Goal: Transaction & Acquisition: Purchase product/service

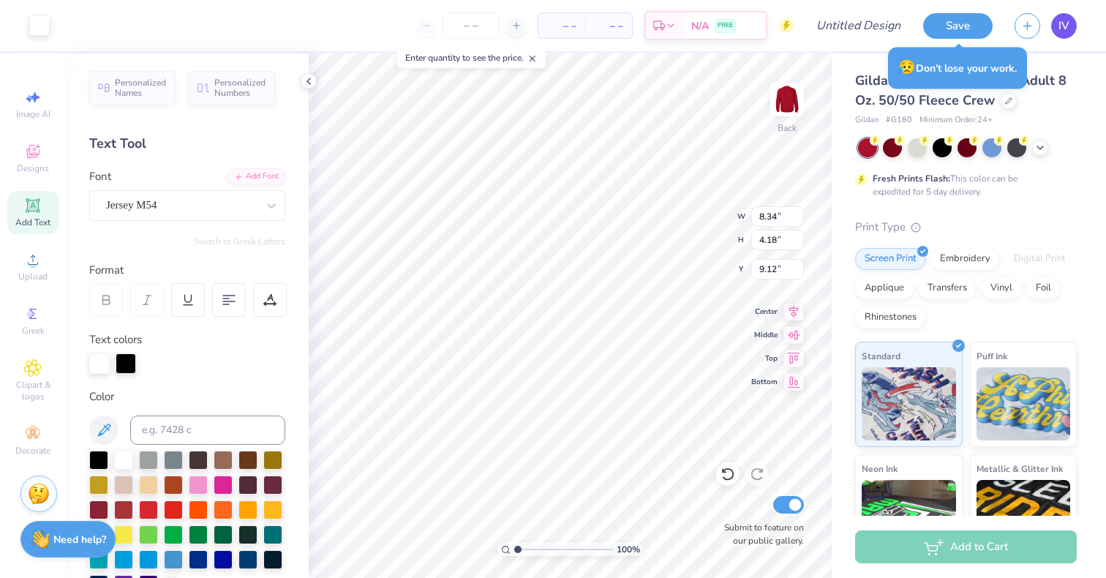
click at [1059, 36] on link "IV" at bounding box center [1064, 26] width 26 height 26
type input "4.16"
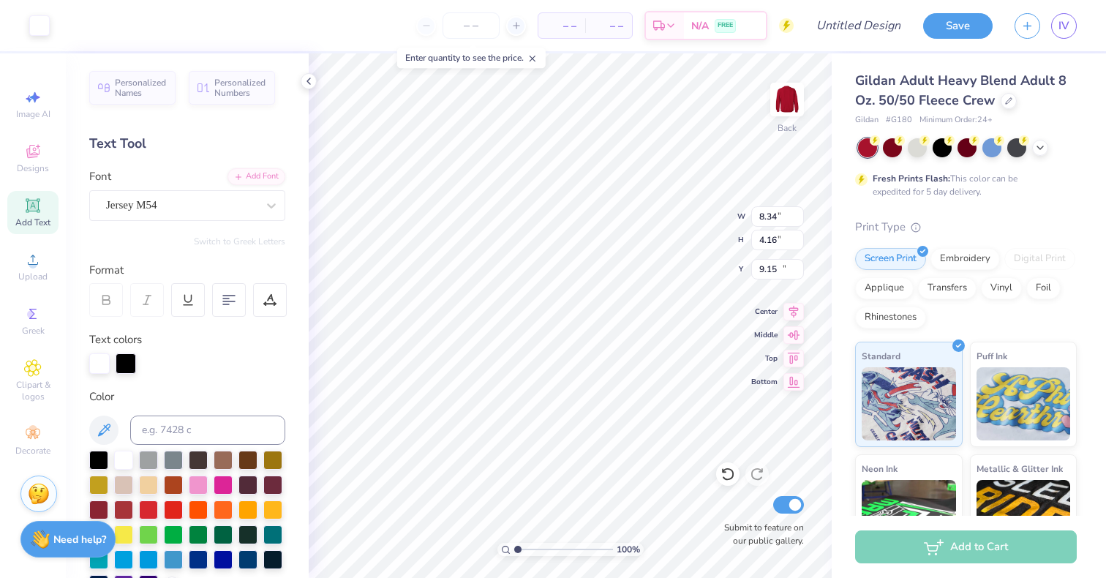
type input "12.30"
type input "1.18472031047846"
type input "3.00"
type input "1.18472031047846"
type input "10.13"
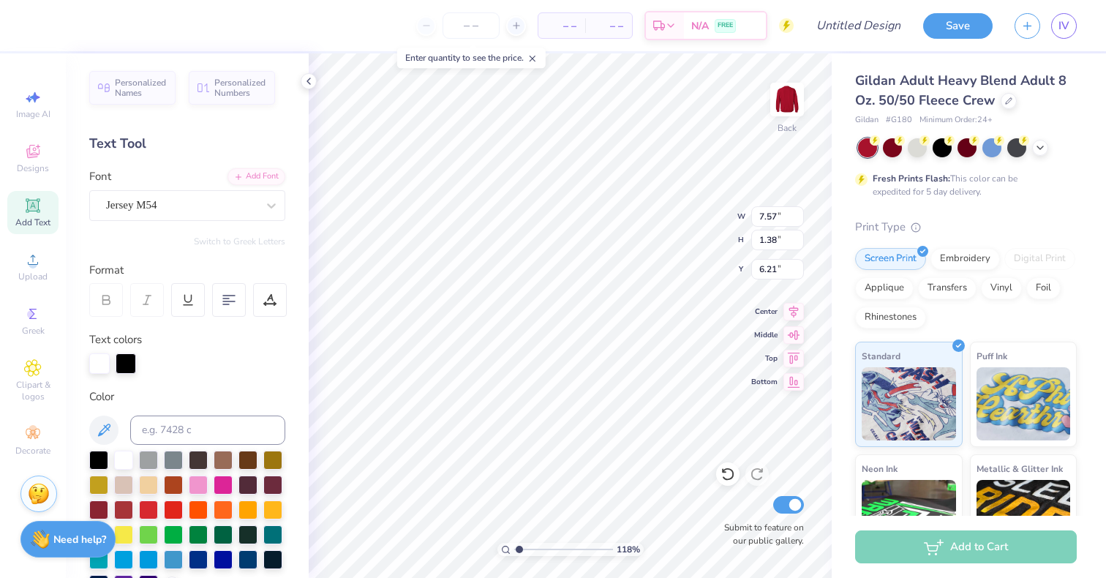
type input "1.18472031047846"
type input "7.99"
type input "1.18472031047846"
type input "8.50"
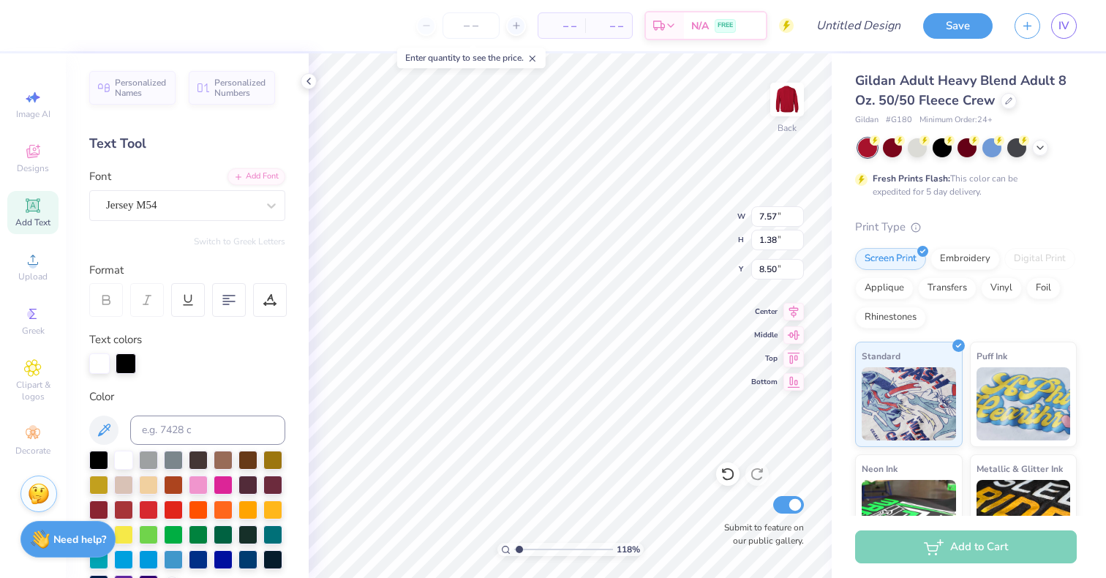
type input "1.18472031047846"
type input "7.93"
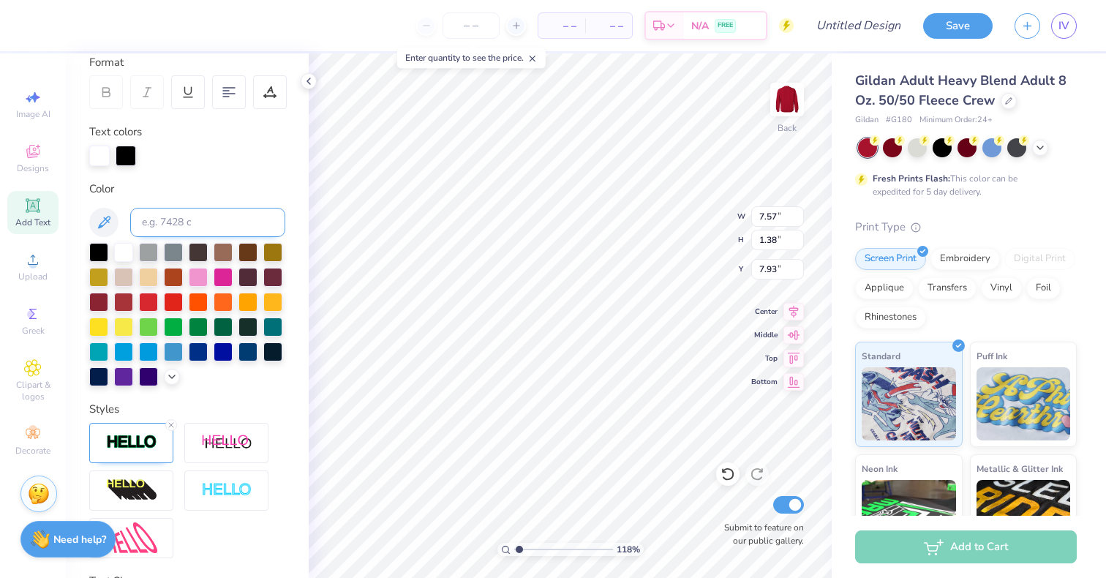
scroll to position [246, 0]
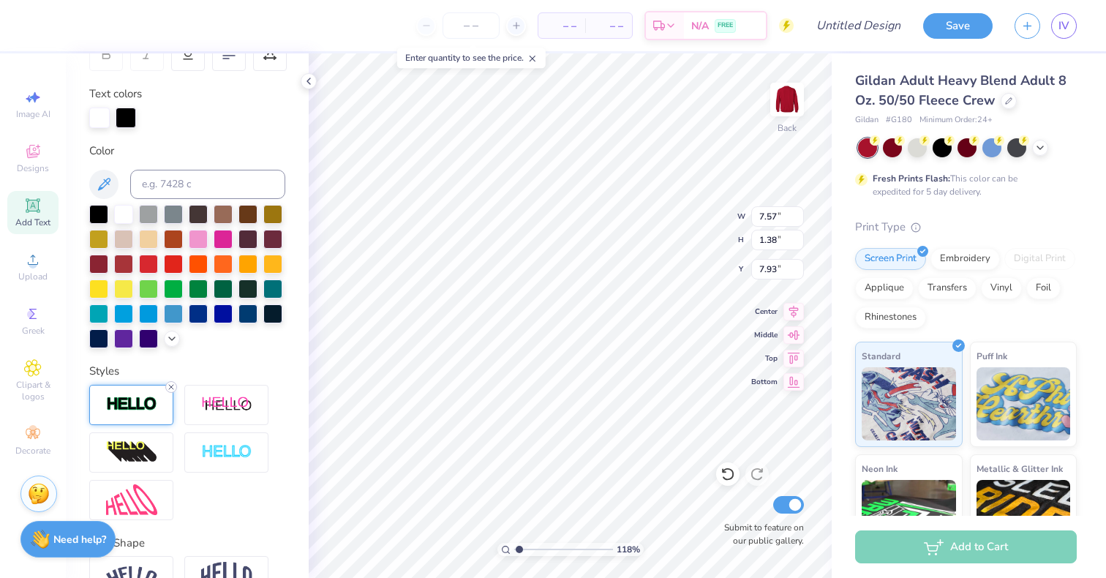
click at [170, 391] on icon at bounding box center [171, 387] width 9 height 9
type input "1.18472031047846"
type input "7.55"
type input "1.35"
type input "8.34"
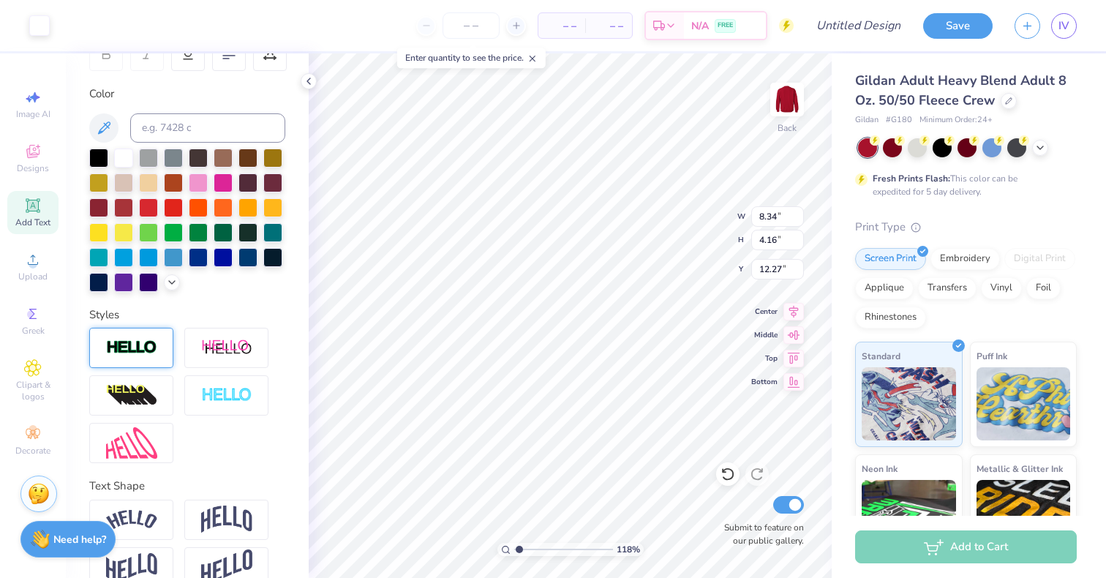
type input "1.18472031047846"
type input "12.66"
type input "1.18472031047846"
type input "13.82"
type input "8.36"
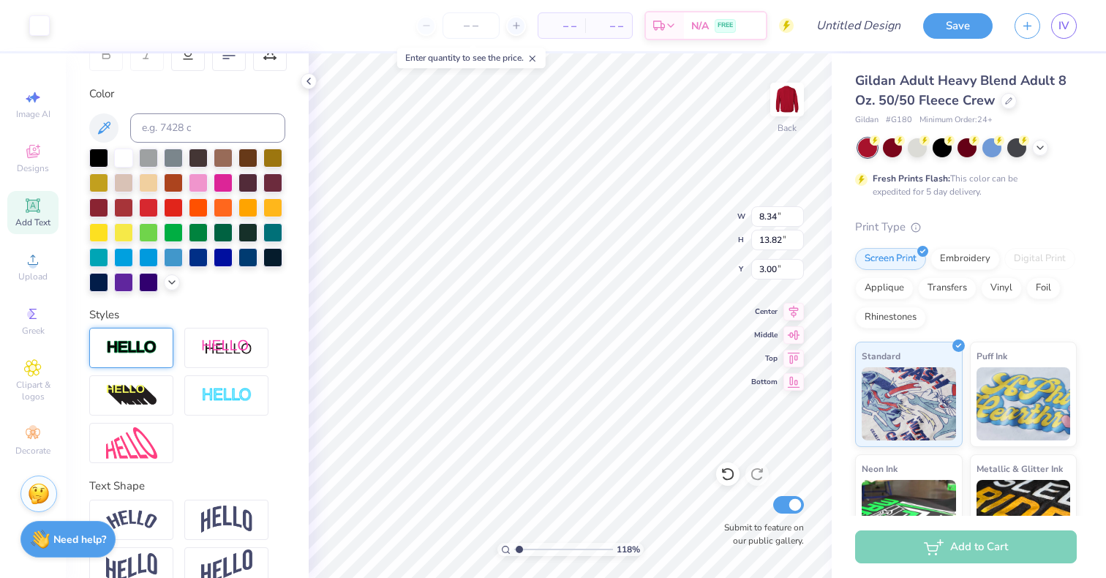
type input "5.75"
type input "1.18472031047846"
type input "7.55"
type input "1.36"
type input "9.25"
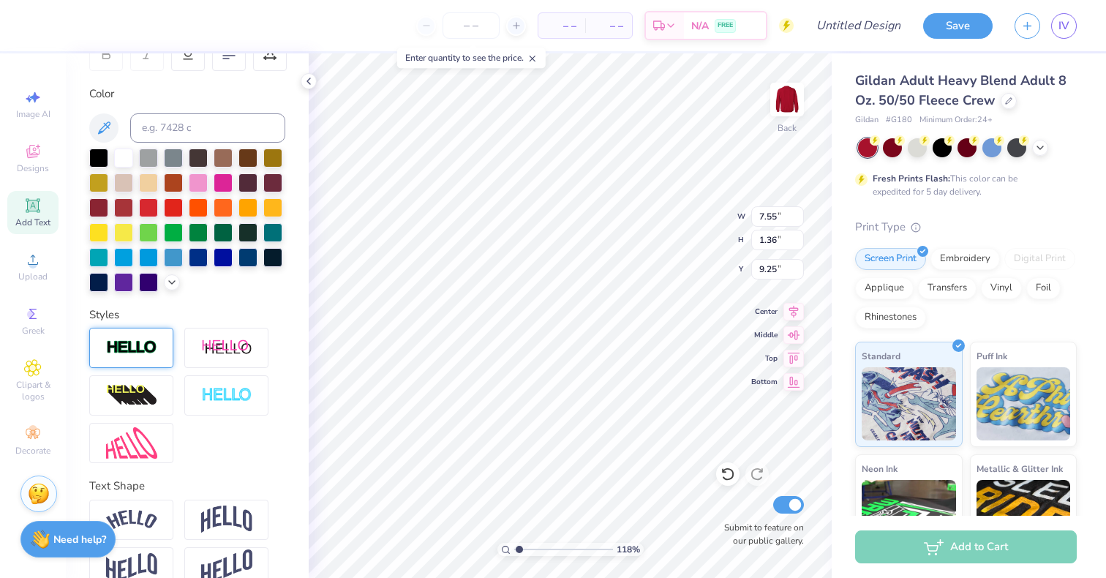
type input "1.18472031047846"
type input "9.26"
type input "1.18472031047846"
type input "4.17"
type input "8.34"
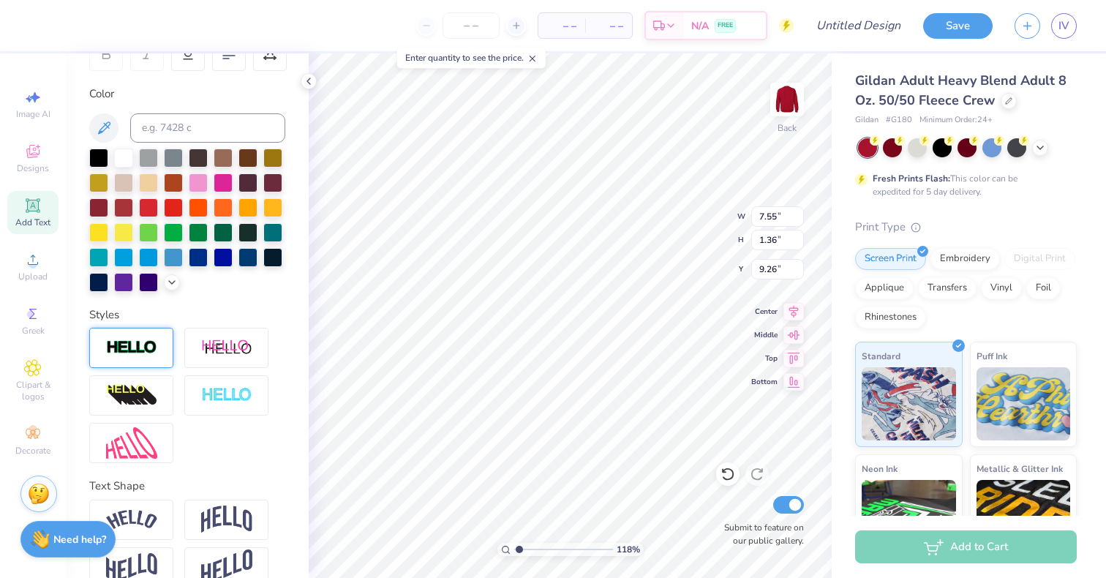
type input "5.76"
type input "1.18472031047846"
type input "4.19"
type input "5.75"
type input "1.18472031047846"
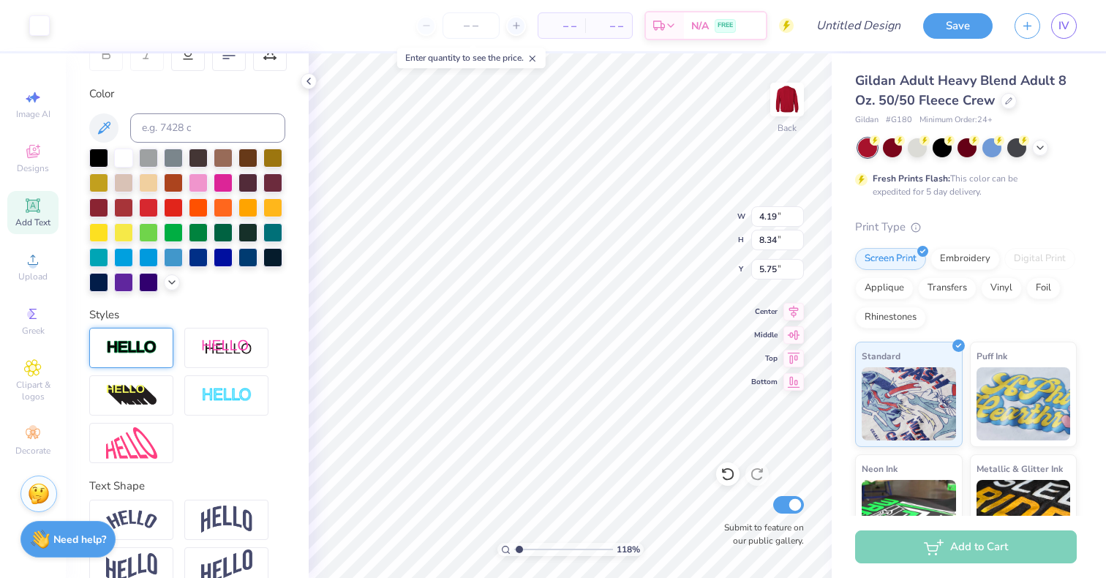
type input "4.17"
type input "5.76"
click at [37, 253] on icon at bounding box center [33, 260] width 18 height 18
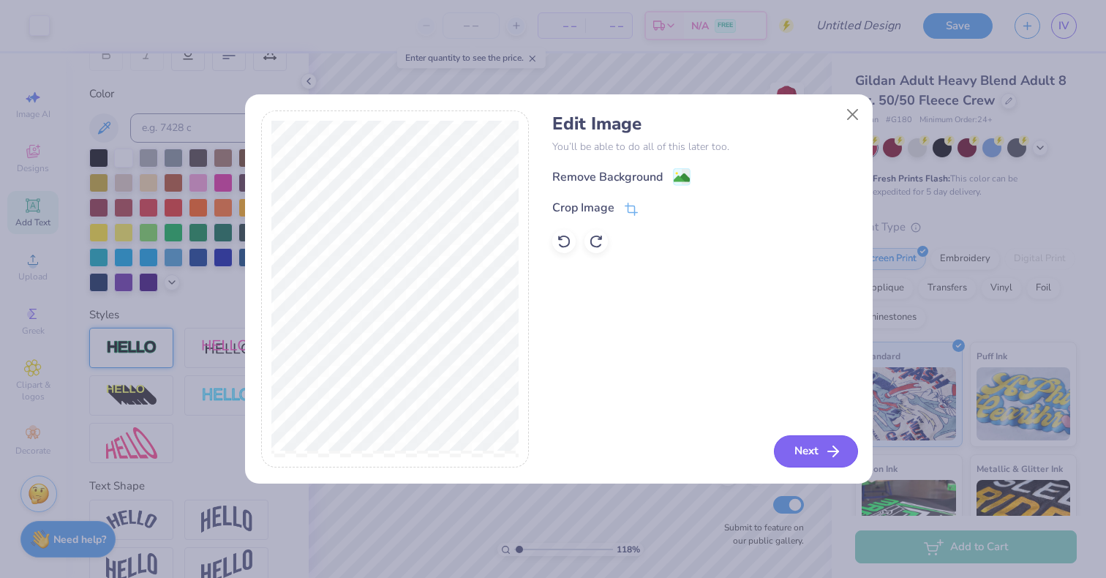
click at [776, 459] on button "Next" at bounding box center [816, 451] width 84 height 32
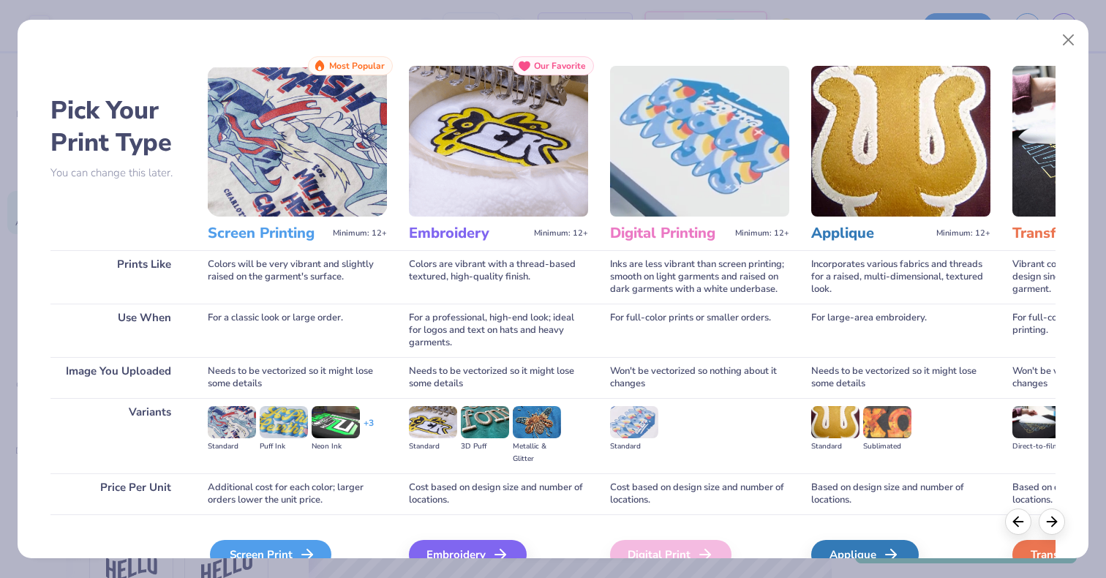
click at [309, 546] on icon at bounding box center [307, 555] width 18 height 18
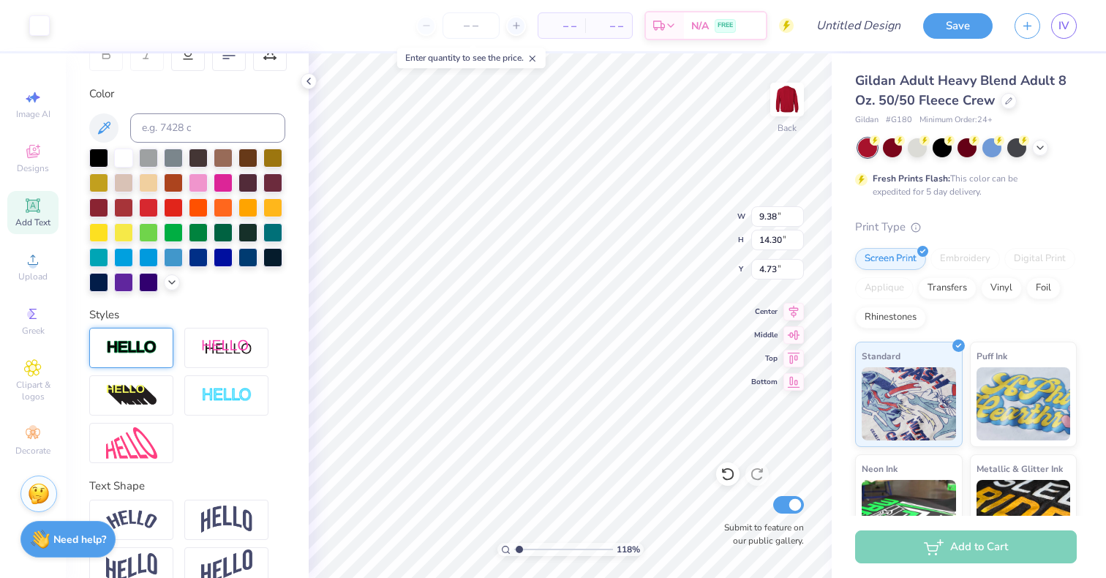
type input "1.18472031047846"
type input "4.49"
type input "6.84"
click at [42, 27] on div at bounding box center [39, 24] width 20 height 20
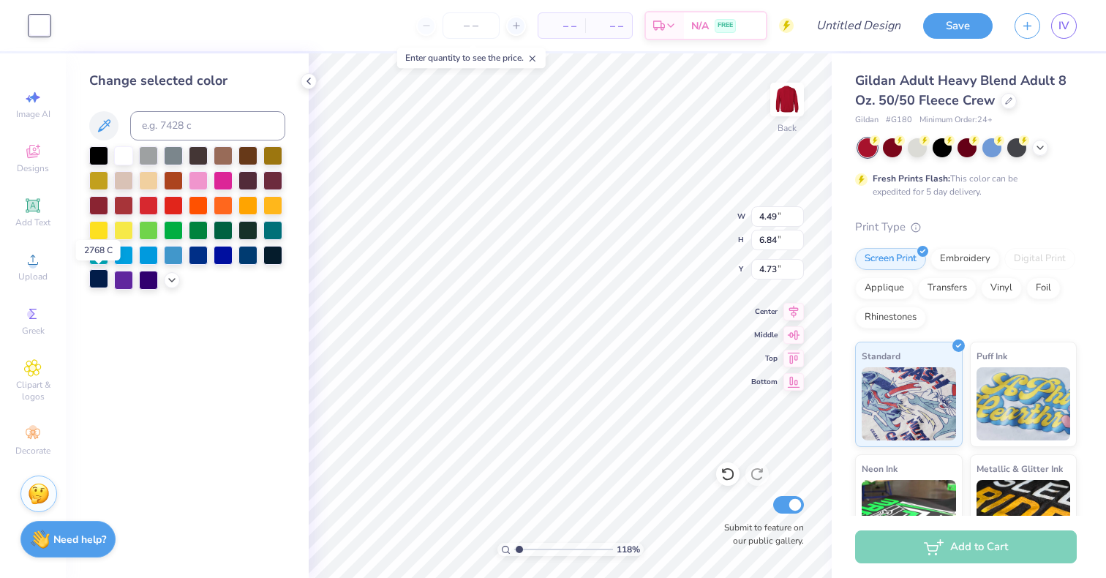
click at [97, 279] on div at bounding box center [98, 278] width 19 height 19
type input "1.18472031047846"
type input "6.52"
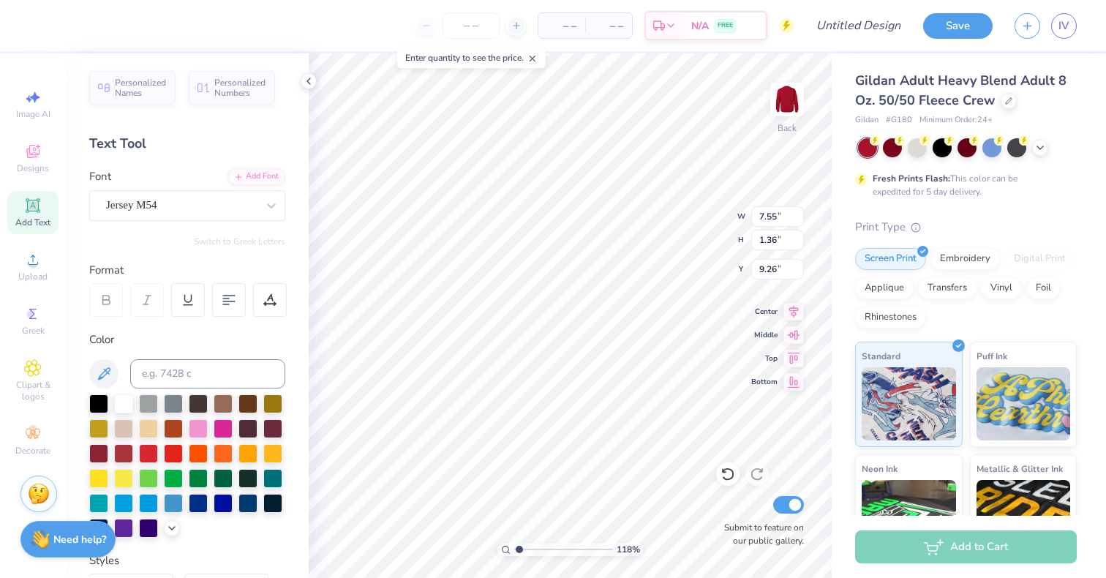
type input "1.18472031047846"
type input "7.57"
type input "1.18472031047846"
type textarea "d"
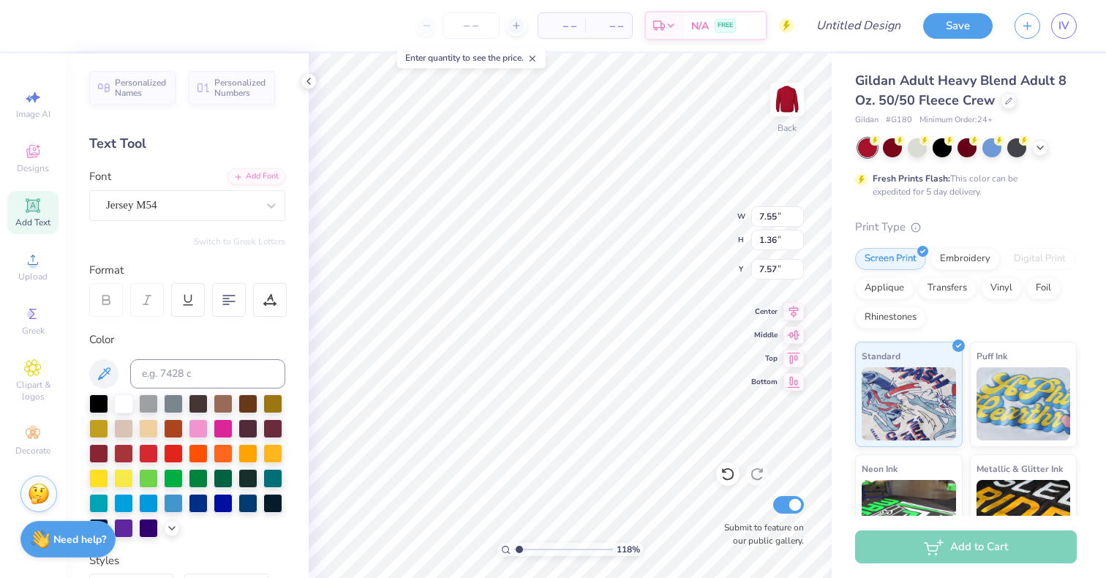
scroll to position [12, 1]
type input "1.18472031047846"
type textarea "A"
type input "1.18472031047846"
type textarea "Alp"
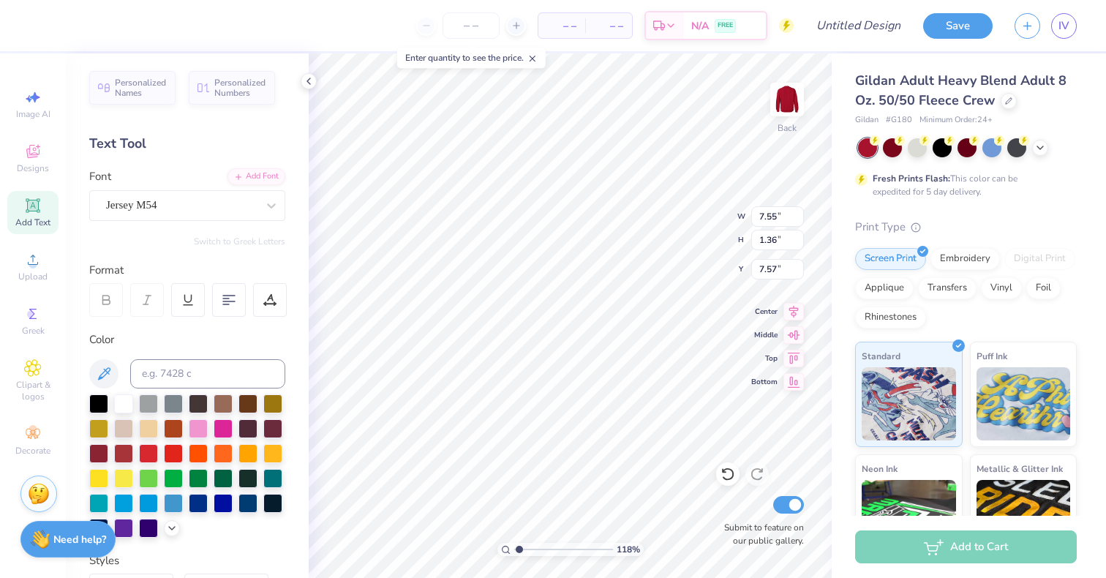
type input "1.18472031047846"
type textarea "Alph"
type input "1.18472031047846"
type textarea "Alpha"
type input "1.18472031047846"
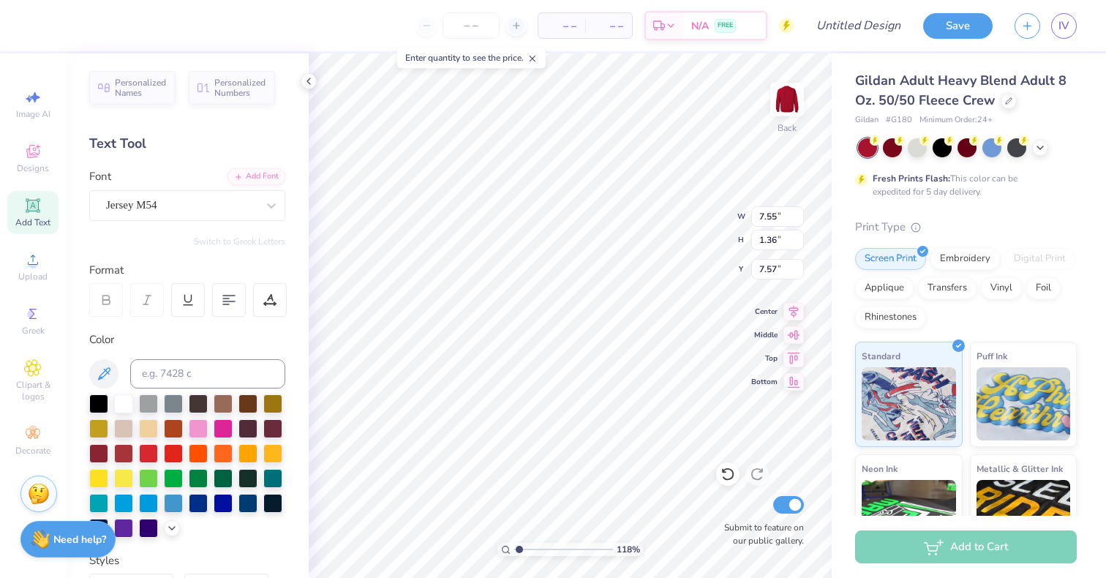
type textarea "Alpha"
type input "1.18472031047846"
type textarea "Alpha P"
type input "1.18472031047846"
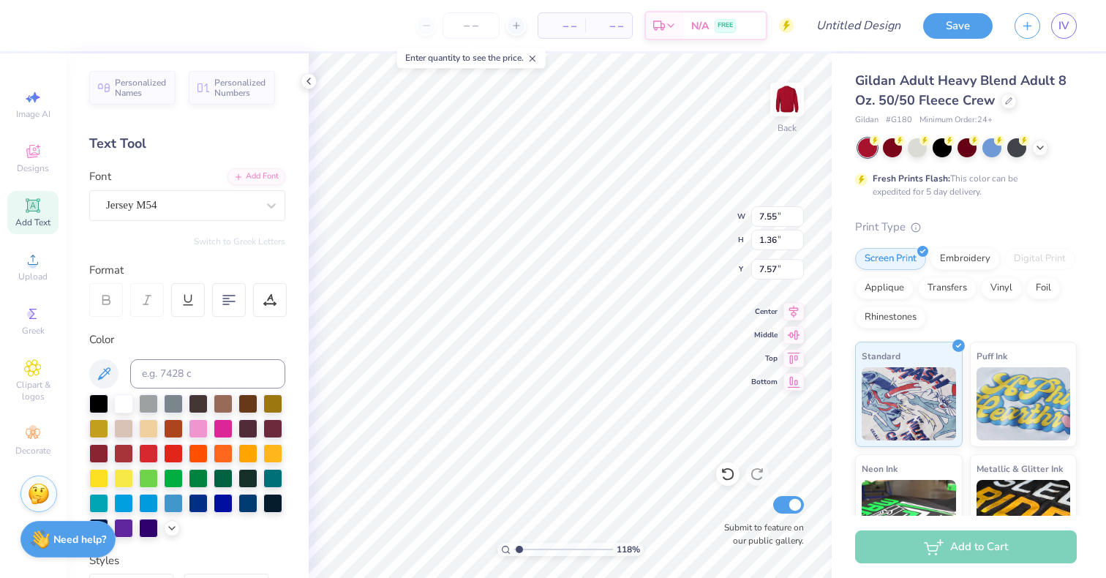
type textarea "Alpha Ph"
type input "1.18472031047846"
type textarea "Alpha Phi"
type input "1.18472031047846"
type input "9.94"
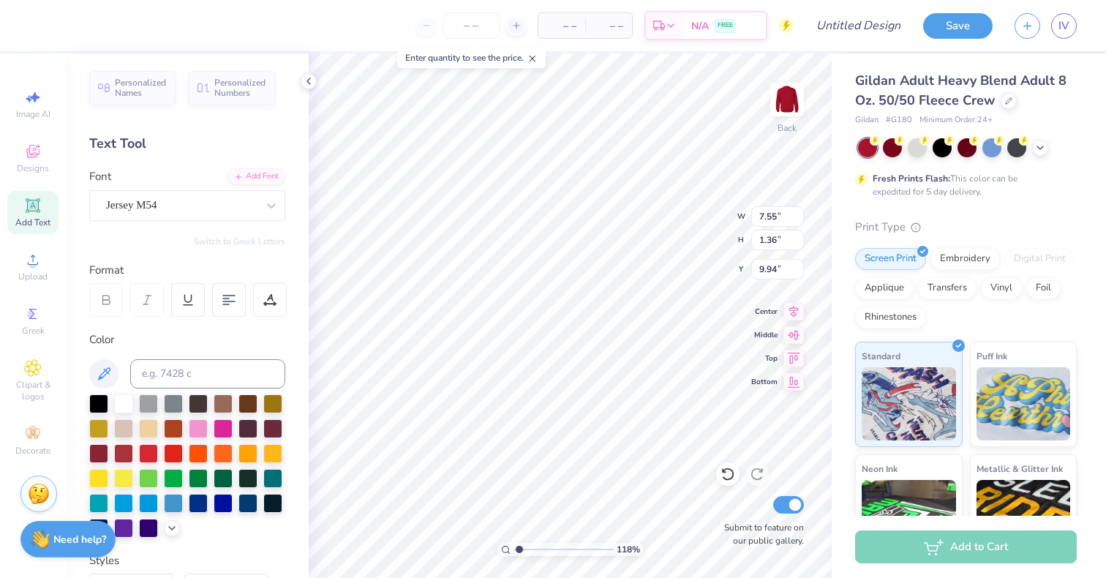
type input "1.18472031047846"
type input "7.01"
type input "7.57"
type input "1.18472031047846"
type input "4.17"
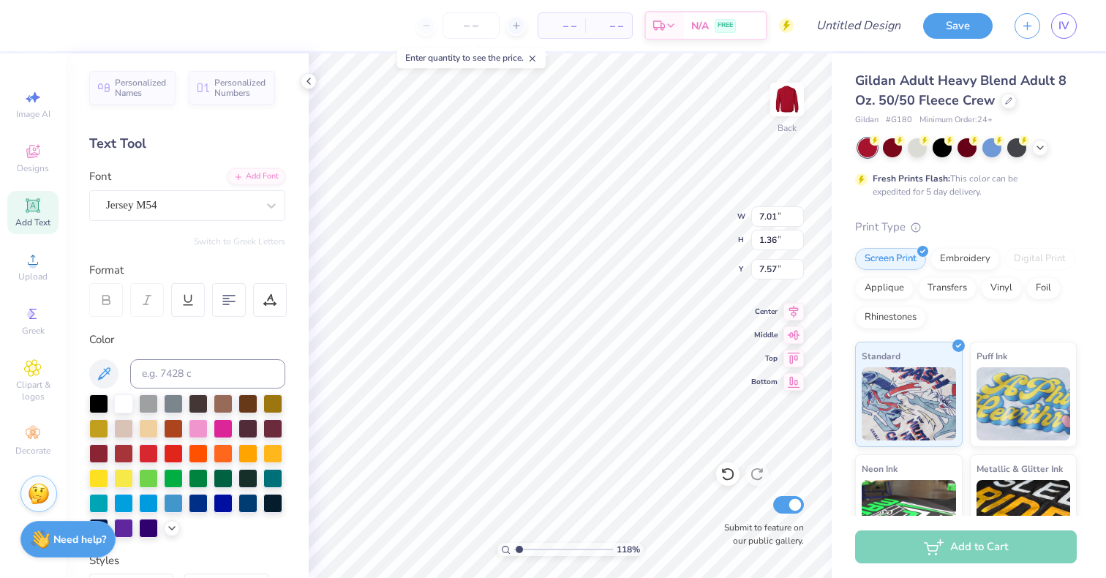
type input "8.34"
type input "5.76"
type input "1.18472031047846"
type input "7.55"
type input "1.36"
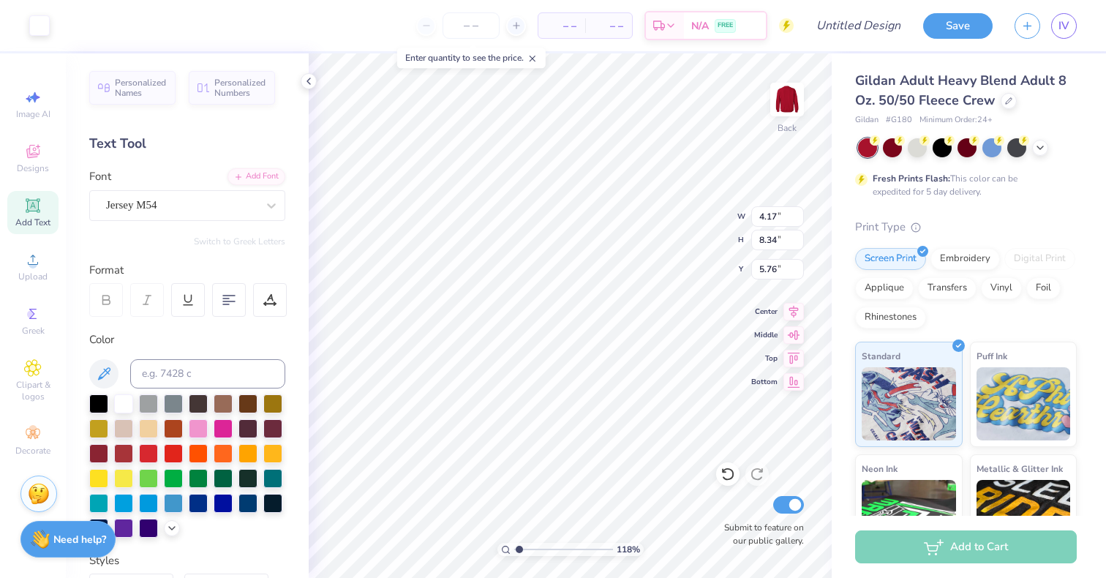
type input "9.26"
type input "1.18472031047846"
type input "8.32"
type input "1.18472031047846"
type input "7.55"
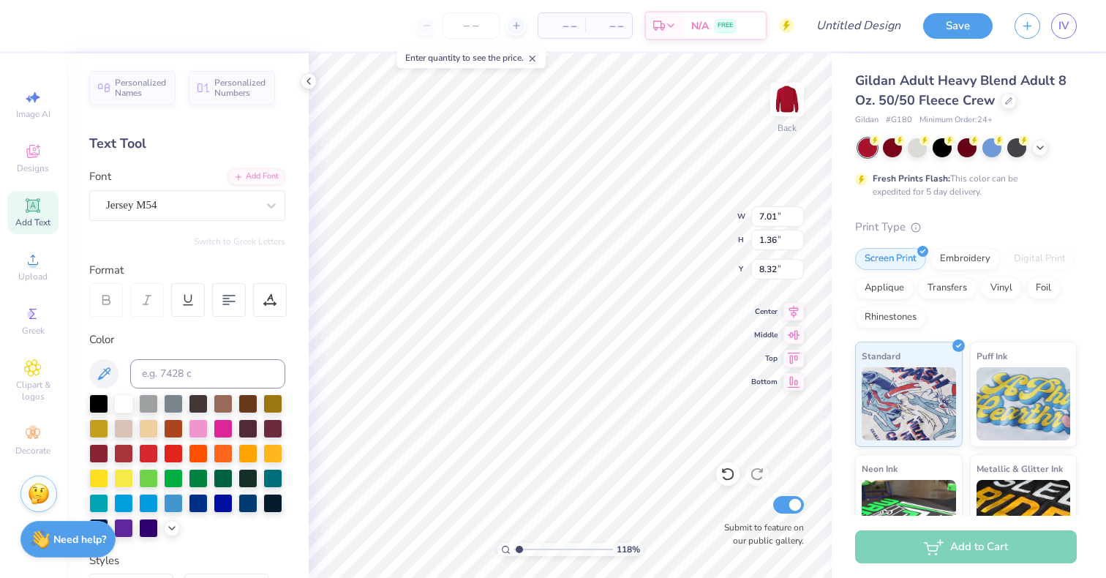
type input "9.94"
type input "1.18472031047846"
type input "10.52"
type input "1.18472031047846"
type input "9.94"
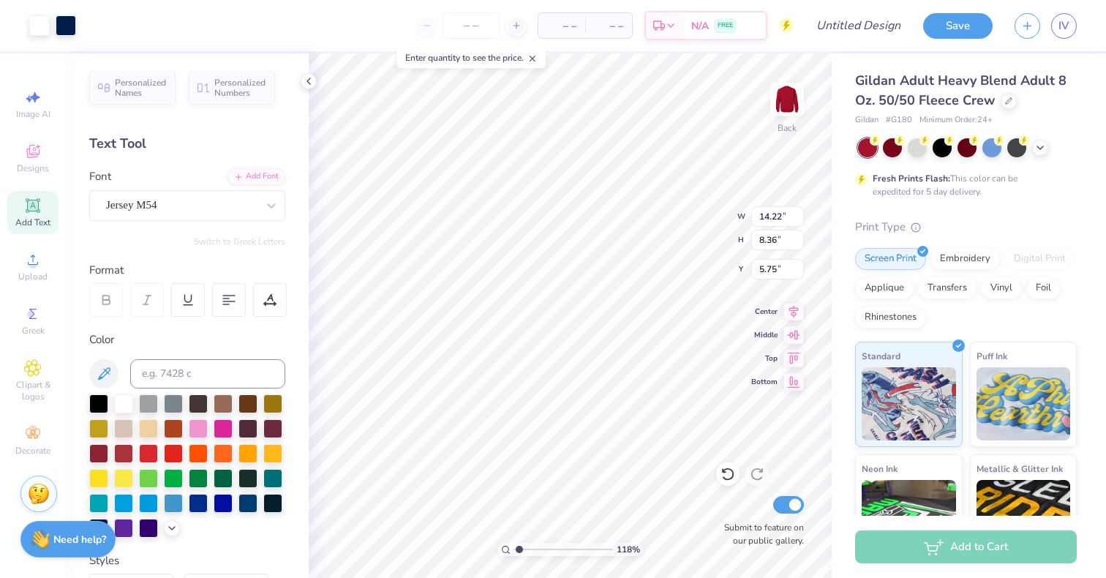
type input "1.18472031047846"
type input "11.74"
type input "6.90"
type input "1.18472031047846"
type input "3.00"
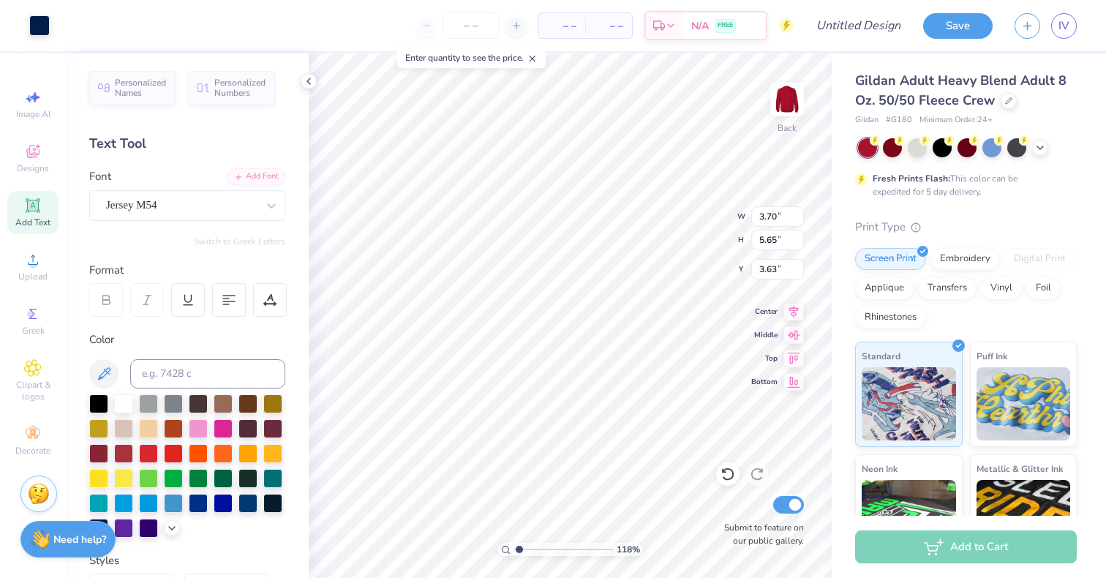
type input "1.18472031047846"
type input "5.79"
type input "1.12"
type input "5.12"
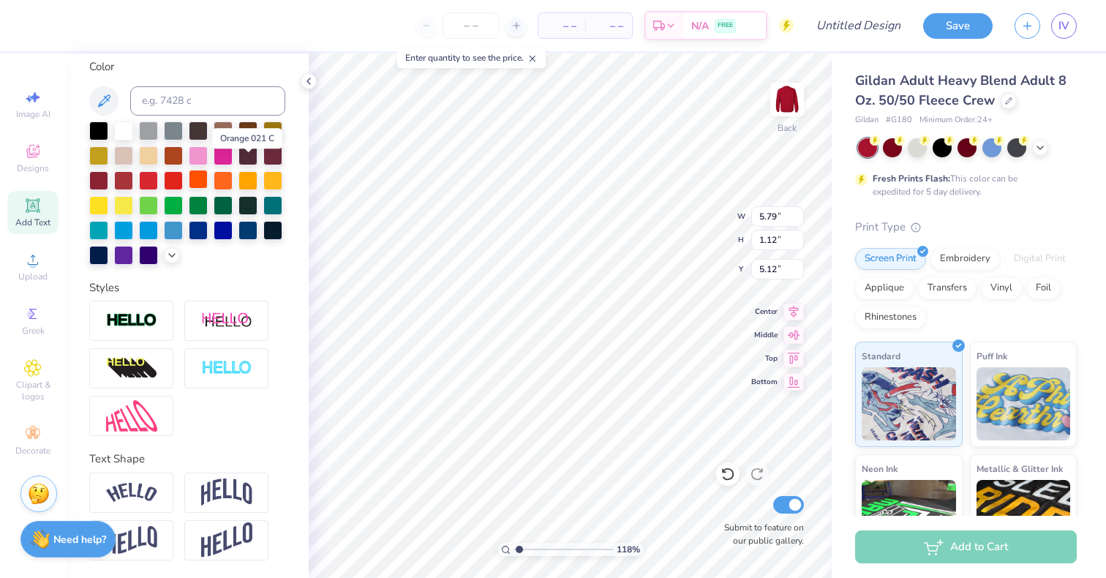
scroll to position [287, 0]
click at [146, 503] on img at bounding box center [131, 493] width 51 height 20
type input "1.18472031047846"
type input "7.14"
type input "1.97"
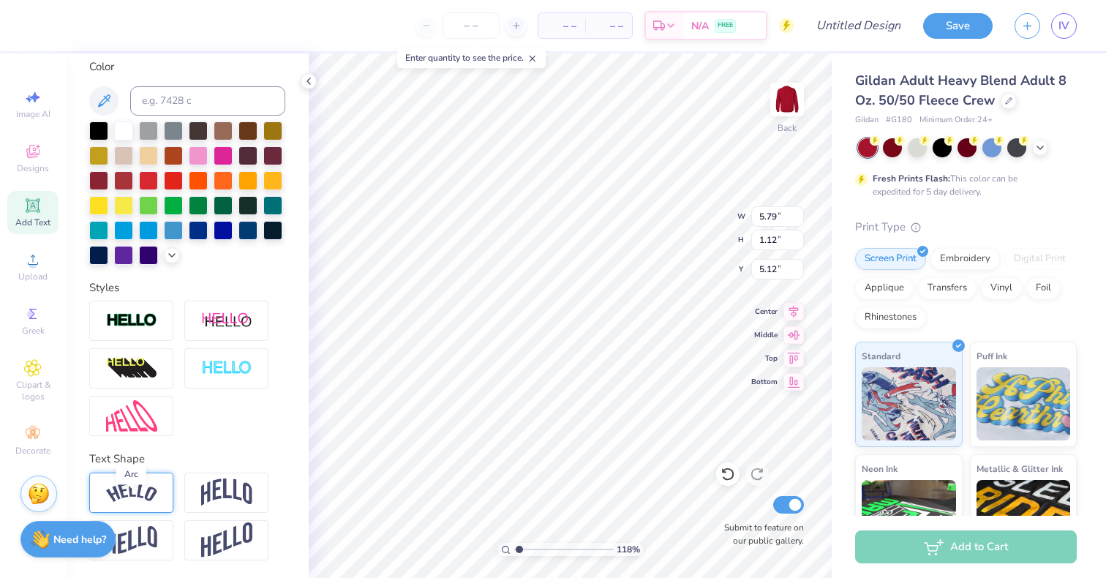
type input "4.70"
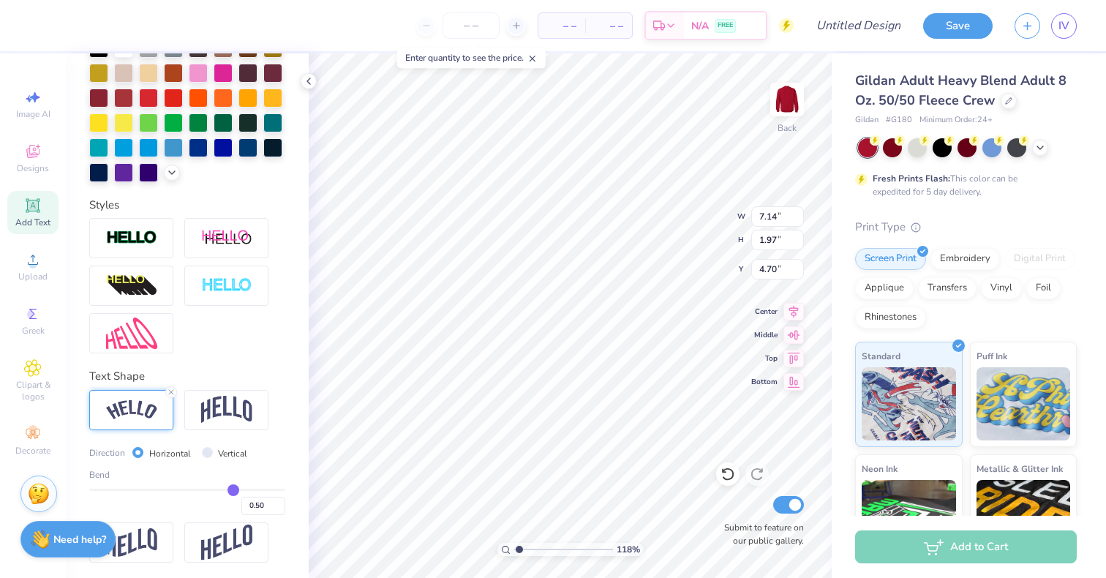
scroll to position [357, 0]
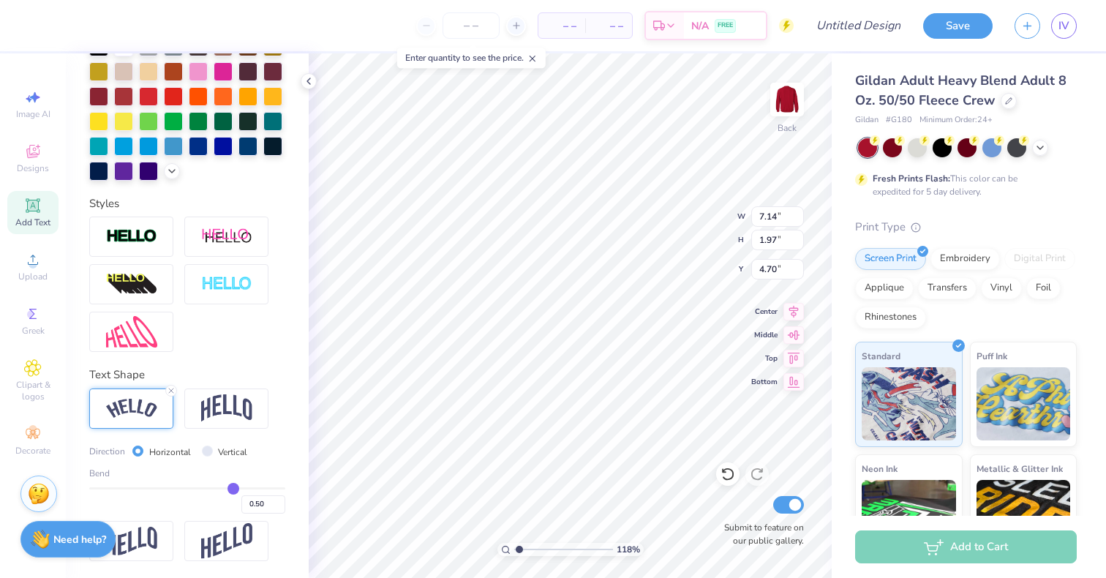
type input "0.52"
type input "0.51"
type input "0.5"
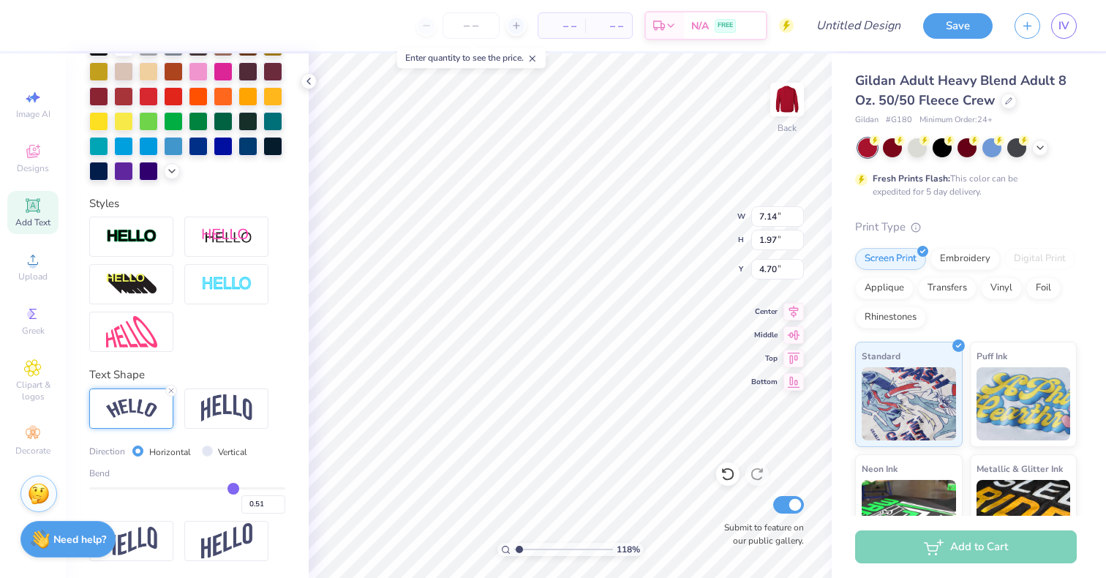
type input "0.50"
type input "0.49"
type input "0.48"
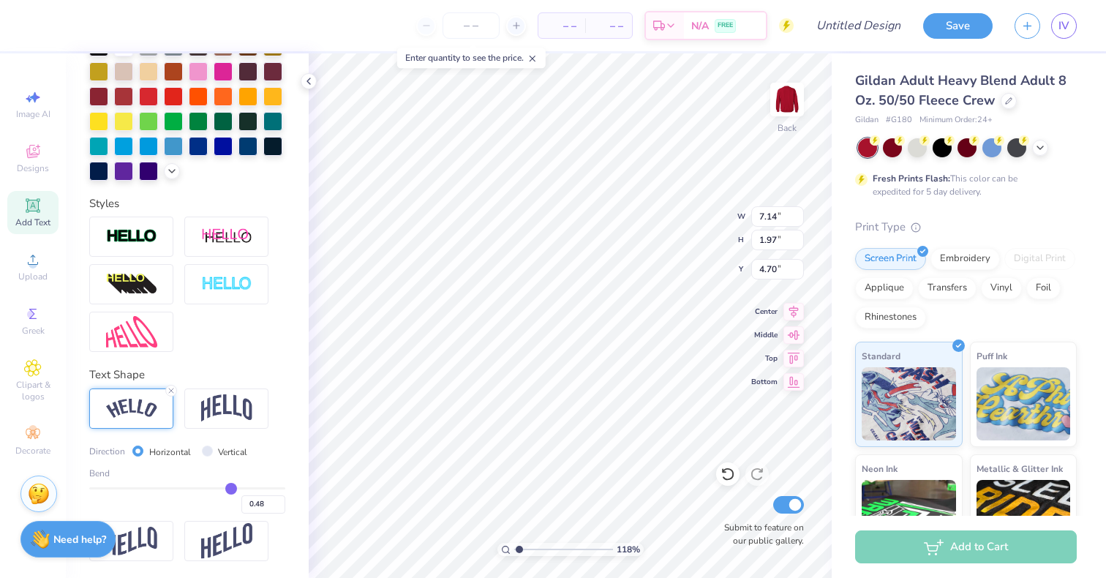
type input "0.47"
type input "0.46"
type input "0.44"
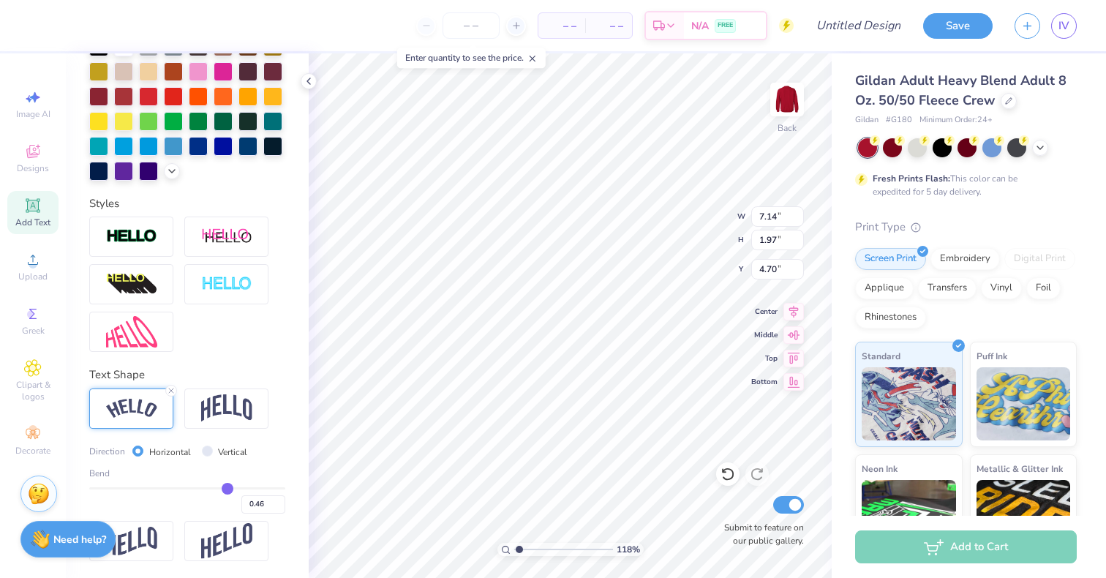
type input "0.44"
type input "0.43"
type input "0.42"
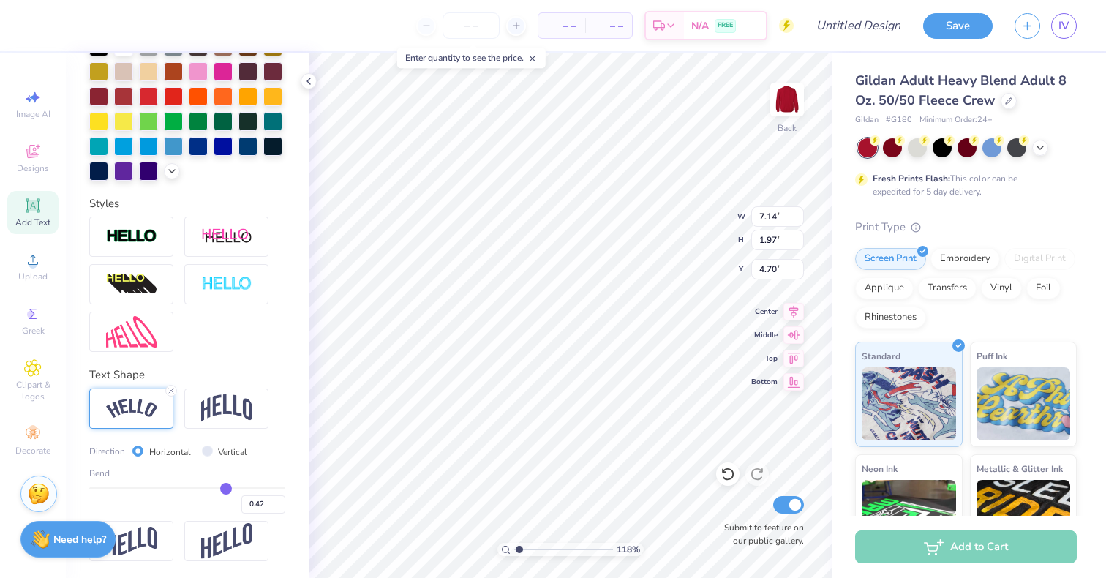
type input "0.41"
type input "0.4"
type input "0.40"
type input "0.39"
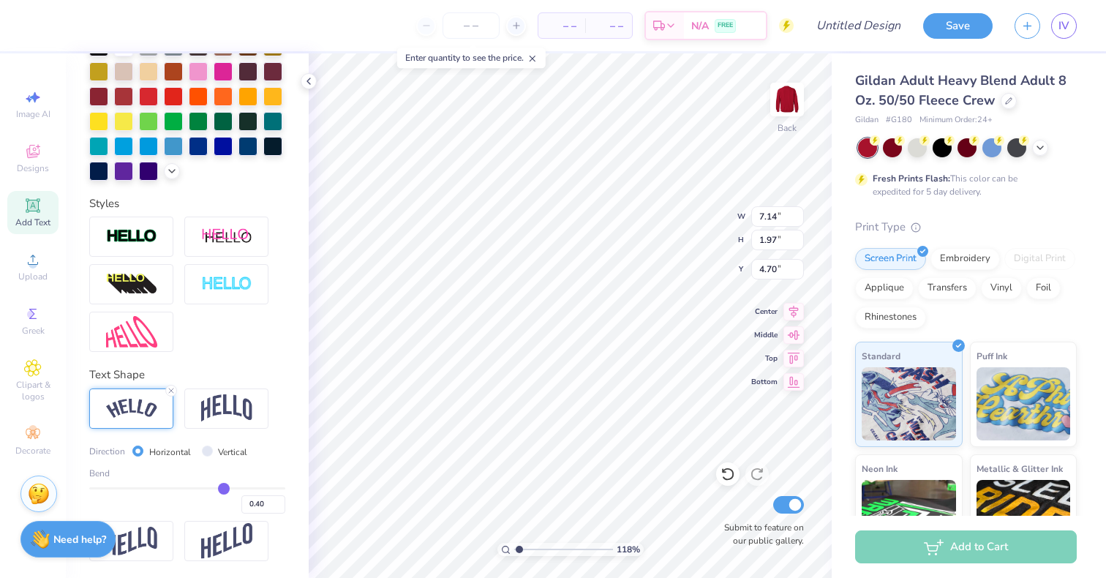
type input "0.39"
type input "0.38"
type input "0.36"
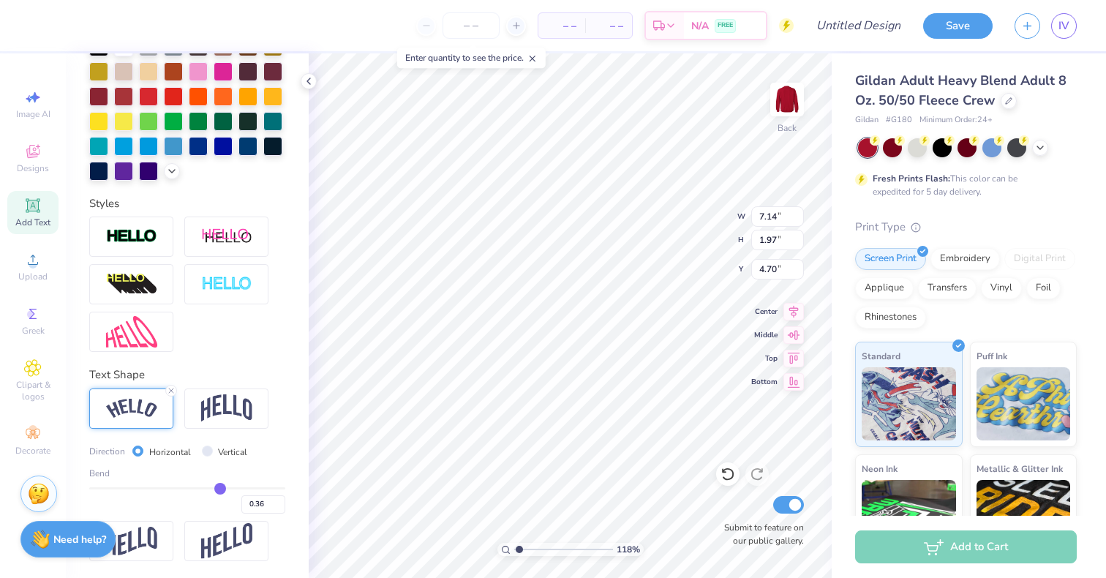
type input "0.35"
type input "0.33"
type input "0.32"
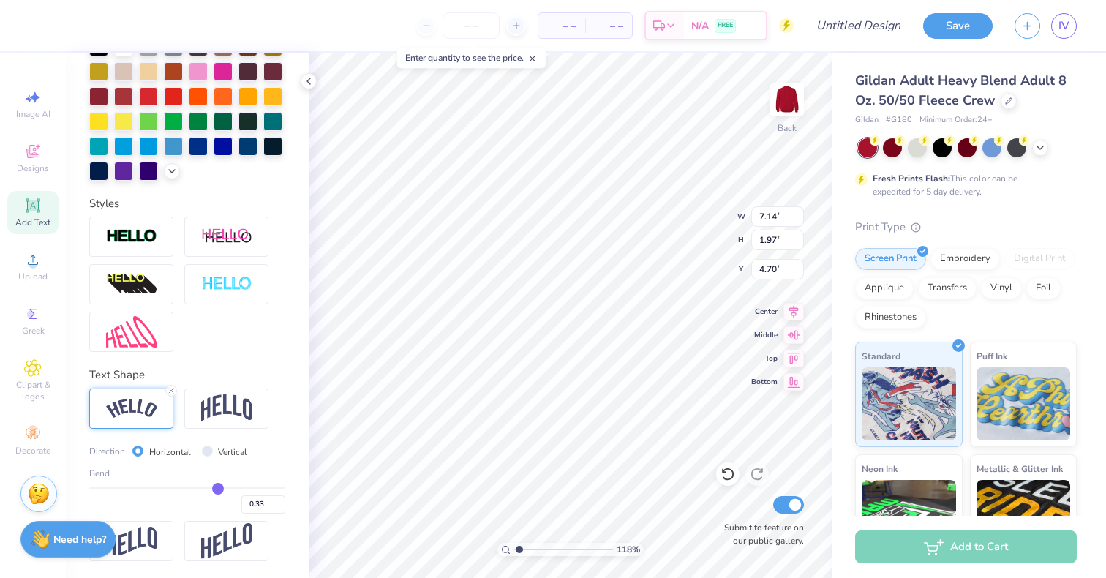
type input "0.32"
drag, startPoint x: 227, startPoint y: 510, endPoint x: 209, endPoint y: 511, distance: 17.6
type input "0.32"
click at [209, 489] on input "range" at bounding box center [187, 488] width 196 height 2
type input "1.18472031047846"
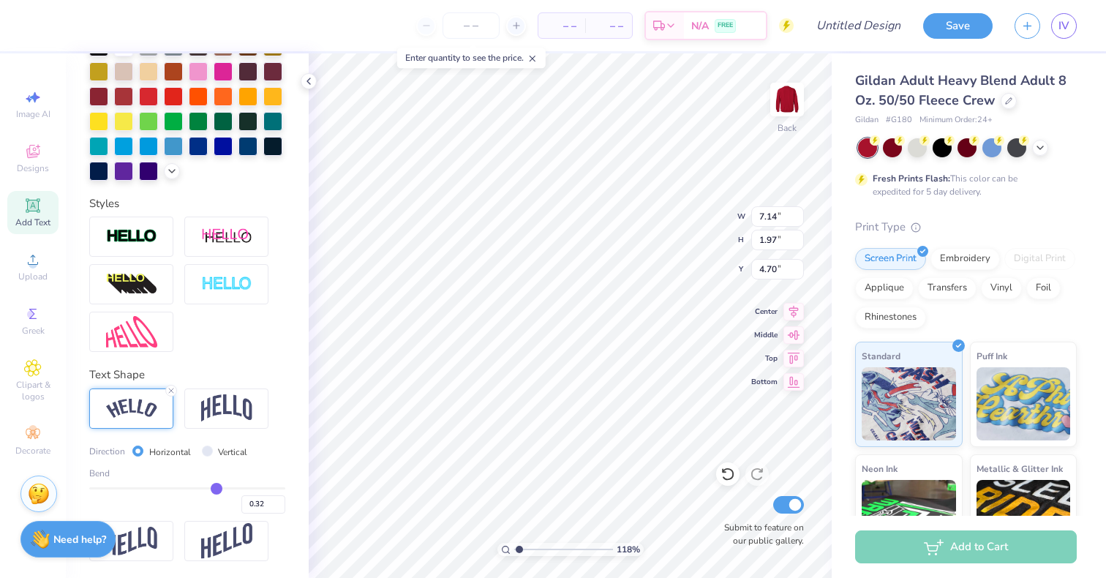
type input "6.62"
type input "1.48"
type input "4.94"
click at [269, 514] on input "0.31" at bounding box center [263, 504] width 44 height 18
click at [269, 514] on input "0.3" at bounding box center [263, 504] width 44 height 18
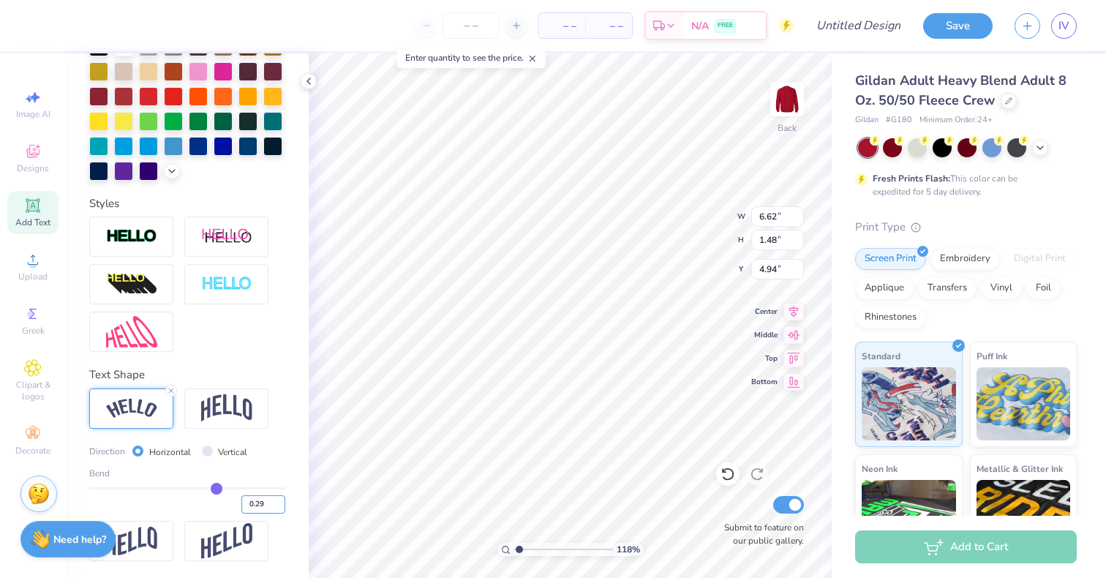
click at [269, 514] on input "0.29" at bounding box center [263, 504] width 44 height 18
click at [269, 514] on input "0.28" at bounding box center [263, 504] width 44 height 18
click at [269, 514] on input "0.27" at bounding box center [263, 504] width 44 height 18
click at [269, 514] on input "0.26" at bounding box center [263, 504] width 44 height 18
click at [269, 514] on input "0.25" at bounding box center [263, 504] width 44 height 18
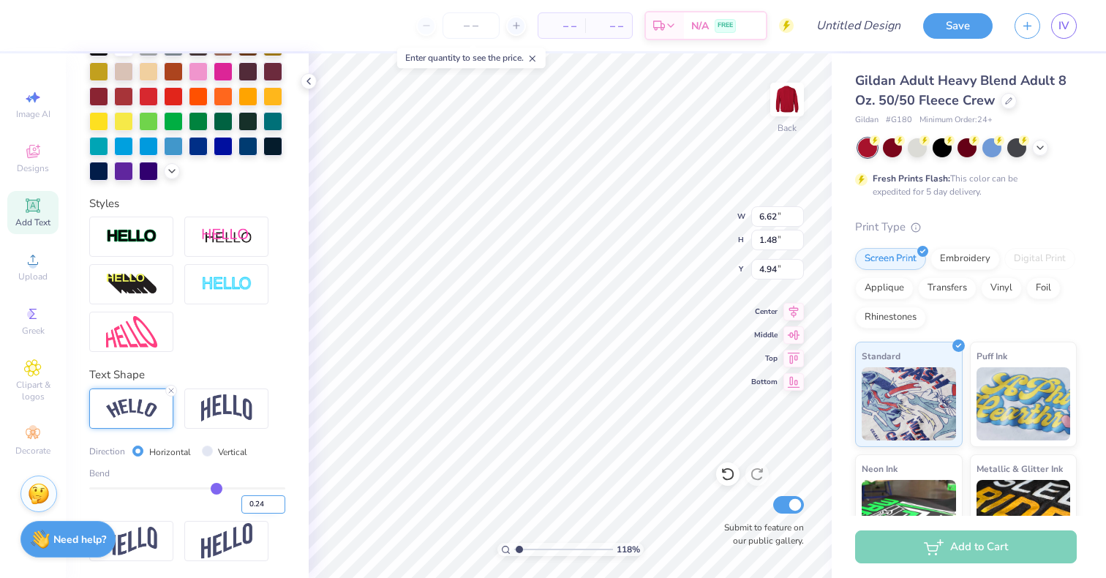
click at [269, 514] on input "0.24" at bounding box center [263, 504] width 44 height 18
click at [269, 514] on input "0.23" at bounding box center [263, 504] width 44 height 18
click at [269, 514] on input "0.22" at bounding box center [263, 504] width 44 height 18
click at [269, 514] on input "0.21" at bounding box center [263, 504] width 44 height 18
click at [269, 514] on input "0.2" at bounding box center [263, 504] width 44 height 18
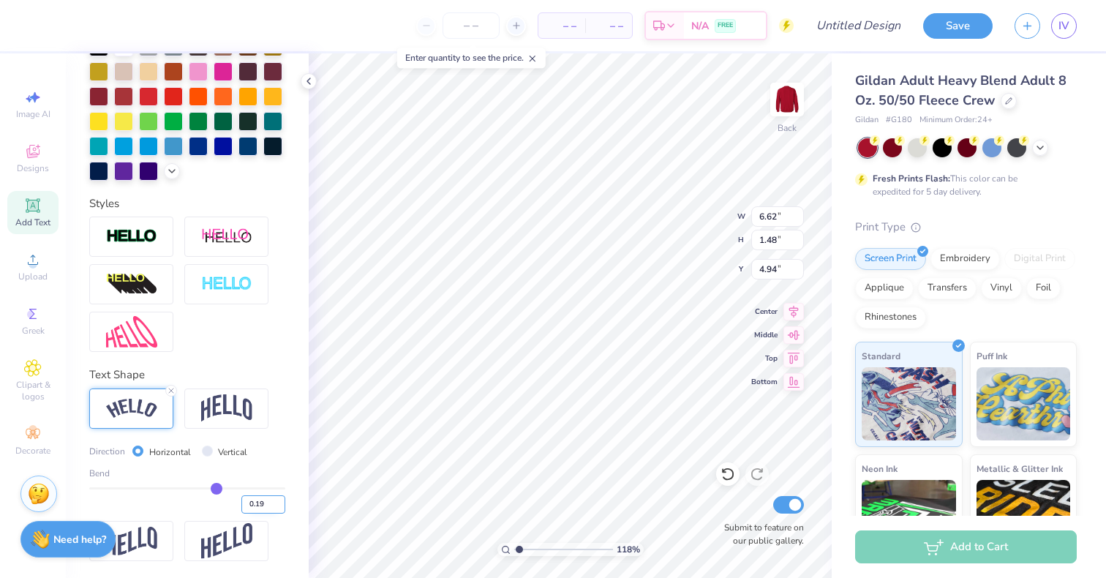
click at [269, 514] on input "0.19" at bounding box center [263, 504] width 44 height 18
click at [269, 514] on input "0.18" at bounding box center [263, 504] width 44 height 18
click at [269, 514] on input "0.17" at bounding box center [263, 504] width 44 height 18
type input "0.16"
click at [269, 514] on input "0.16" at bounding box center [263, 504] width 44 height 18
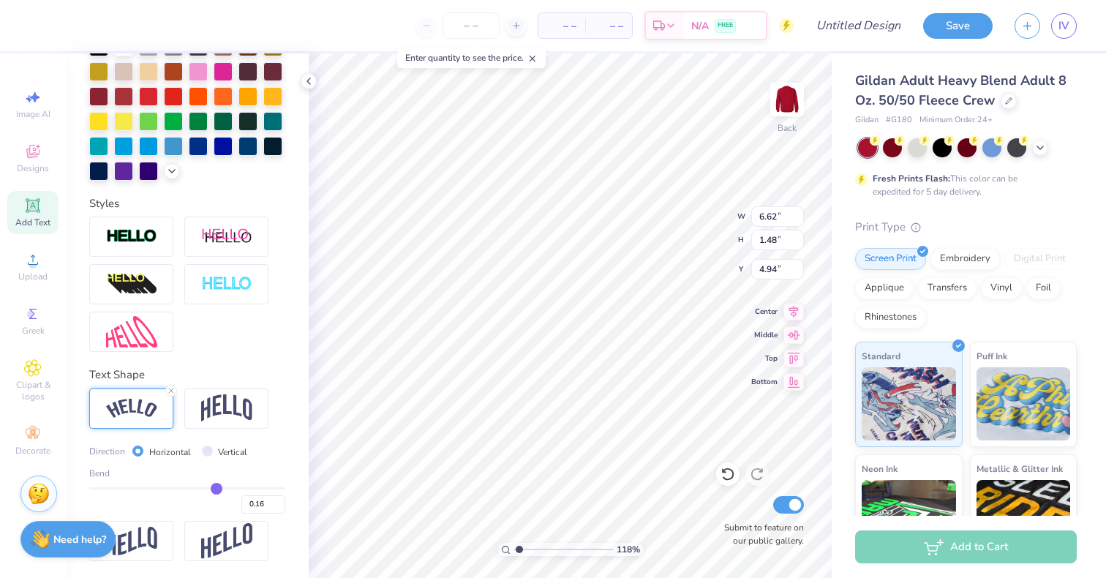
type input "1.18472031047846"
type input "0.16"
type input "1.18472031047846"
type input "6.10"
type input "1.21"
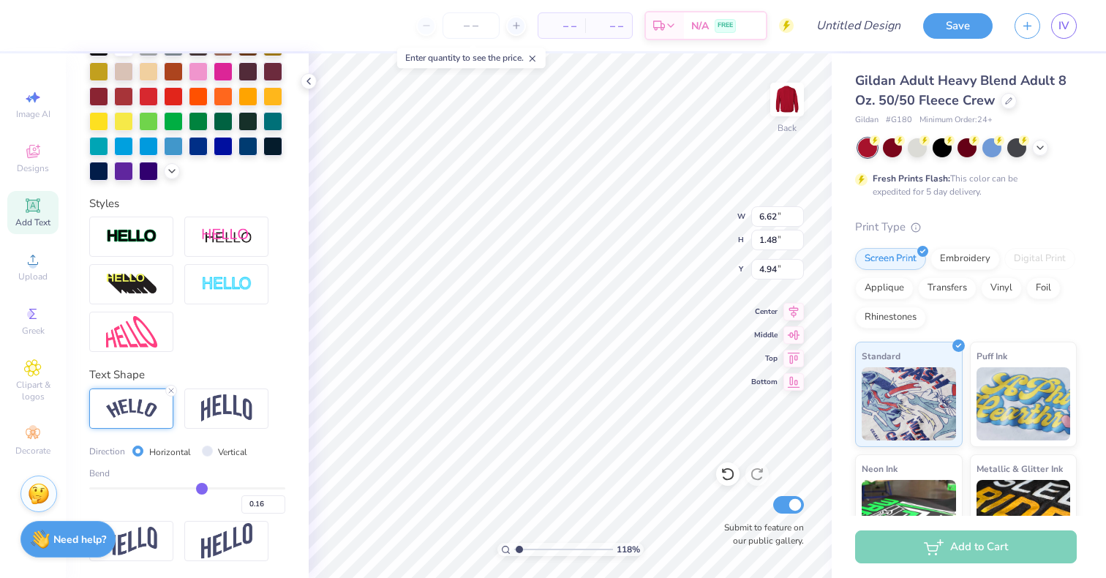
type input "3.13"
click at [267, 514] on input "0.17" at bounding box center [263, 504] width 44 height 18
click at [267, 514] on input "0.18" at bounding box center [263, 504] width 44 height 18
type input "0.28"
click at [267, 514] on input "0.28" at bounding box center [263, 504] width 44 height 18
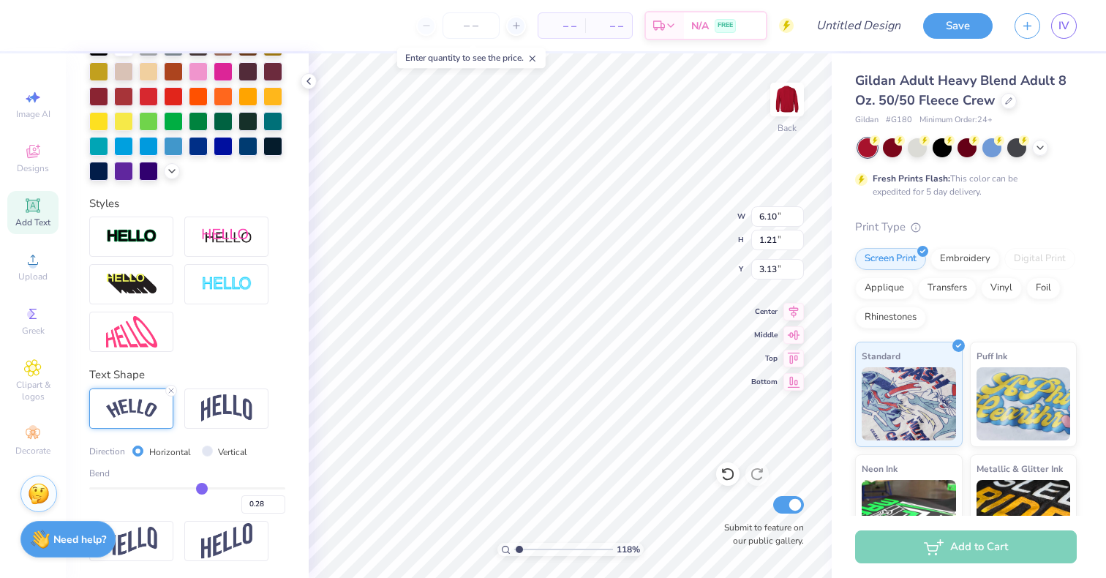
type input "1.18472031047846"
type input "0.28"
type input "1.18472031047846"
type input "5.53"
type input "1.19"
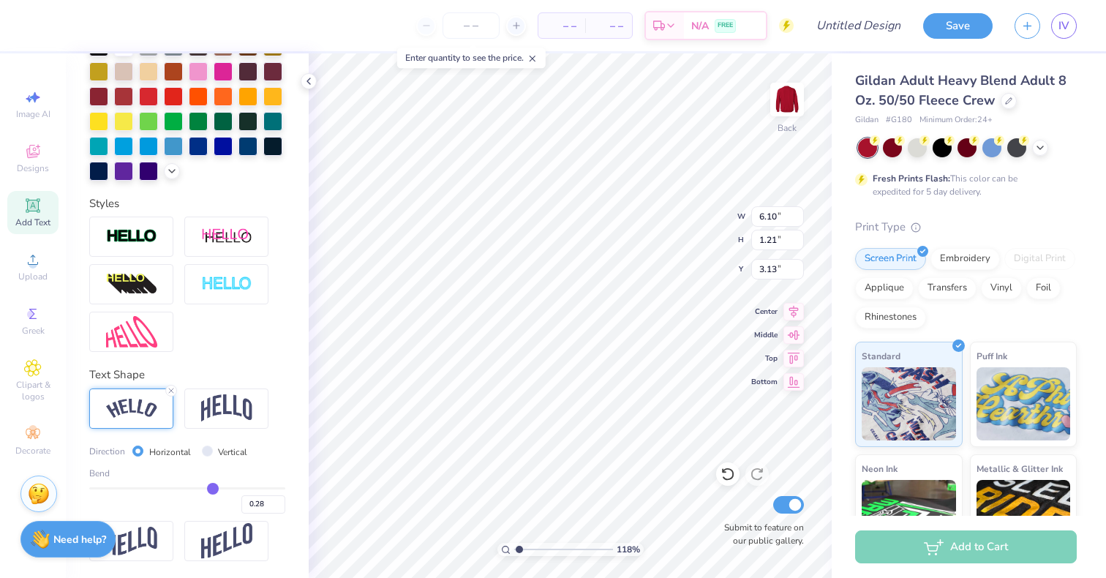
type input "3.05"
type input "1.18472031047846"
type input "5.03"
type input "1.08"
type input "1.18472031047846"
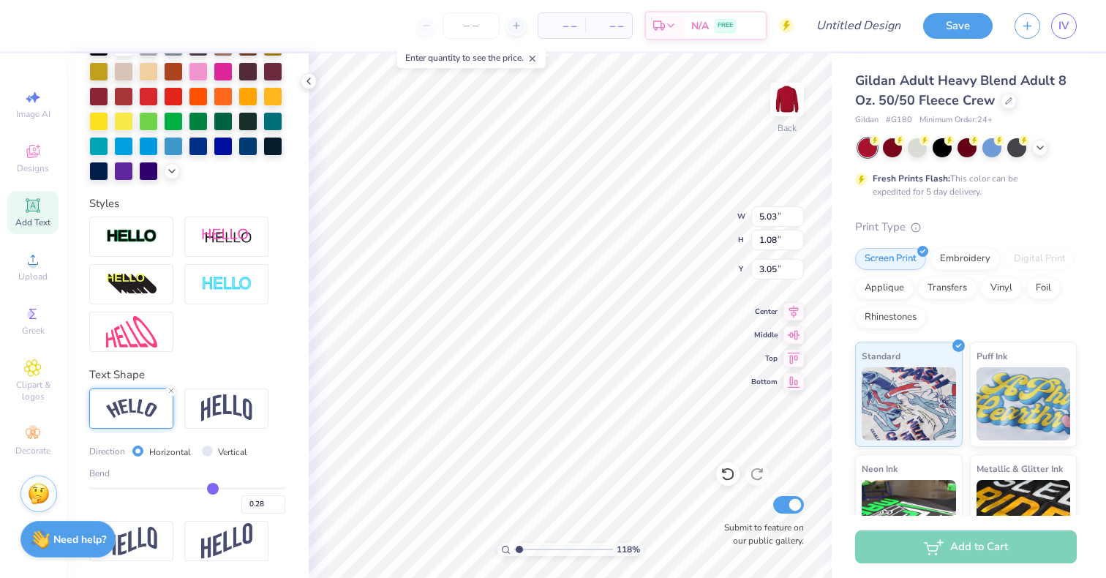
type input "3.00"
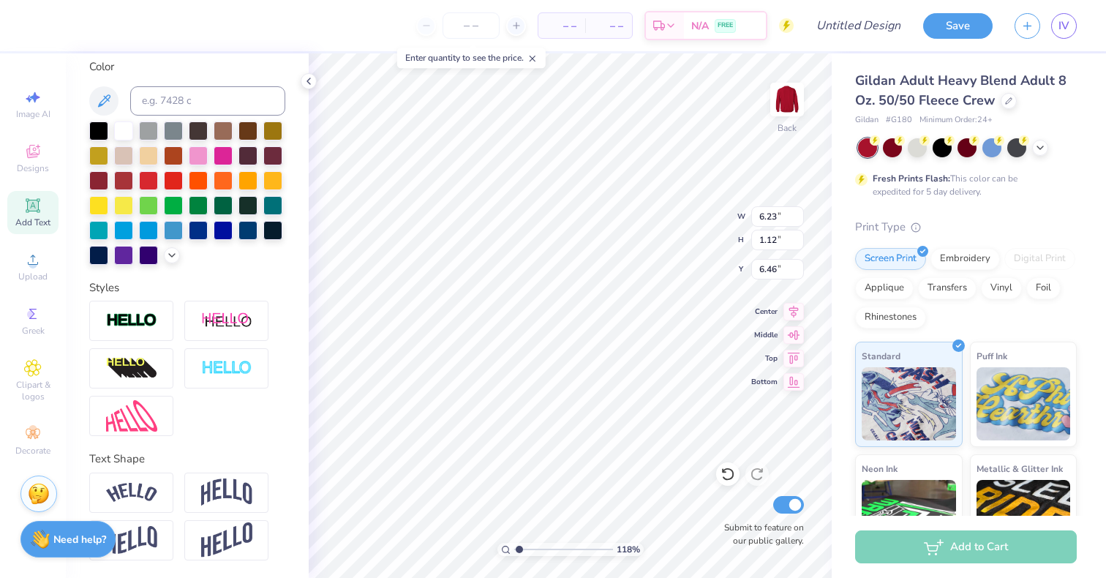
type input "1.18472031047846"
type input "5.89"
type input "1.18472031047846"
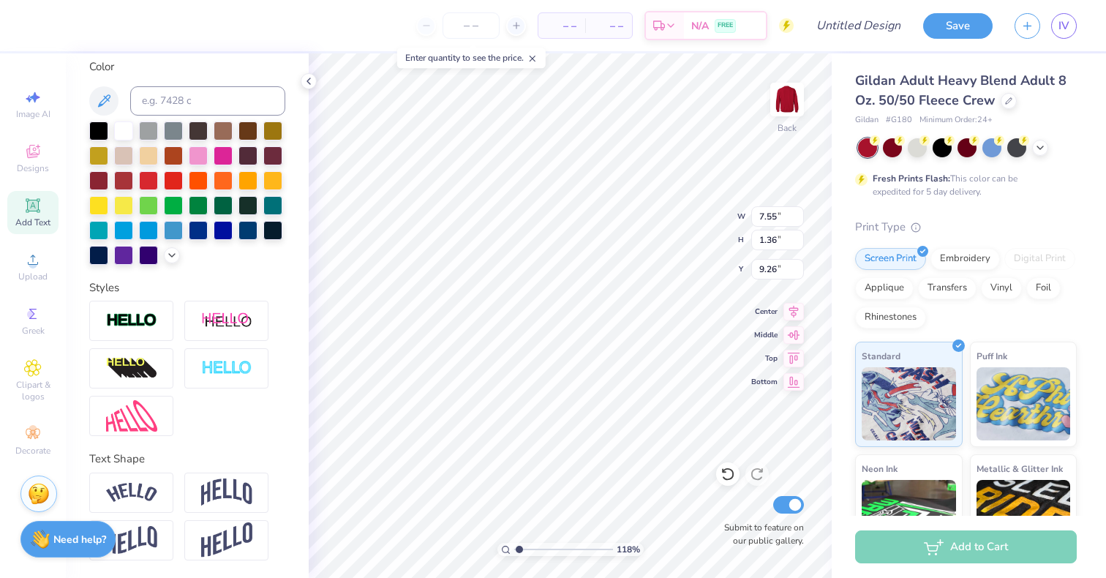
type textarea "day"
type input "1.18472031047846"
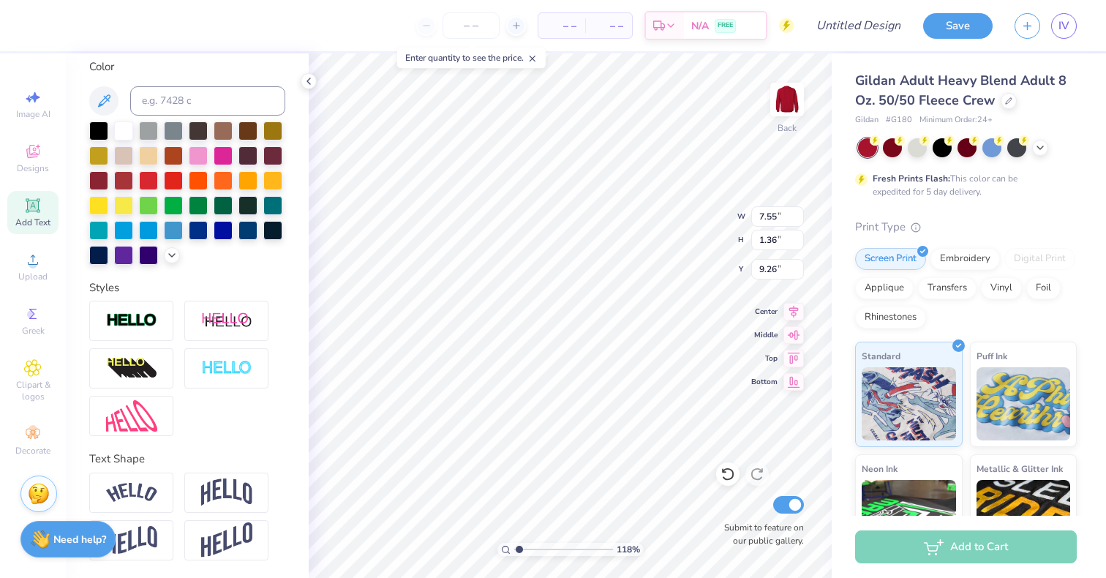
type textarea "2"
type input "1.18472031047846"
type textarea "20"
type input "1.18472031047846"
type textarea "202"
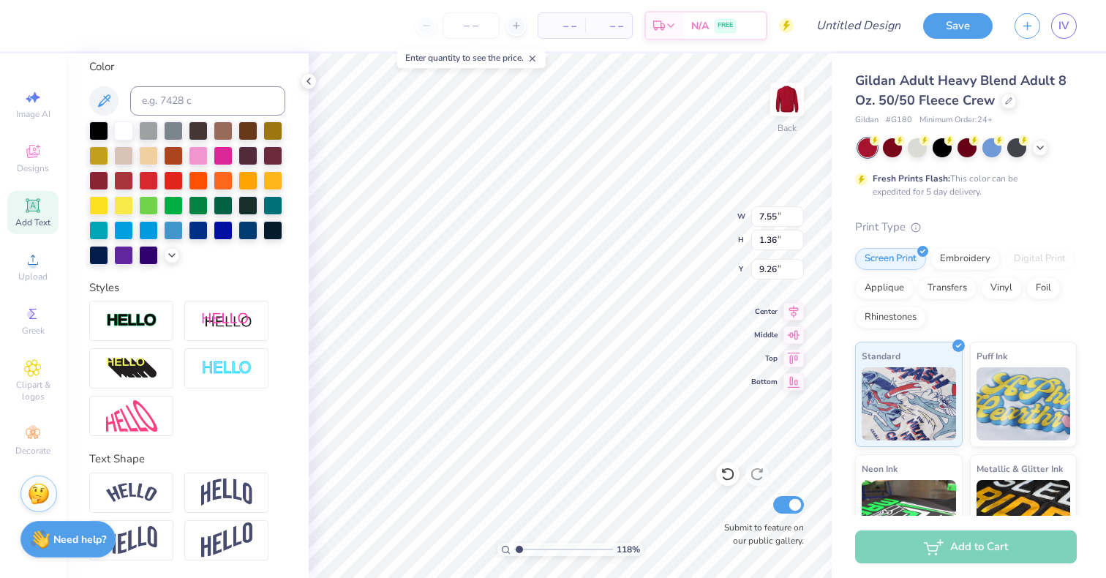
type input "1.18472031047846"
type textarea "2025"
type input "1.18472031047846"
type input "8.55"
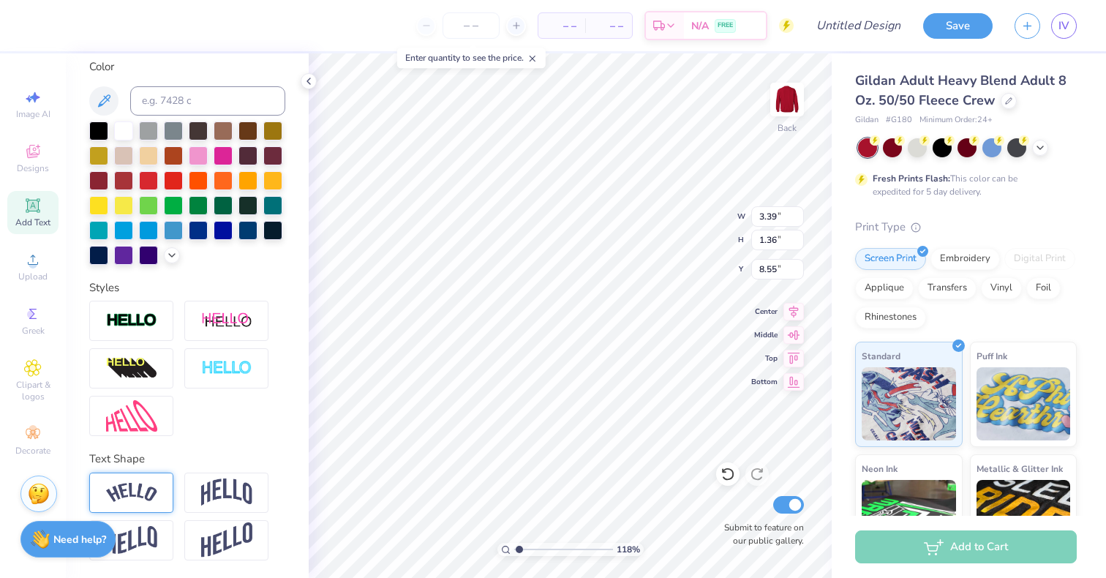
click at [156, 489] on img at bounding box center [131, 493] width 51 height 20
type input "1.18472031047846"
type input "5.19"
type input "1.83"
type input "8.31"
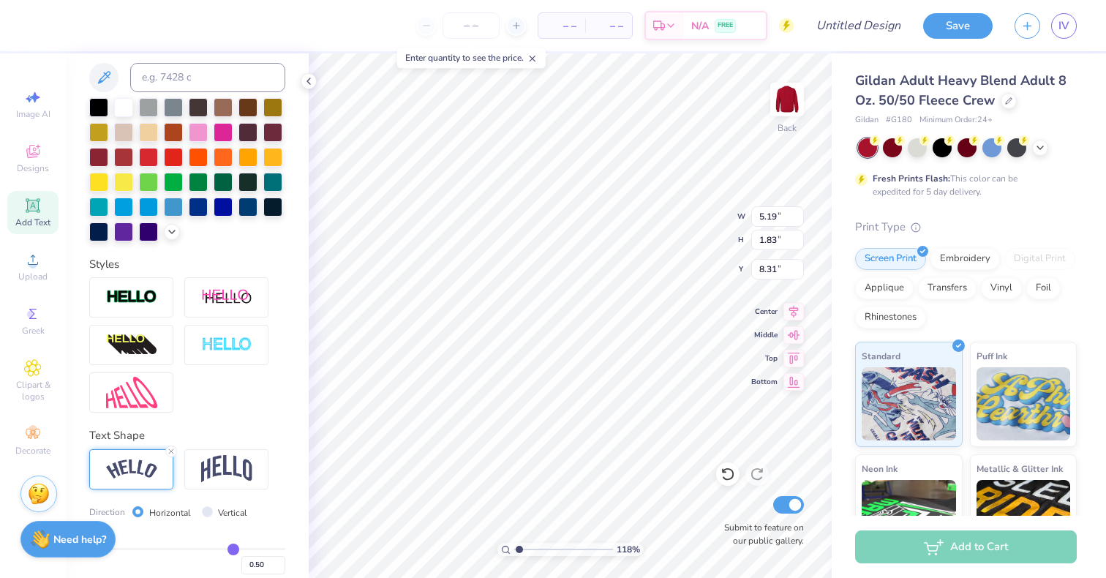
scroll to position [381, 0]
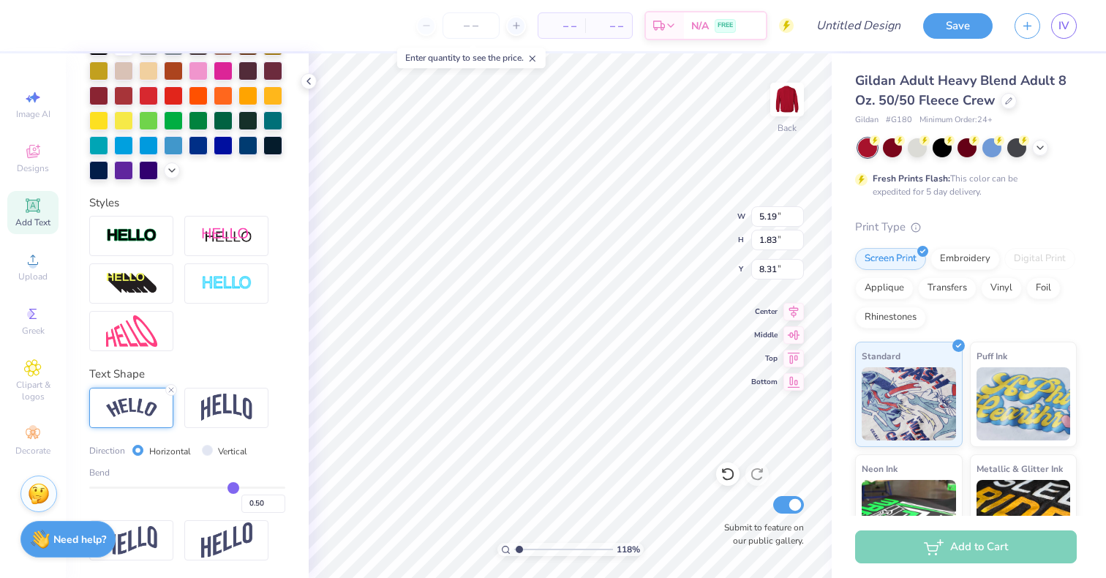
type input "0.45"
type input "0.43"
type input "0.4"
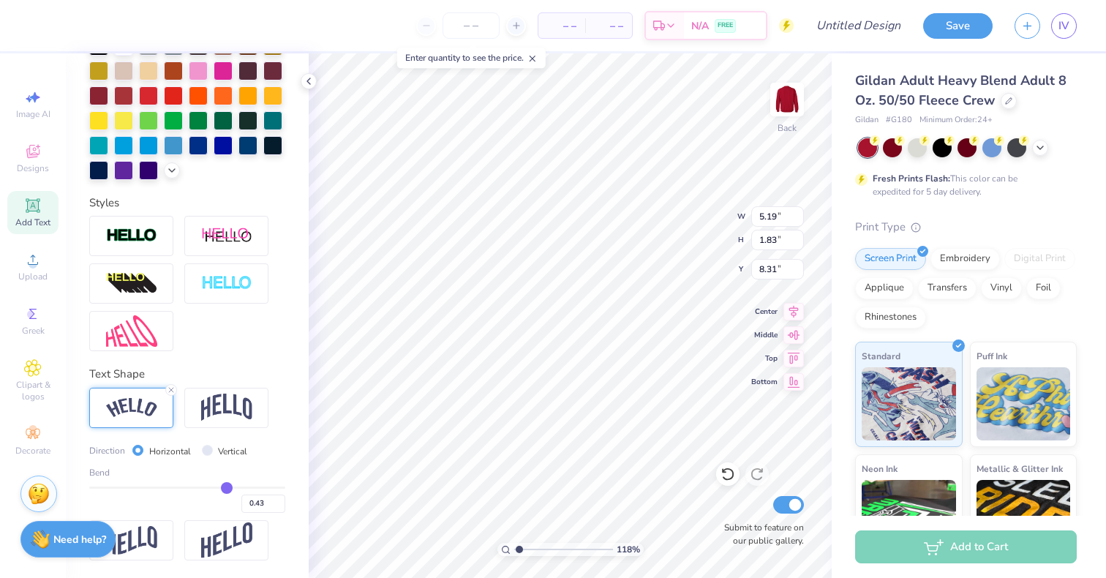
type input "0.40"
type input "0.38"
type input "0.35"
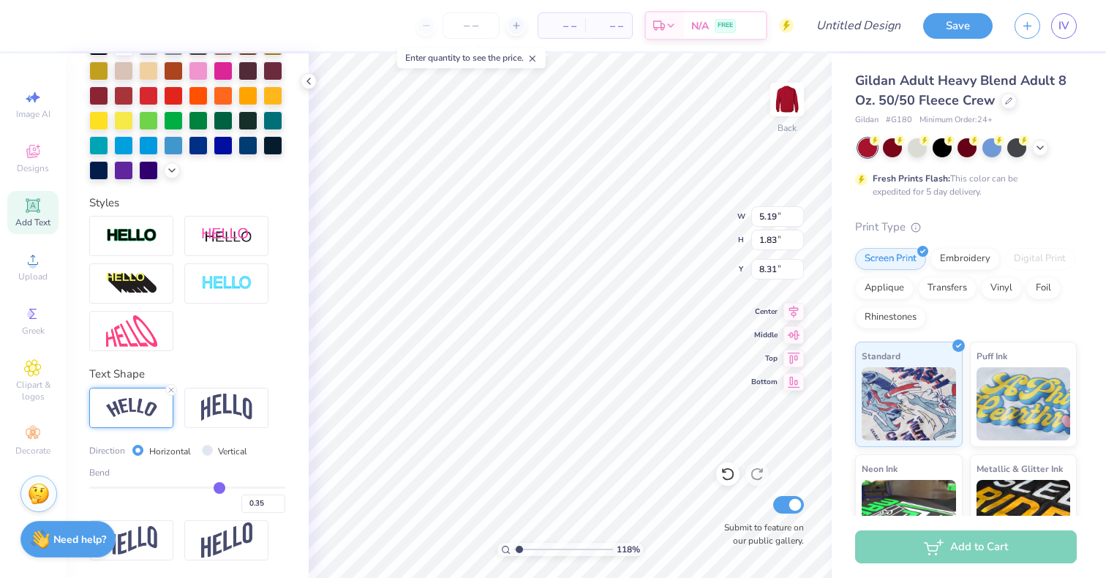
type input "0.34"
type input "0.31"
type input "0.29"
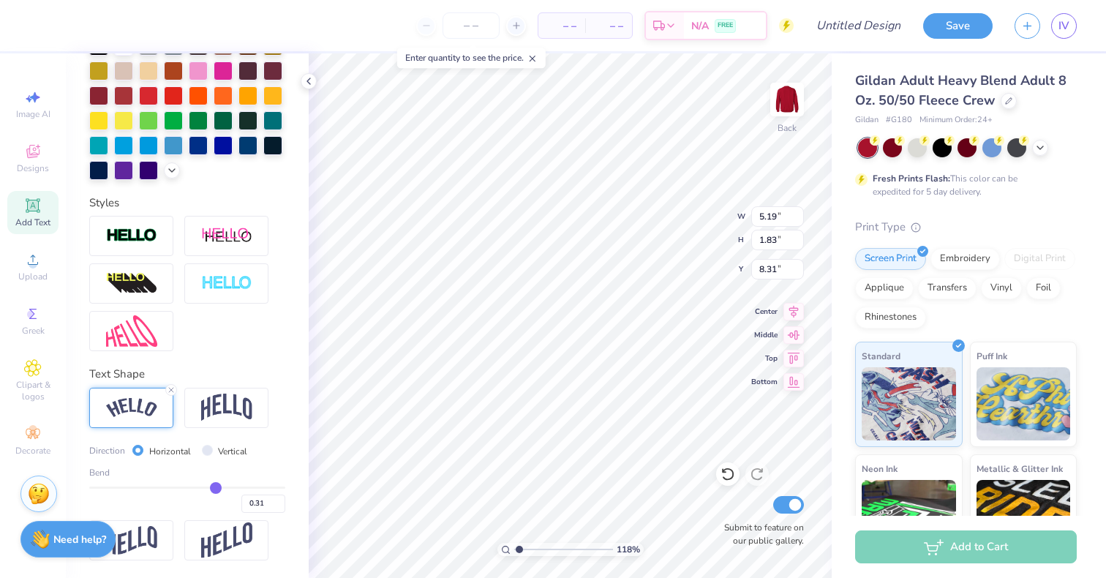
type input "0.29"
type input "0.27"
type input "0.26"
drag, startPoint x: 221, startPoint y: 486, endPoint x: 164, endPoint y: 483, distance: 57.1
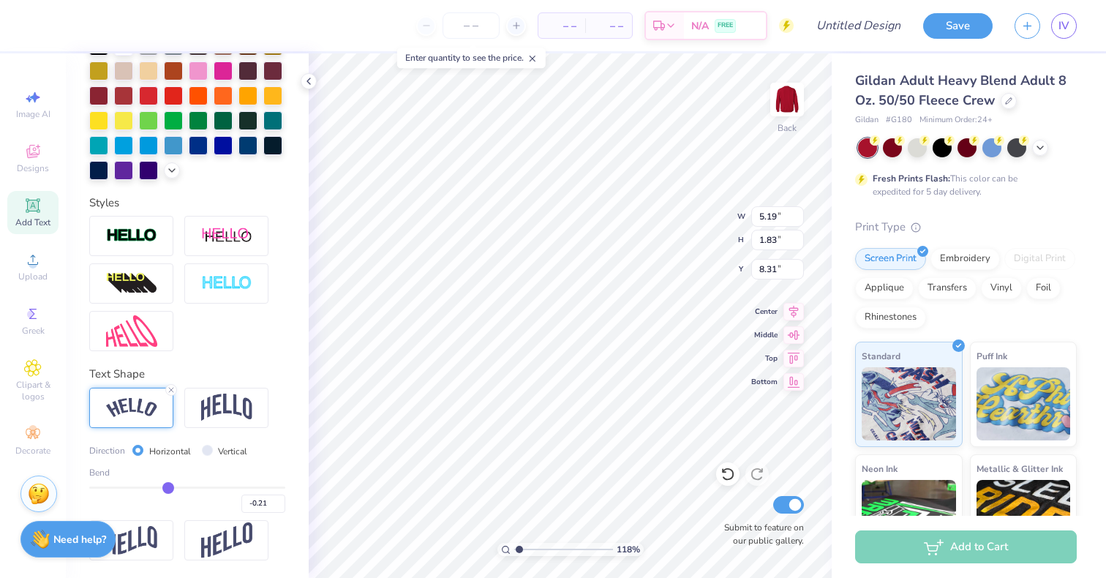
click at [164, 487] on input "range" at bounding box center [187, 488] width 196 height 2
click at [49, 271] on div "Upload" at bounding box center [32, 266] width 51 height 43
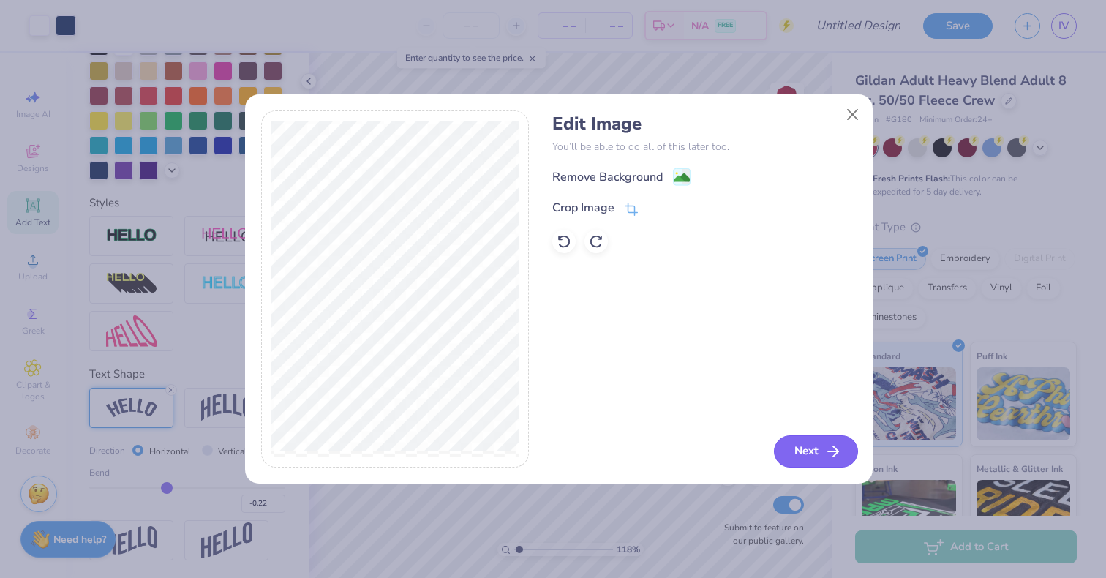
click at [787, 443] on button "Next" at bounding box center [816, 451] width 84 height 32
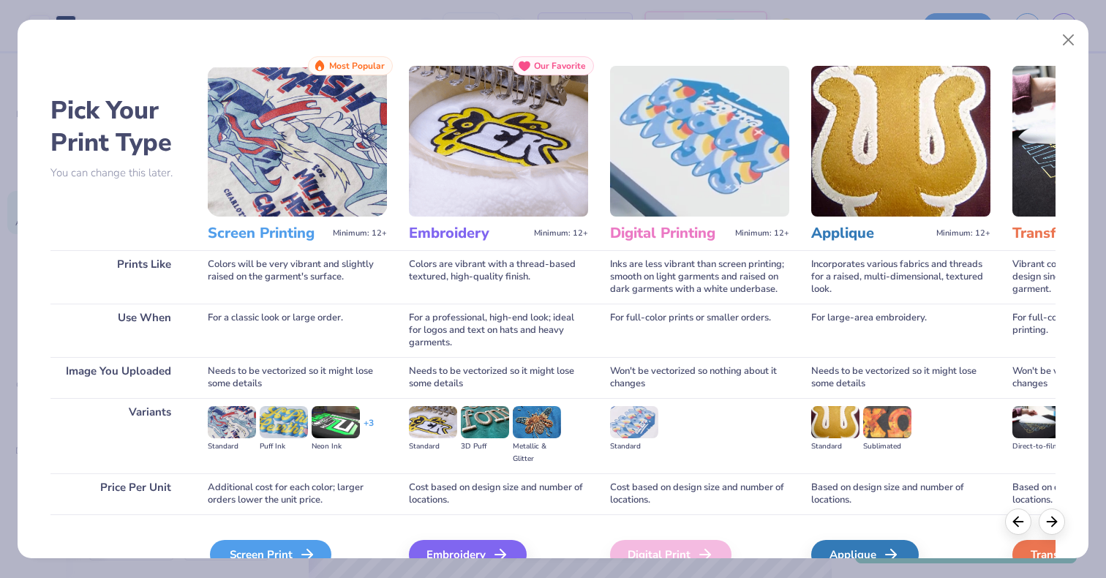
click at [318, 547] on div "Screen Print" at bounding box center [270, 554] width 121 height 29
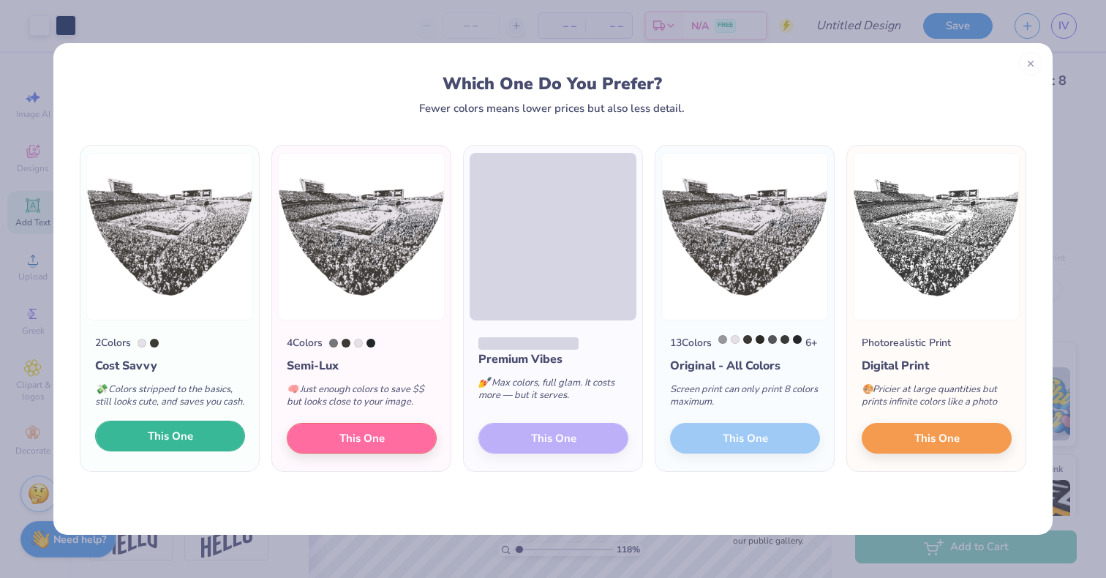
click at [138, 451] on button "This One" at bounding box center [170, 436] width 150 height 31
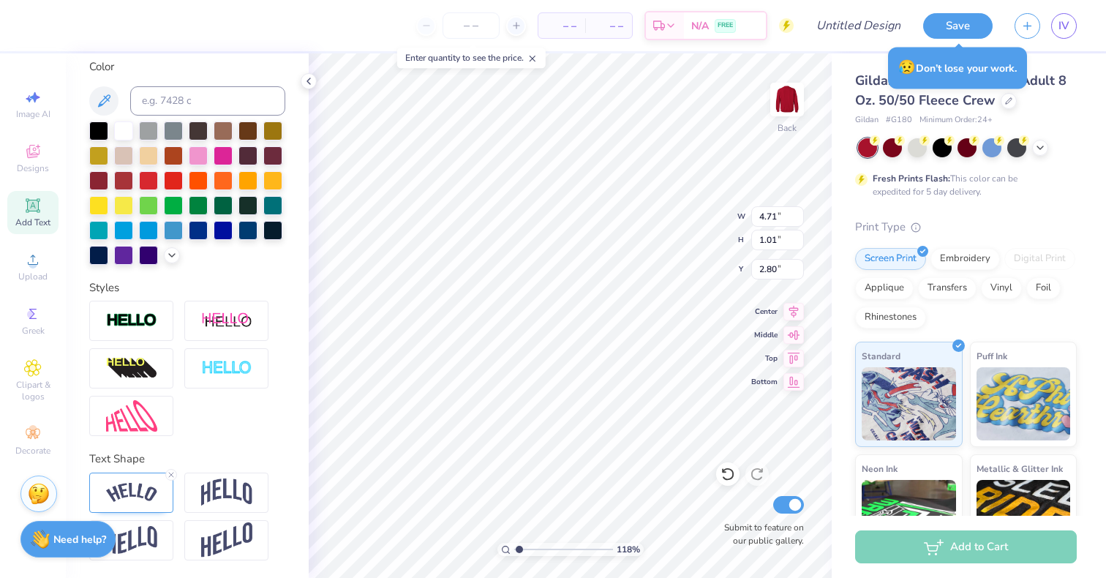
scroll to position [296, 0]
click at [123, 498] on img at bounding box center [131, 493] width 51 height 20
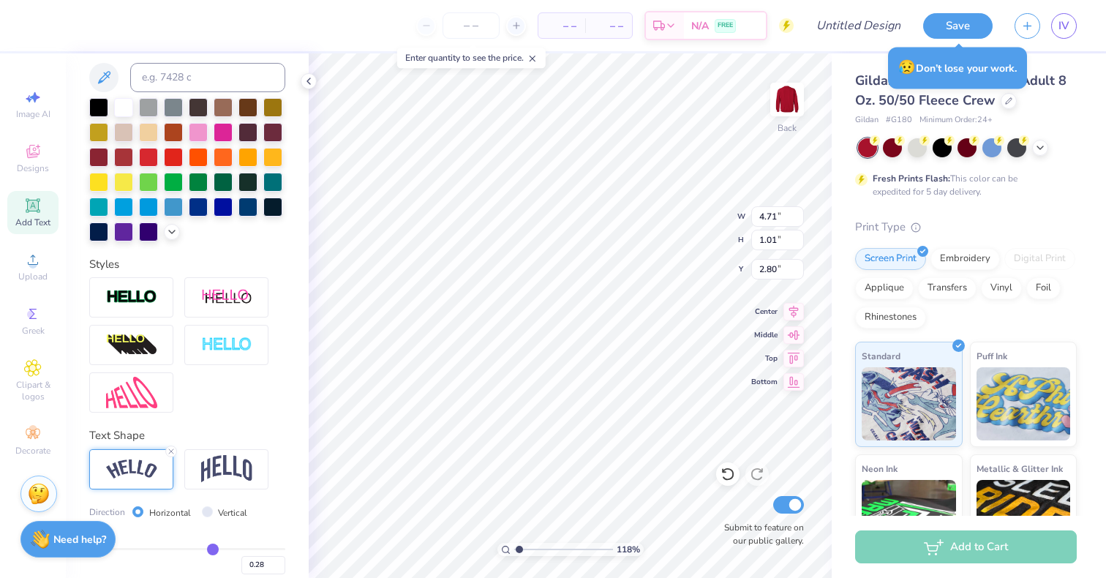
scroll to position [381, 0]
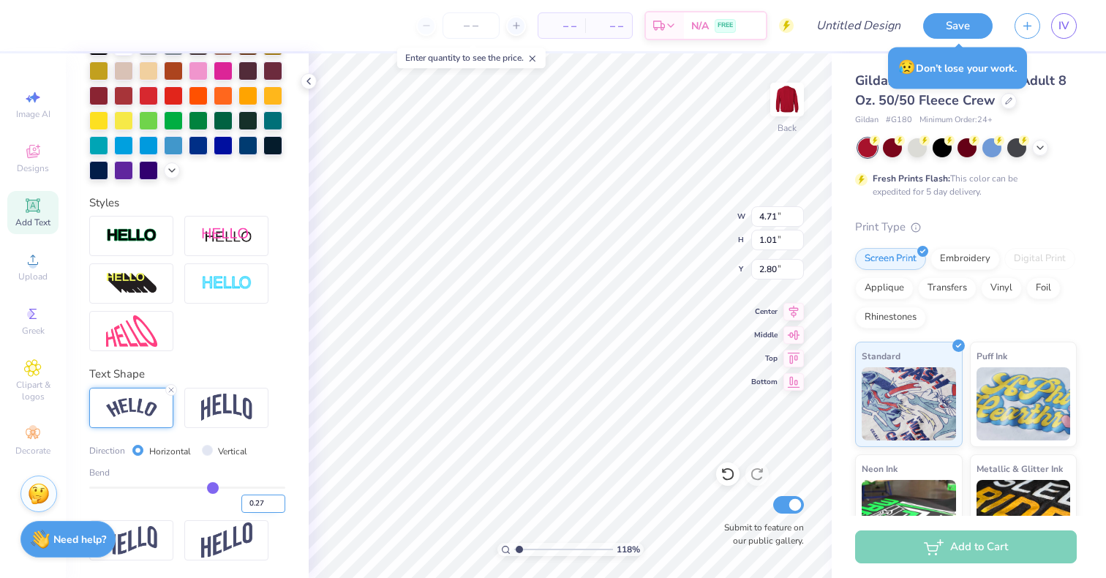
click at [266, 508] on input "0.27" at bounding box center [263, 504] width 44 height 18
click at [266, 508] on input "0.26" at bounding box center [263, 504] width 44 height 18
click at [266, 508] on input "0.25" at bounding box center [263, 504] width 44 height 18
click at [266, 508] on input "0.24" at bounding box center [263, 504] width 44 height 18
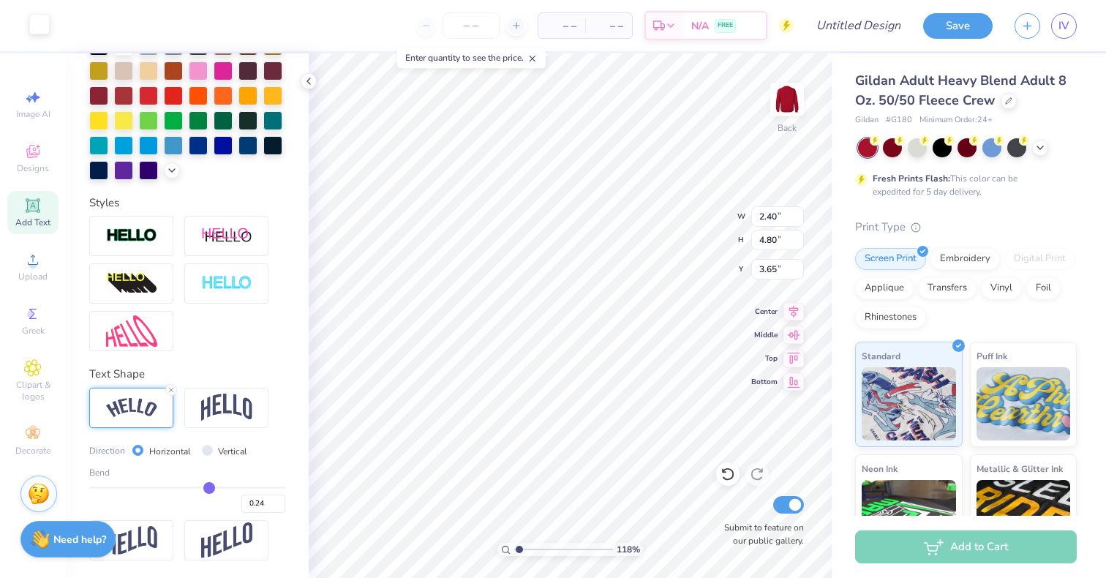
click at [42, 21] on div at bounding box center [39, 24] width 20 height 20
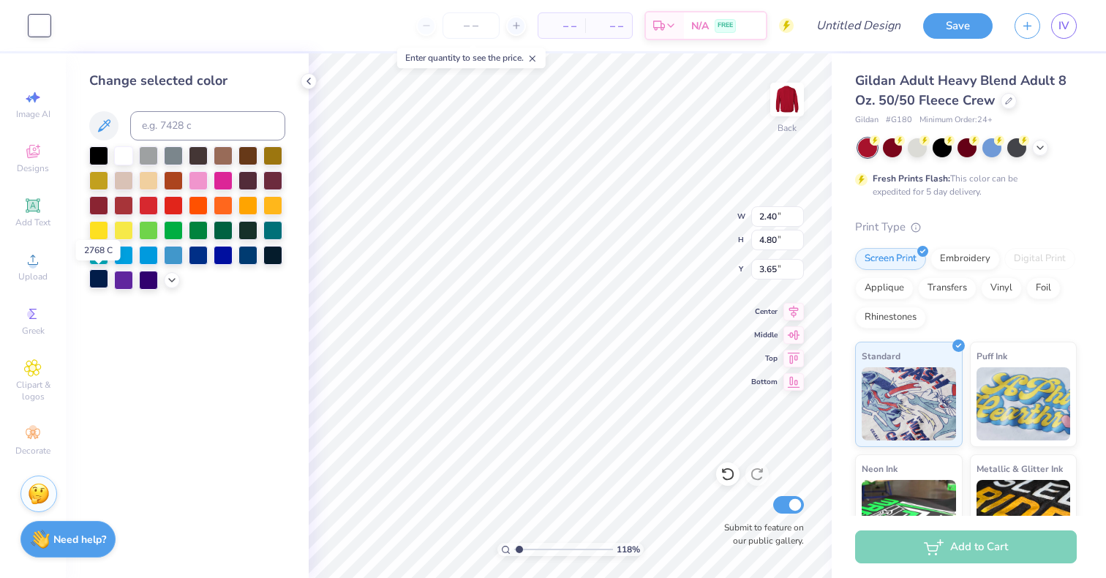
click at [94, 276] on div at bounding box center [98, 278] width 19 height 19
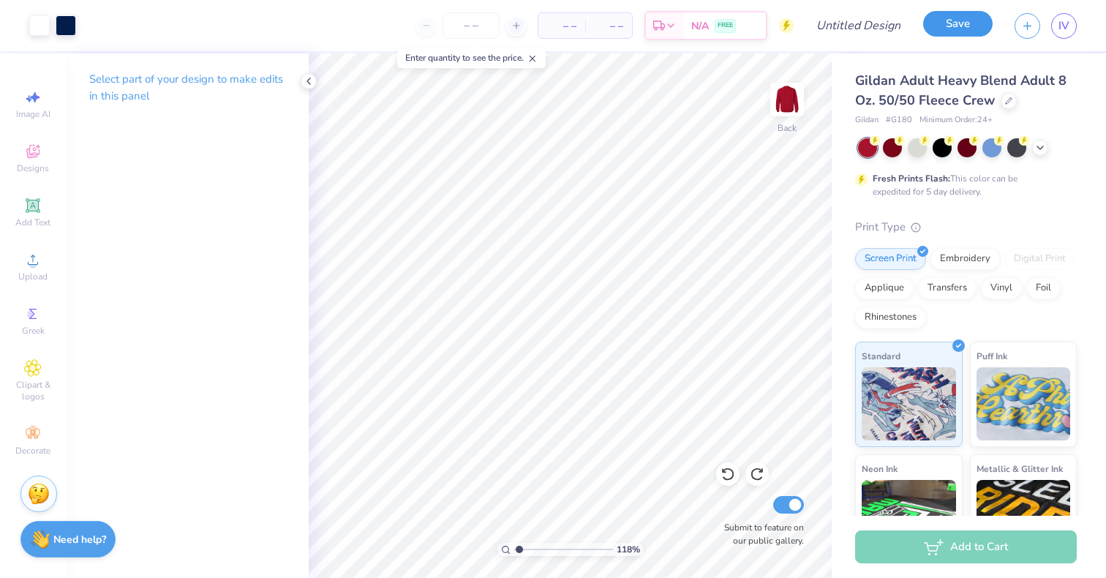
click at [954, 21] on button "Save" at bounding box center [958, 24] width 70 height 26
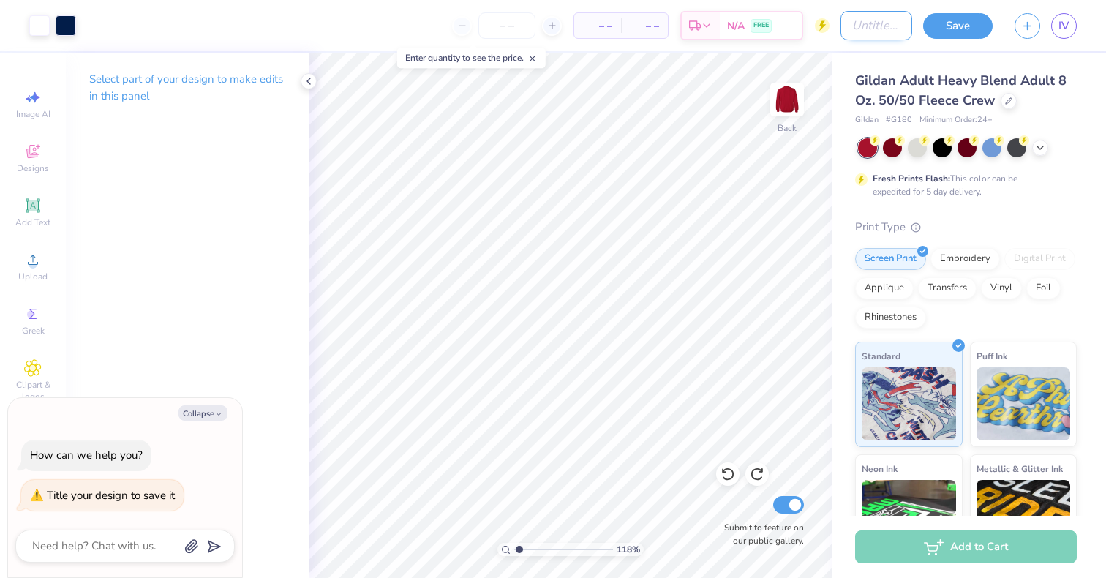
click at [875, 26] on input "Design Title" at bounding box center [877, 25] width 72 height 29
click at [955, 29] on button "Save" at bounding box center [958, 24] width 70 height 26
click at [963, 21] on div "Save" at bounding box center [958, 26] width 70 height 26
click at [1060, 36] on link "IV" at bounding box center [1064, 26] width 26 height 26
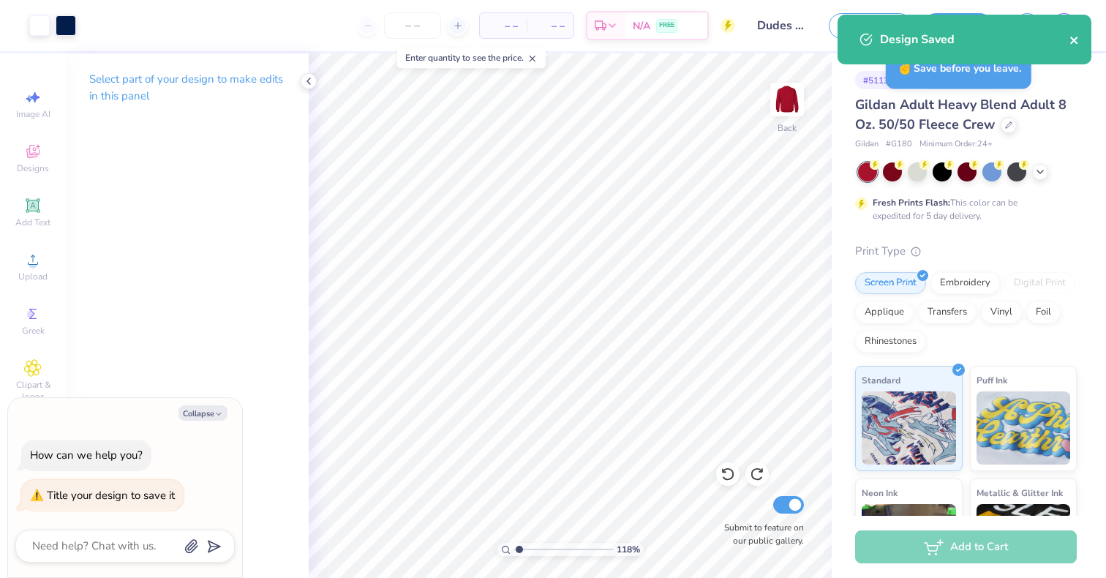
click at [1071, 40] on icon "close" at bounding box center [1075, 40] width 10 height 12
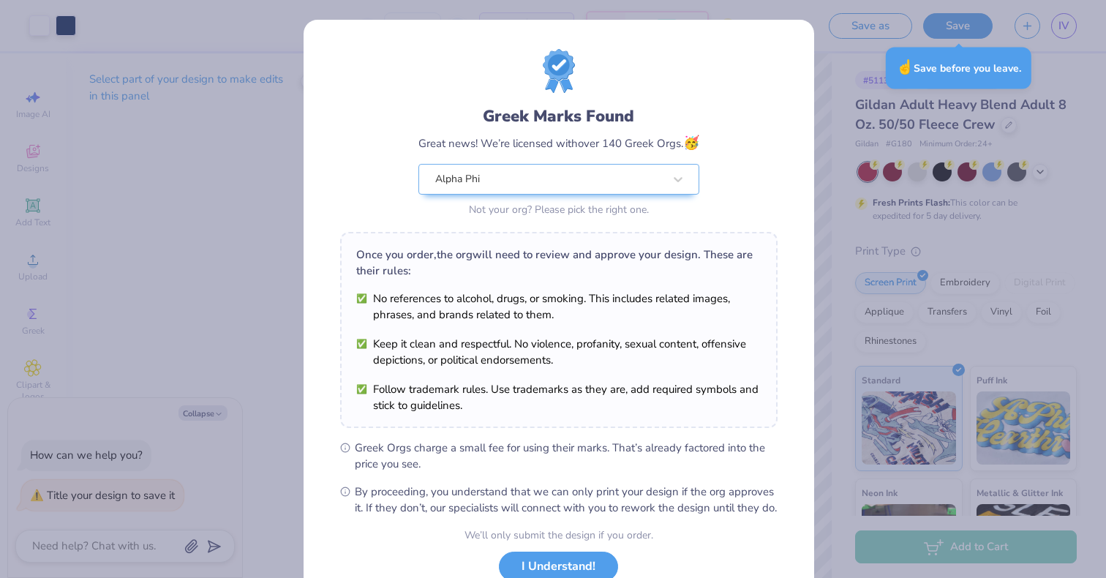
click at [1068, 27] on body "Art colors – – Per Item – – Total Est. Delivery N/A FREE Design Title Dudes day…" at bounding box center [553, 289] width 1106 height 578
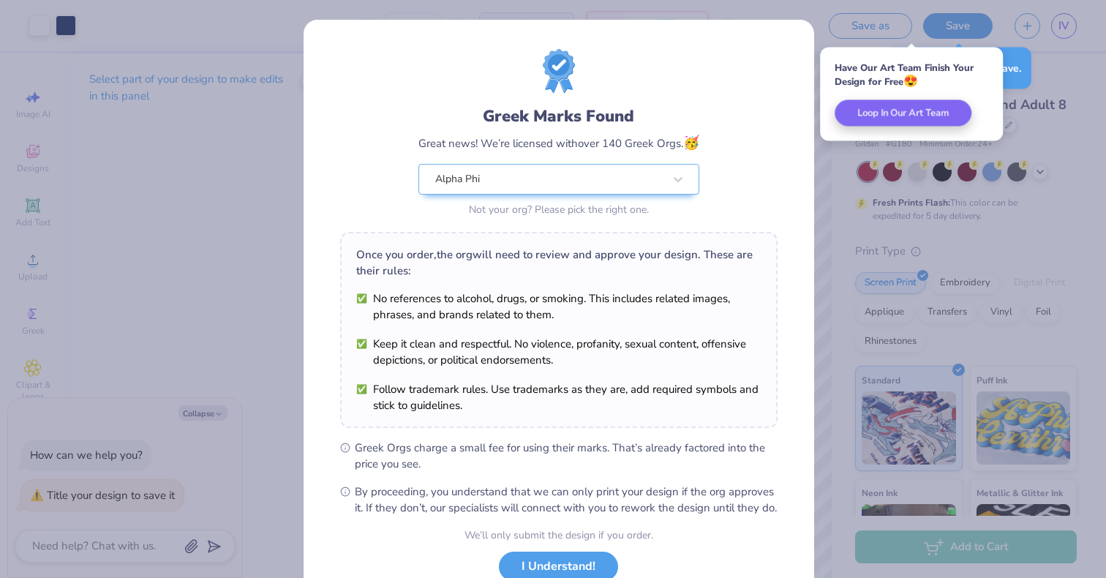
scroll to position [105, 0]
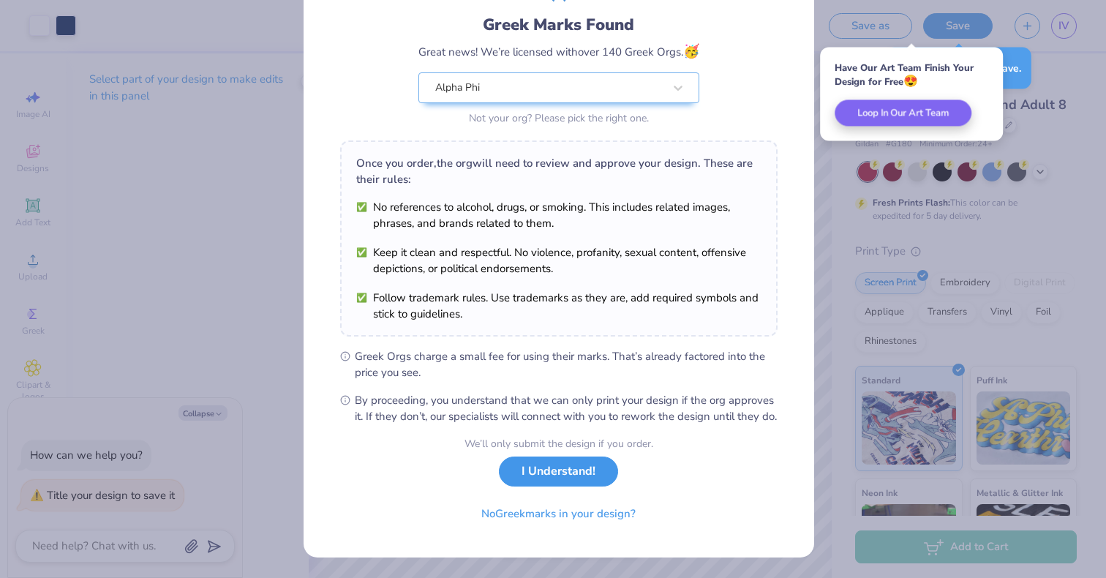
click at [540, 468] on button "I Understand!" at bounding box center [558, 472] width 119 height 30
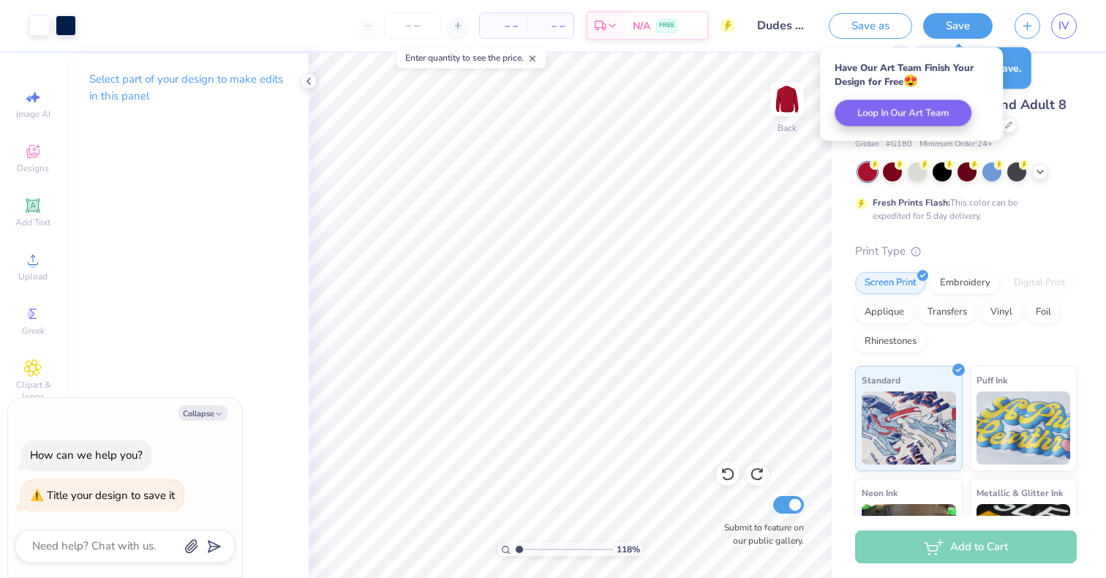
scroll to position [0, 0]
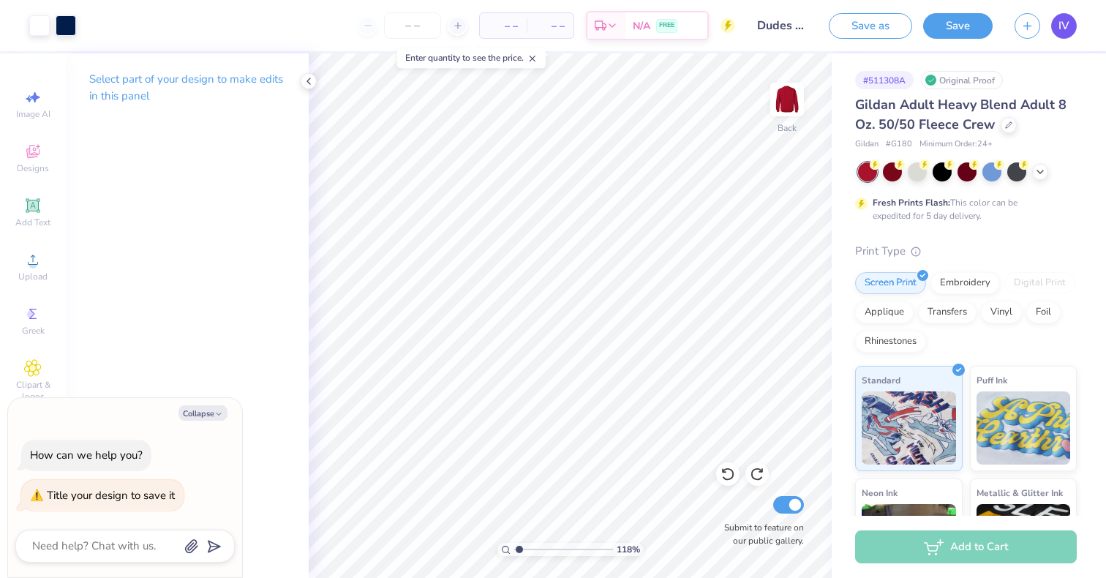
click at [1064, 22] on span "IV" at bounding box center [1064, 26] width 11 height 17
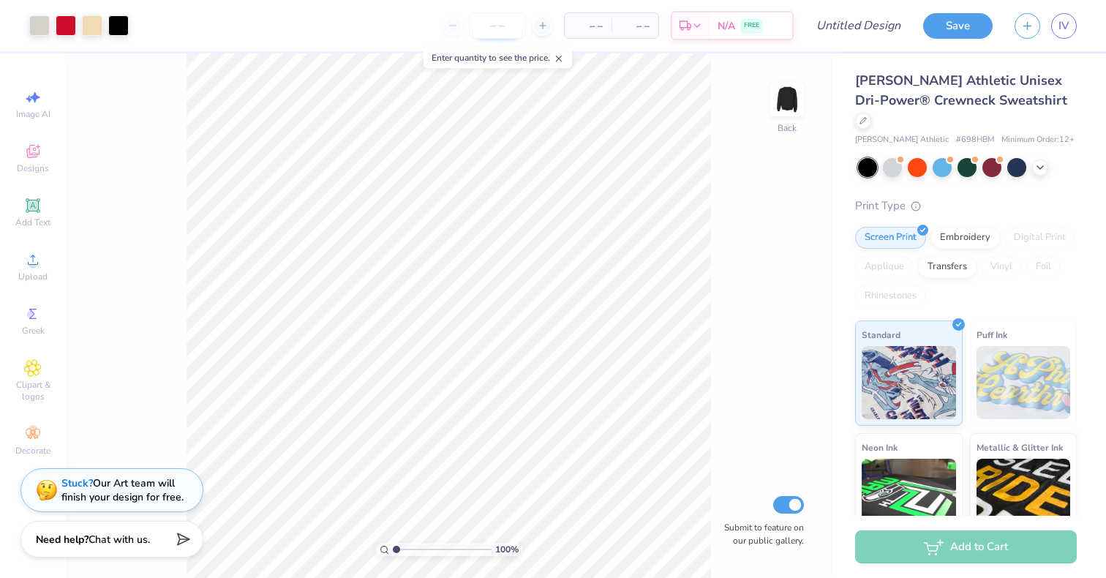
click at [503, 27] on input "number" at bounding box center [497, 25] width 57 height 26
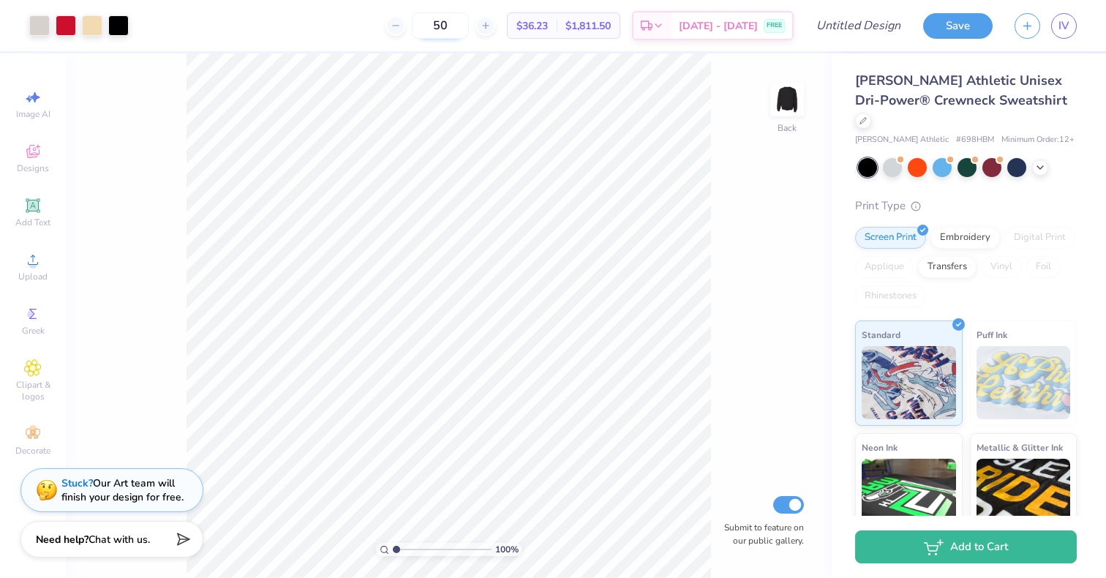
drag, startPoint x: 484, startPoint y: 23, endPoint x: 446, endPoint y: 20, distance: 37.4
click at [446, 20] on input "50" at bounding box center [440, 25] width 57 height 26
type input "35"
click at [350, 26] on div "35 $39.45 Per Item $1,380.75 Total Est. Delivery Sep 5 - 8 FREE" at bounding box center [467, 25] width 654 height 51
click at [1045, 160] on icon at bounding box center [1041, 166] width 12 height 12
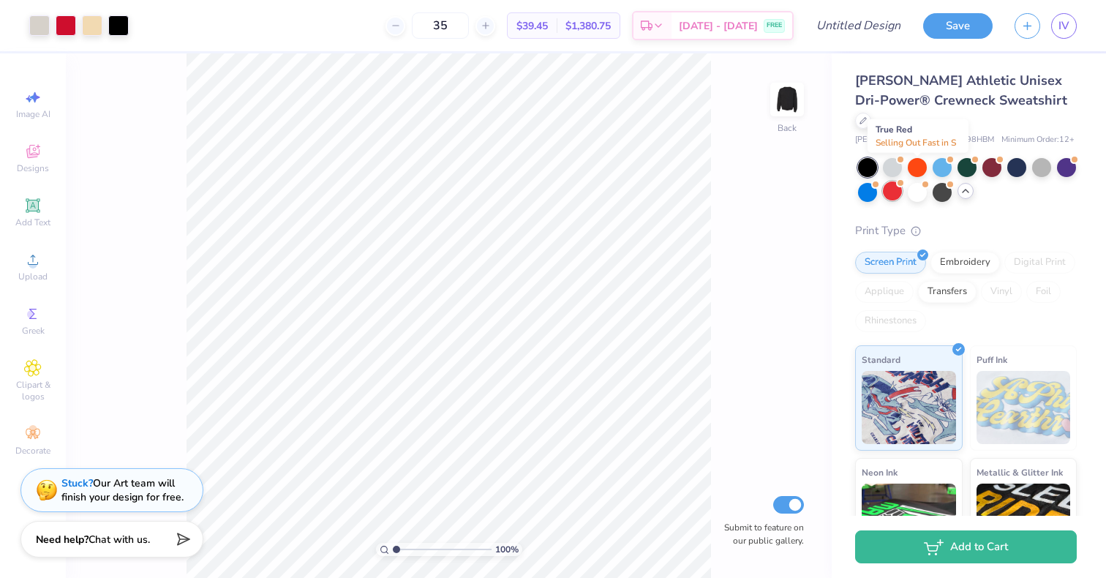
click at [902, 181] on div at bounding box center [892, 190] width 19 height 19
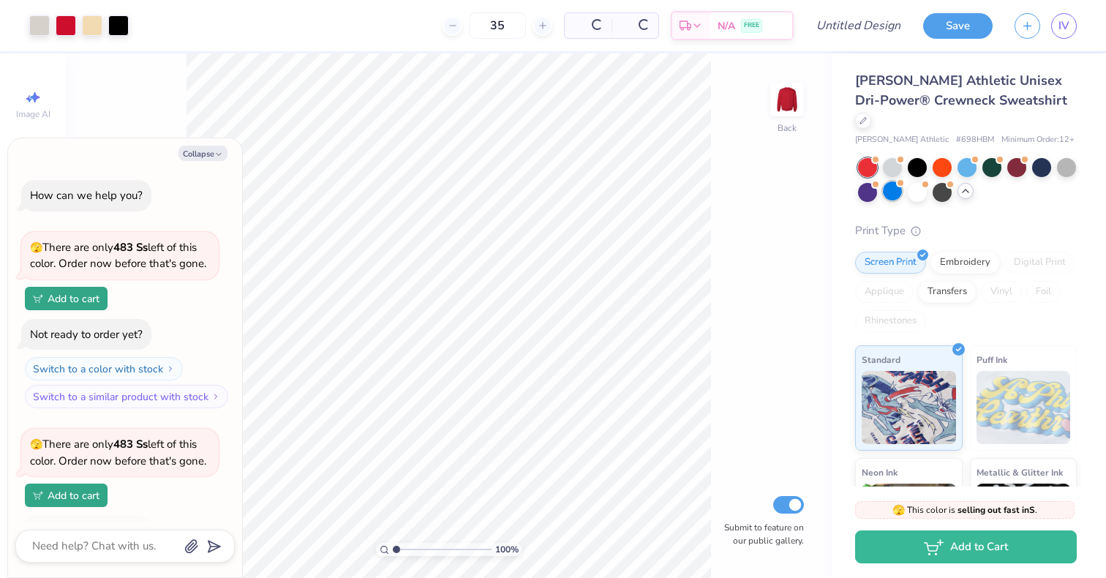
scroll to position [94, 0]
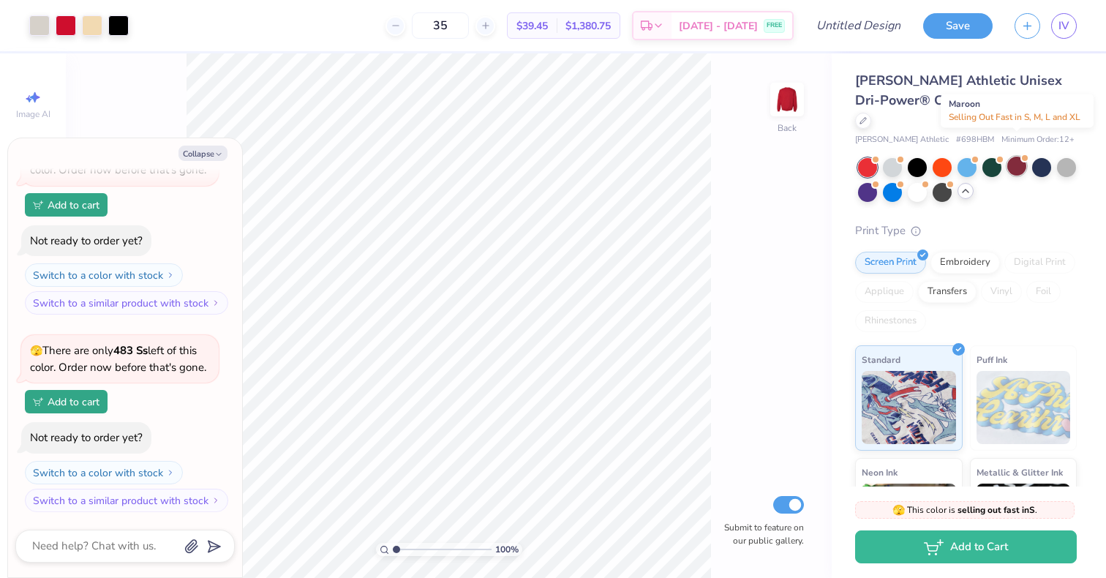
click at [1022, 157] on div at bounding box center [1016, 166] width 19 height 19
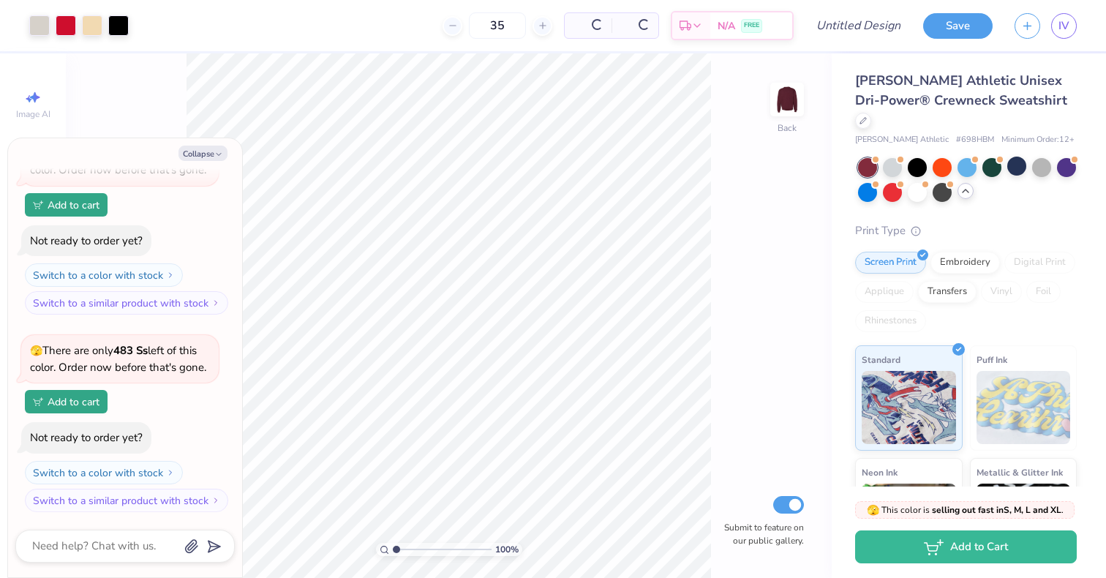
scroll to position [307, 0]
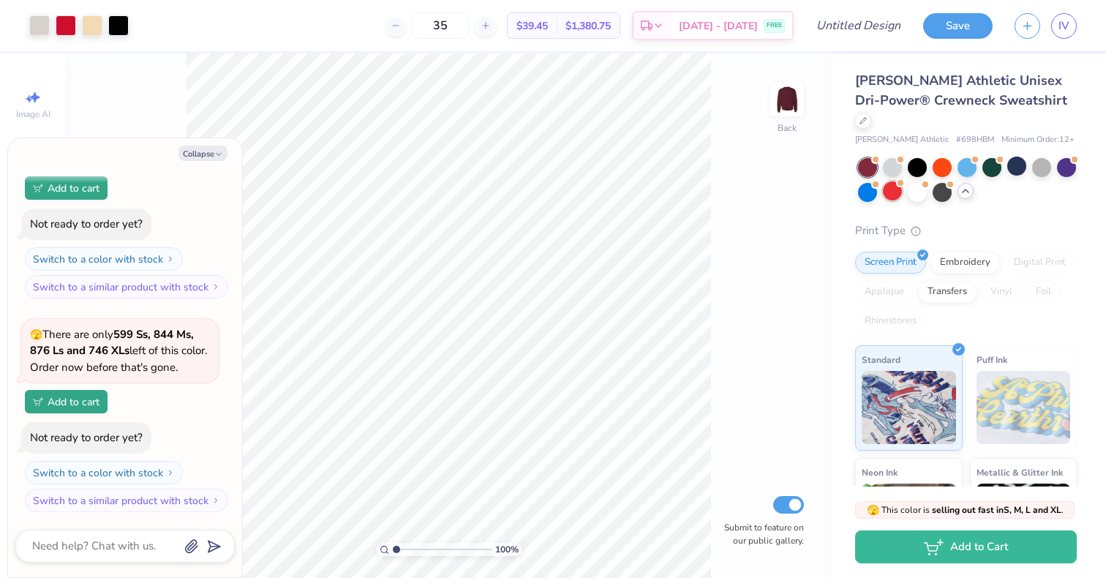
click at [902, 181] on div at bounding box center [892, 190] width 19 height 19
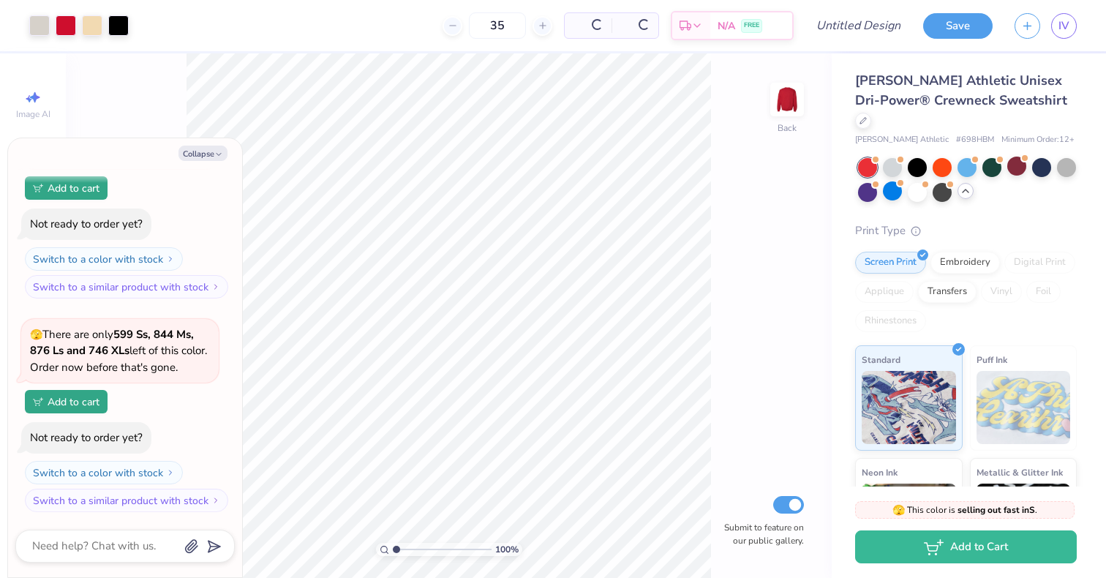
scroll to position [505, 0]
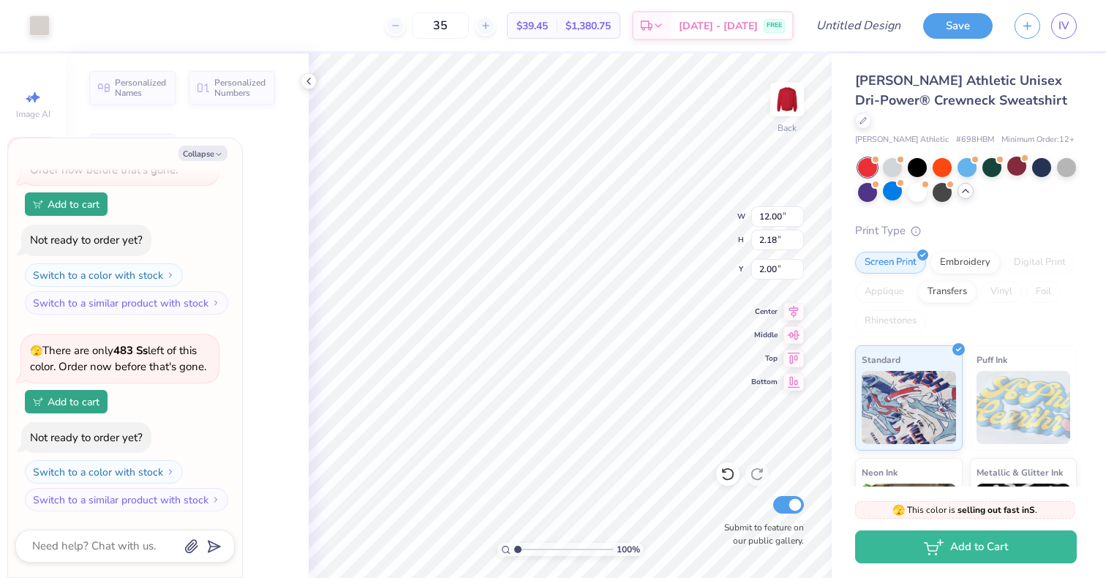
type textarea "x"
type input "2.18"
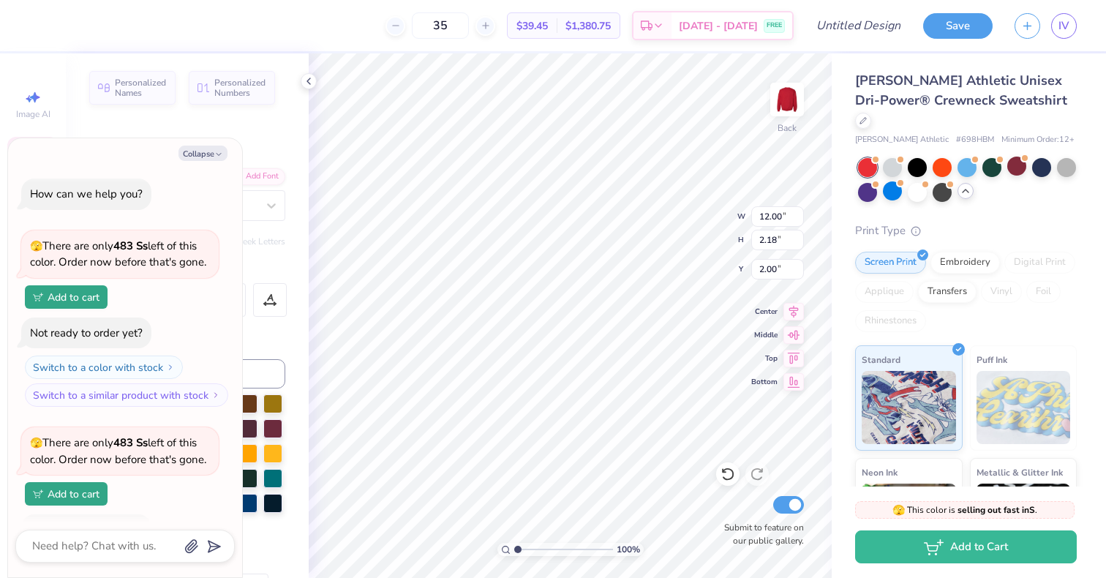
scroll to position [0, 0]
click at [211, 146] on button "Collapse" at bounding box center [203, 153] width 49 height 15
type textarea "x"
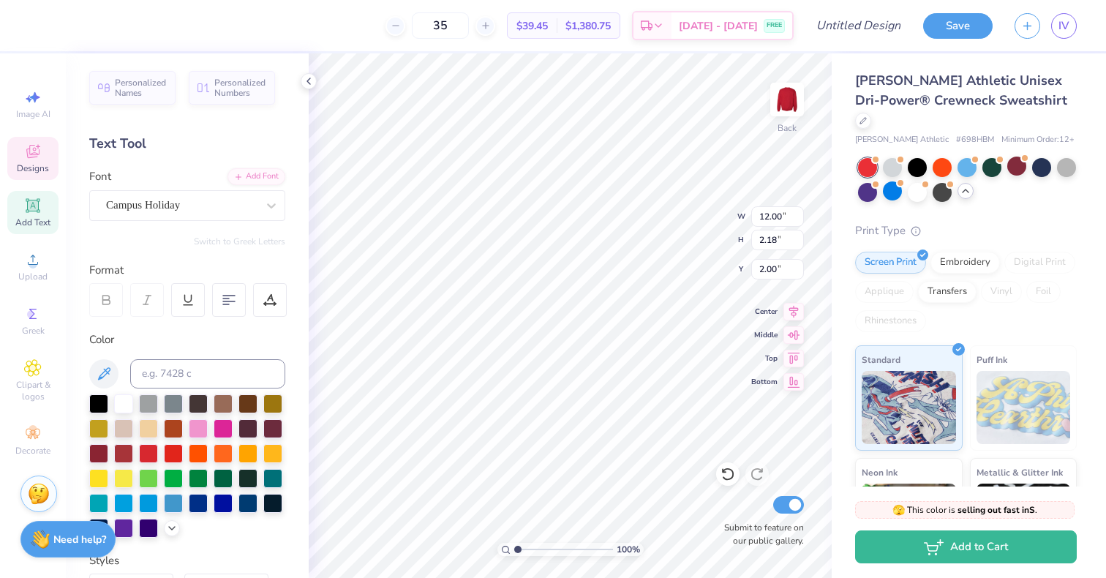
scroll to position [12, 1]
type textarea "SIG"
type input "8.25"
type input "12.00"
type input "8.25"
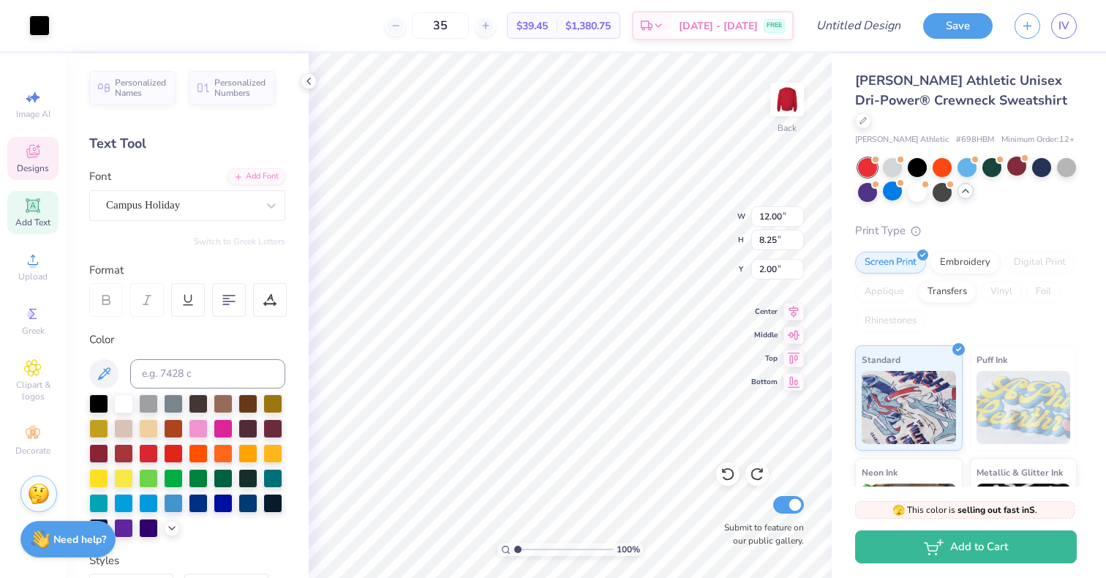
type input "3.48"
type input "2.18"
type textarea "S"
type textarea "Alpha Phi"
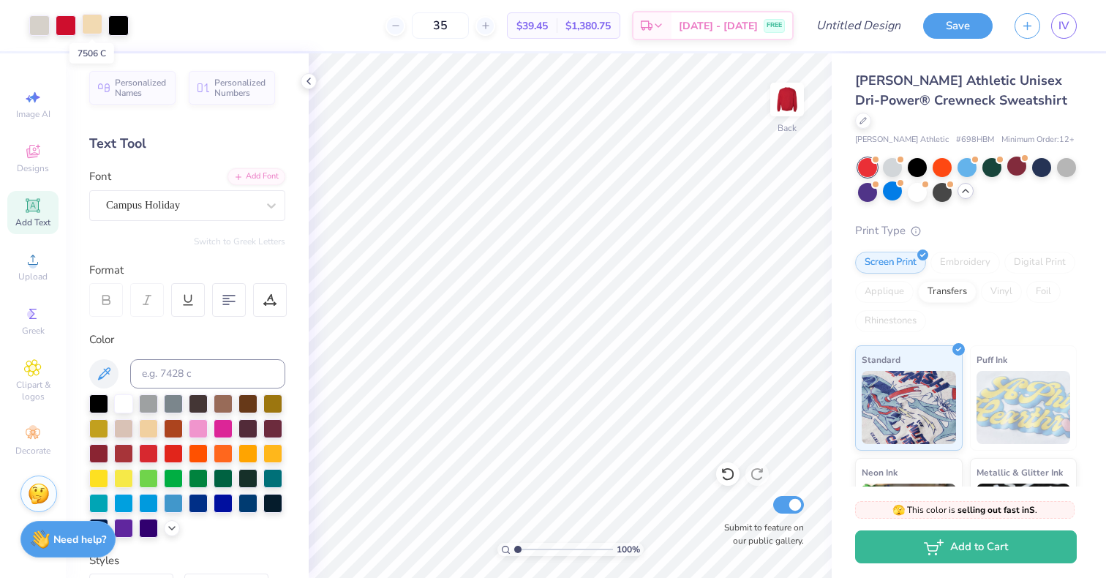
click at [85, 26] on div at bounding box center [92, 24] width 20 height 20
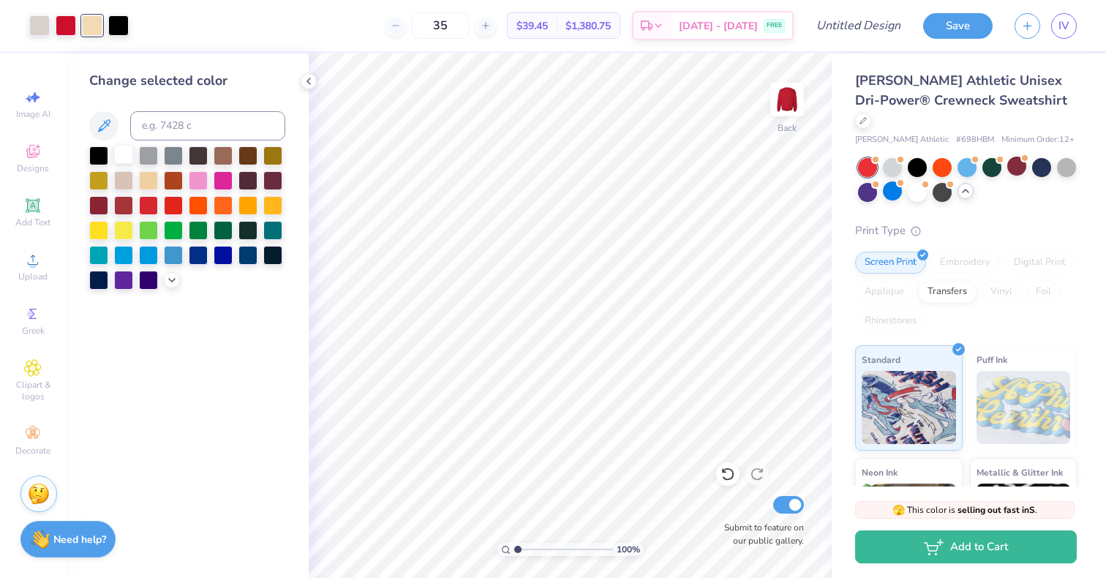
click at [116, 153] on div at bounding box center [123, 154] width 19 height 19
click at [40, 20] on div at bounding box center [39, 24] width 20 height 20
click at [128, 150] on div at bounding box center [123, 154] width 19 height 19
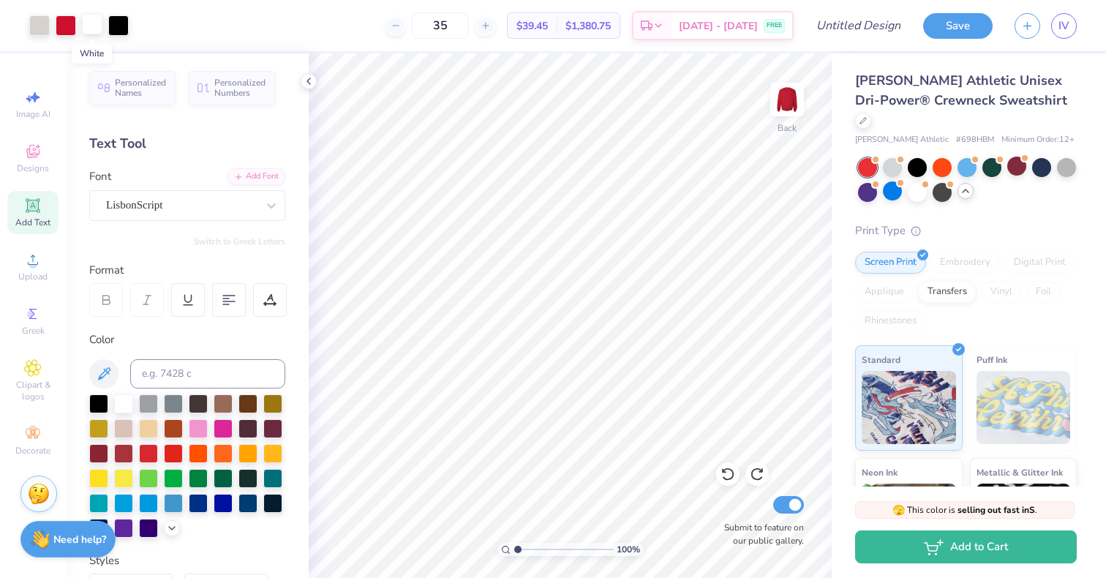
click at [90, 24] on div at bounding box center [92, 24] width 20 height 20
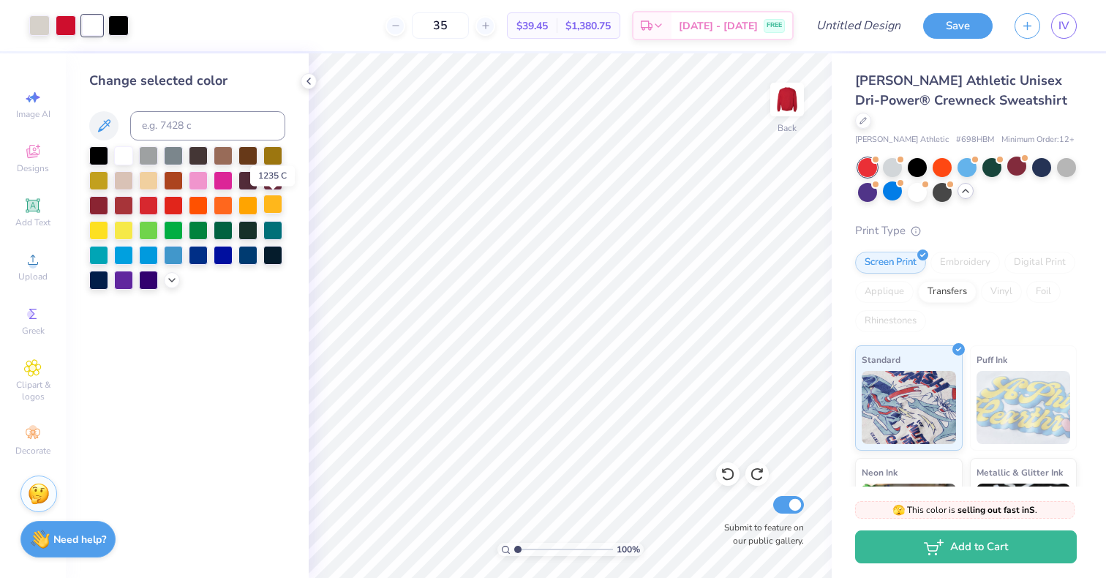
click at [264, 200] on div at bounding box center [272, 204] width 19 height 19
click at [107, 282] on div at bounding box center [98, 278] width 19 height 19
click at [117, 156] on div at bounding box center [123, 154] width 19 height 19
click at [68, 16] on div at bounding box center [66, 24] width 20 height 20
click at [102, 282] on div at bounding box center [98, 278] width 19 height 19
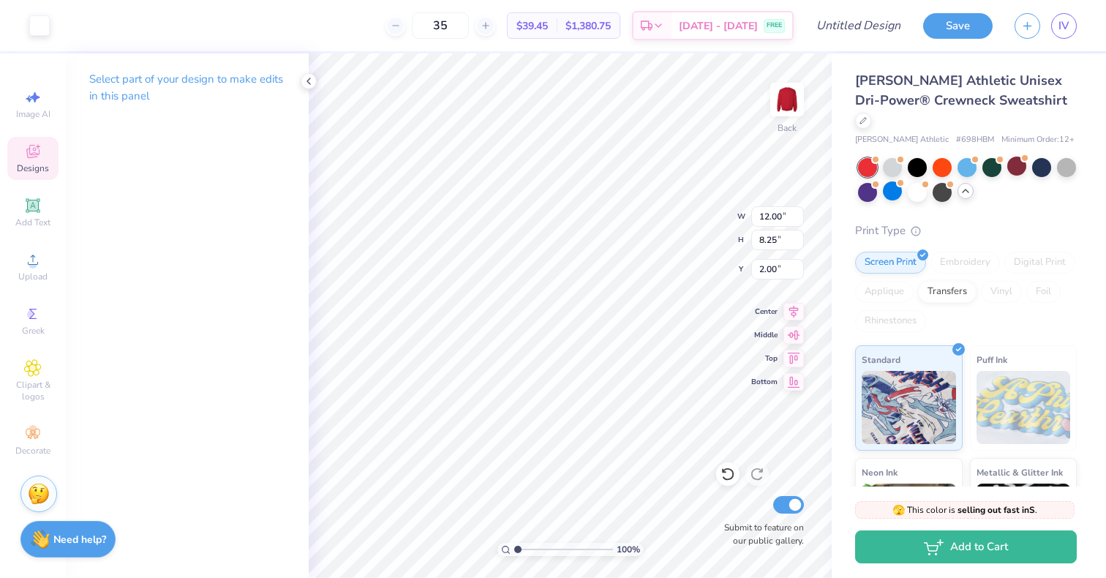
type input "4.77"
type input "3.48"
type input "3.83"
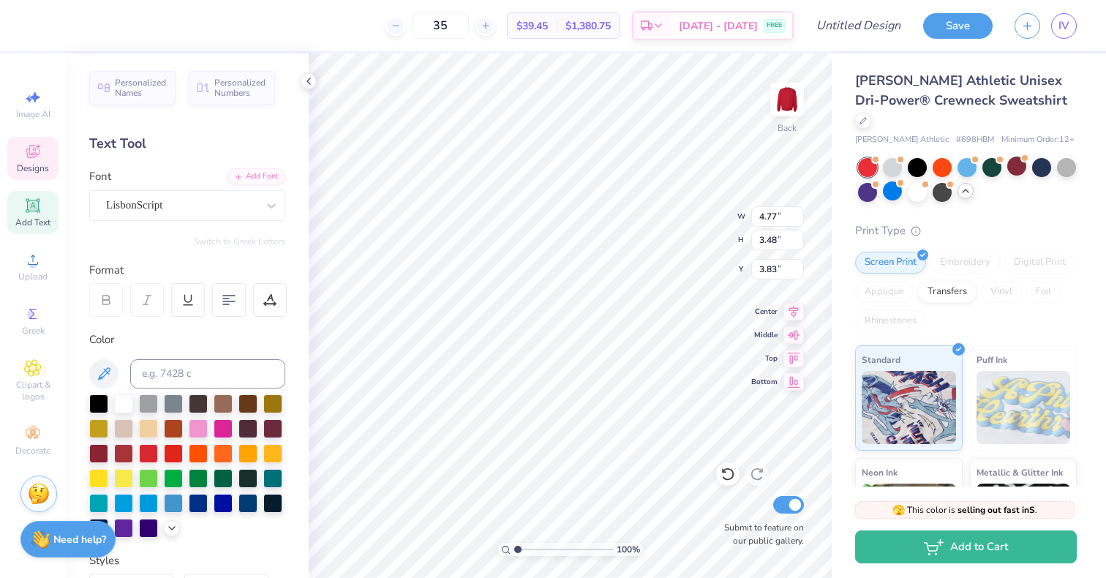
scroll to position [12, 2]
type textarea "u"
type textarea "d"
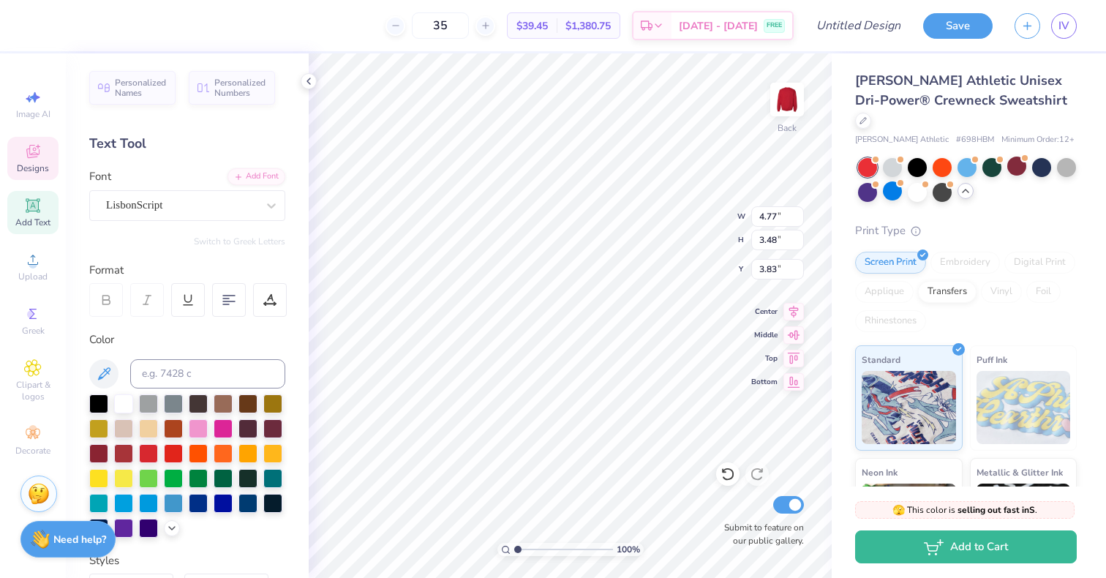
type textarea "day"
type input "3.72"
type input "3.04"
type input "4.07"
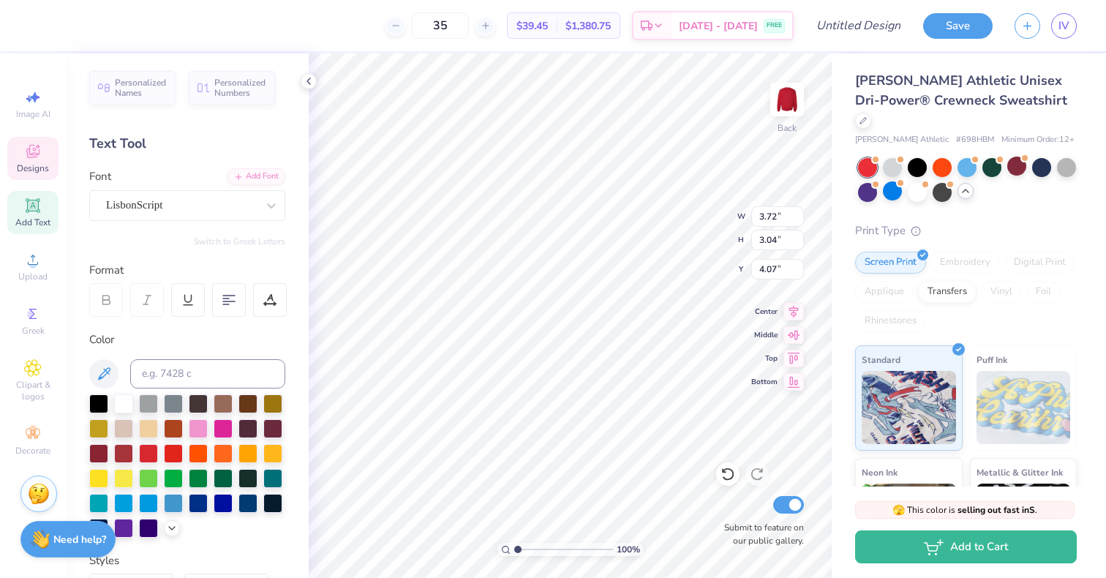
type textarea "Dudes"
type input "2.06"
type input "2.44"
type input "4.28"
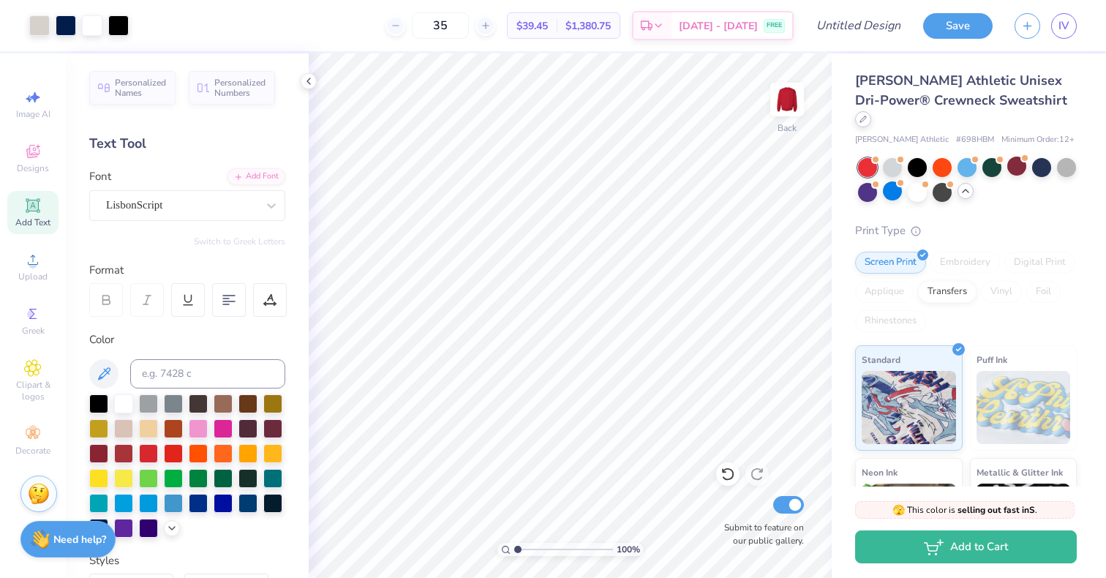
click at [867, 116] on icon at bounding box center [863, 119] width 7 height 7
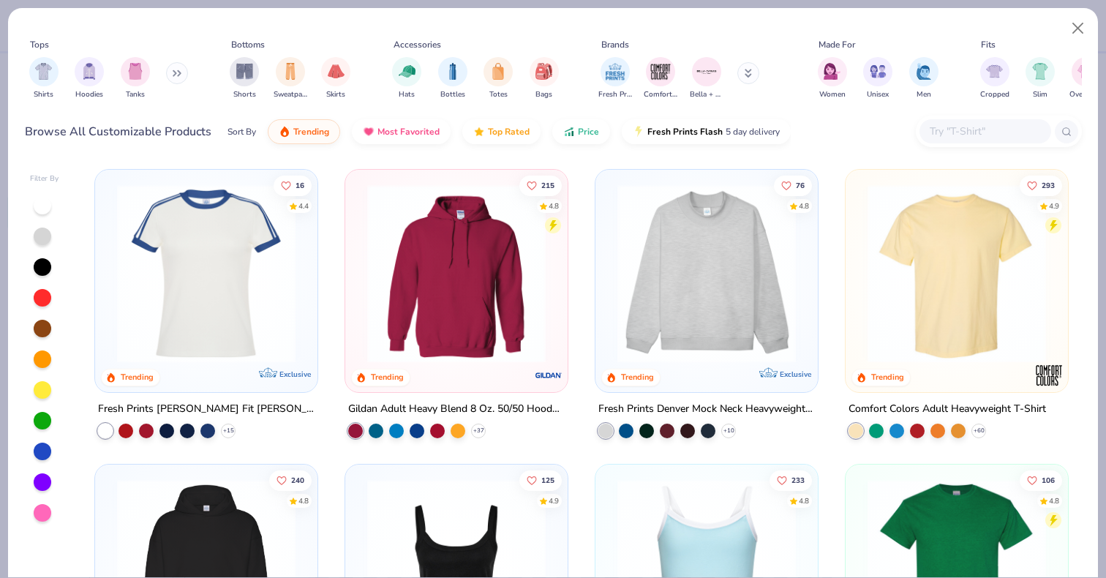
click at [446, 304] on img at bounding box center [456, 273] width 193 height 179
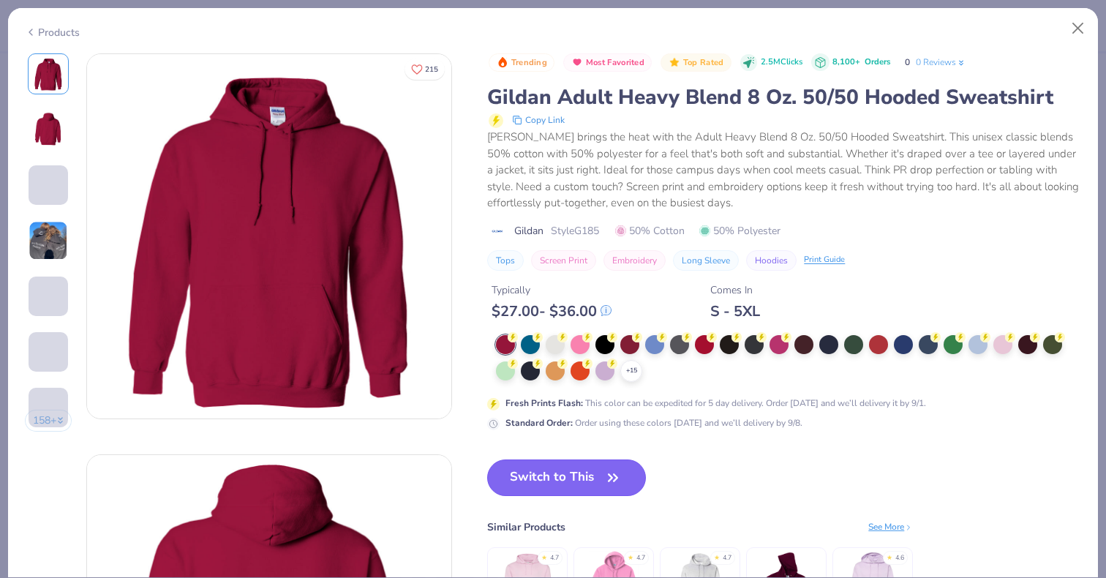
click at [541, 466] on button "Switch to This" at bounding box center [566, 477] width 159 height 37
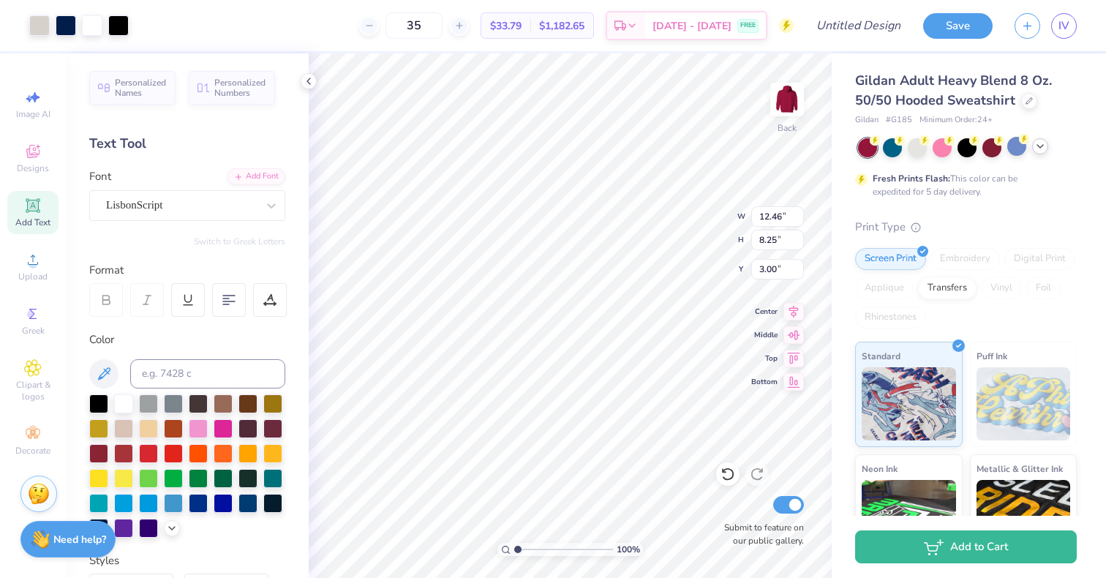
type input "3.00"
click at [1045, 151] on icon at bounding box center [1041, 146] width 12 height 12
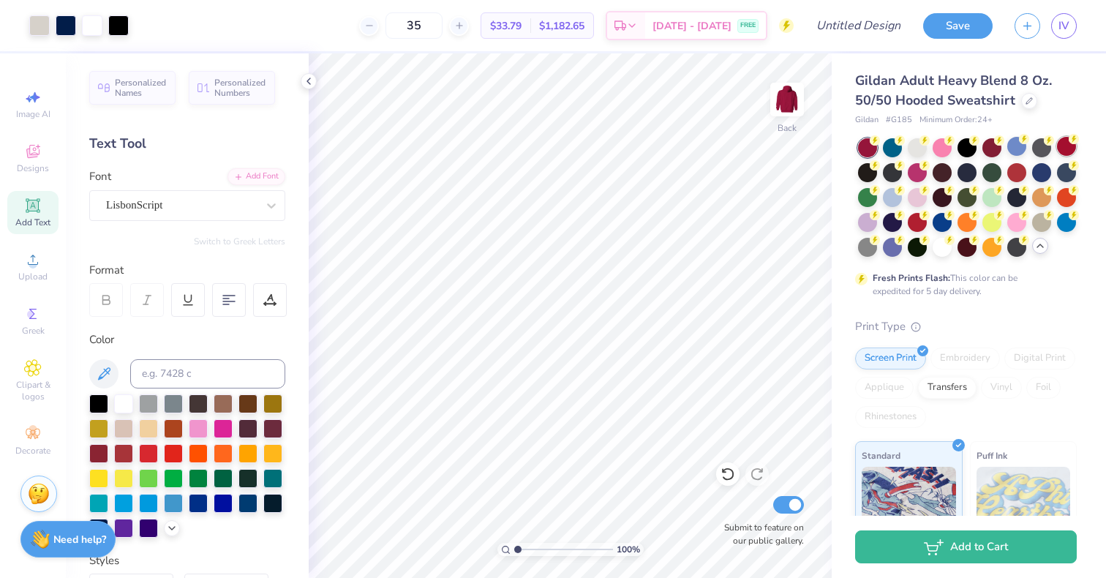
click at [1057, 156] on div at bounding box center [1066, 146] width 19 height 19
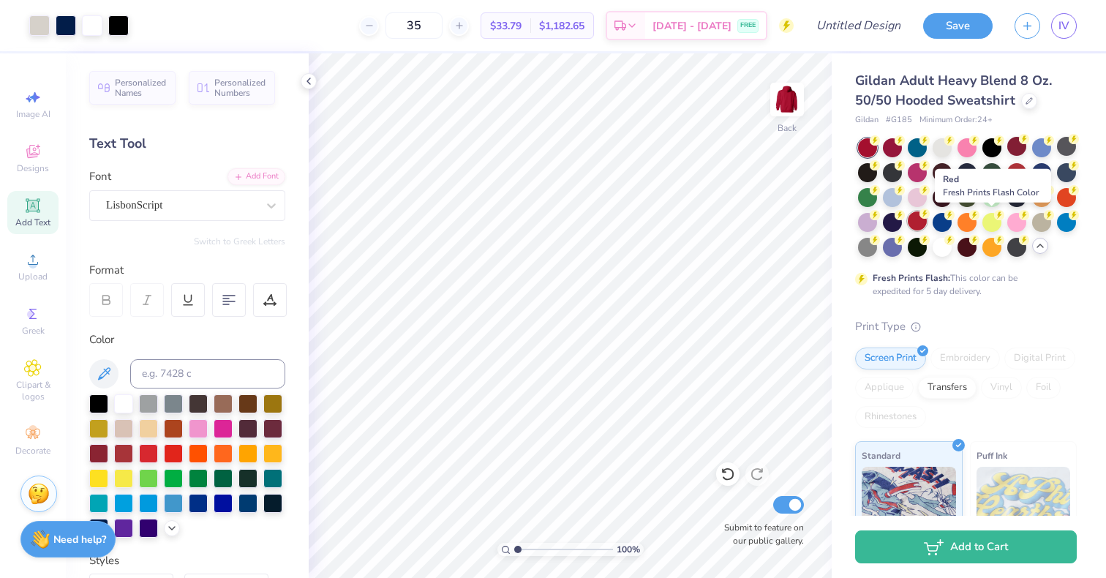
click at [927, 220] on div at bounding box center [917, 220] width 19 height 19
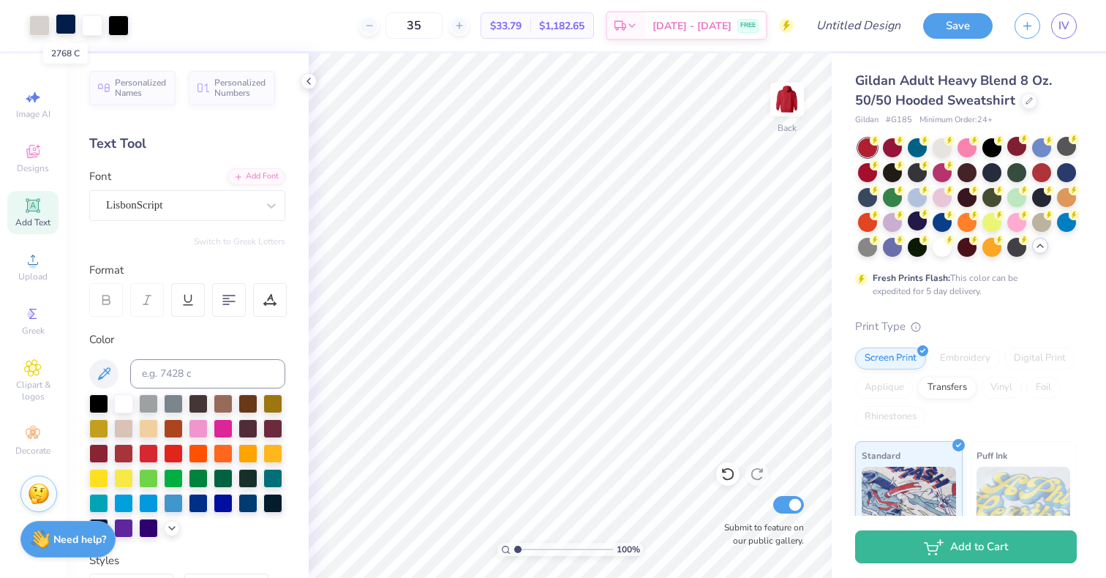
click at [71, 24] on div at bounding box center [66, 24] width 20 height 20
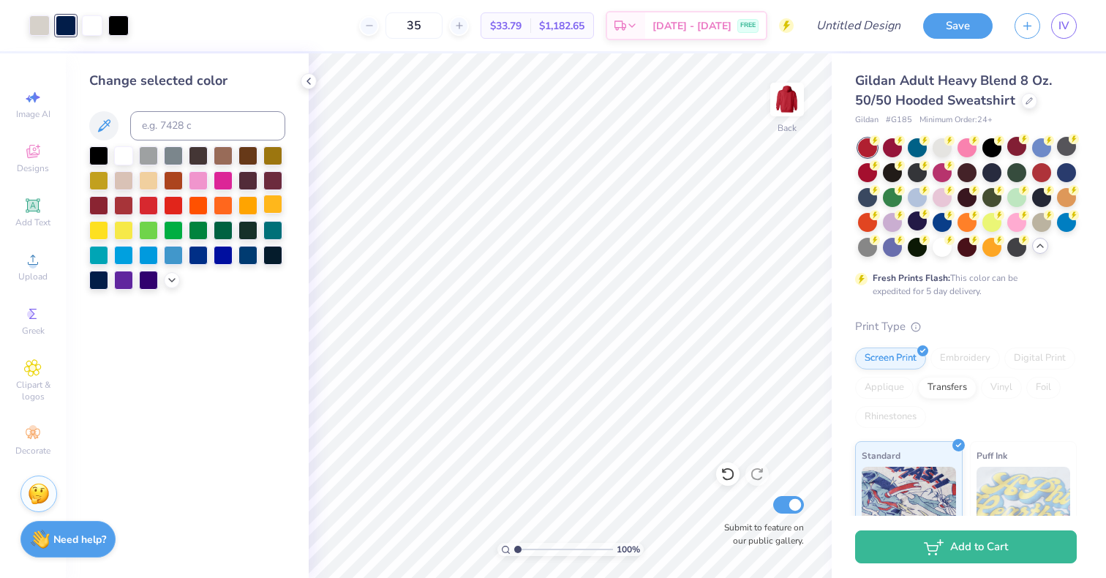
click at [275, 200] on div at bounding box center [272, 204] width 19 height 19
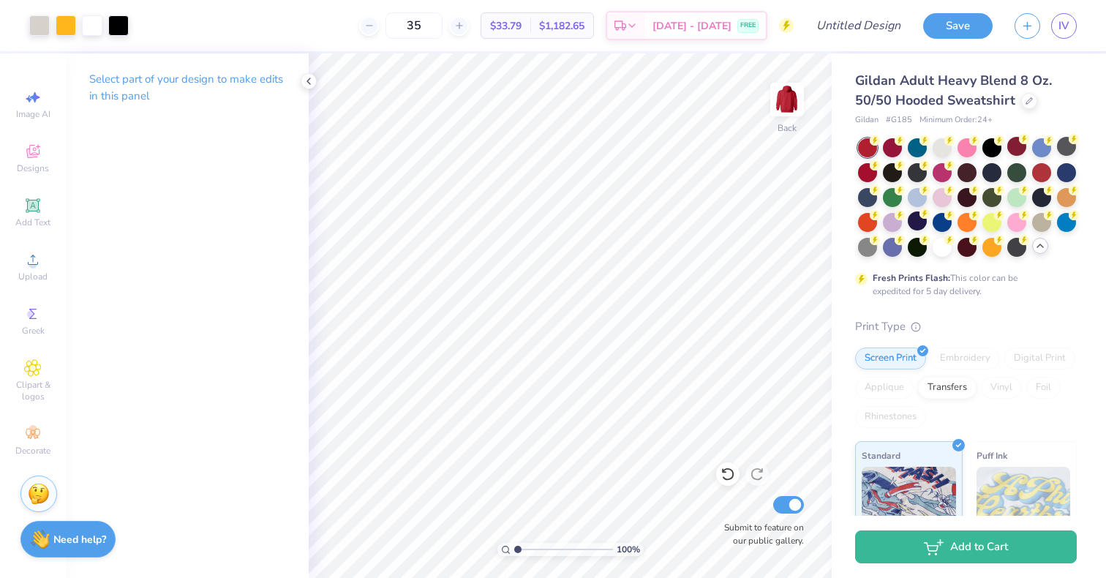
click at [1071, 37] on div "IV" at bounding box center [1064, 26] width 26 height 26
click at [1065, 22] on span "IV" at bounding box center [1064, 26] width 11 height 17
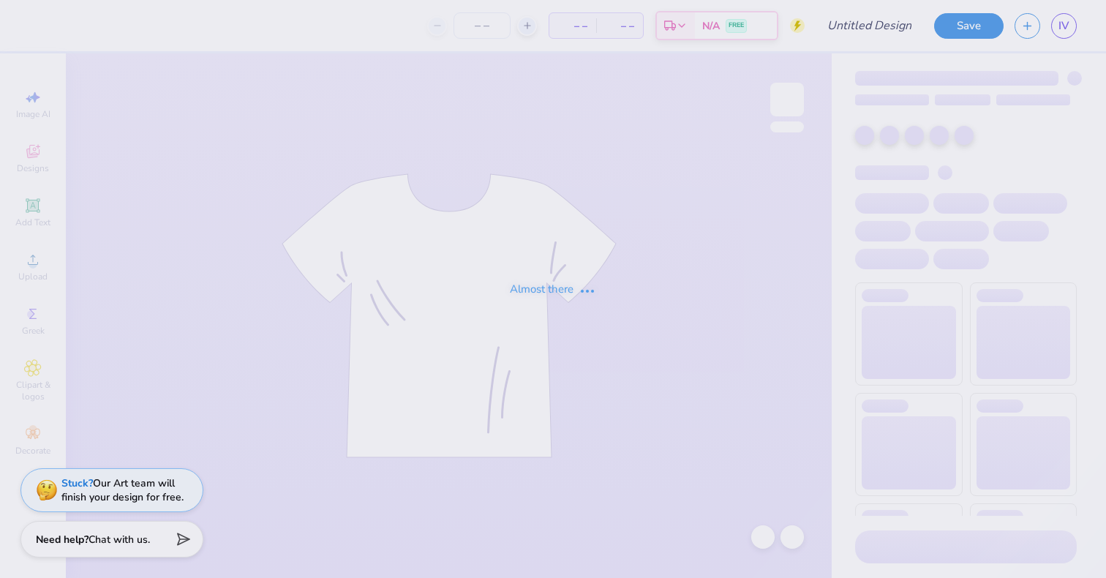
type input "Dudes day 1"
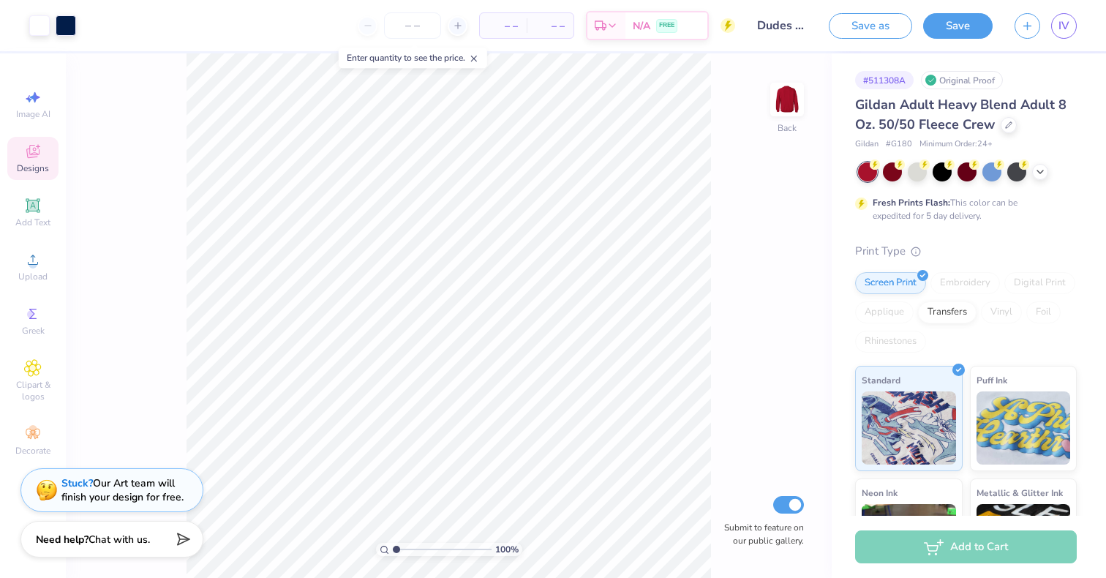
click at [39, 153] on icon at bounding box center [32, 151] width 13 height 13
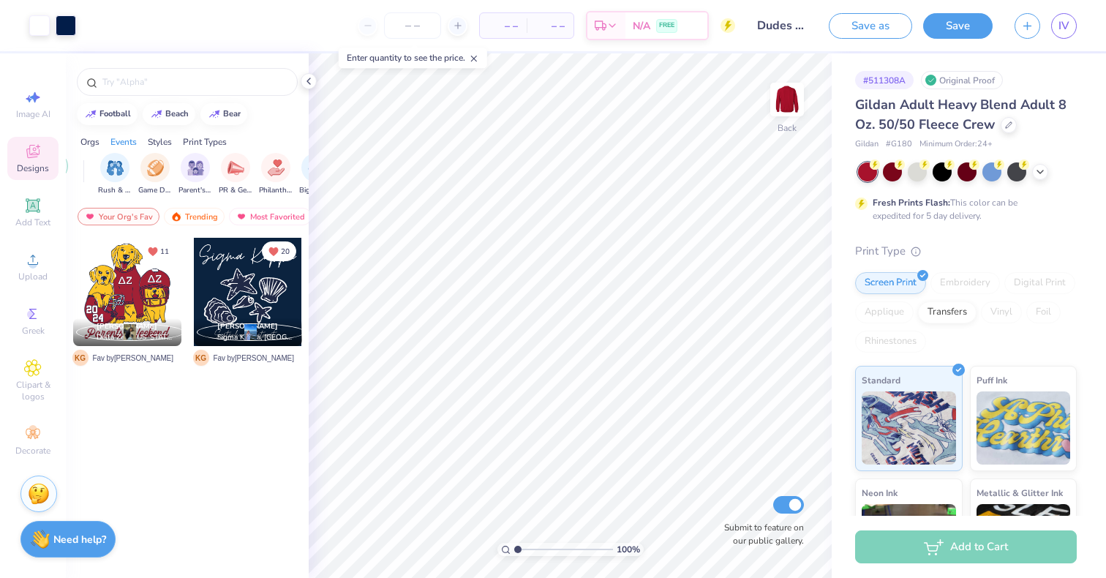
scroll to position [0, 158]
click at [201, 163] on img "filter for Parent's Weekend" at bounding box center [195, 167] width 17 height 17
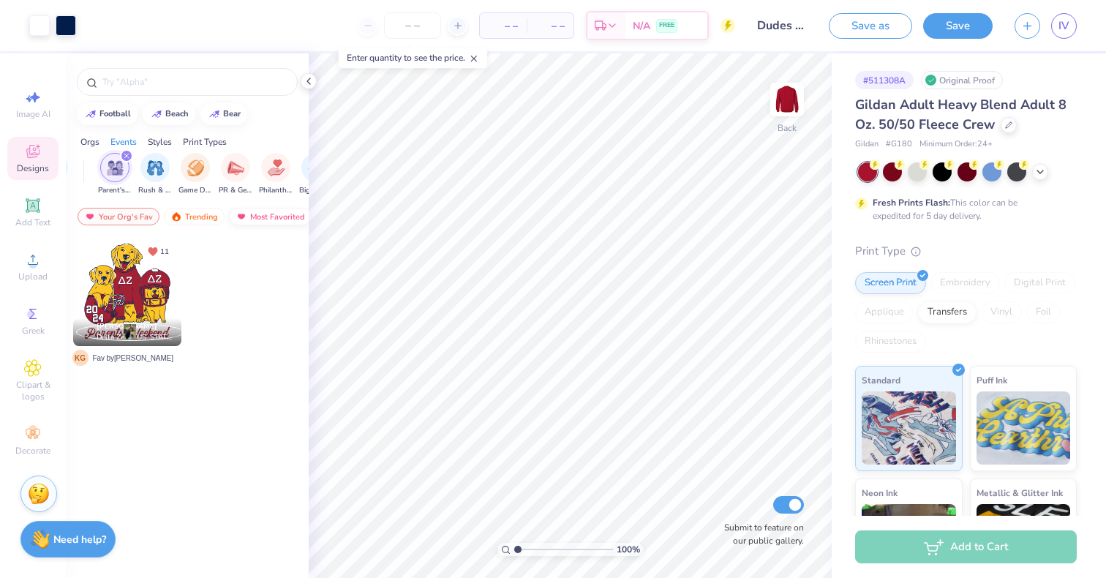
scroll to position [0, 83]
click at [258, 217] on div "Newest" at bounding box center [261, 217] width 56 height 18
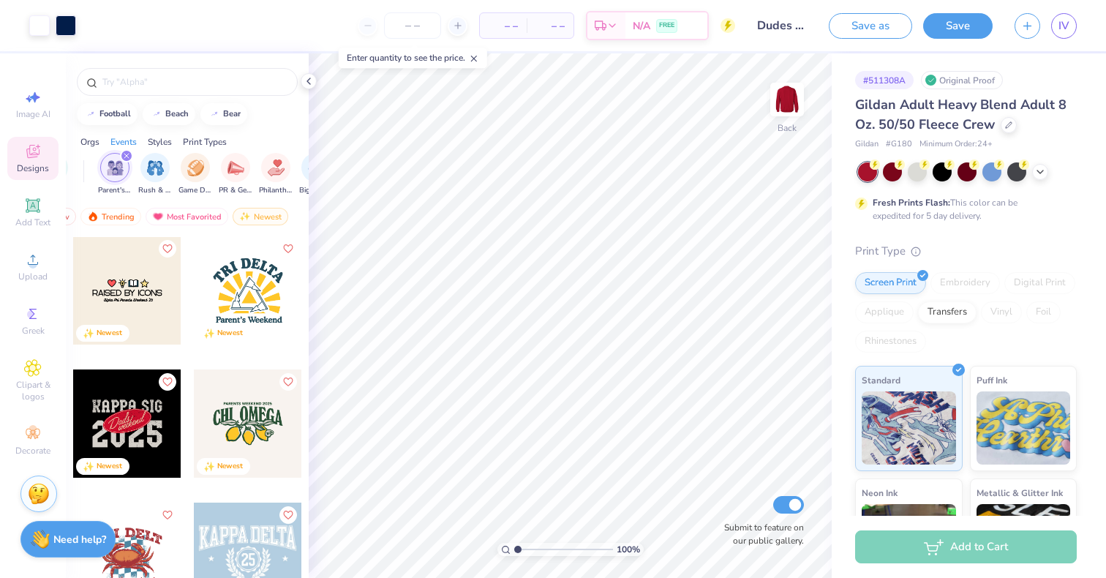
scroll to position [935, 0]
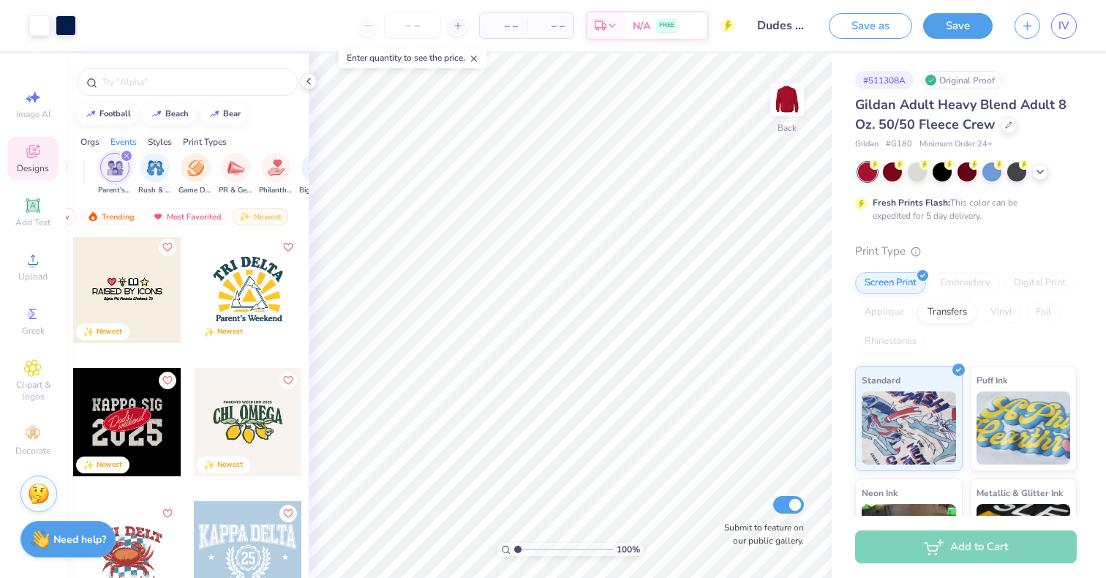
click at [103, 429] on div at bounding box center [127, 422] width 108 height 108
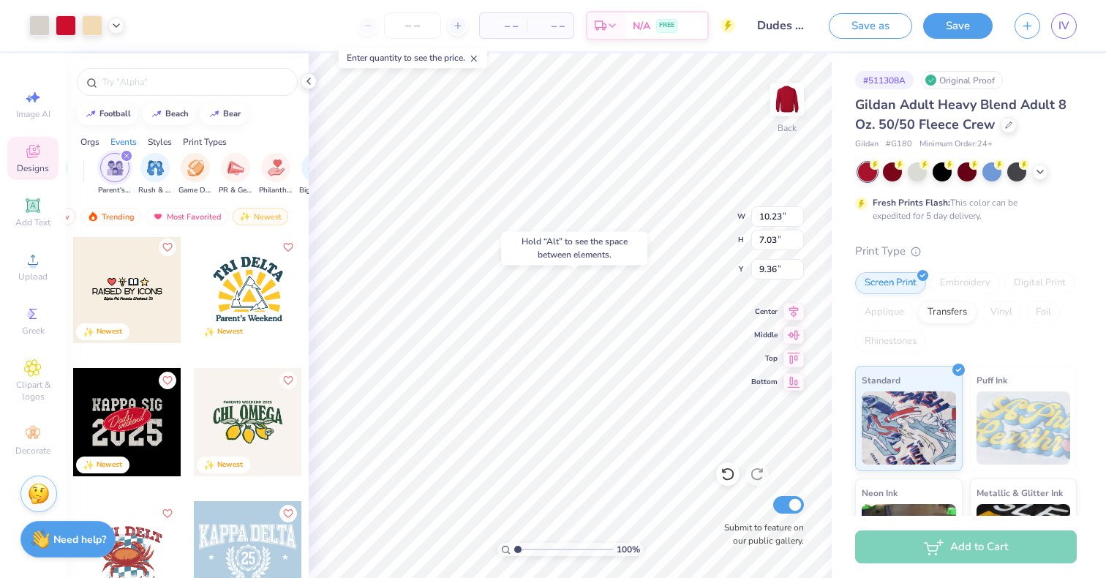
type input "9.36"
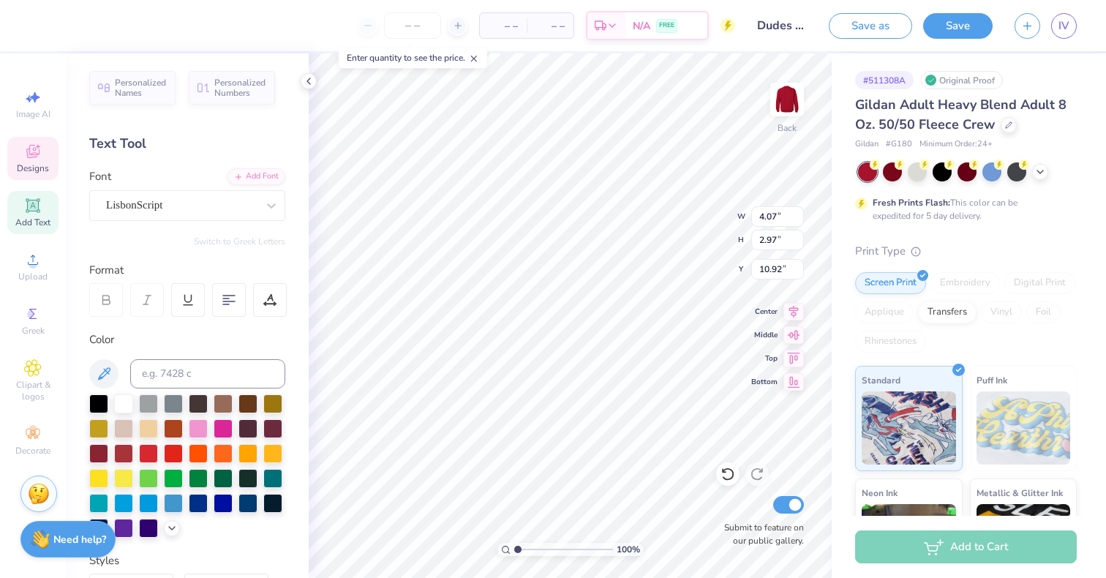
type input "7.12"
type input "3.60"
type input "10.69"
click at [674, 233] on div "100 % Back W 7.12 7.12 " H 3.60 3.60 " Y 10.69 10.69 " Center Middle Top Bottom…" at bounding box center [570, 315] width 523 height 525
type input "7.26"
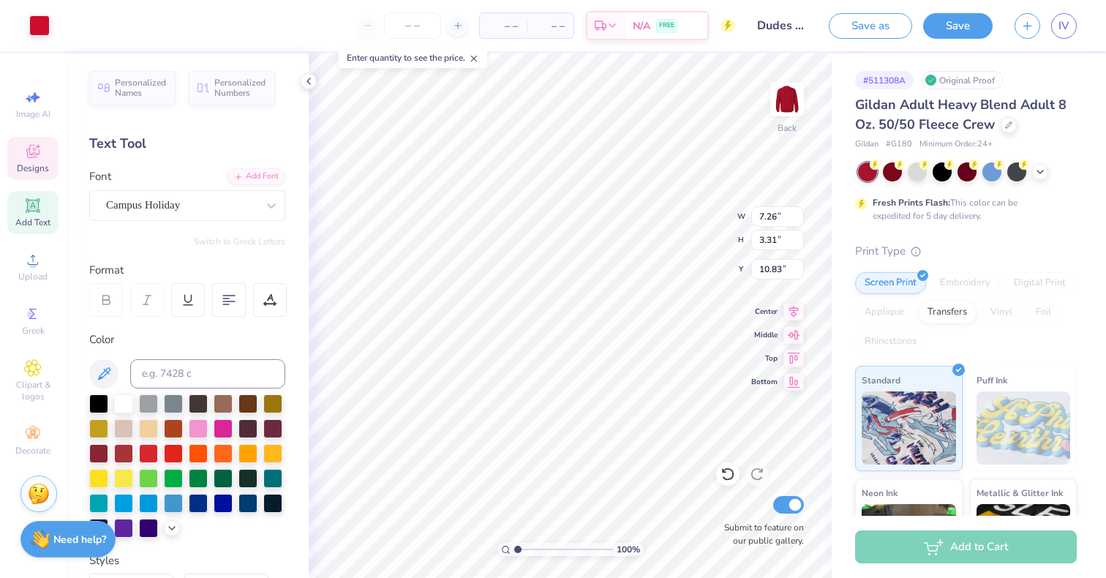
type input "3.31"
type input "10.83"
type input "11.56"
type input "12.48"
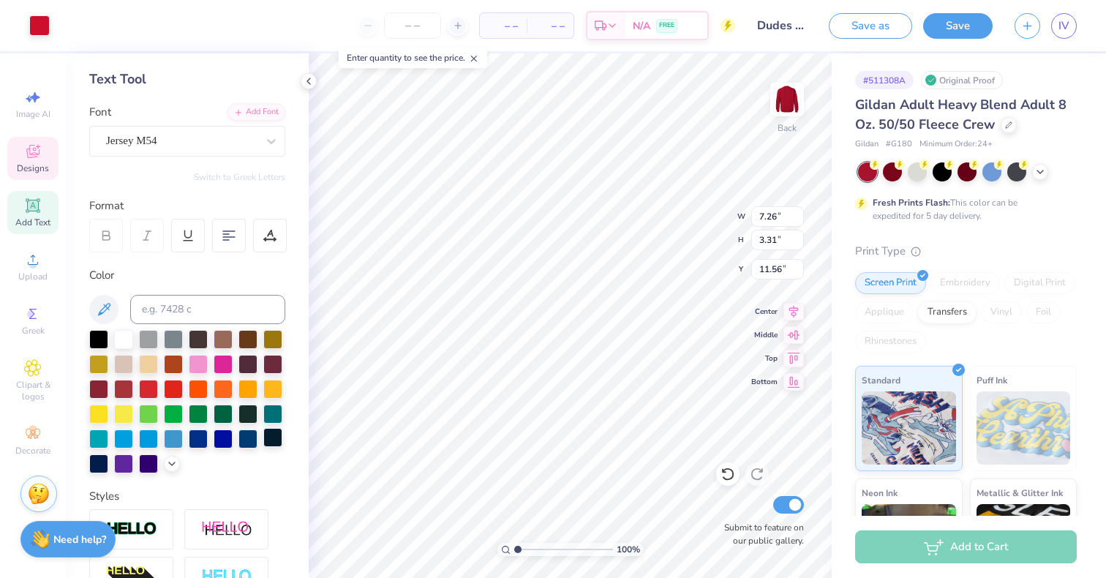
click at [263, 447] on div at bounding box center [272, 437] width 19 height 19
click at [34, 21] on div at bounding box center [39, 24] width 20 height 20
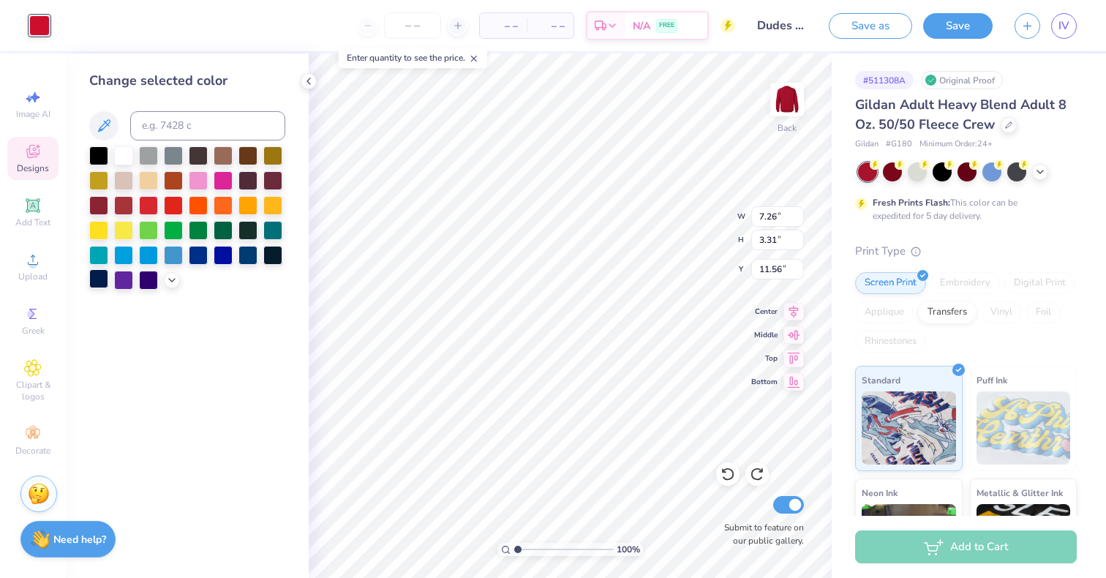
click at [98, 279] on div at bounding box center [98, 278] width 19 height 19
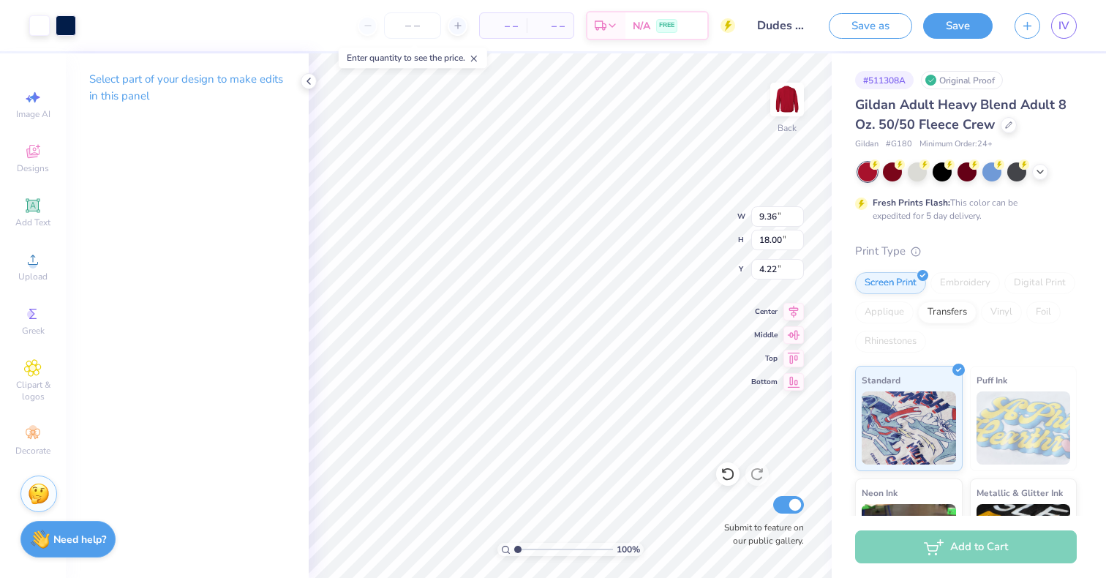
type input "3.48"
type input "10.60"
type input "2.26"
type input "10.60"
type input "9.92"
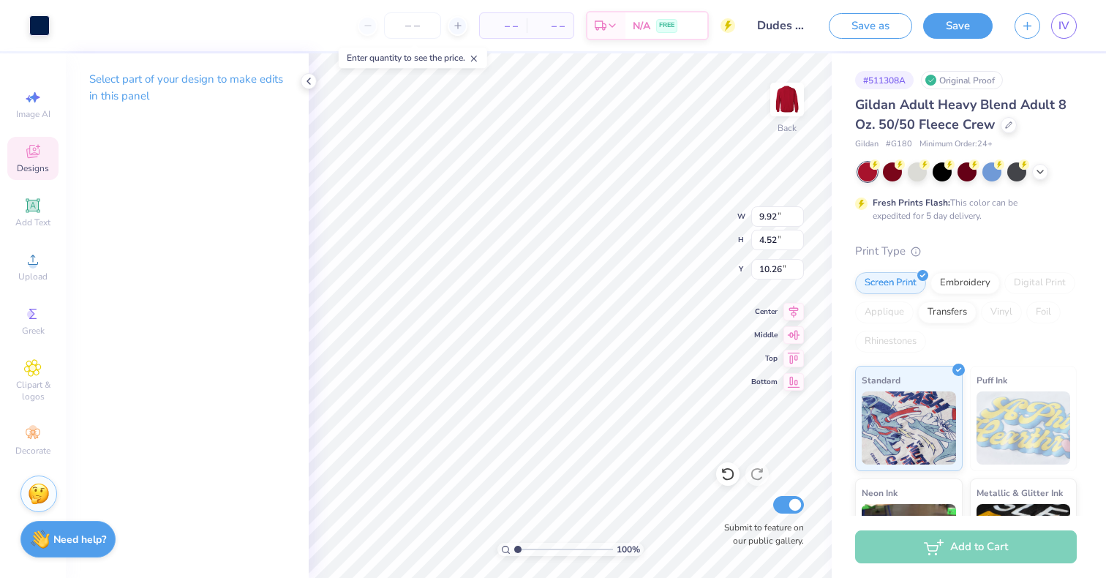
type input "4.52"
type input "10.60"
type input "11.25"
type input "5.13"
type input "9.98"
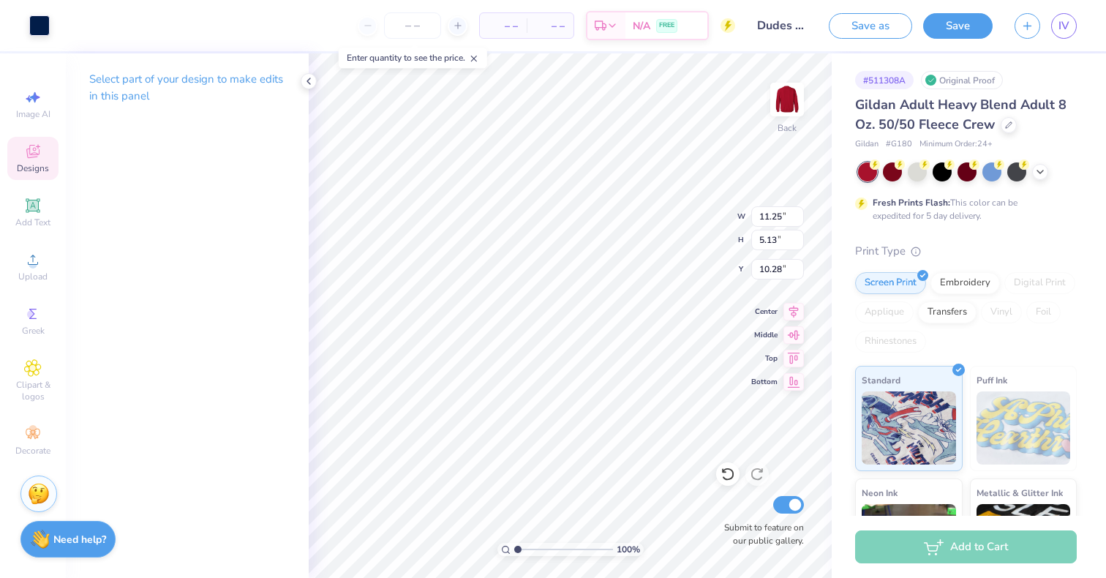
type input "6.94"
type input "3.41"
type input "10.78"
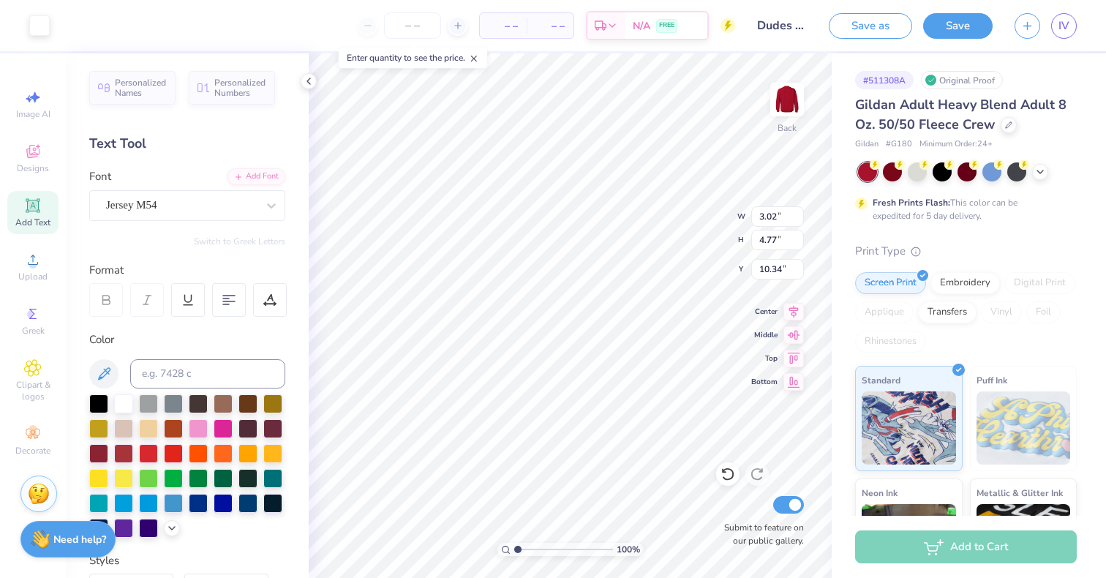
type input "10.34"
type input "3.00"
click at [263, 462] on div at bounding box center [272, 452] width 19 height 19
click at [44, 31] on div at bounding box center [39, 24] width 20 height 20
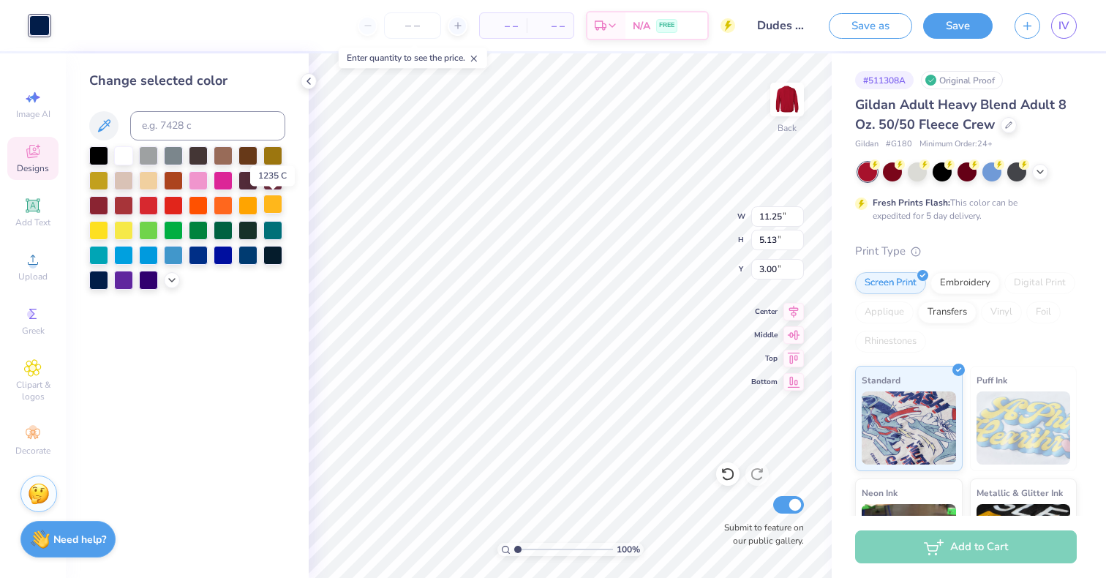
click at [275, 205] on div at bounding box center [272, 204] width 19 height 19
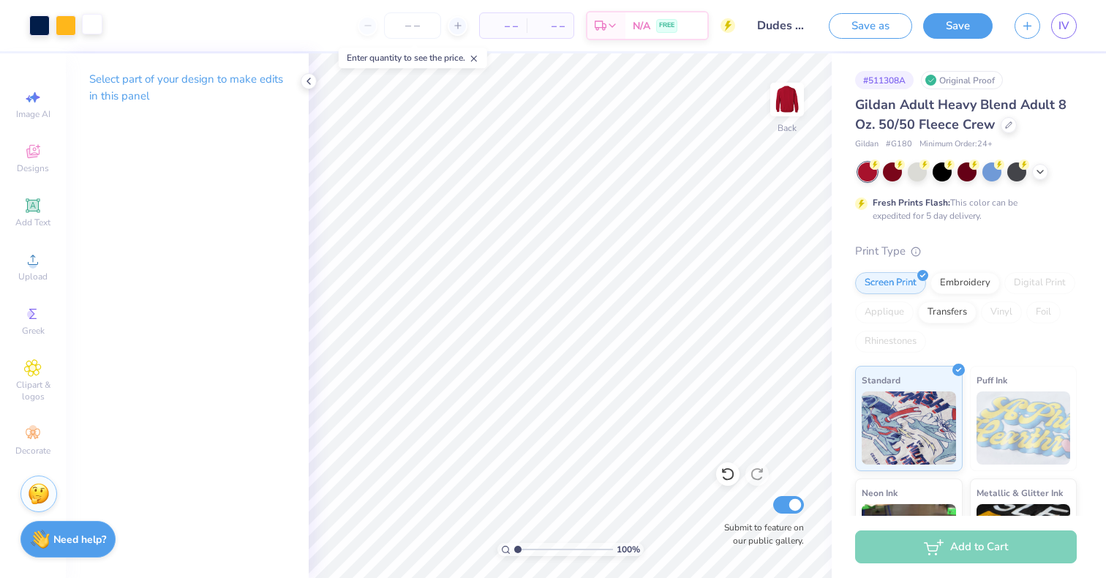
click at [99, 29] on div at bounding box center [92, 24] width 20 height 20
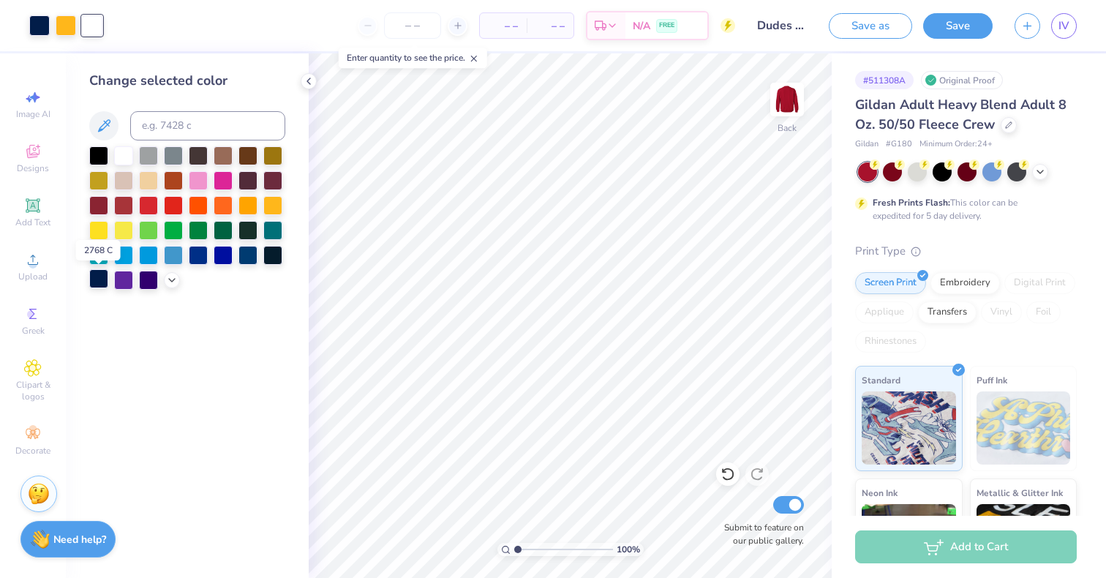
click at [102, 282] on div at bounding box center [98, 278] width 19 height 19
click at [172, 285] on div at bounding box center [172, 279] width 16 height 16
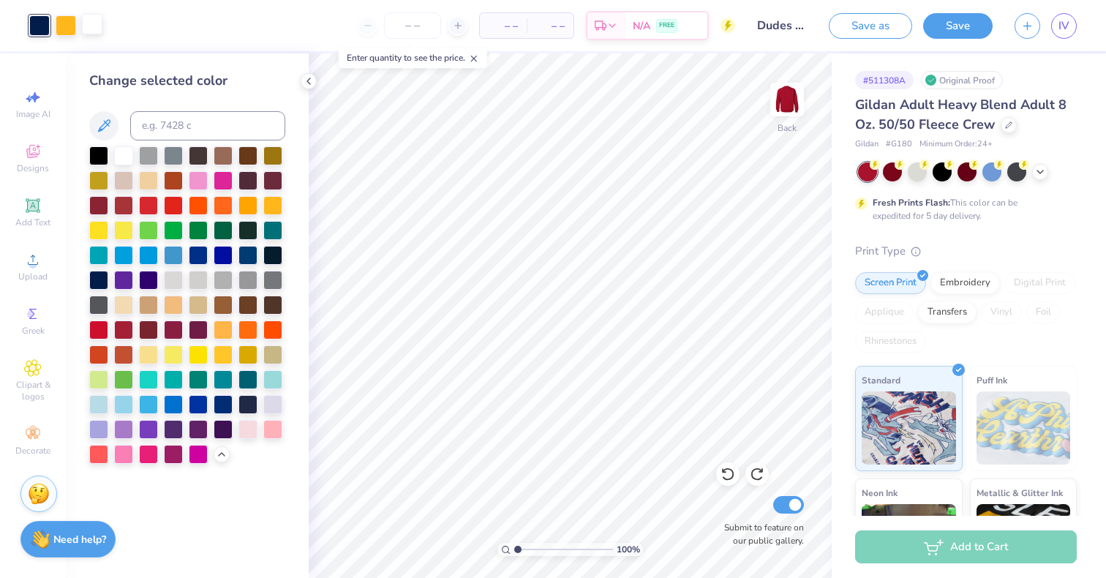
click at [97, 24] on div at bounding box center [92, 24] width 20 height 20
click at [173, 279] on div at bounding box center [173, 278] width 19 height 19
click at [152, 207] on div at bounding box center [148, 204] width 19 height 19
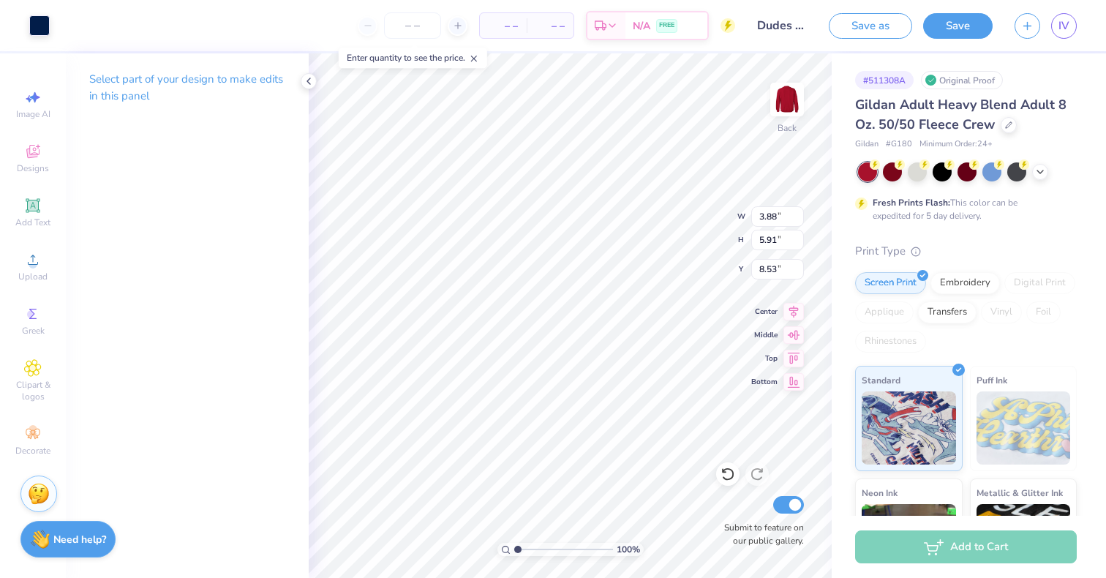
type input "8.53"
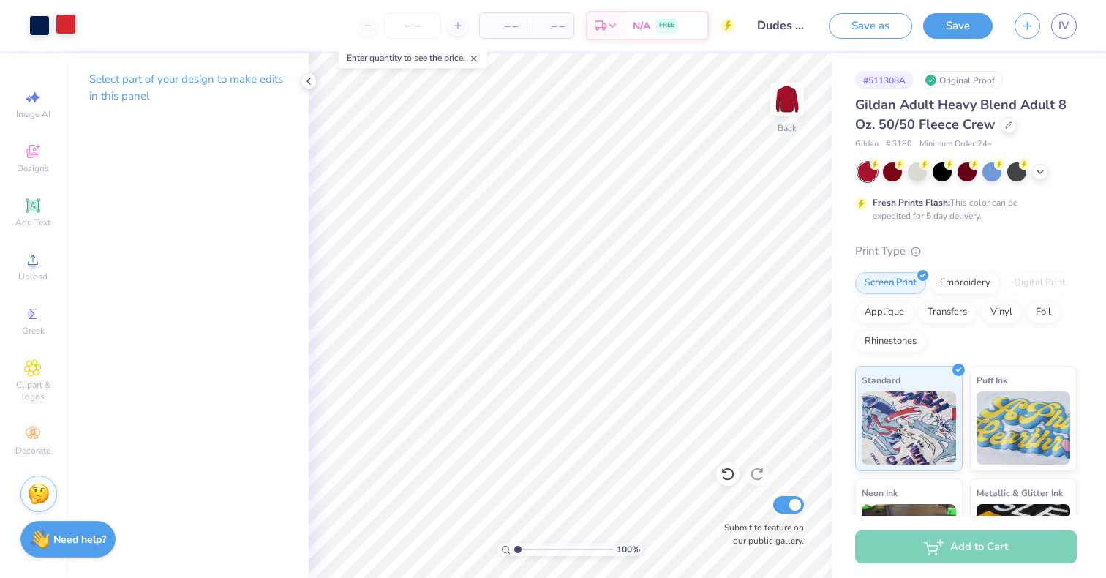
click at [68, 22] on div at bounding box center [66, 24] width 20 height 20
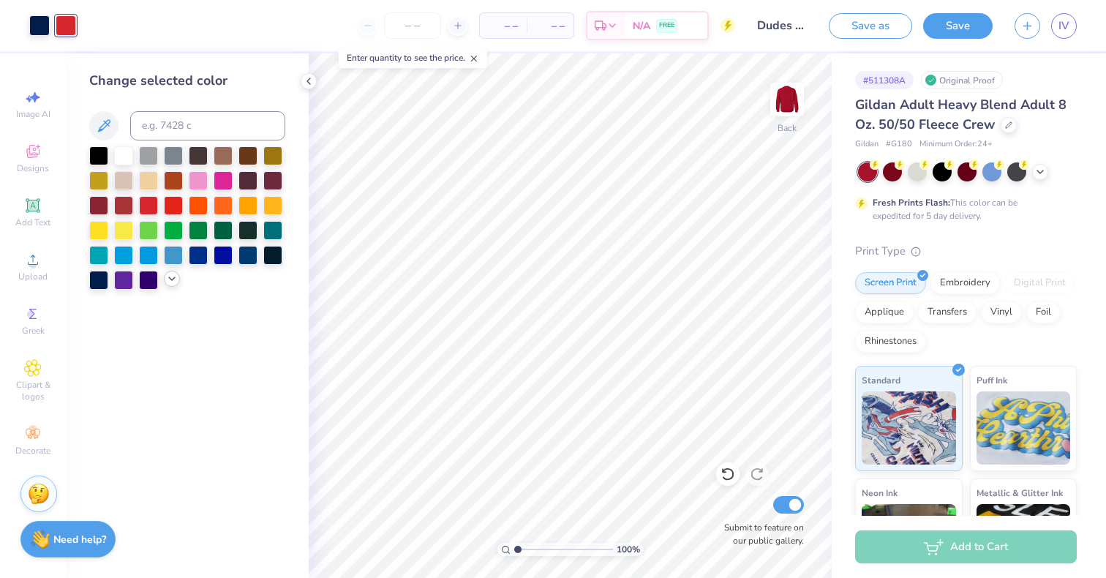
click at [172, 277] on icon at bounding box center [172, 279] width 12 height 12
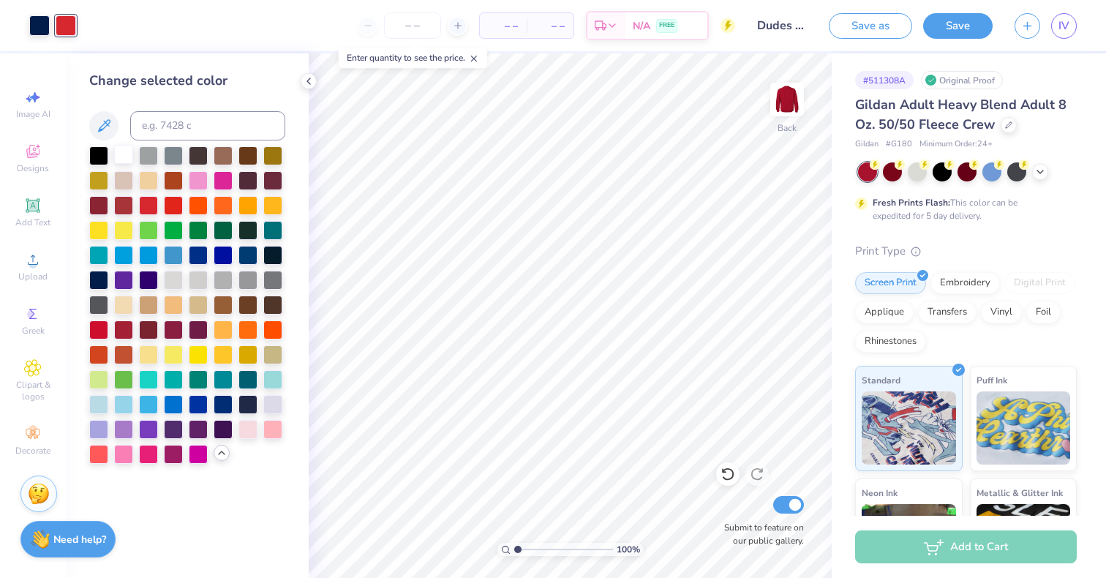
click at [121, 150] on div at bounding box center [123, 154] width 19 height 19
click at [308, 76] on icon at bounding box center [309, 81] width 12 height 12
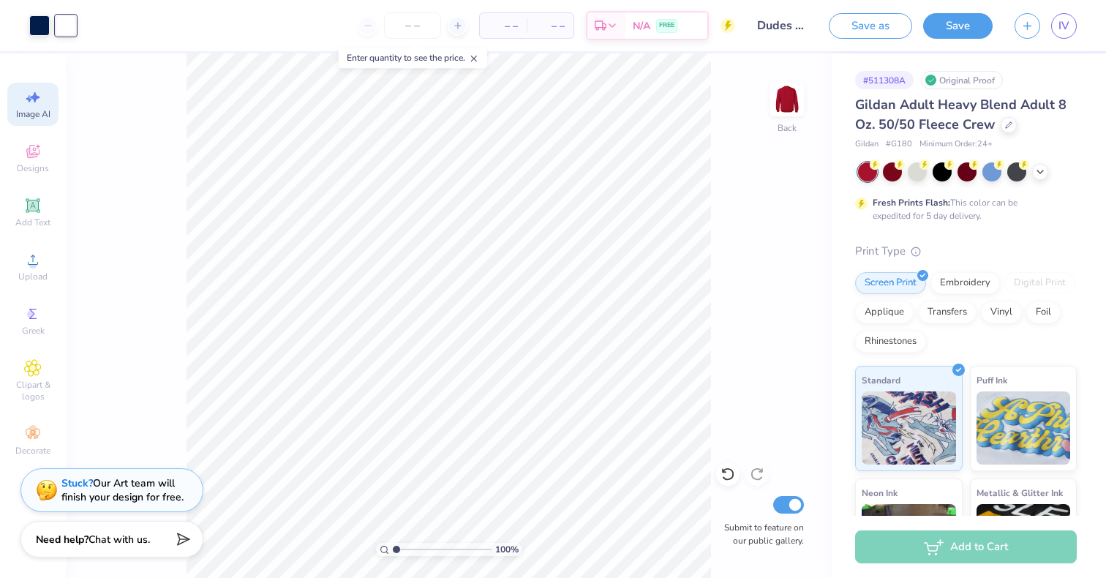
click at [24, 103] on icon at bounding box center [33, 98] width 18 height 18
select select "4"
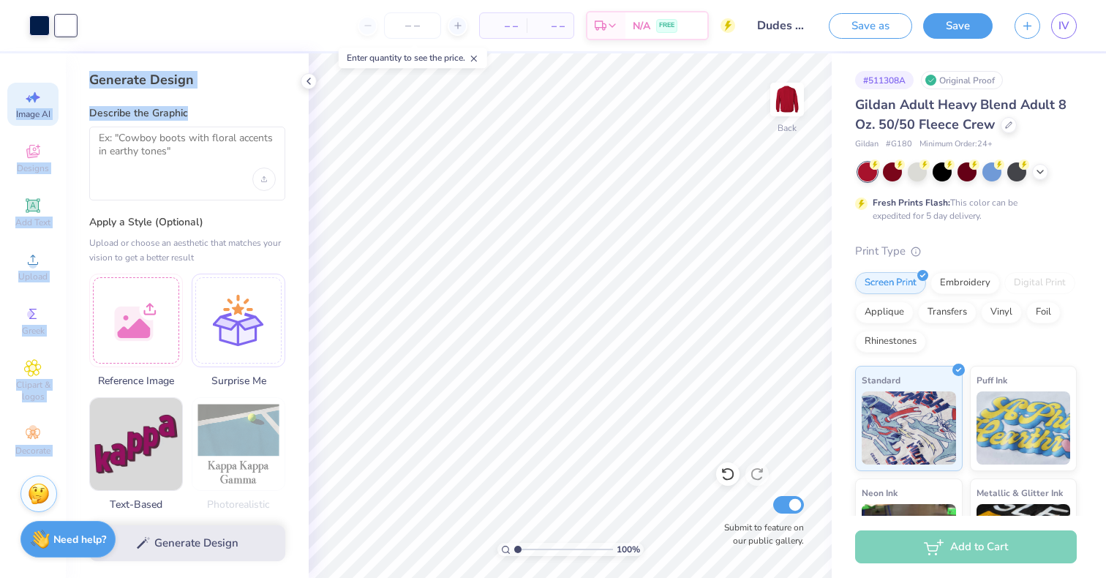
drag, startPoint x: 24, startPoint y: 103, endPoint x: 130, endPoint y: 149, distance: 115.7
click at [130, 149] on div "Art colors – – Per Item – – Total Est. Delivery N/A FREE Design Title Dudes day…" at bounding box center [553, 289] width 1106 height 578
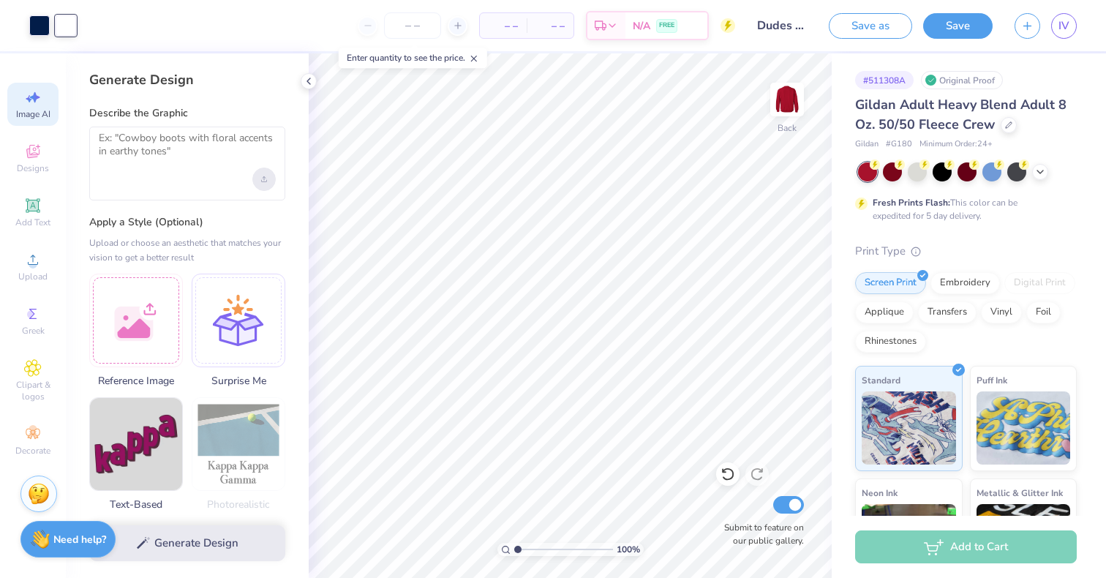
click at [272, 180] on div "Upload image" at bounding box center [263, 179] width 23 height 23
click at [155, 151] on textarea at bounding box center [187, 150] width 177 height 37
click at [270, 170] on div "Upload image" at bounding box center [263, 179] width 23 height 23
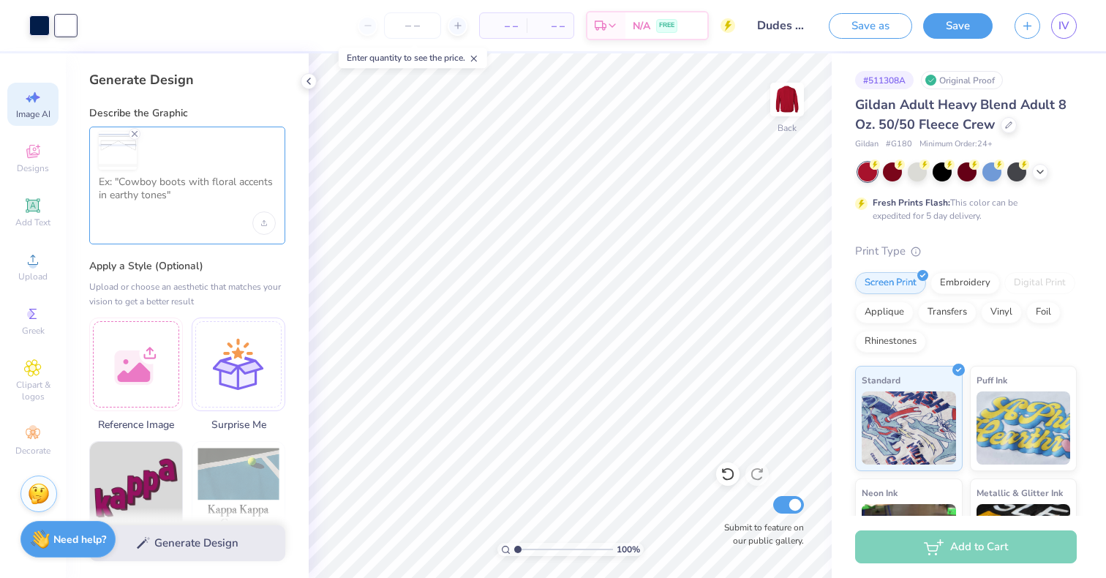
click at [157, 208] on textarea at bounding box center [187, 194] width 177 height 37
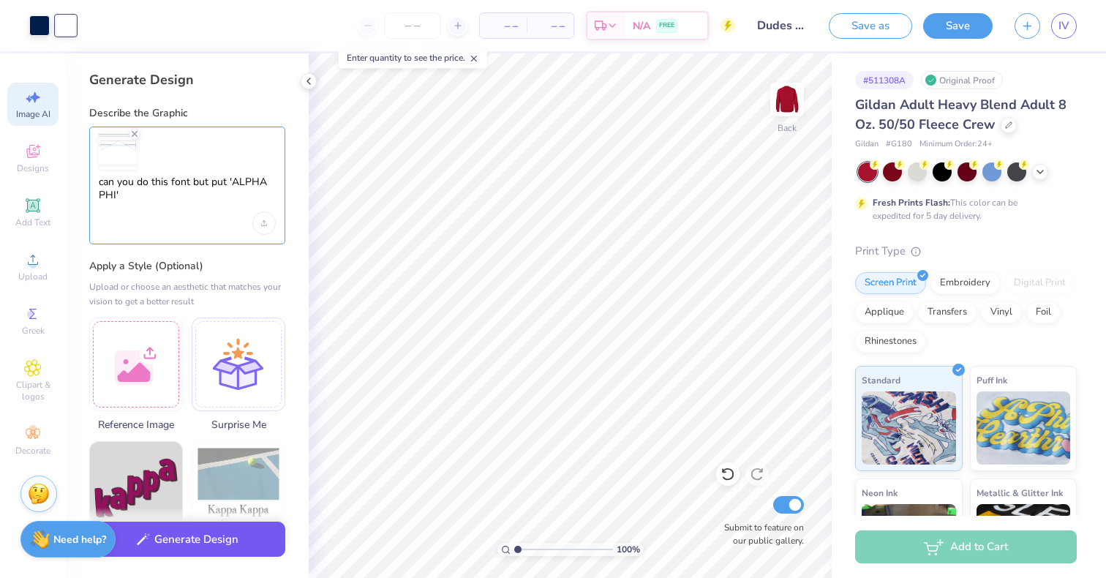
type textarea "can you do this font but put 'ALPHA PHI'"
click at [176, 542] on button "Generate Design" at bounding box center [187, 540] width 196 height 36
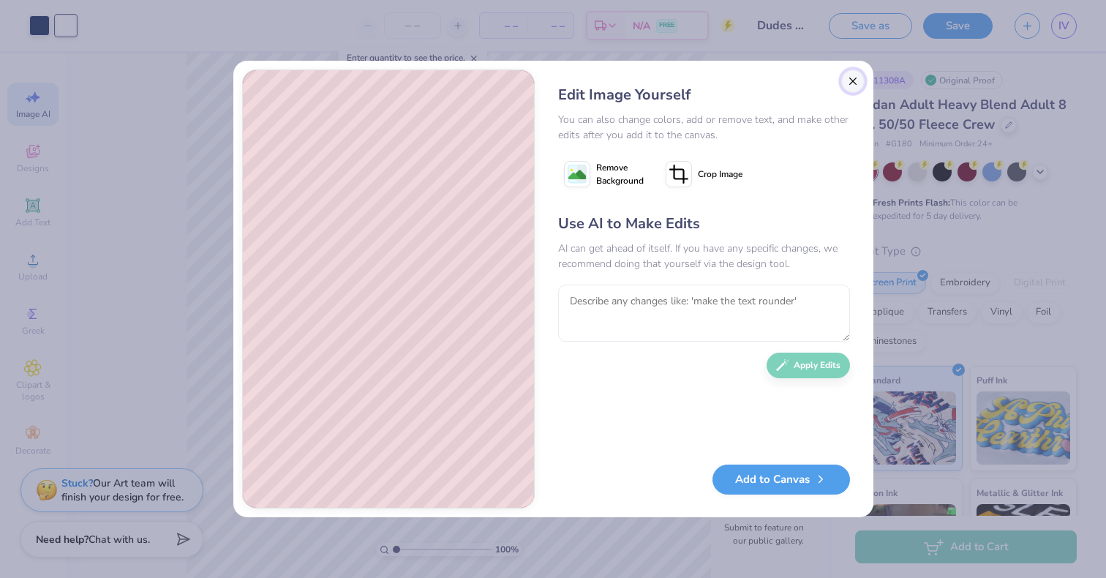
click at [855, 83] on button "Close" at bounding box center [852, 81] width 23 height 23
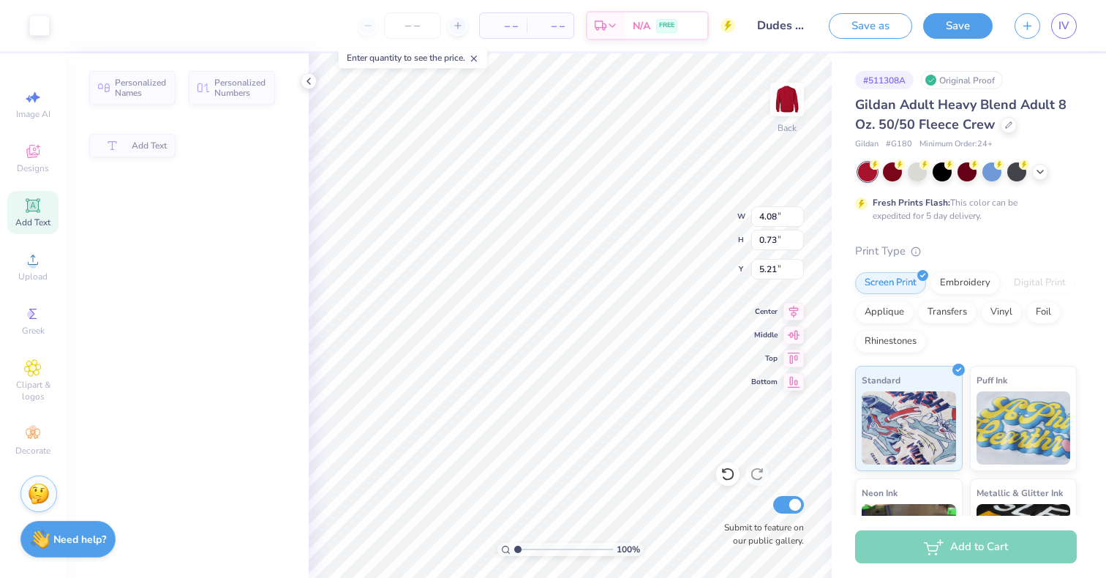
scroll to position [0, 0]
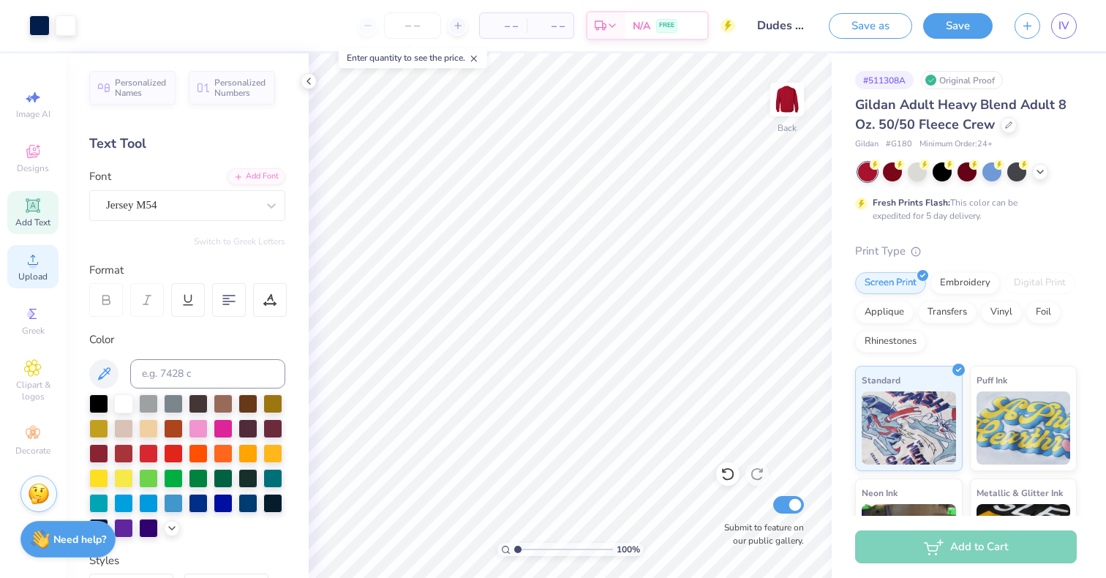
click at [32, 270] on div "Upload" at bounding box center [32, 266] width 51 height 43
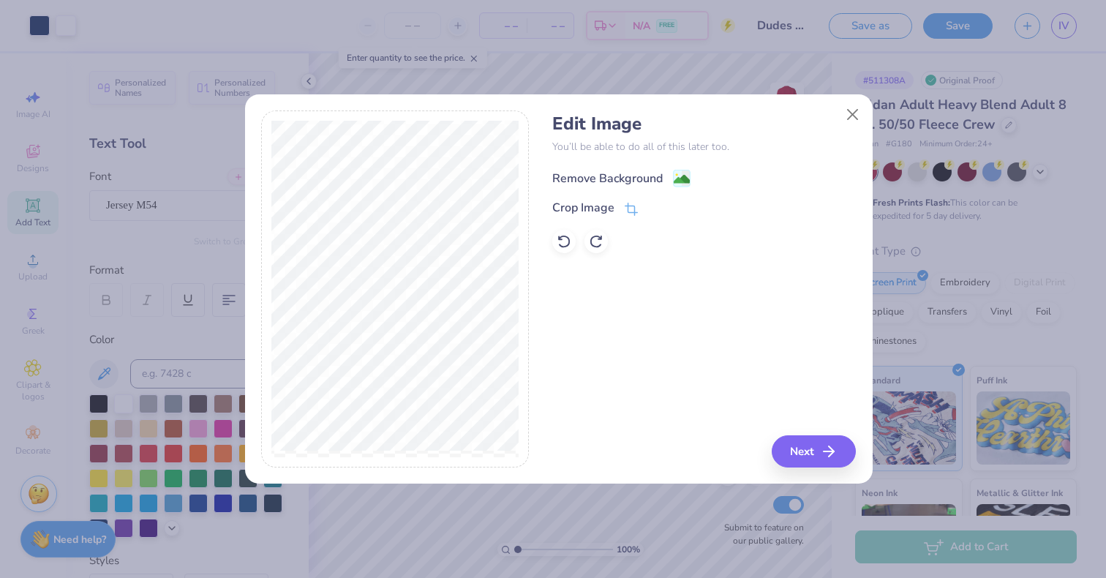
click at [574, 182] on div "Remove Background Crop Image" at bounding box center [704, 211] width 304 height 86
click at [574, 182] on div "Remove Background" at bounding box center [607, 179] width 110 height 18
click at [718, 233] on div at bounding box center [704, 241] width 304 height 23
click at [798, 457] on button "Next" at bounding box center [816, 451] width 84 height 32
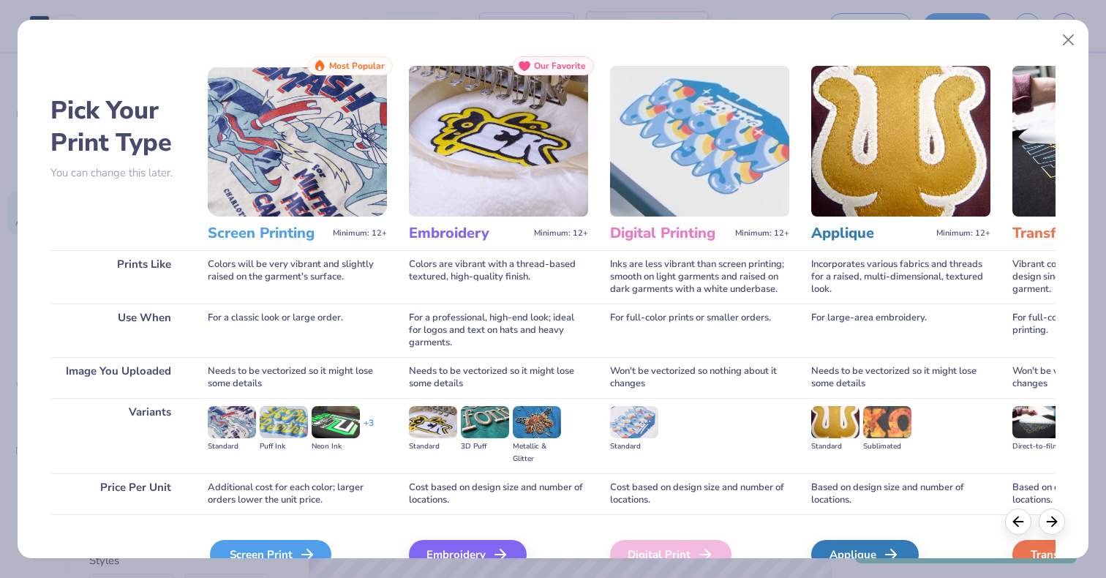
click at [233, 552] on div "Screen Print" at bounding box center [270, 554] width 121 height 29
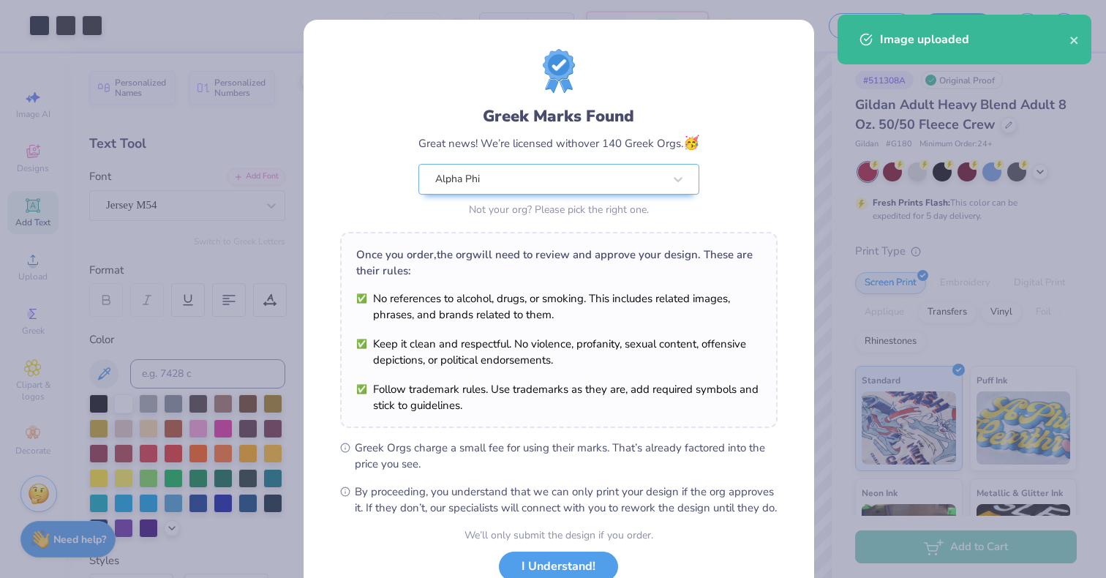
click at [940, 255] on div "Greek Marks Found Great news! We’re licensed with over 140 Greek Orgs. 🥳 Alpha …" at bounding box center [553, 289] width 1106 height 578
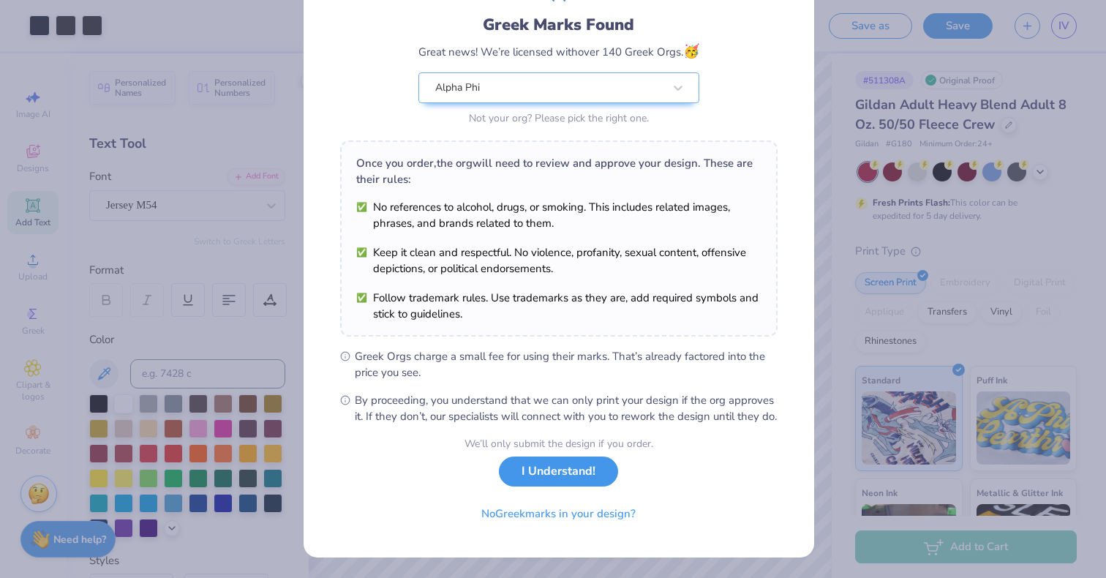
click at [576, 482] on button "I Understand!" at bounding box center [558, 472] width 119 height 30
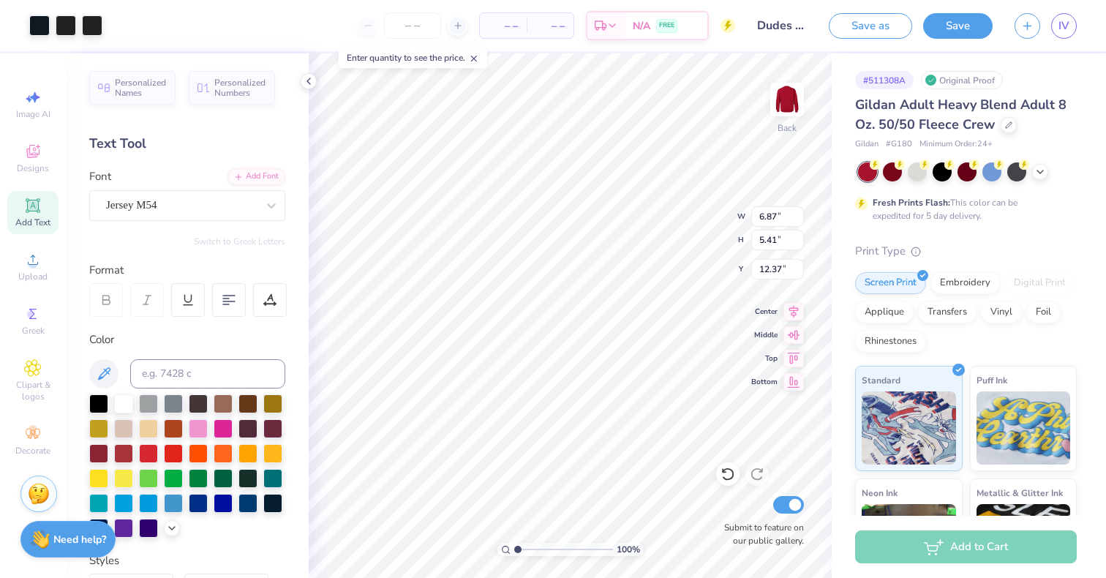
type input "6.87"
type input "5.41"
type input "10.00"
type input "5.18"
type input "4.08"
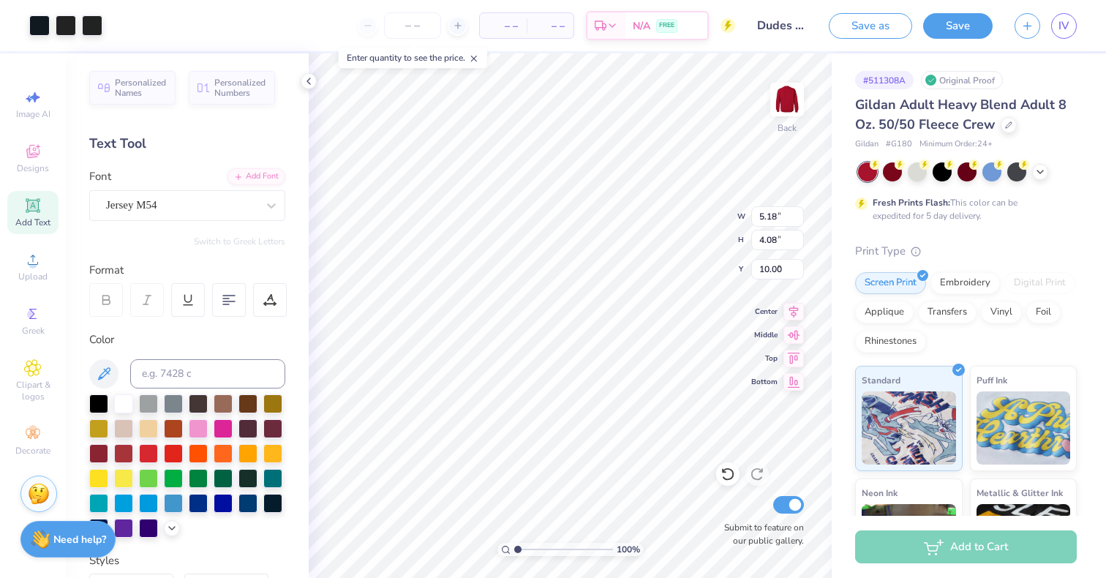
type input "3.75"
type input "13.61"
click at [50, 22] on div at bounding box center [39, 24] width 20 height 20
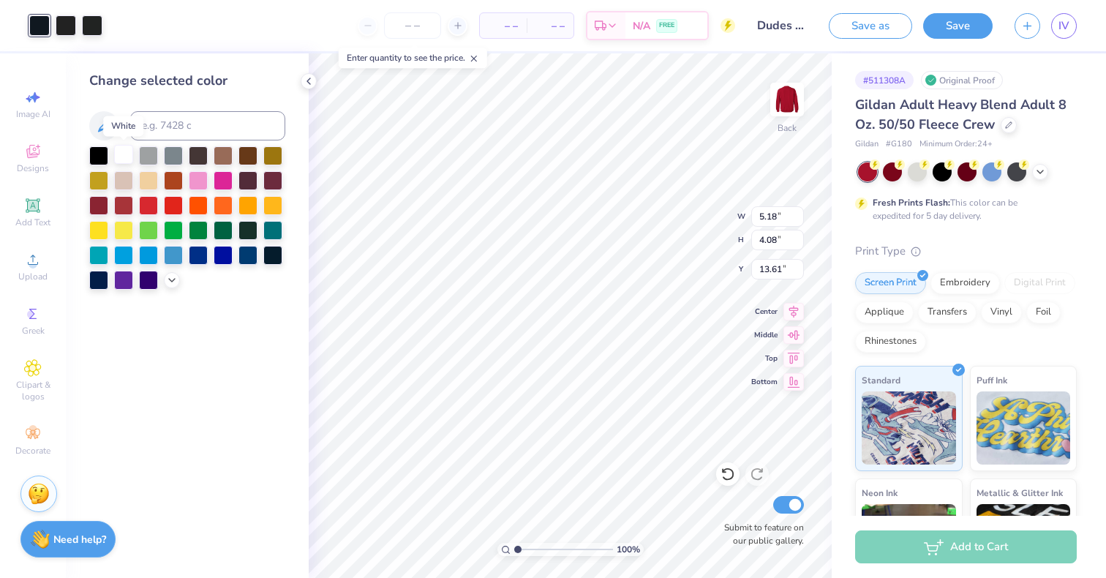
click at [119, 155] on div at bounding box center [123, 154] width 19 height 19
click at [61, 21] on div at bounding box center [66, 24] width 20 height 20
click at [117, 157] on div at bounding box center [123, 154] width 19 height 19
click at [67, 20] on div at bounding box center [66, 24] width 20 height 20
click at [124, 162] on div at bounding box center [123, 154] width 19 height 19
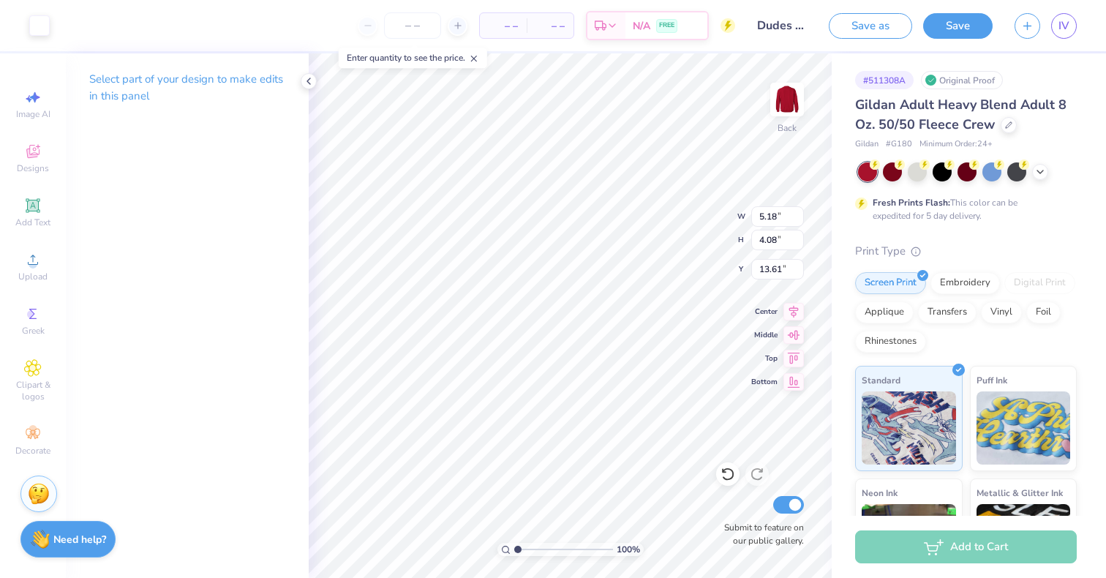
type input "3.75"
type input "4.45"
type input "3.50"
type input "3.82"
type input "2.70"
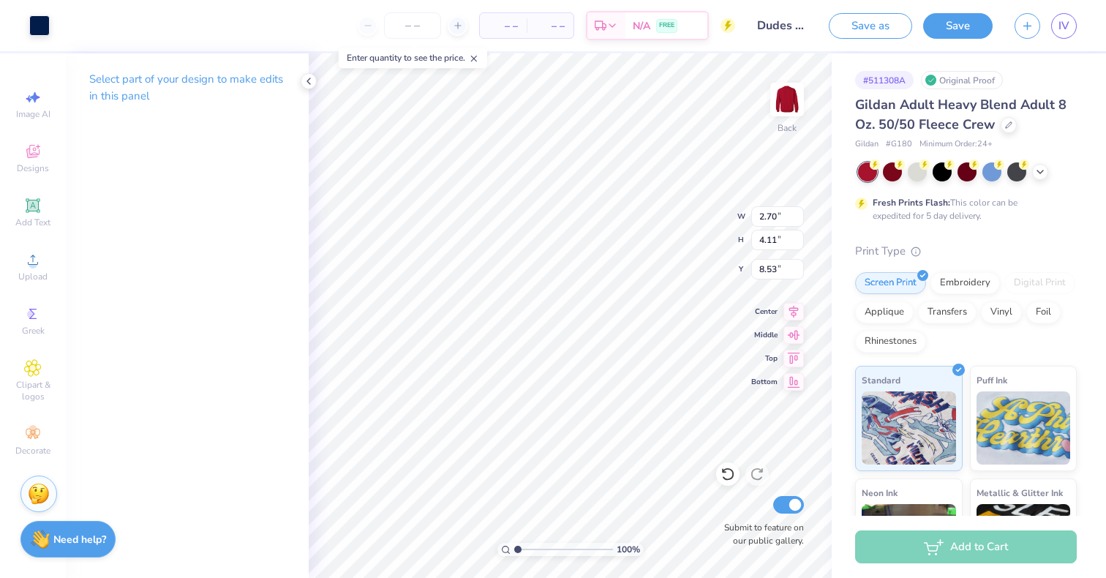
type input "4.11"
type input "6.10"
type input "15.67"
type input "11.33"
click at [27, 258] on icon at bounding box center [33, 260] width 18 height 18
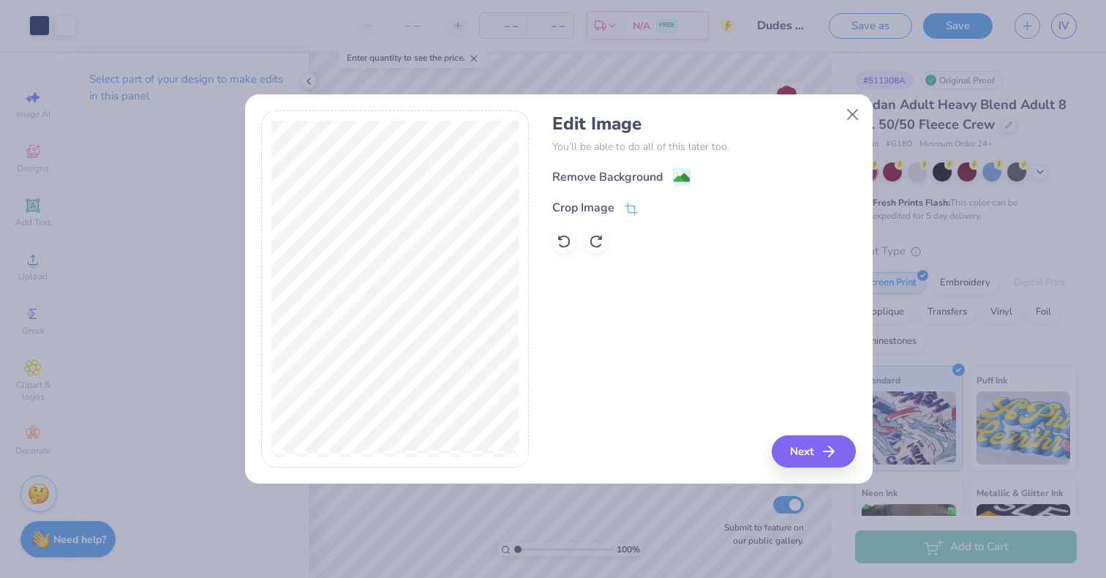
click at [852, 97] on div at bounding box center [559, 102] width 628 height 17
click at [852, 107] on button "Close" at bounding box center [852, 114] width 28 height 28
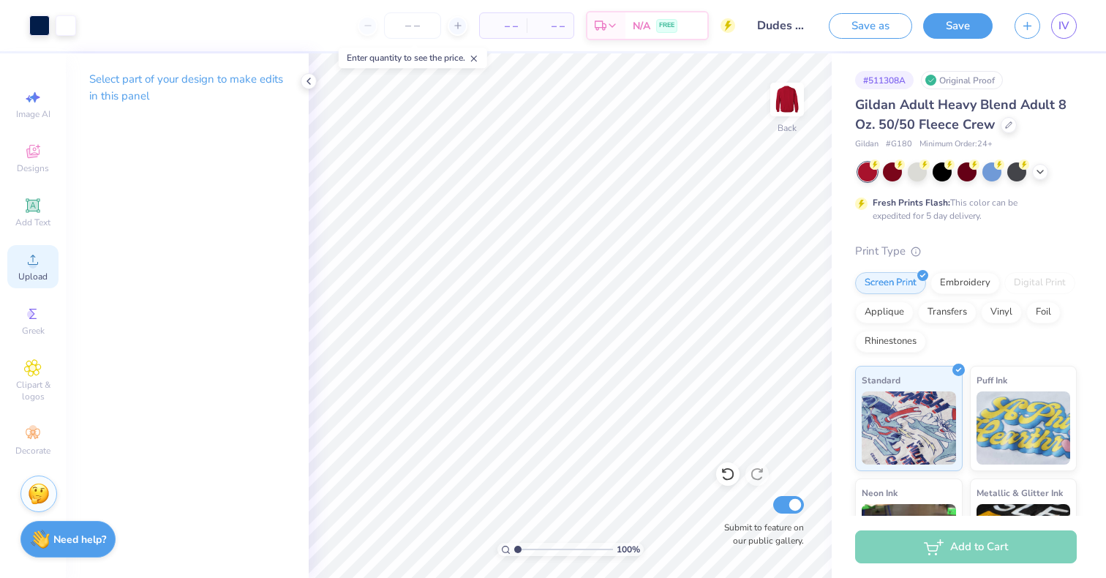
click at [23, 277] on span "Upload" at bounding box center [32, 277] width 29 height 12
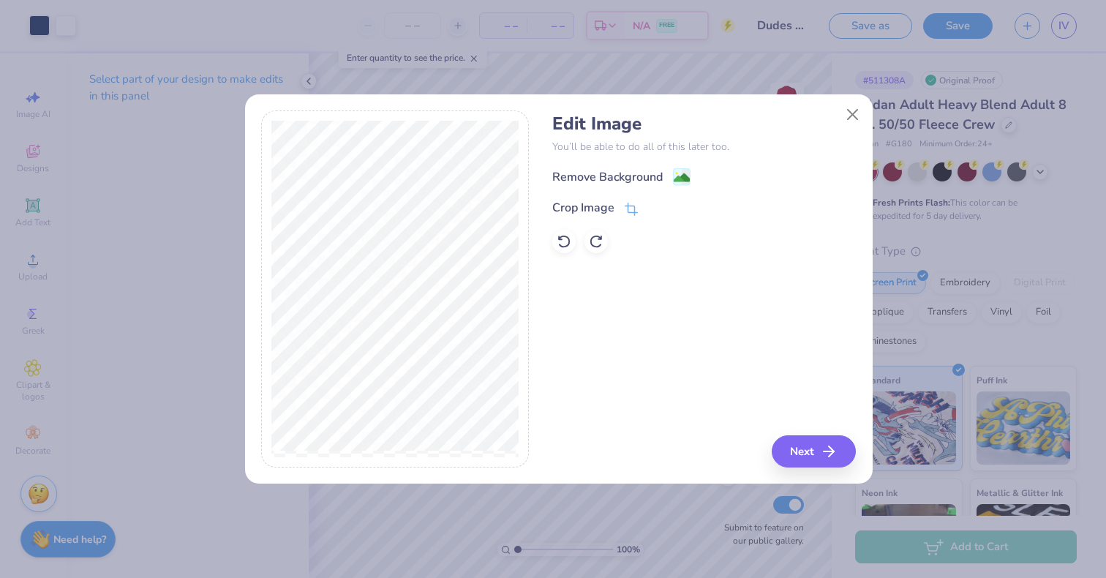
click at [778, 429] on div "Edit Image You’ll be able to do all of this later too. Remove Background Crop I…" at bounding box center [704, 288] width 304 height 357
click at [568, 166] on div "Edit Image You’ll be able to do all of this later too. Remove Background Crop I…" at bounding box center [704, 183] width 304 height 140
click at [568, 176] on div "Remove Background" at bounding box center [607, 179] width 110 height 18
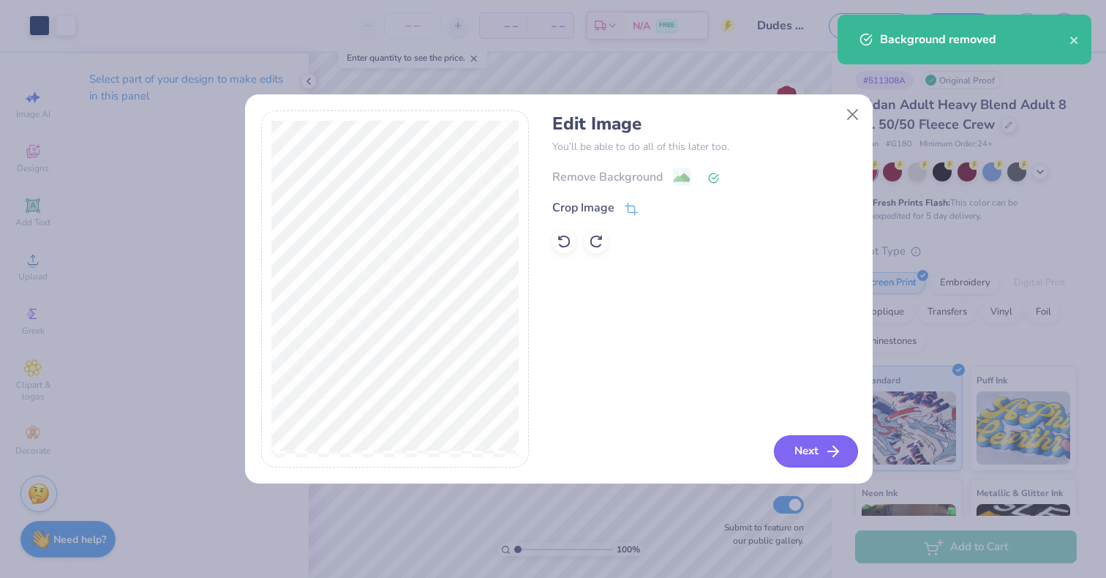
click at [814, 454] on button "Next" at bounding box center [816, 451] width 84 height 32
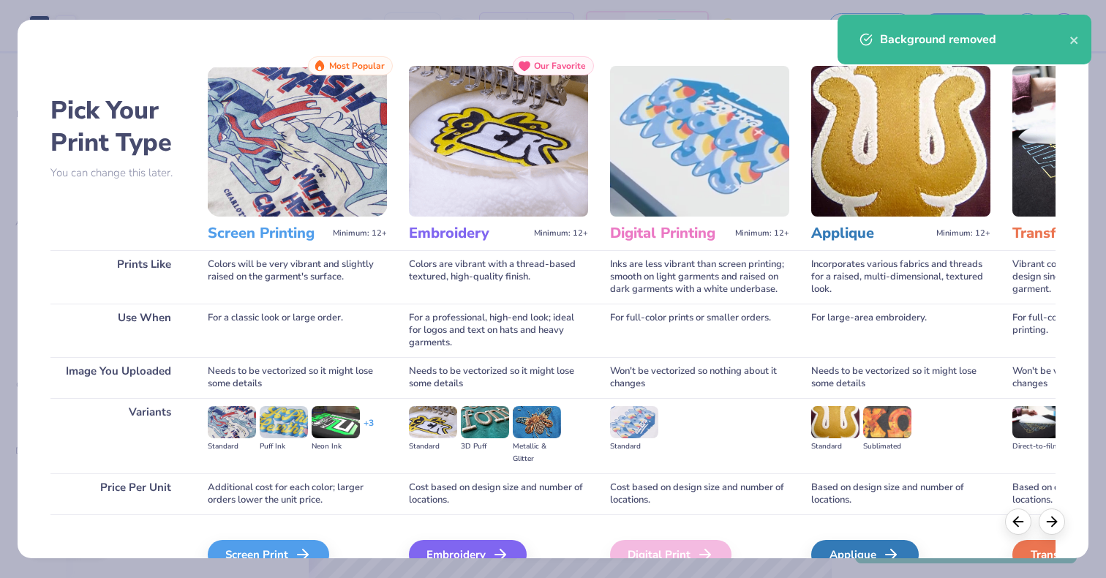
scroll to position [78, 0]
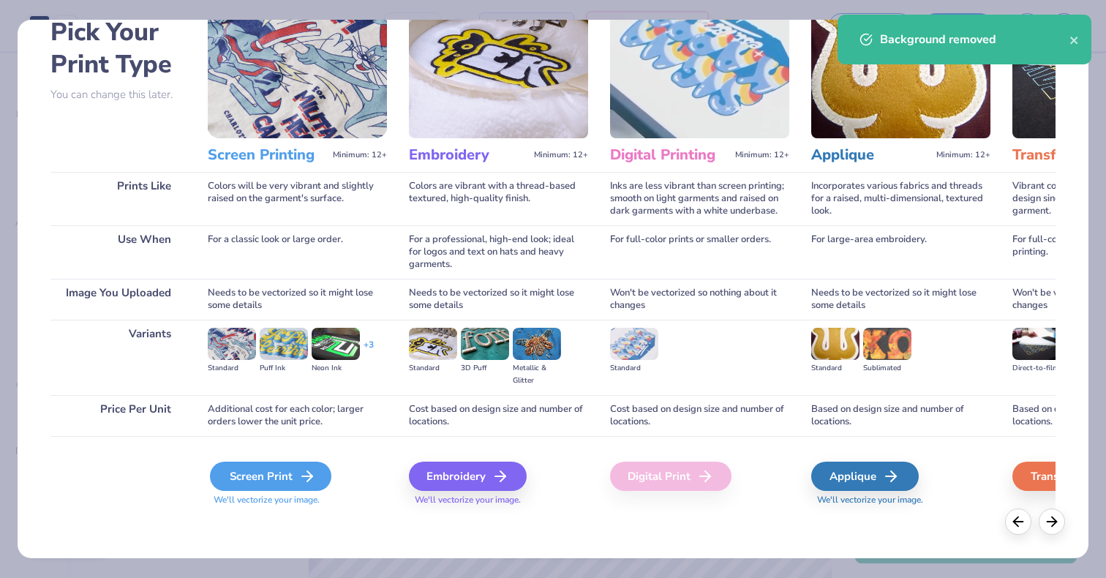
click at [296, 472] on div "Screen Print" at bounding box center [270, 476] width 121 height 29
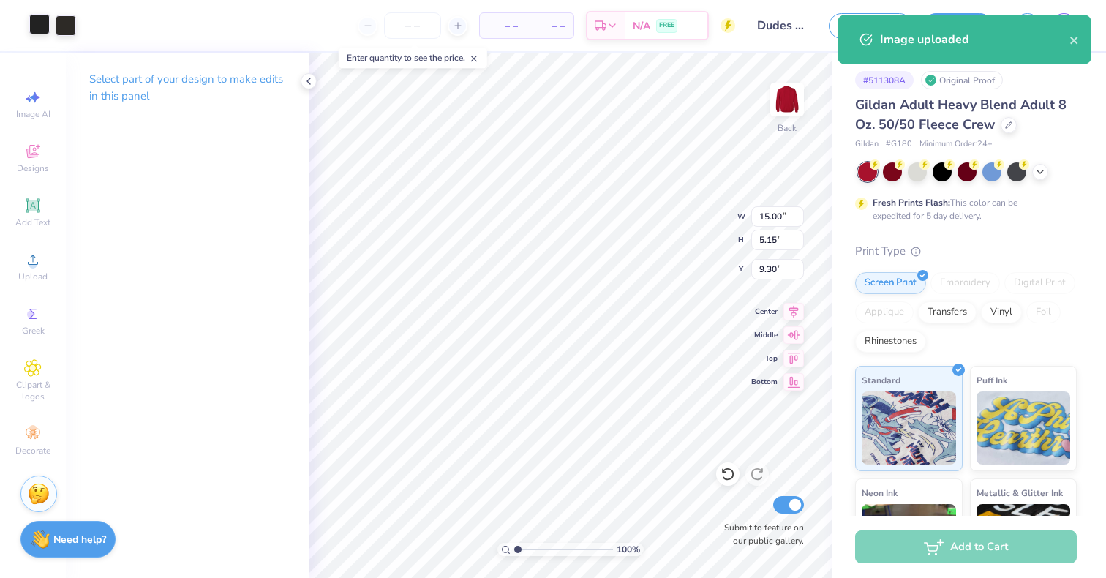
click at [38, 26] on div at bounding box center [39, 24] width 20 height 20
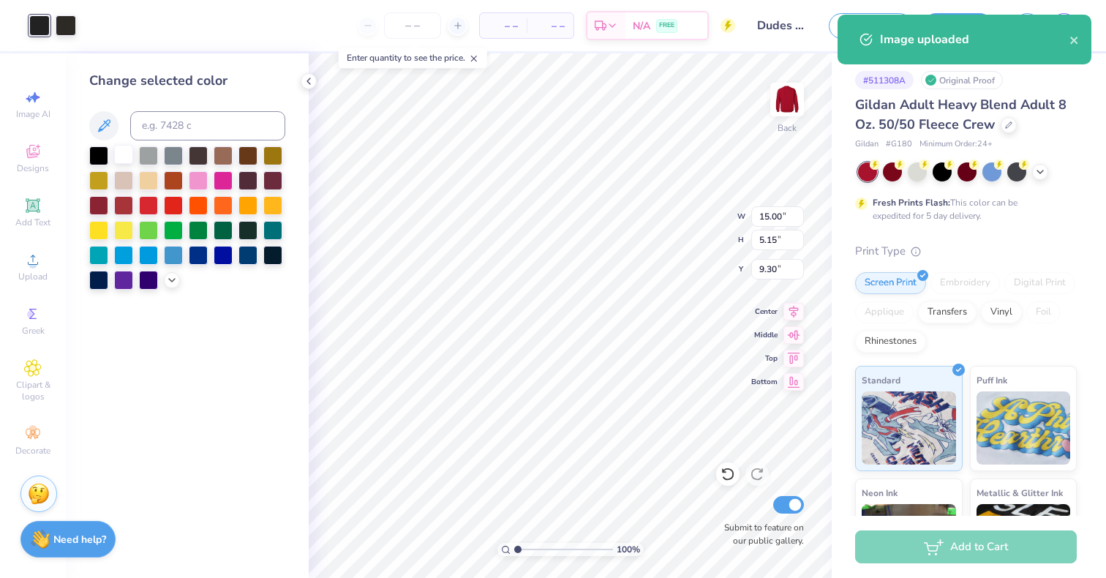
click at [130, 152] on div at bounding box center [123, 154] width 19 height 19
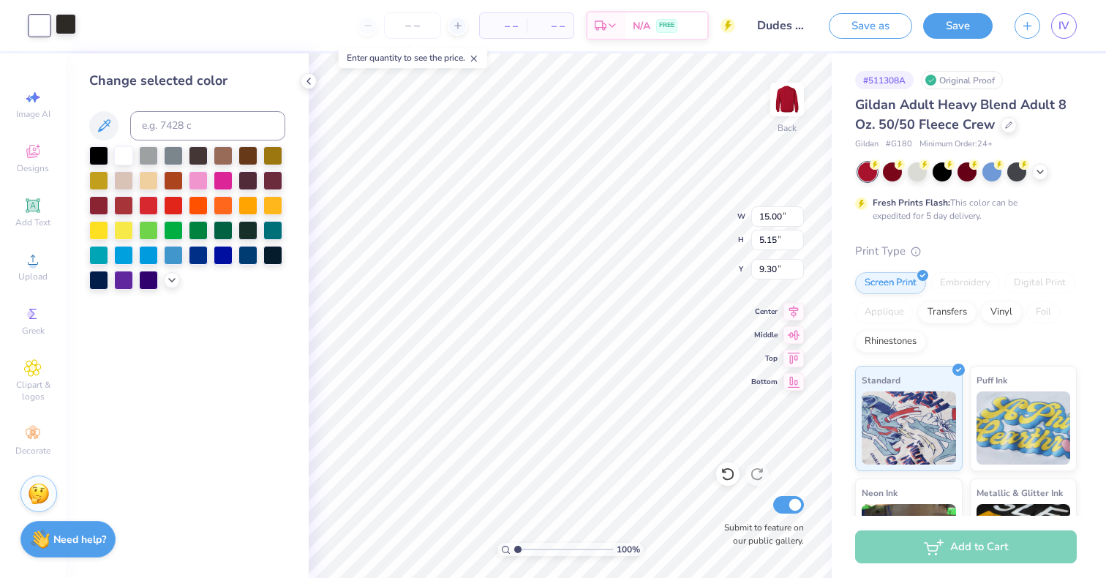
click at [73, 27] on div at bounding box center [66, 24] width 20 height 20
click at [125, 158] on div at bounding box center [123, 154] width 19 height 19
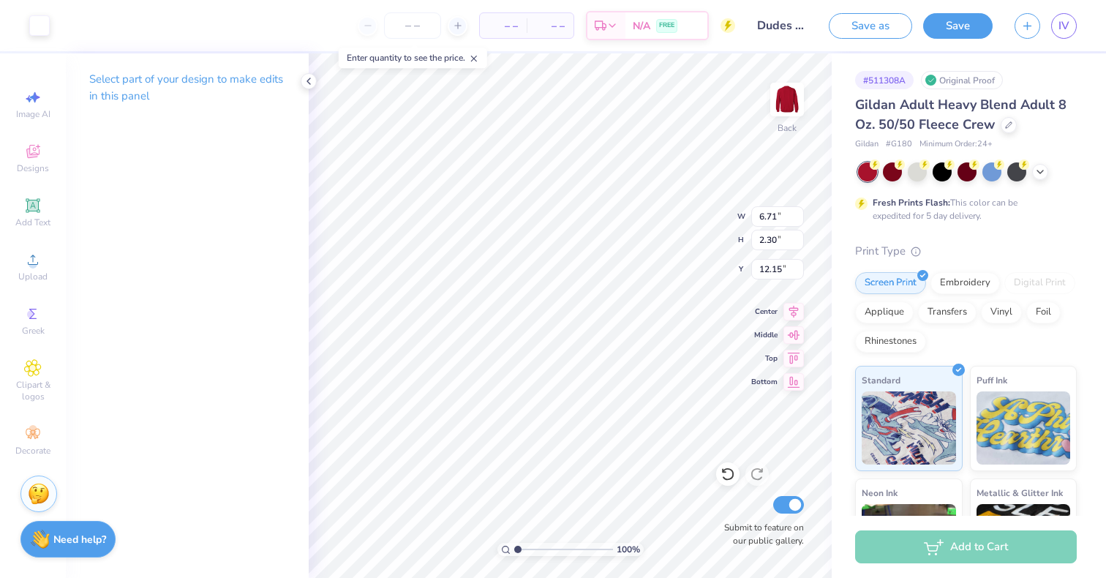
type input "6.71"
type input "2.30"
type input "4.42"
type input "2.26"
type input "4.51"
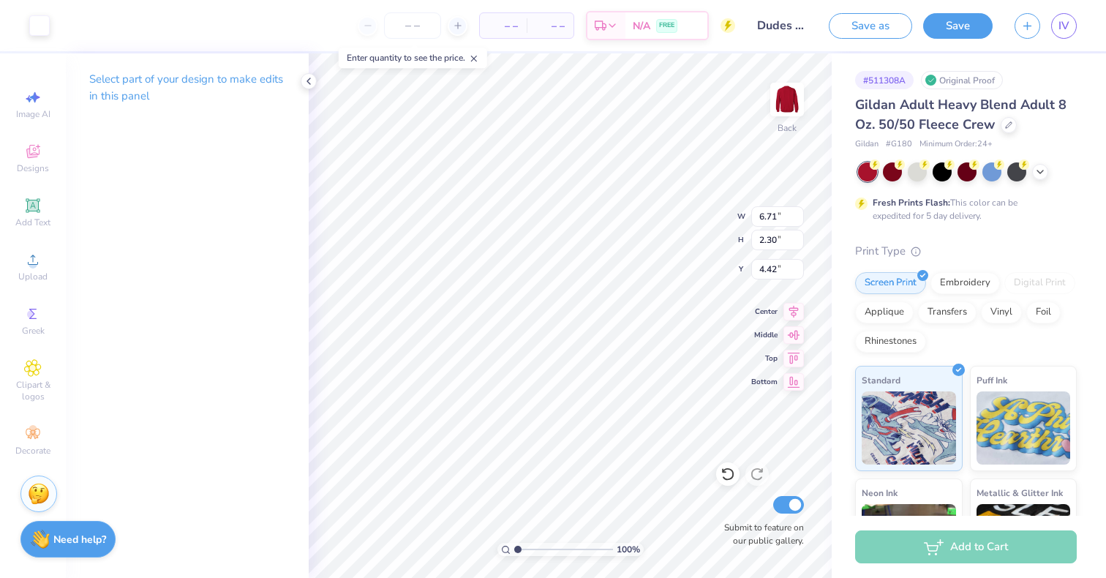
type input "3.32"
type input "6.71"
type input "2.30"
type input "4.42"
type input "4.86"
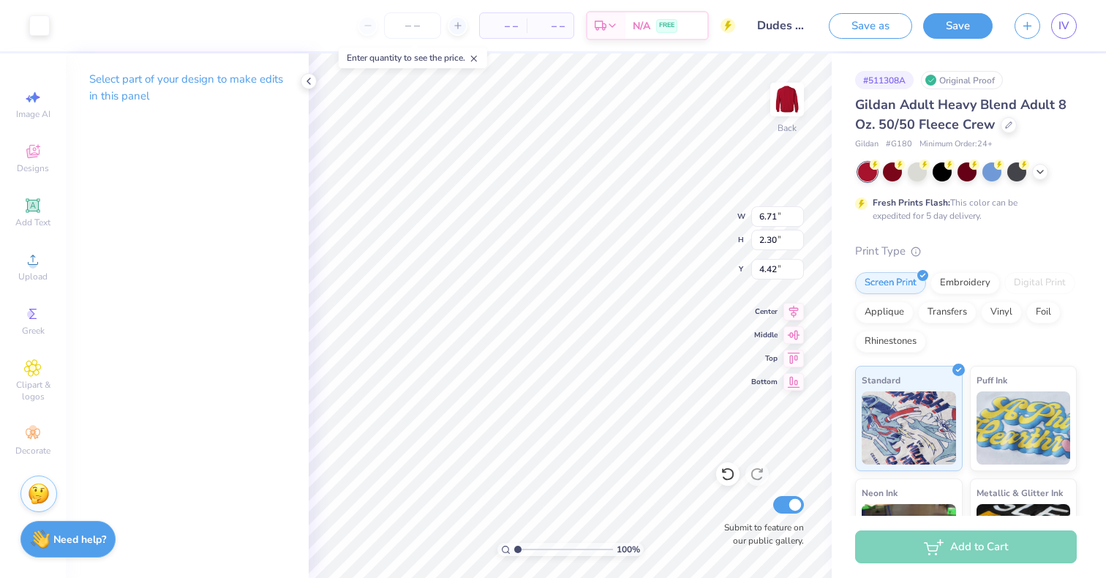
type input "1.67"
type input "3.32"
type input "4.25"
type input "1.46"
type input "1.92"
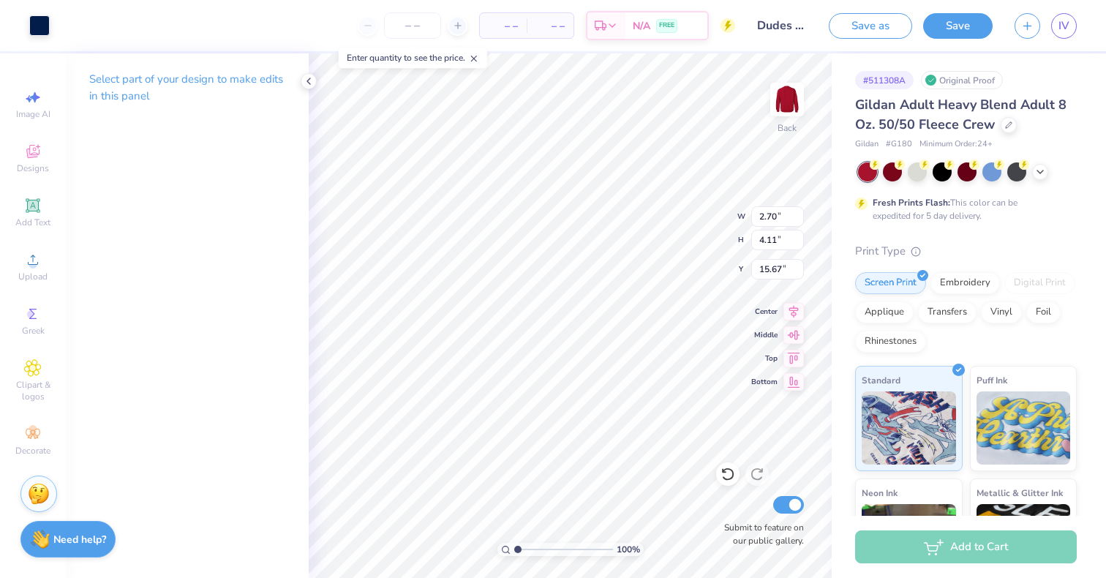
type input "2.92"
type input "4.68"
click at [42, 27] on div at bounding box center [39, 24] width 20 height 20
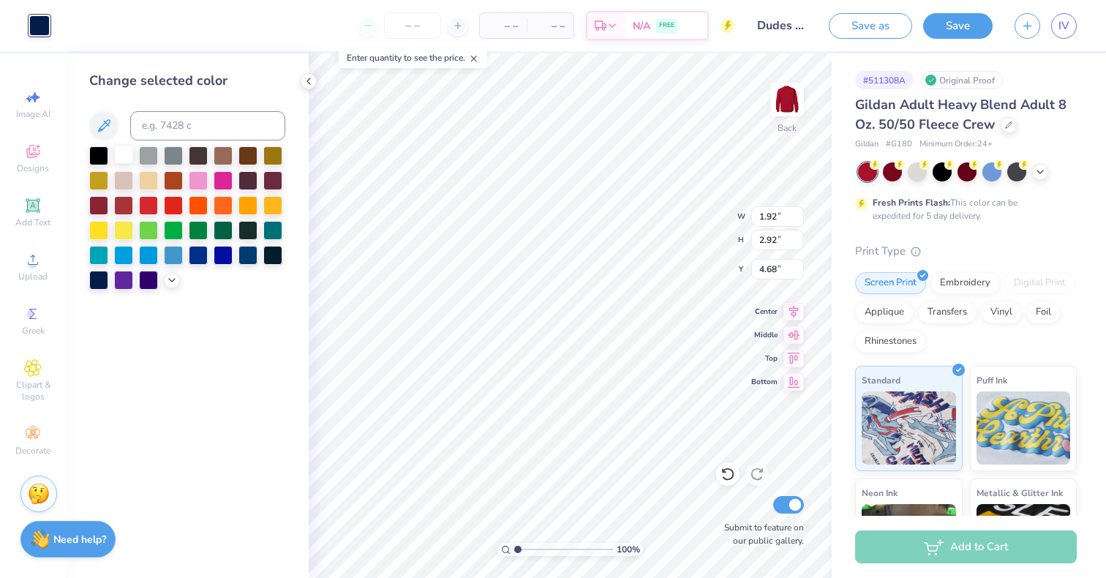
click at [127, 159] on div at bounding box center [123, 154] width 19 height 19
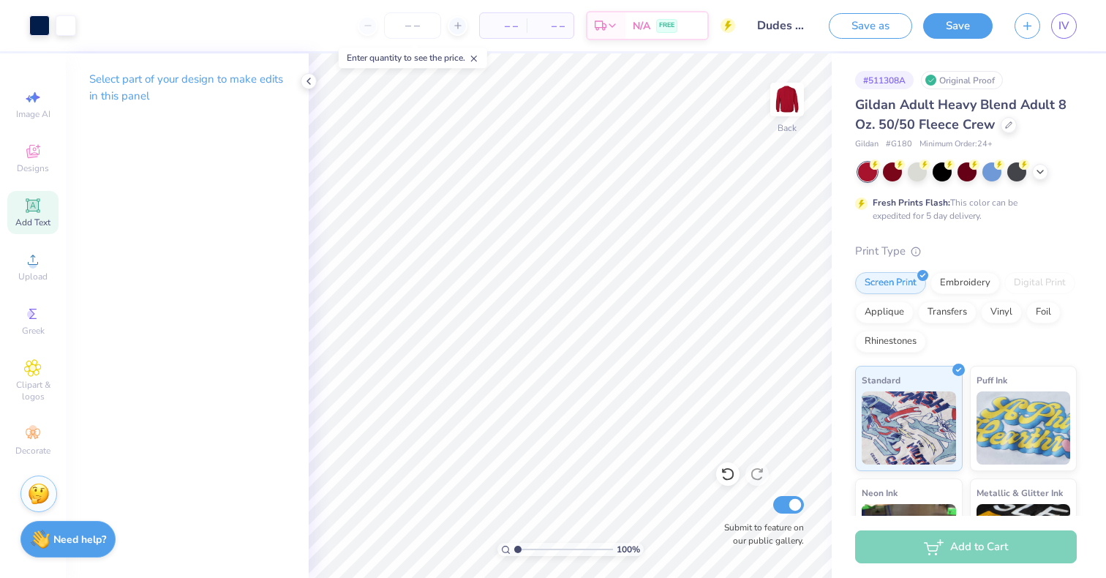
click at [24, 211] on icon at bounding box center [33, 206] width 18 height 18
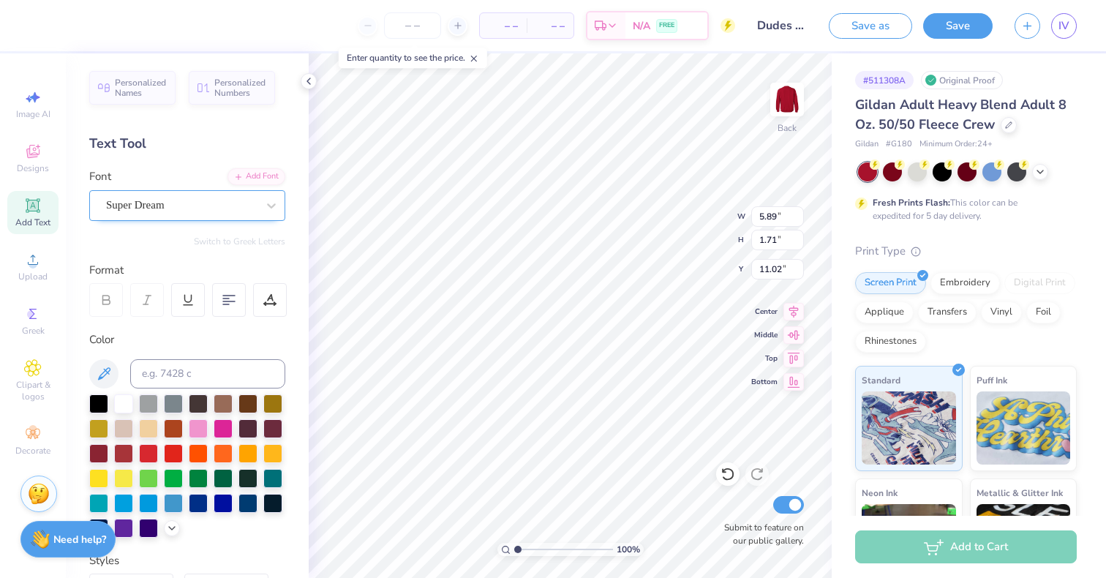
click at [240, 206] on div "Super Dream" at bounding box center [182, 205] width 154 height 23
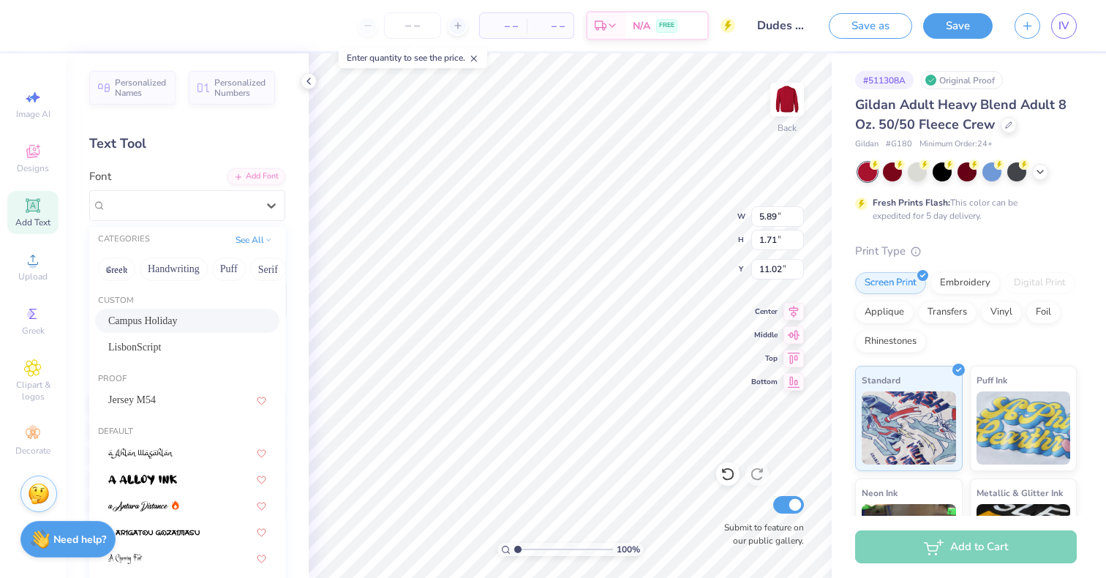
click at [203, 314] on div "Campus Holiday" at bounding box center [187, 320] width 158 height 15
type input "4.94"
type input "1.73"
type input "11.01"
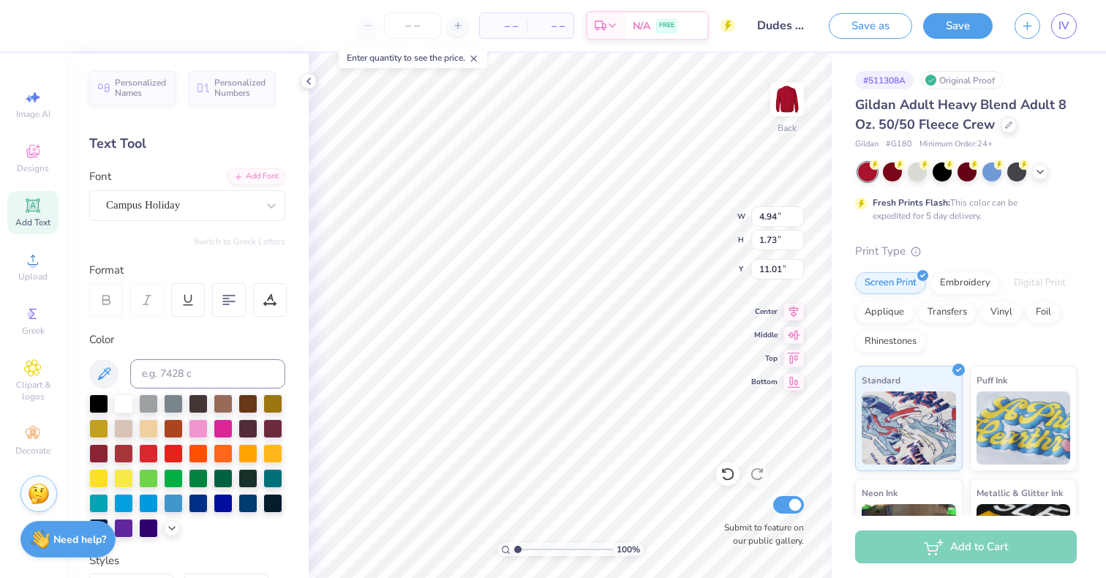
scroll to position [12, 2]
type textarea "A"
type textarea "dudes day"
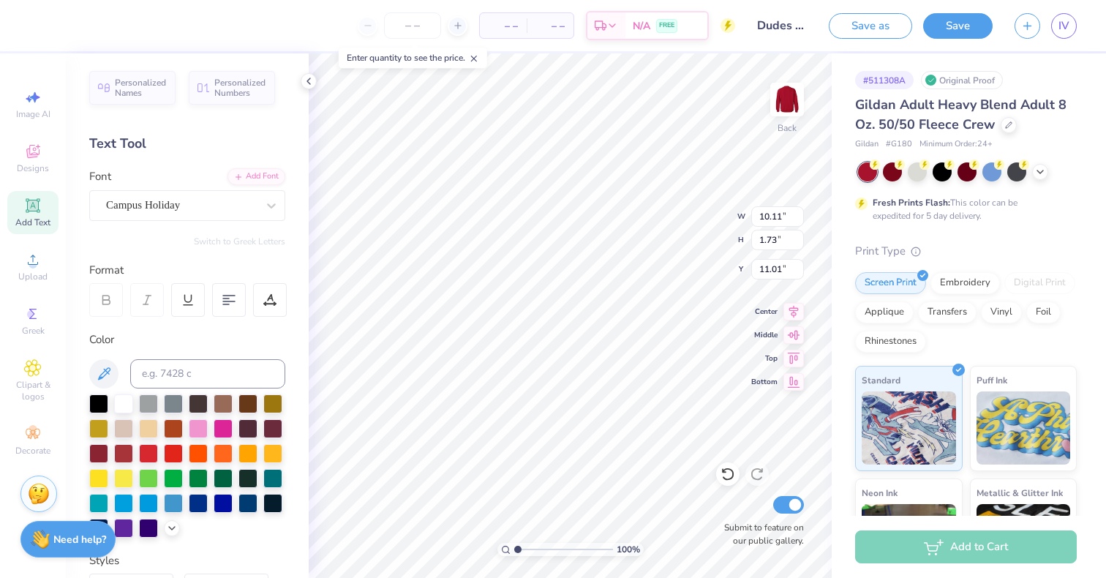
type textarea "dudes day"
click at [240, 298] on div at bounding box center [229, 300] width 34 height 34
type input "7.22"
type input "6.54"
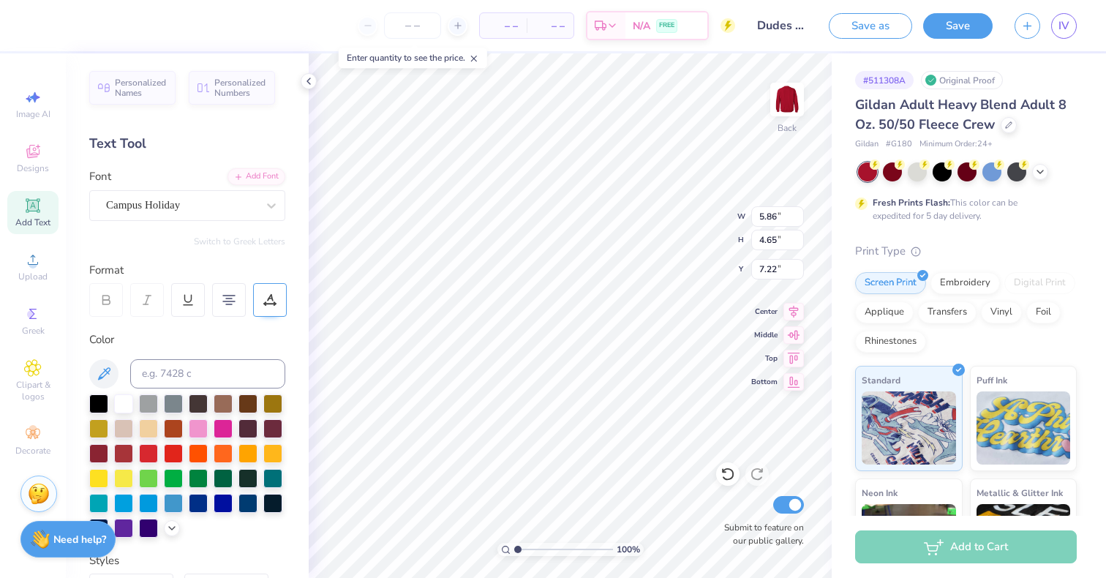
type input "5.19"
type input "7.19"
type input "16.71"
type input "13.27"
click at [37, 25] on div at bounding box center [39, 24] width 20 height 20
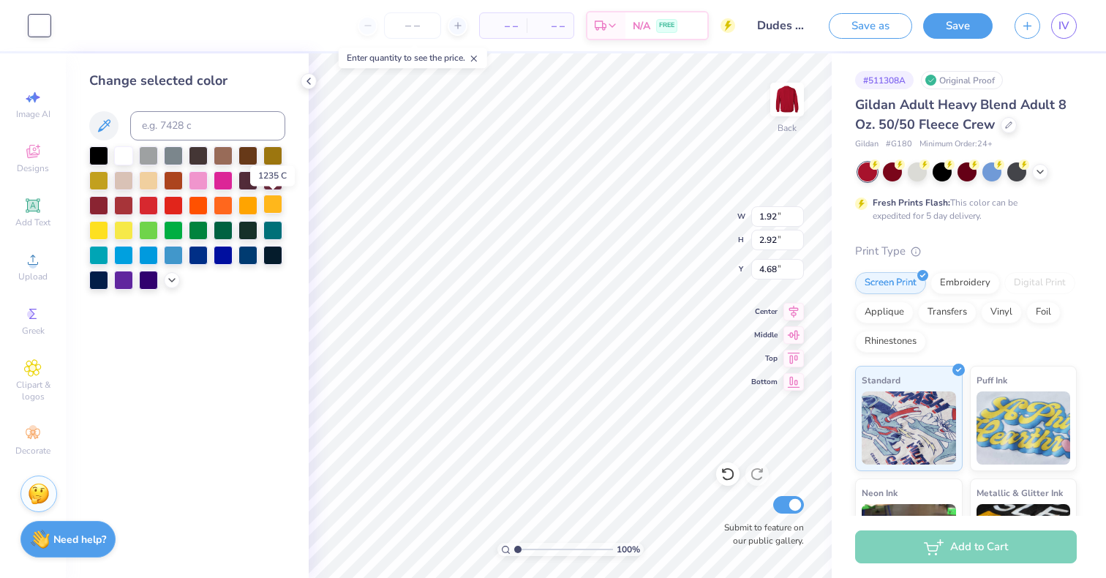
click at [277, 200] on div at bounding box center [272, 204] width 19 height 19
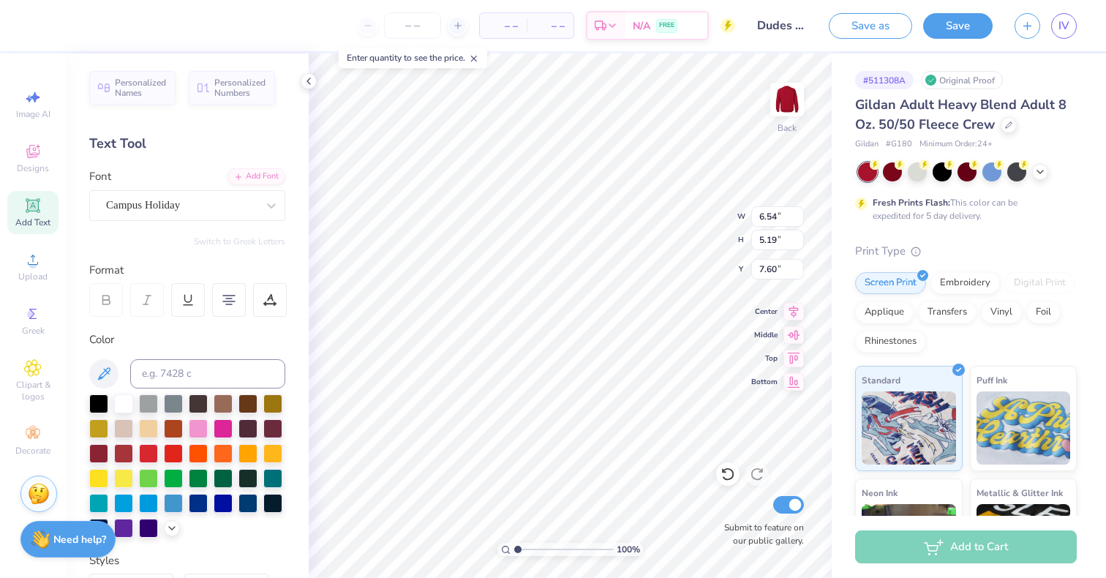
type input "7.60"
type textarea "dudes"
type input "7.42"
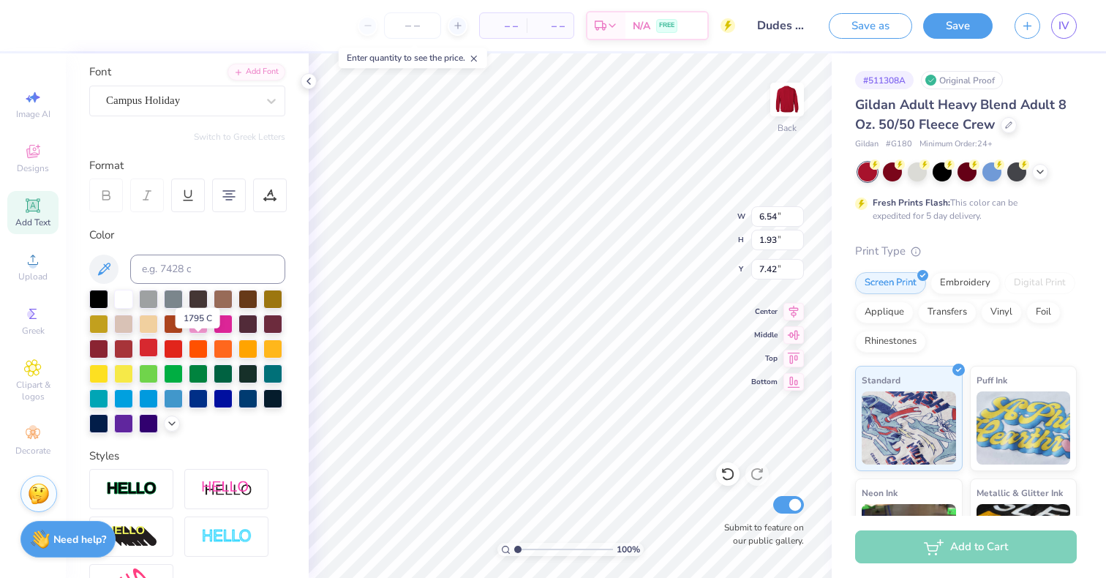
scroll to position [105, 0]
click at [108, 427] on div at bounding box center [98, 421] width 19 height 19
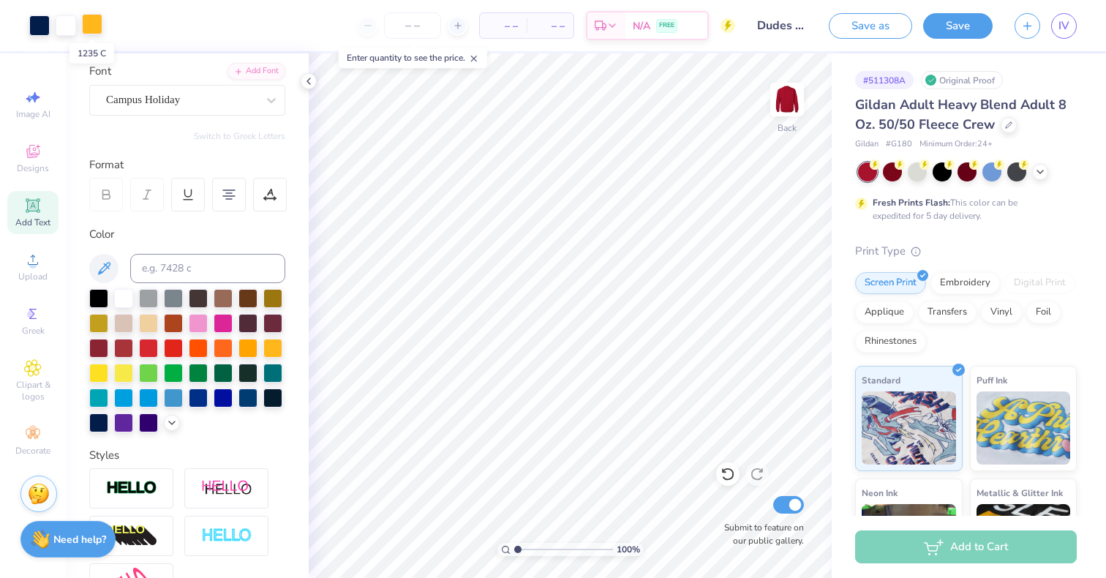
click at [91, 30] on div at bounding box center [92, 24] width 20 height 20
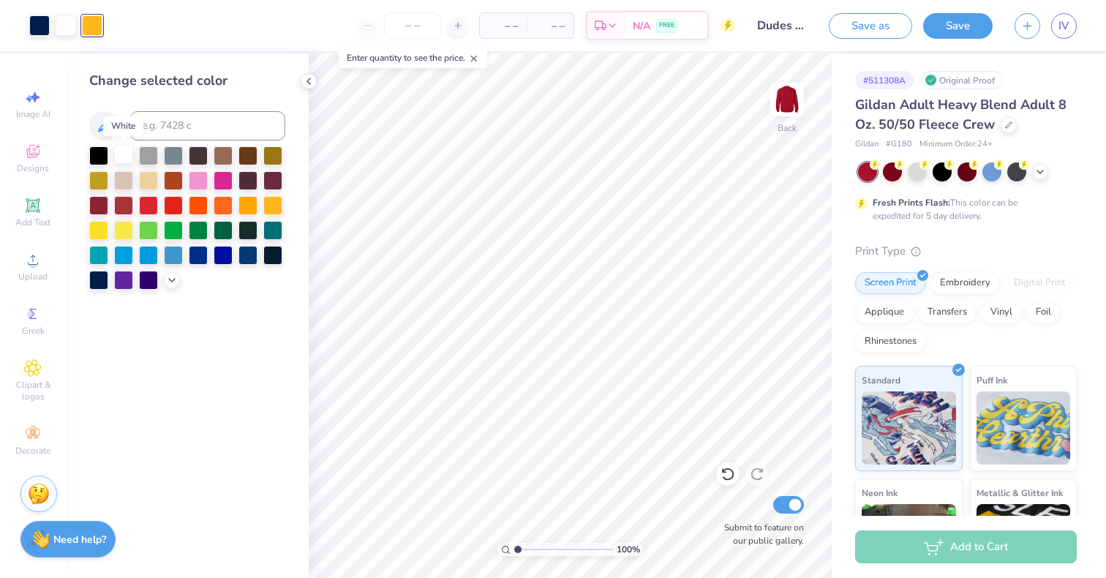
click at [124, 149] on div at bounding box center [123, 154] width 19 height 19
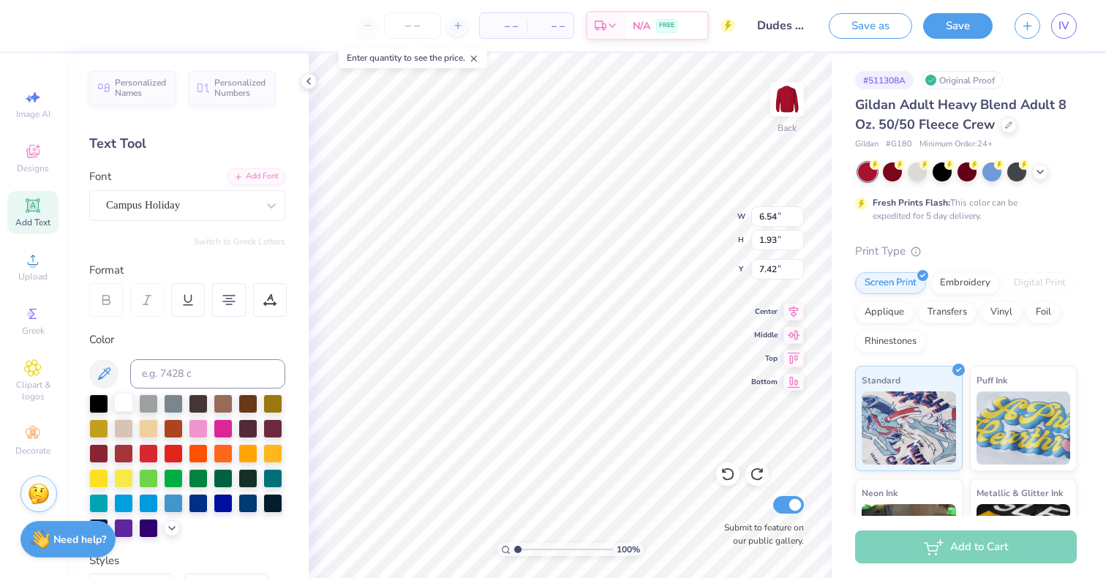
click at [119, 397] on div at bounding box center [123, 402] width 19 height 19
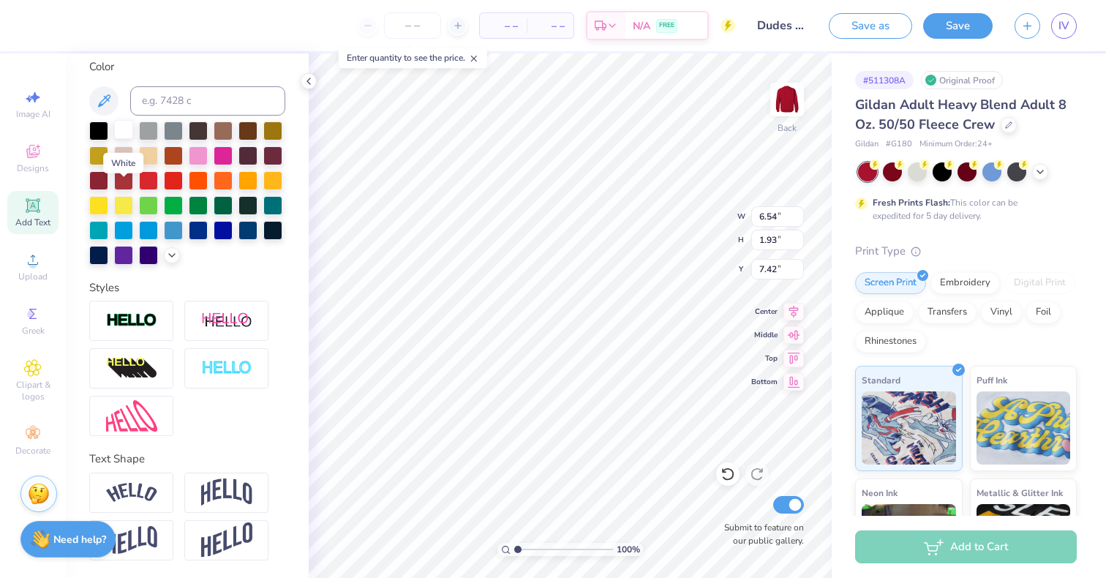
scroll to position [296, 0]
click at [110, 339] on div at bounding box center [131, 321] width 84 height 40
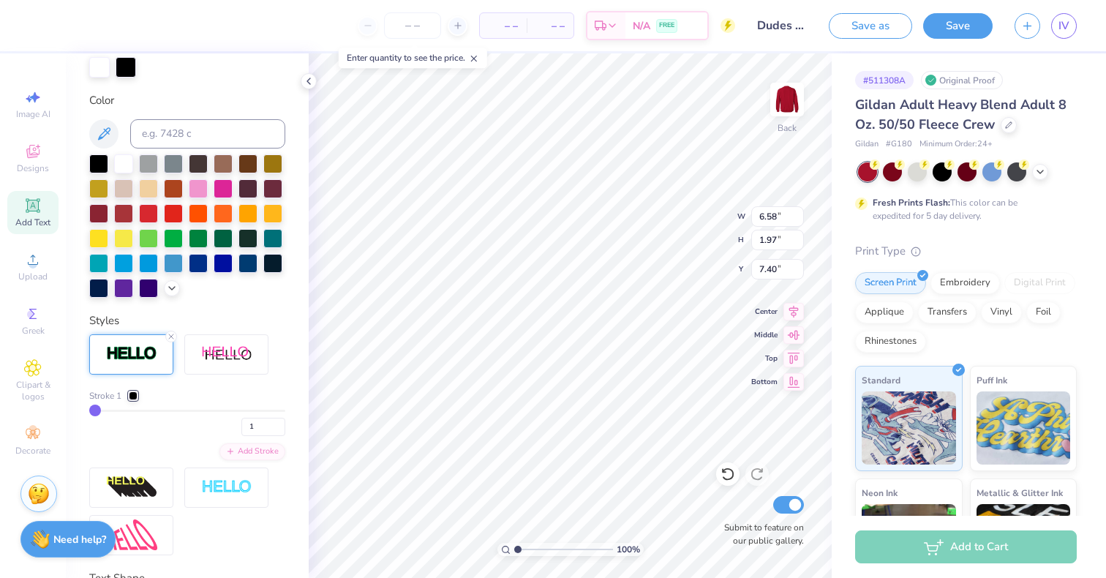
type input "6.58"
type input "1.97"
type input "7.40"
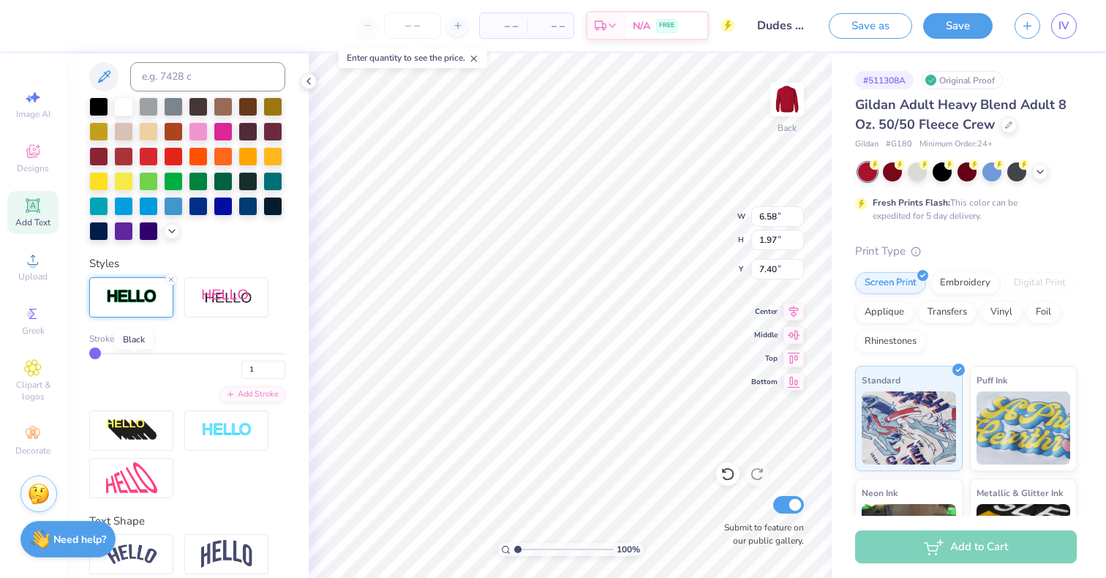
click at [131, 343] on div at bounding box center [133, 338] width 9 height 9
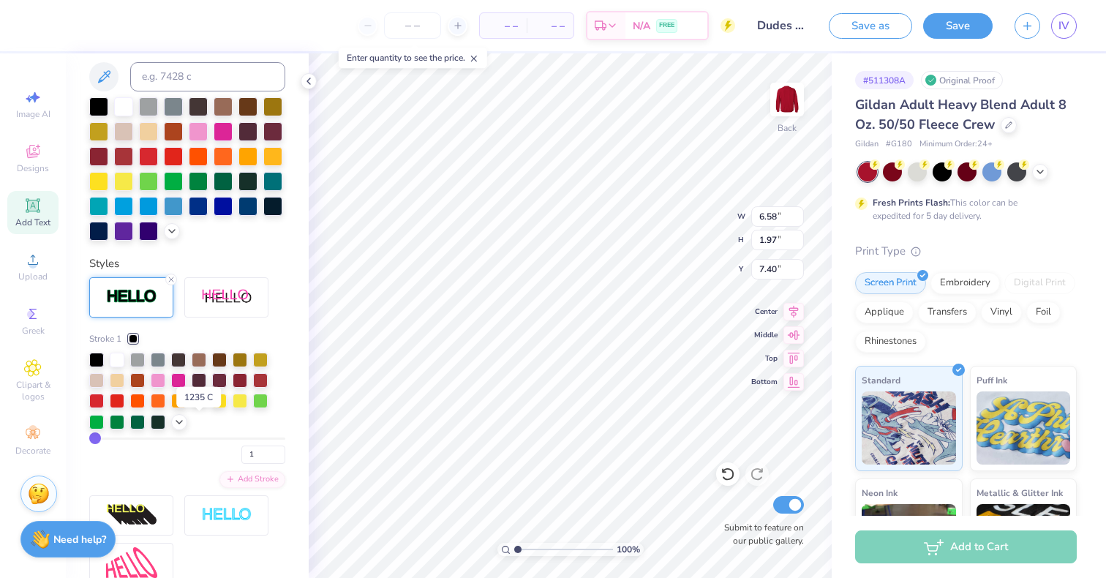
click at [200, 407] on div at bounding box center [199, 399] width 15 height 15
type input "1.03"
type input "0.20"
type input "6.33"
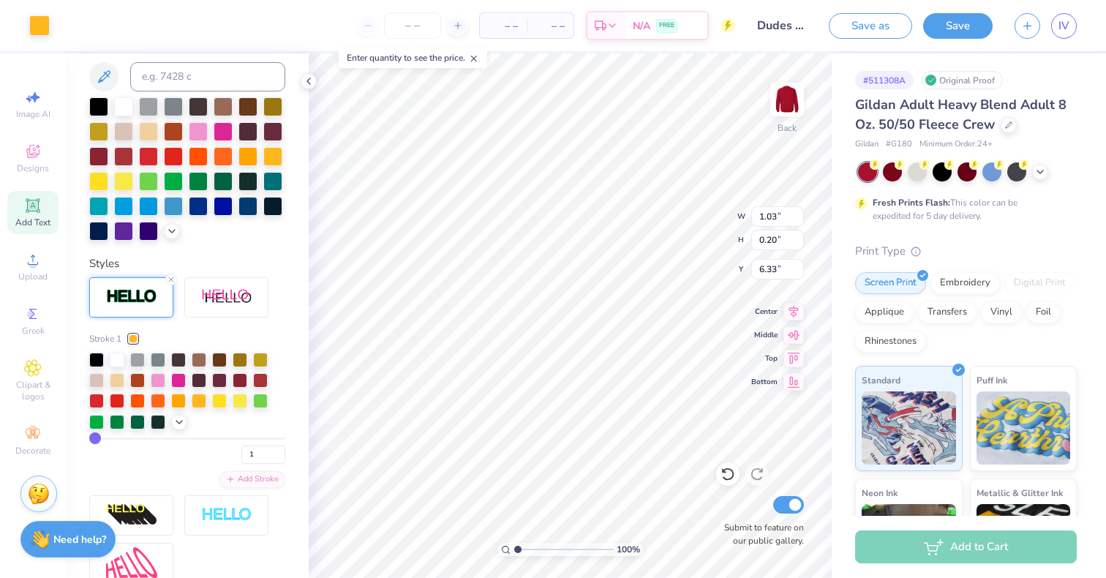
type input "6.58"
type input "1.97"
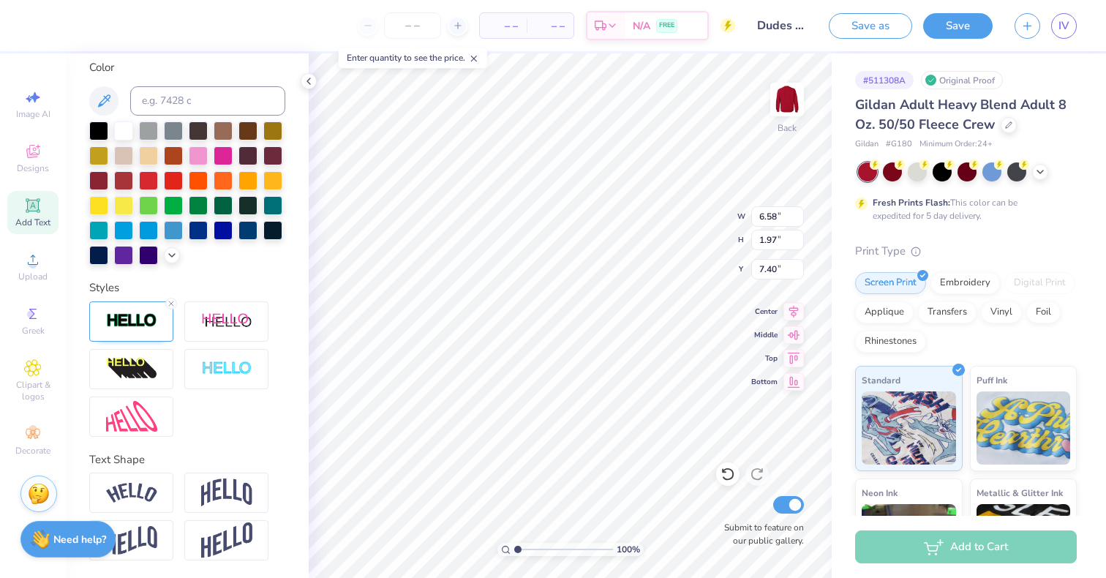
type input "9.37"
type textarea "day"
type input "3.90"
type input "19.38"
click at [101, 22] on div at bounding box center [92, 24] width 20 height 20
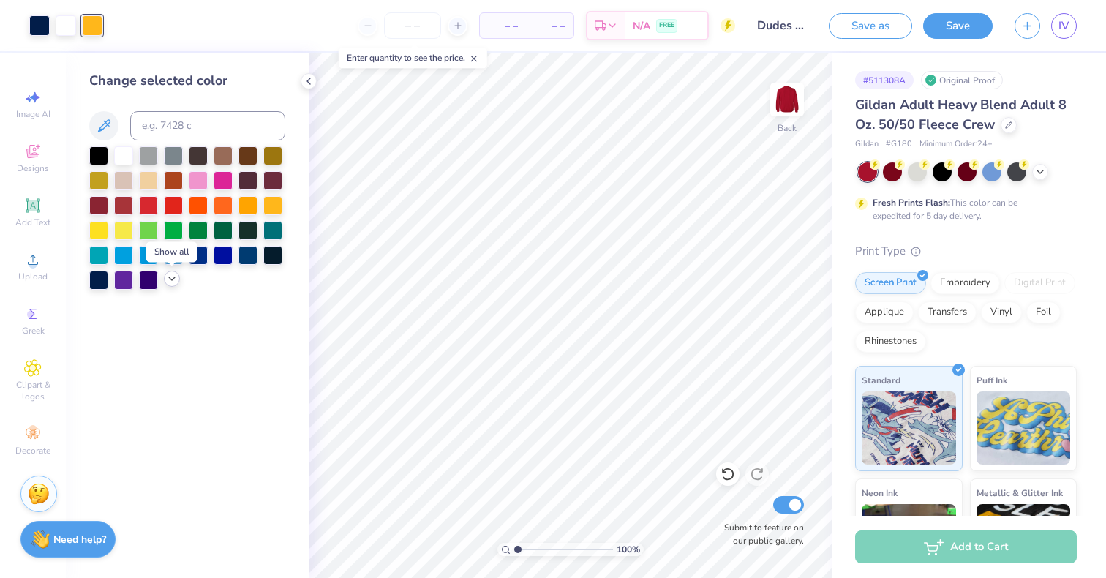
click at [176, 278] on icon at bounding box center [172, 279] width 12 height 12
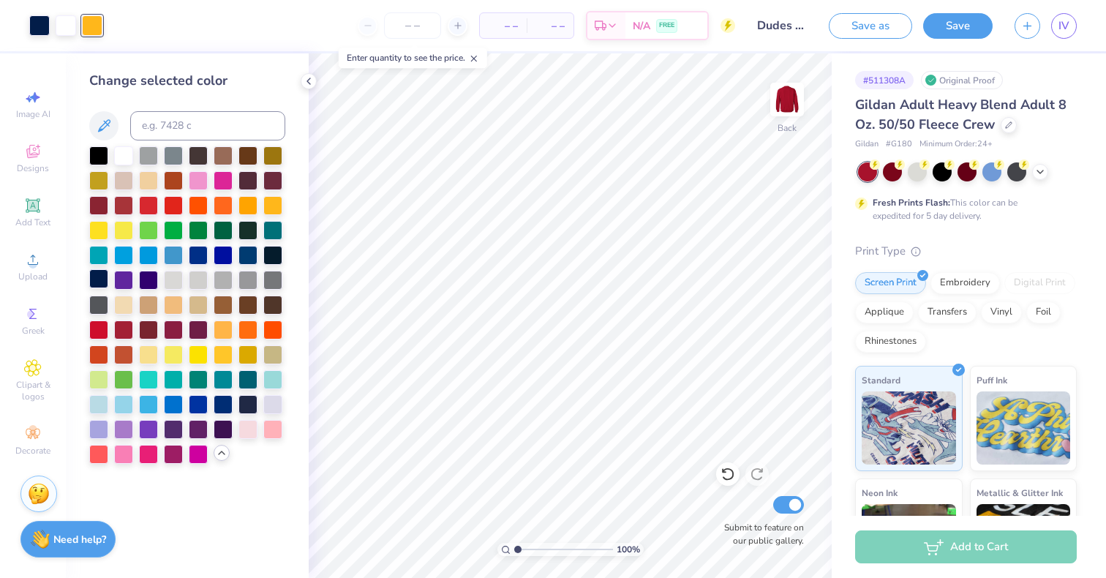
click at [98, 274] on div at bounding box center [98, 278] width 19 height 19
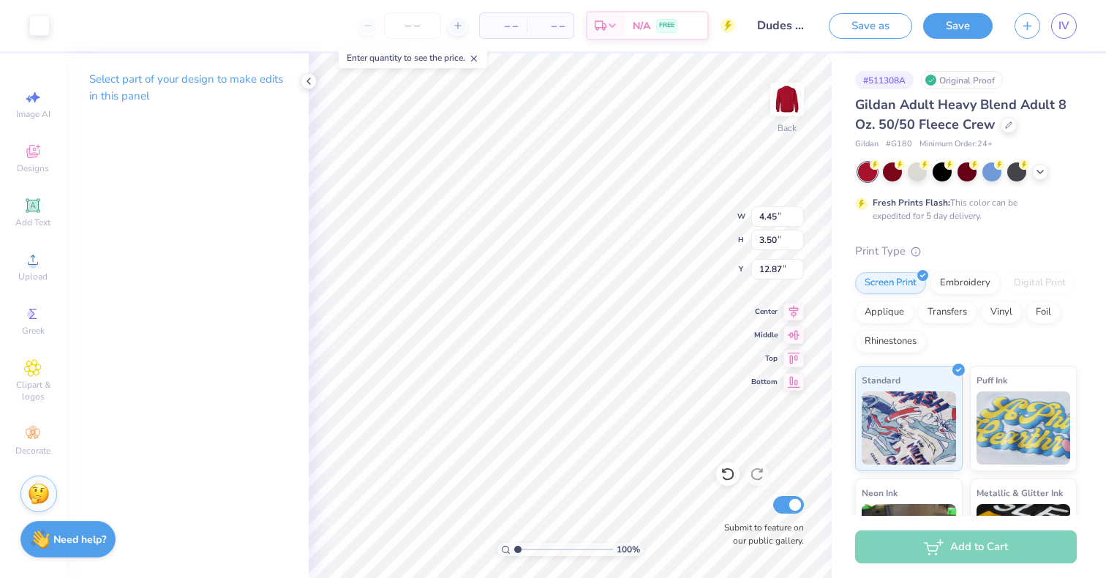
type input "12.87"
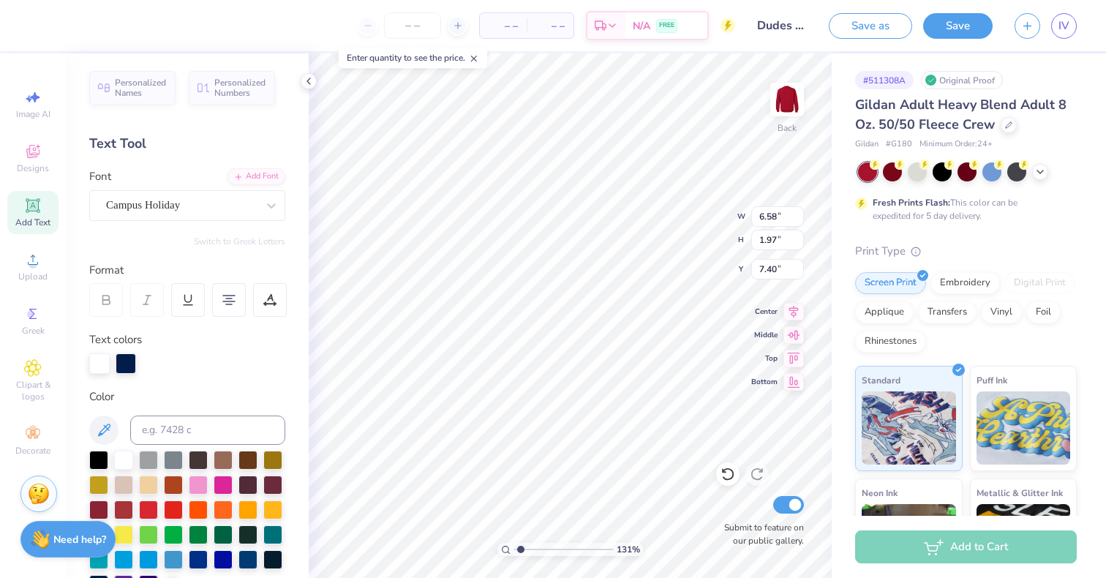
type input "1.30895545384361"
type input "10.46"
type input "1.30895545384361"
type input "2.58"
type input "3.93"
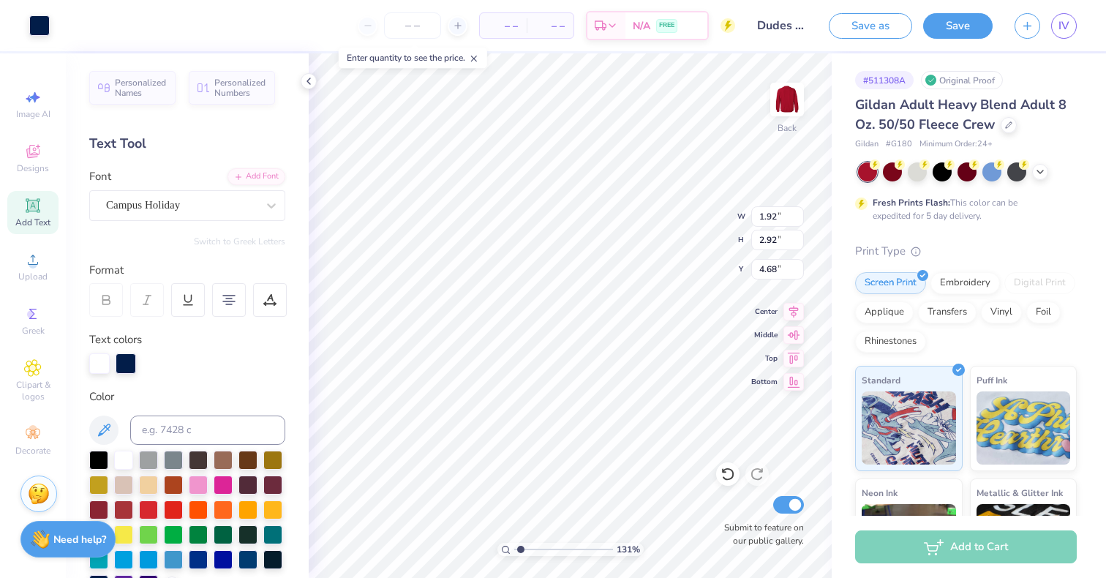
type input "3.67"
type input "1.30895545384361"
type input "3.90"
type input "1.30895545384361"
type input "4.08"
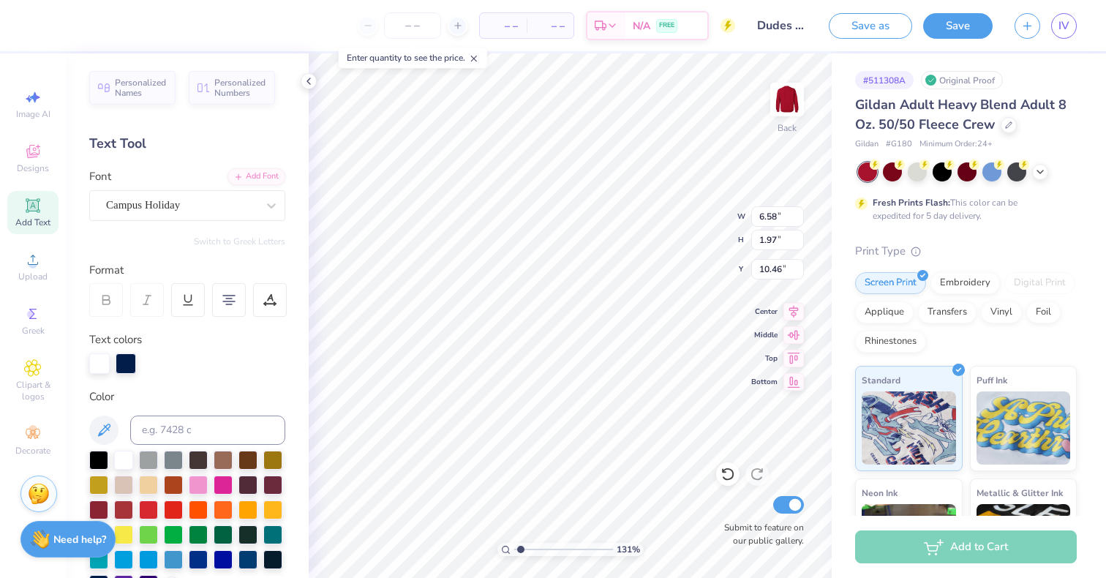
type input "1.30895545384361"
type input "7.34"
type input "1.30895545384361"
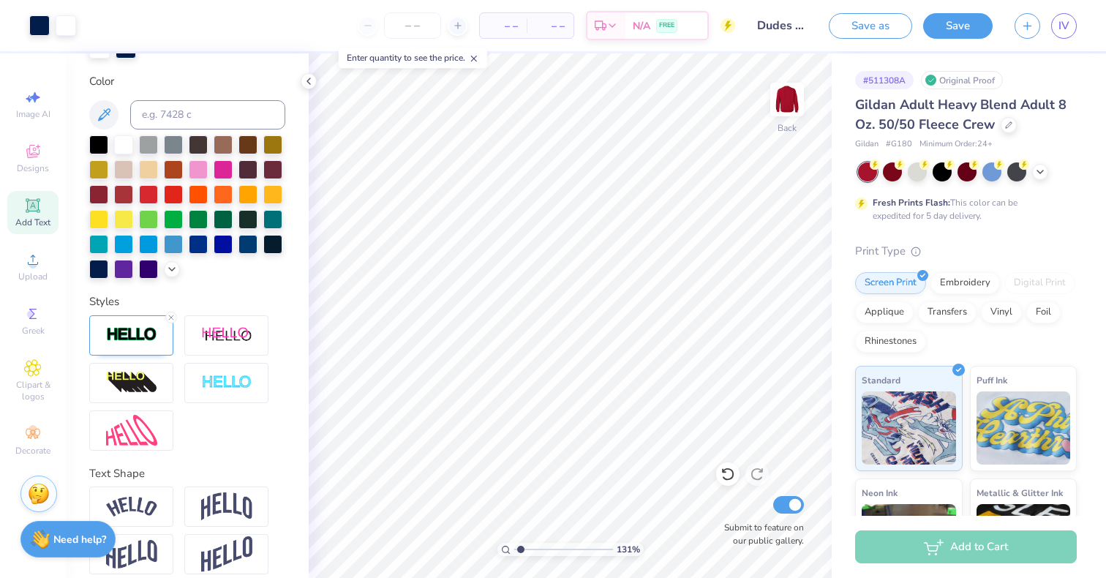
scroll to position [316, 0]
click at [124, 355] on div at bounding box center [131, 335] width 84 height 40
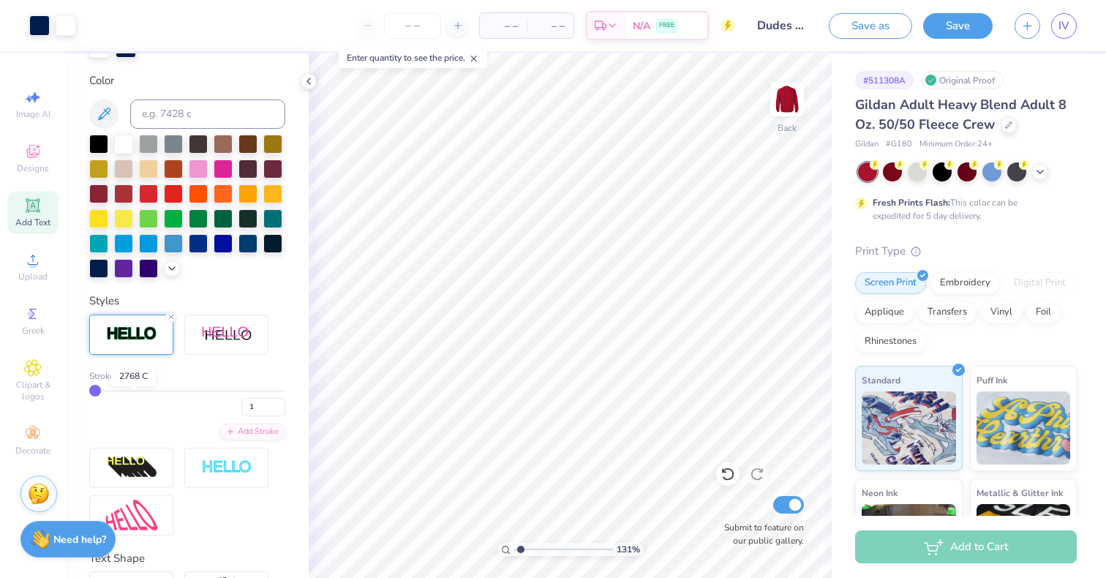
click at [132, 380] on div at bounding box center [133, 376] width 9 height 9
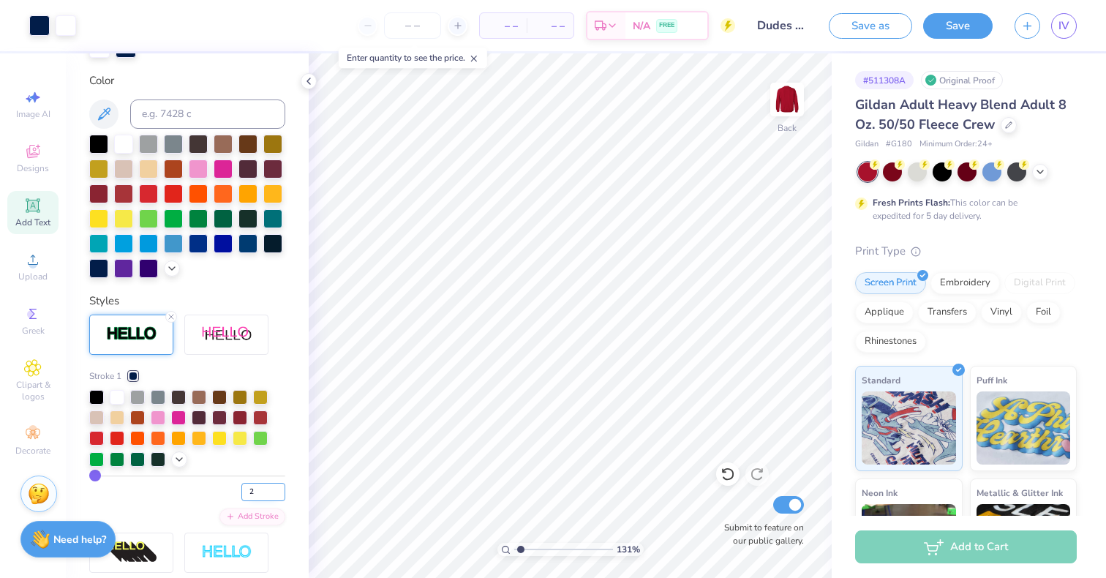
type input "2"
click at [267, 501] on input "2" at bounding box center [263, 492] width 44 height 18
type input "2"
type input "1.30895545384361"
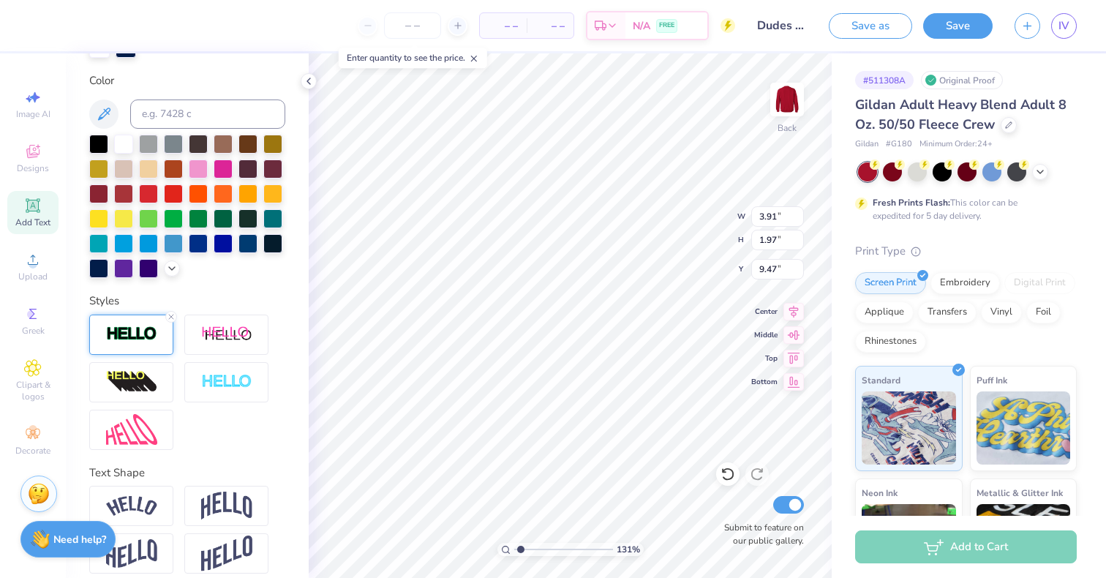
click at [140, 342] on img at bounding box center [131, 334] width 51 height 17
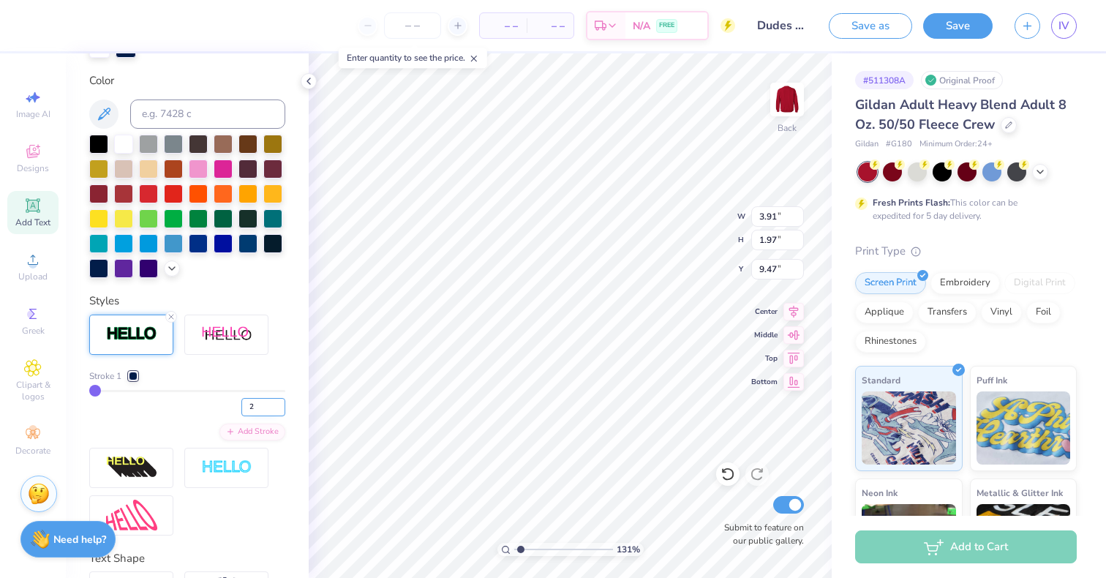
type input "2"
click at [269, 416] on input "2" at bounding box center [263, 407] width 44 height 18
type input "1.30895545384361"
type input "2"
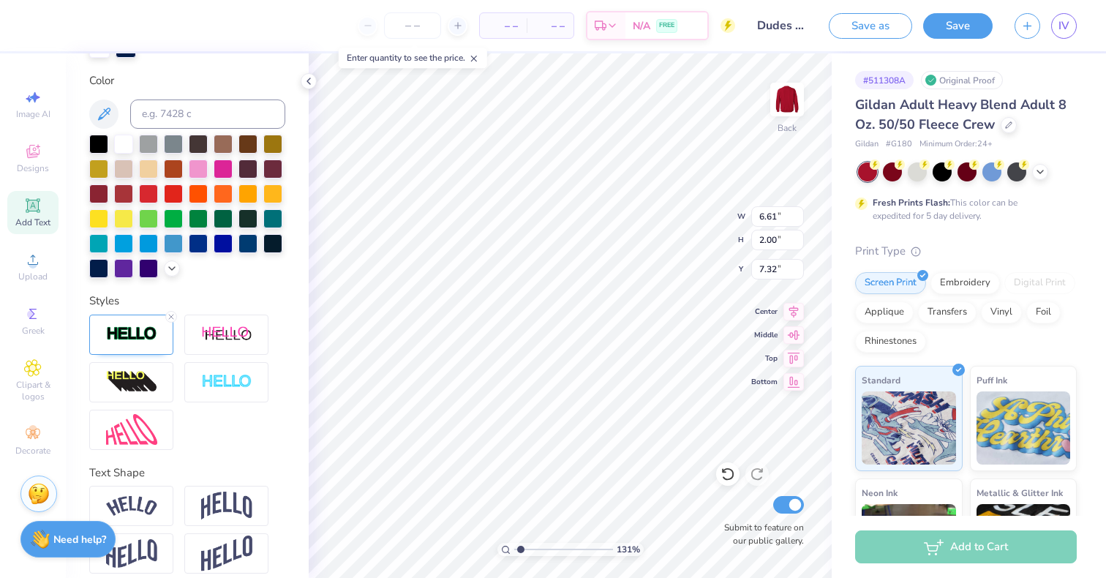
type input "1.30895545384361"
type input "3.94"
type input "9.45"
type input "1.30895545384361"
type input "13.01"
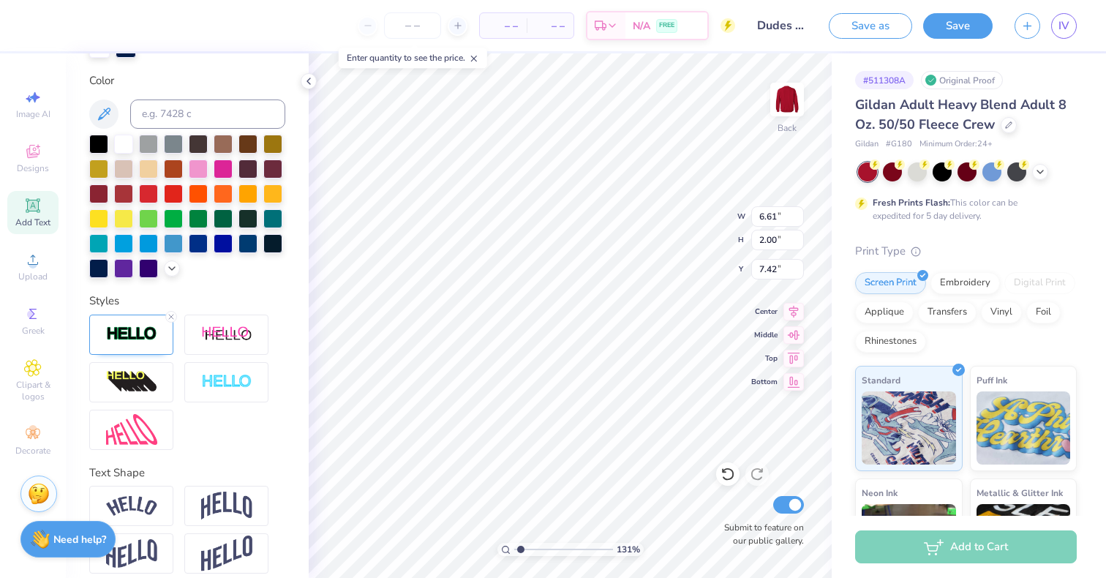
type input "1.30895545384361"
type input "9.87"
type input "1.30895545384361"
type input "3.70"
type input "5.64"
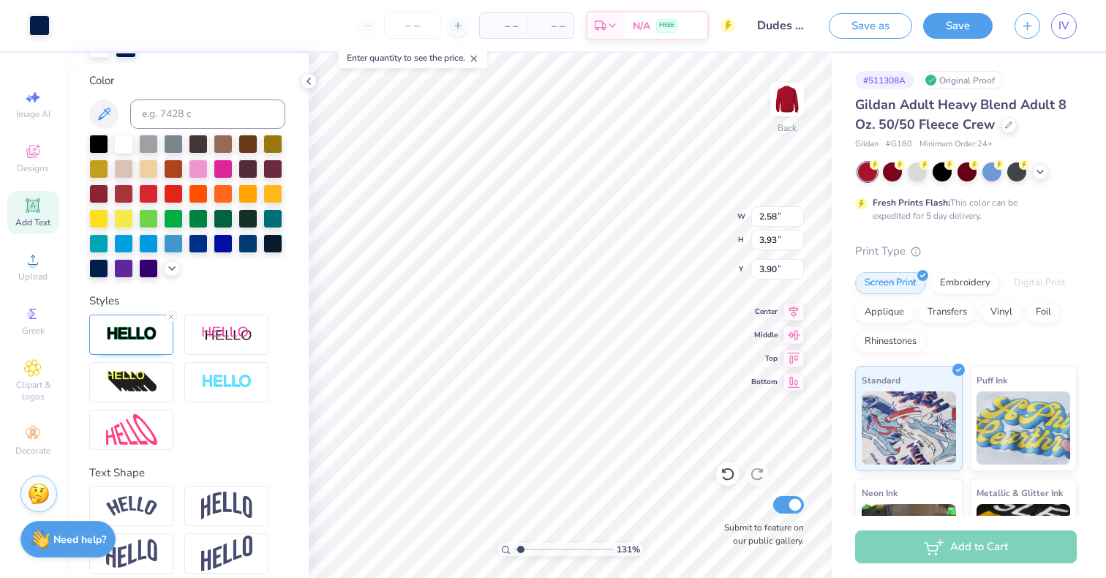
type input "2.19"
type input "1.30895545384361"
type input "3.32"
type input "1.30895545384361"
type input "4.45"
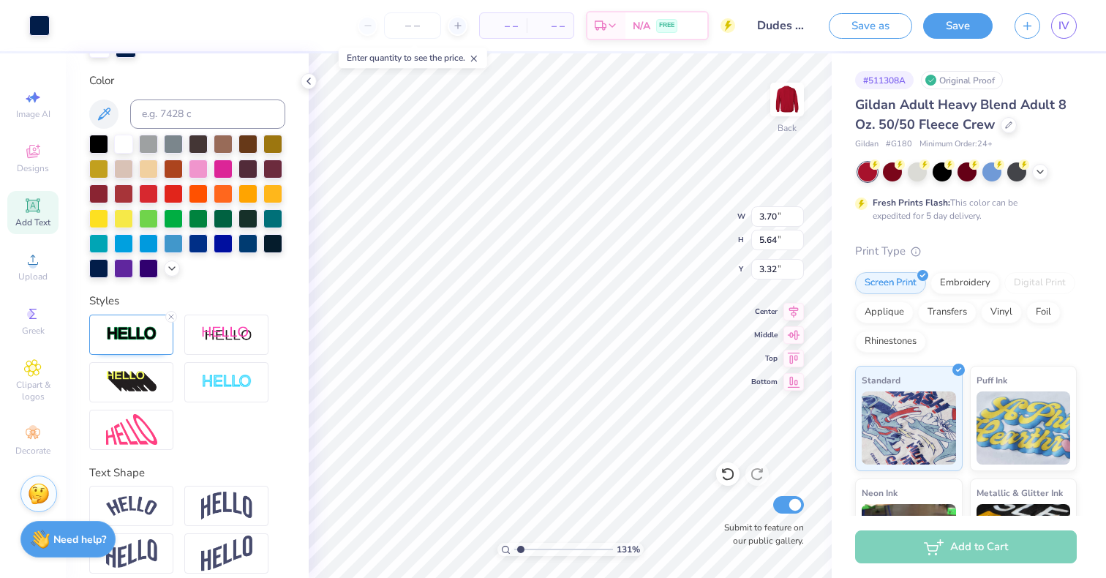
type input "3.50"
type input "13.01"
type input "1.30895545384361"
type input "3.80"
type input "1.30895545384361"
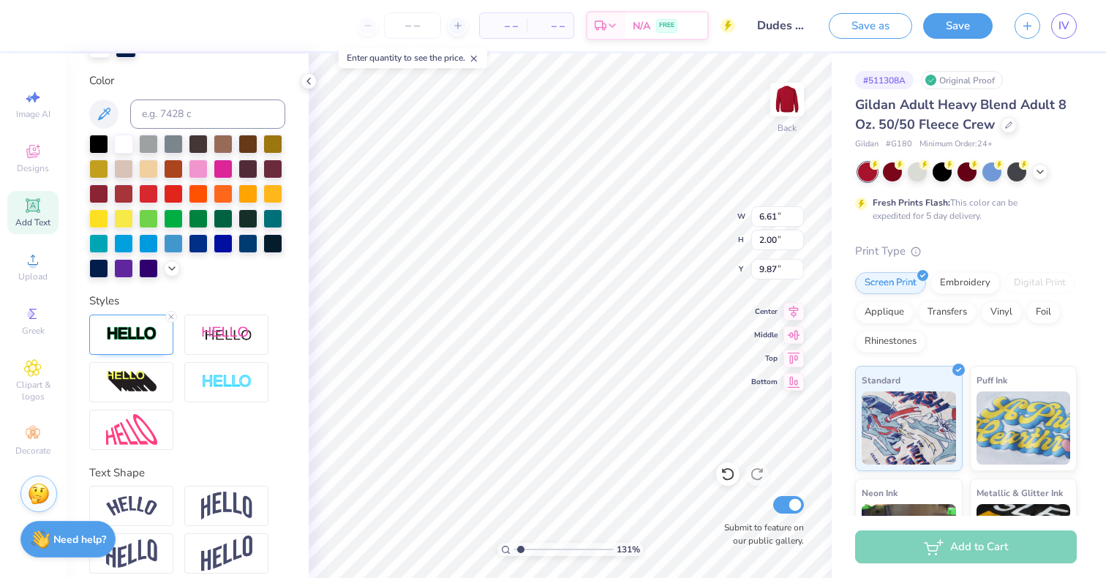
type input "7.30"
type input "1.30895545384361"
type input "14.96"
type input "1.30895545384361"
type input "6.61"
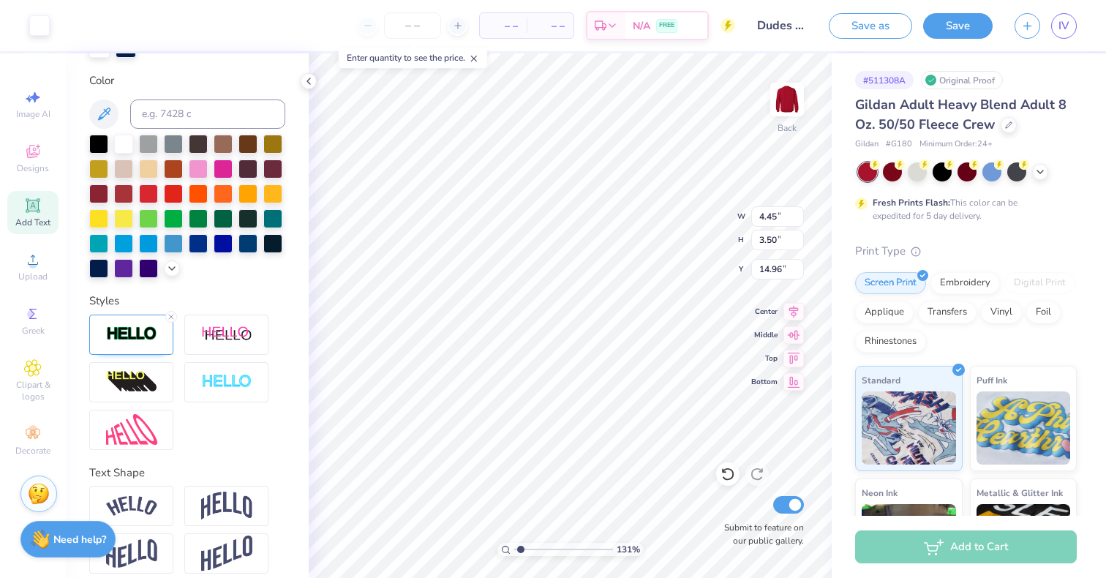
type input "2.00"
type input "7.50"
type input "1.30895545384361"
type input "14.96"
type input "1.30895545384361"
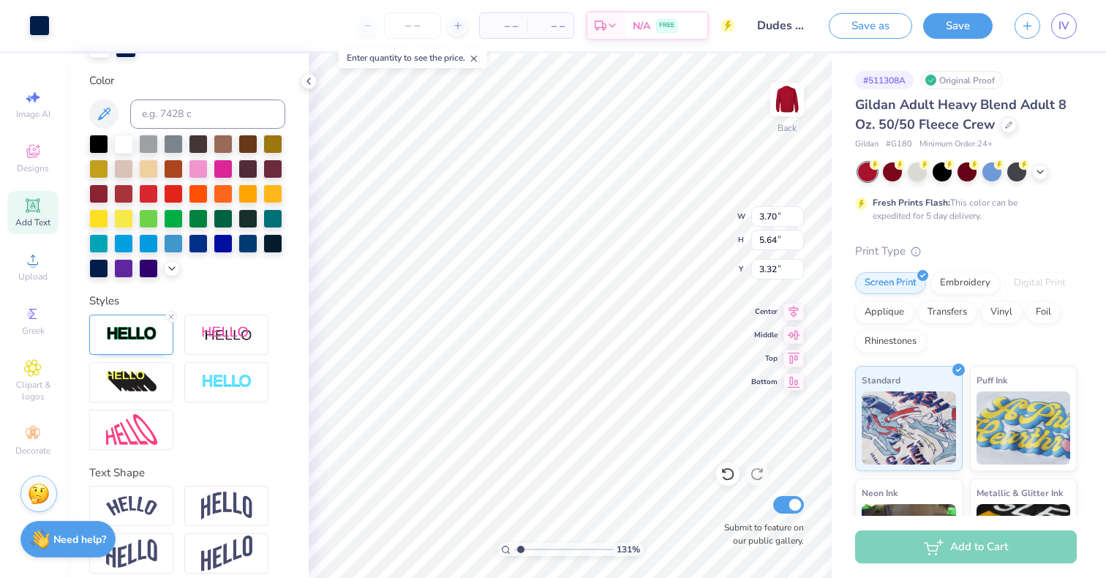
type input "5.02"
type input "7.66"
type input "1.30"
type input "1.30895545384361"
type input "3.73"
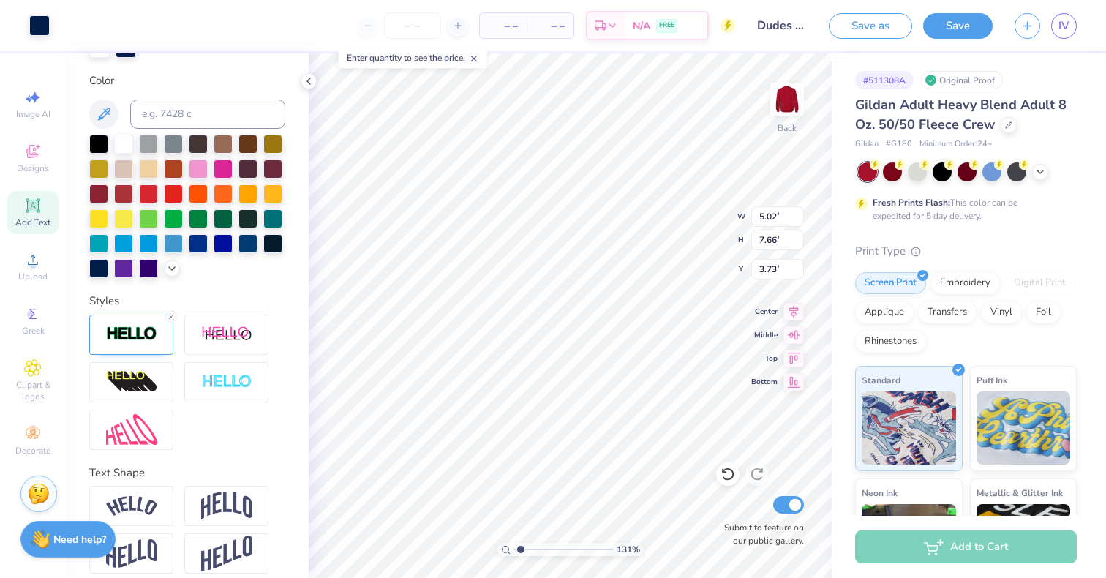
type input "1.30895545384361"
type input "1.86"
type input "2.83"
type input "8.55"
type input "1.30895545384361"
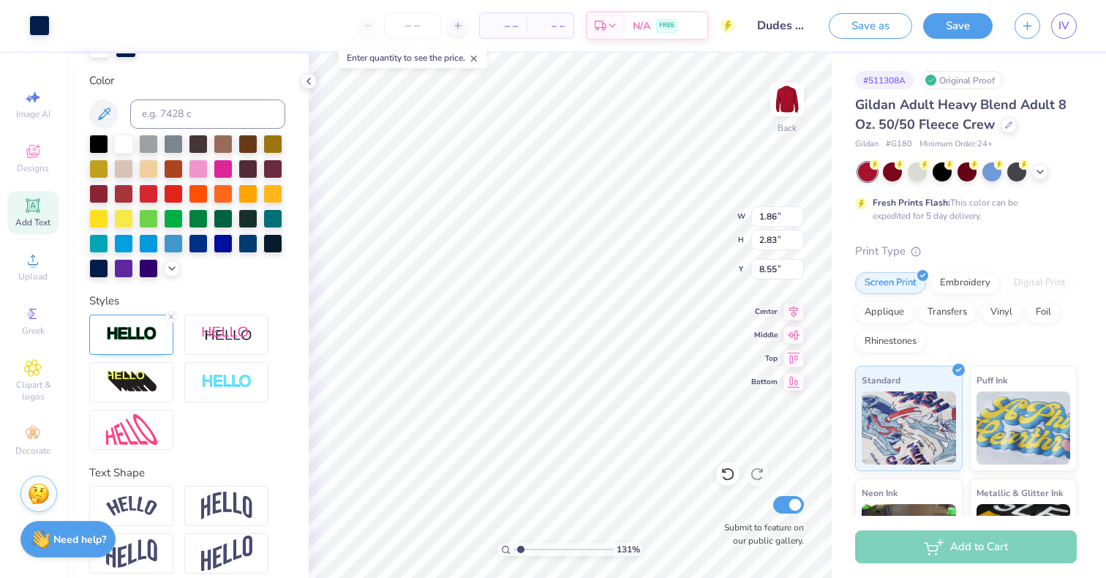
type input "10.46"
type input "1.30895545384361"
type input "6.61"
type input "2.00"
type input "14.96"
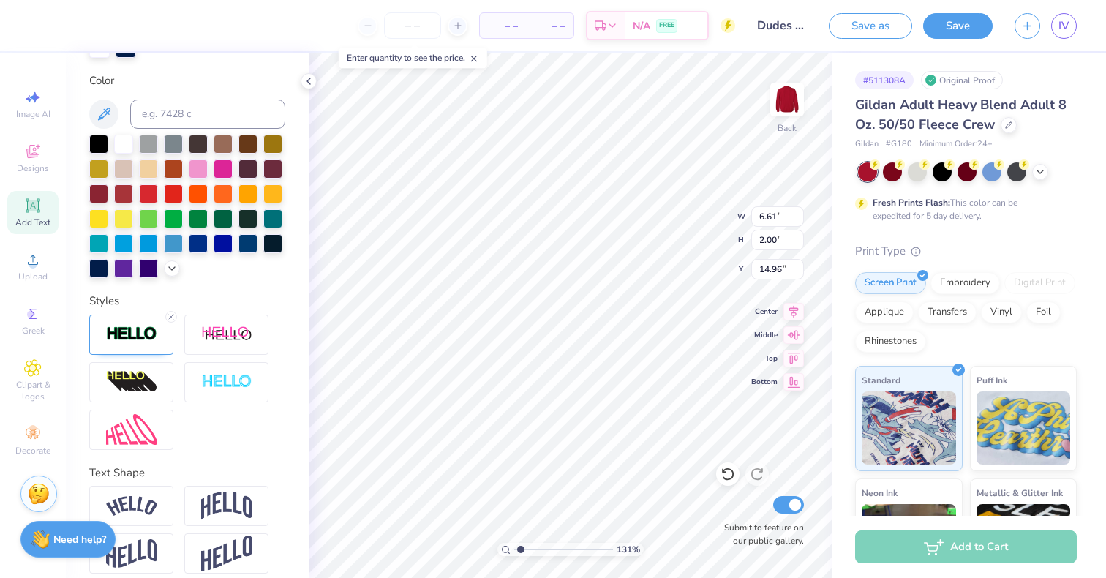
type input "1.30895545384361"
type input "7.55"
type input "1.30895545384361"
type input "4.45"
type input "3.50"
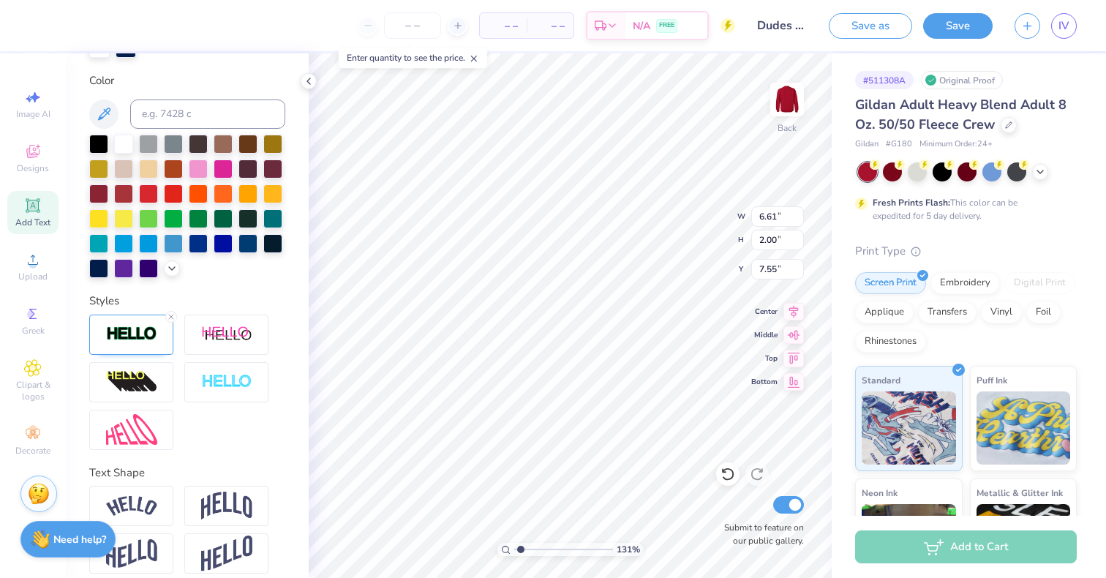
type input "14.96"
type input "1.30895545384361"
type input "4.05"
type input "1.30895545384361"
type input "6.61"
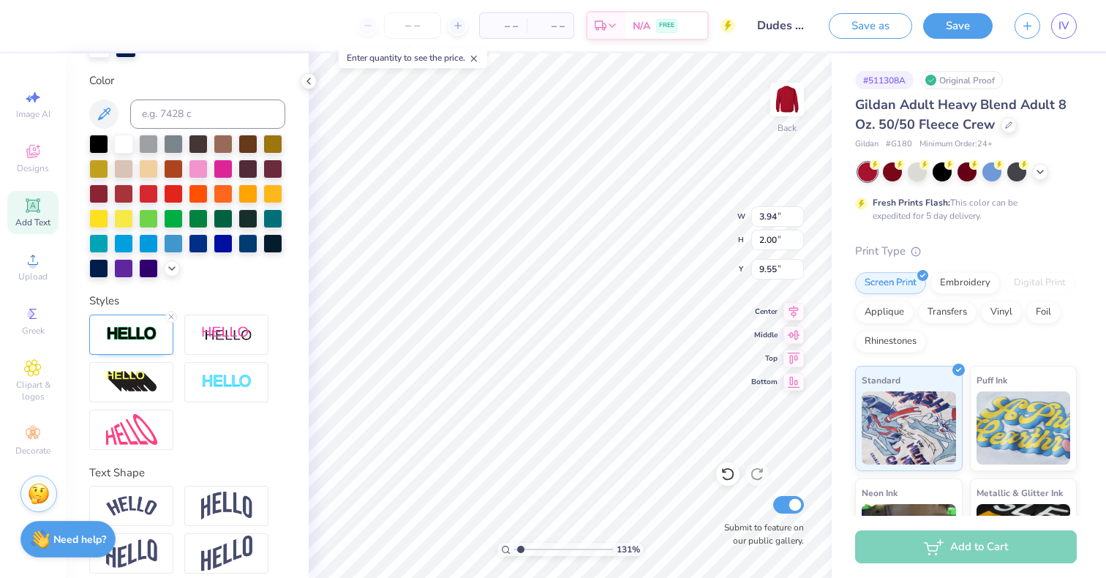
type input "7.55"
type input "1.30895545384361"
type input "4.40"
type input "1.30895545384361"
type input "3.00"
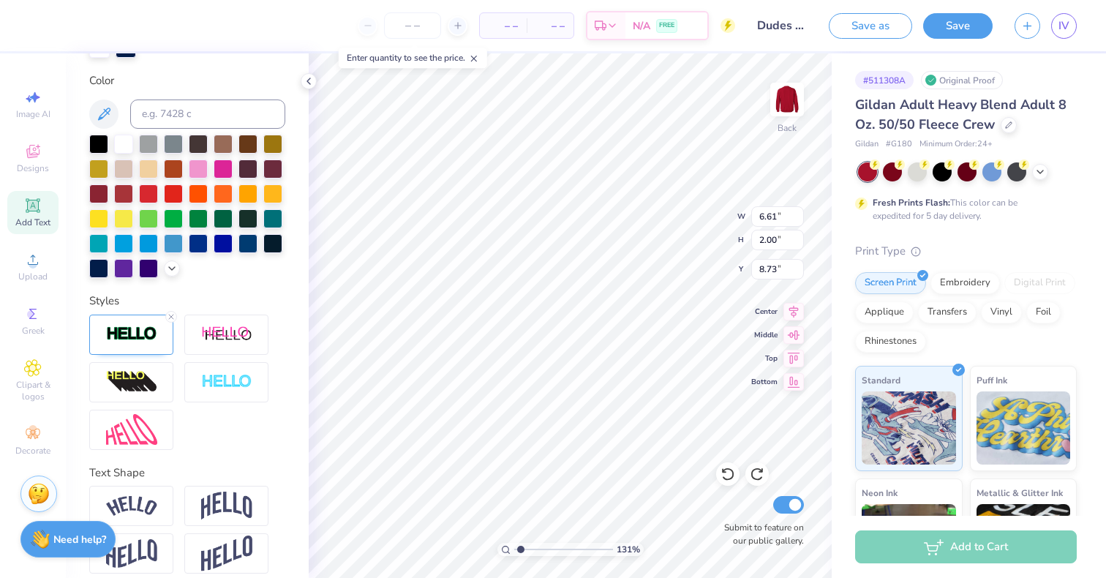
type input "1.30895545384361"
type input "7.76"
type input "2.35"
type input "8.38"
type input "1.30895545384361"
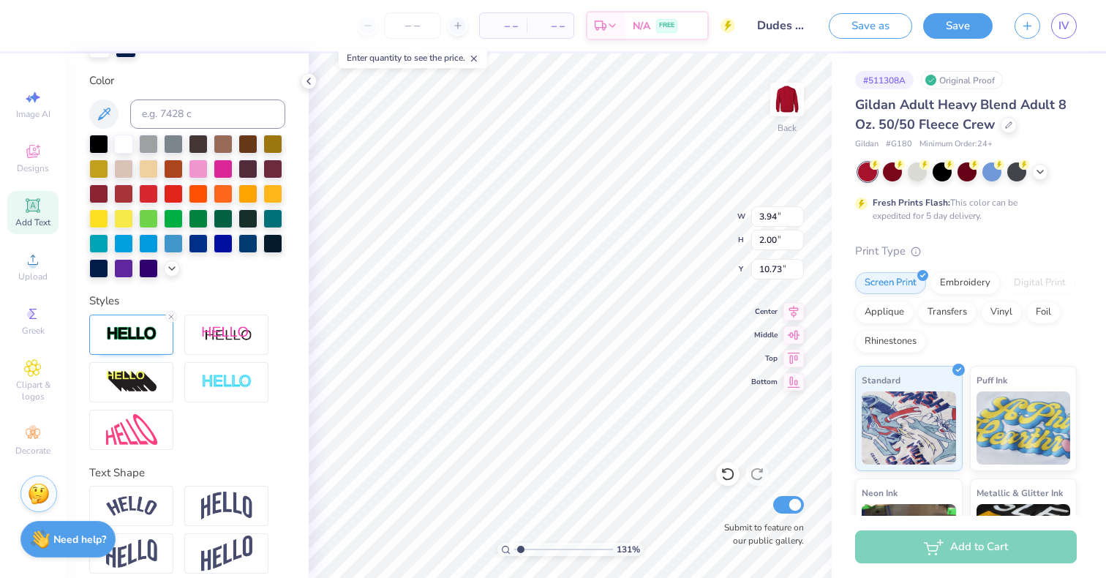
type input "11.88"
type input "1.30895545384361"
type input "7.76"
type input "2.35"
type input "8.38"
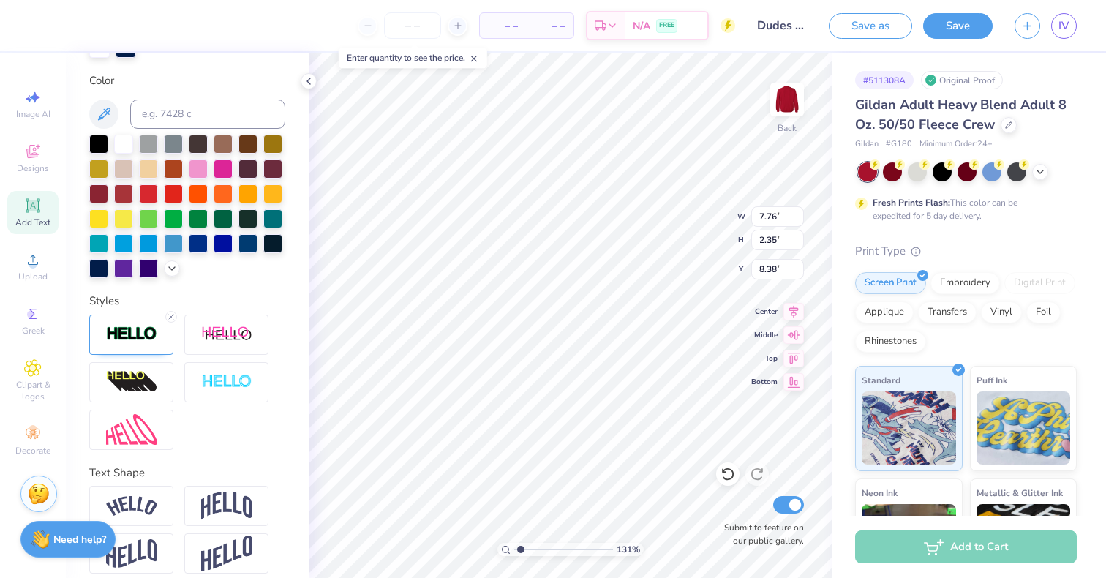
type input "1.30895545384361"
type input "3.94"
type input "2.00"
type input "11.88"
type input "1.30895545384361"
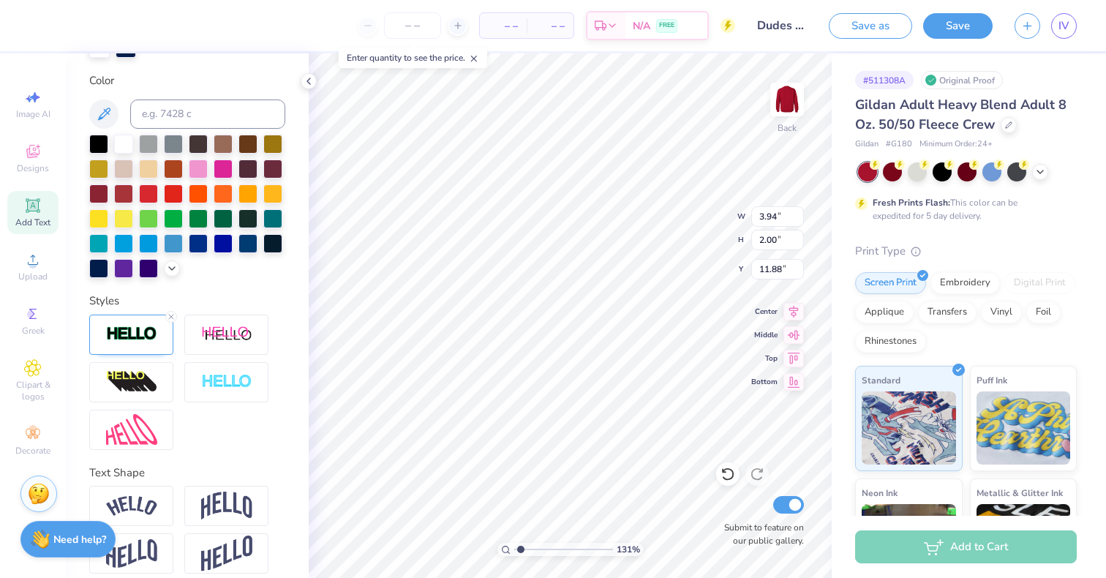
type input "4.45"
type input "3.50"
type input "5.12"
click at [42, 22] on div at bounding box center [39, 24] width 20 height 20
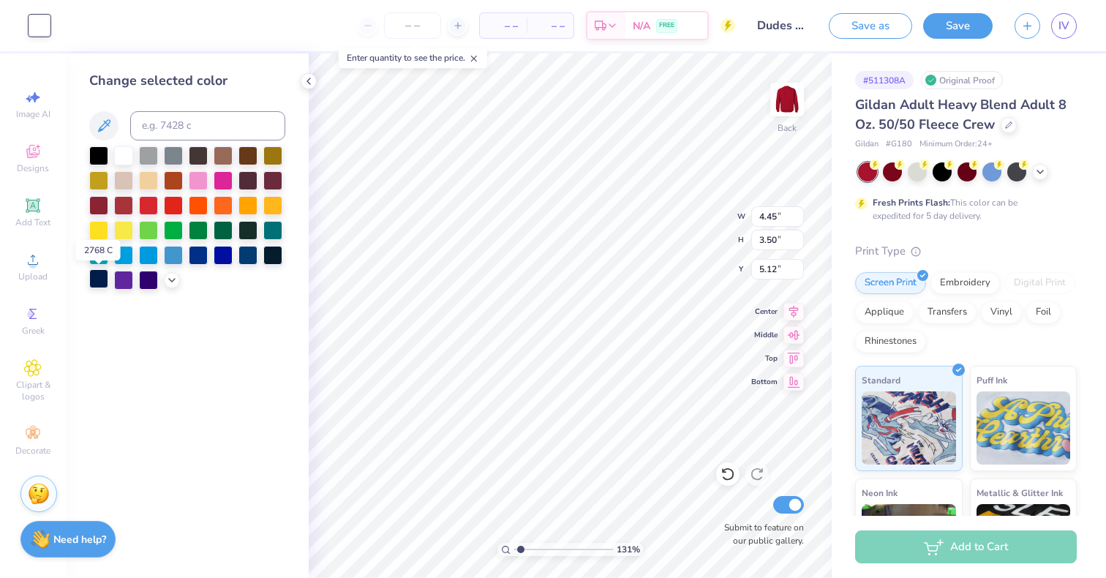
click at [102, 274] on div at bounding box center [98, 278] width 19 height 19
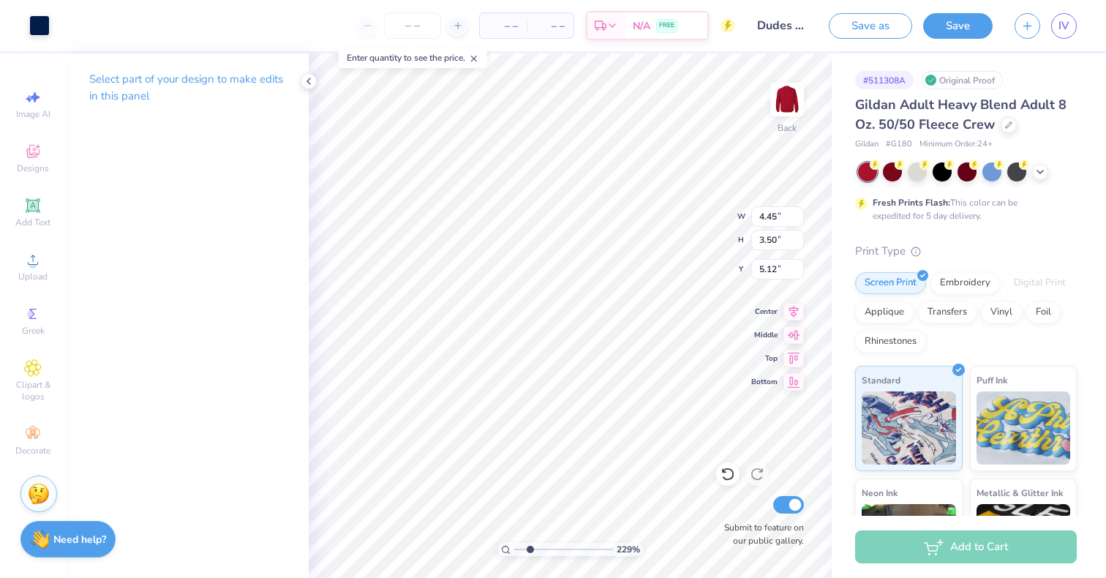
type input "2.29"
click at [530, 548] on input "range" at bounding box center [563, 549] width 99 height 13
click at [43, 20] on div at bounding box center [39, 24] width 20 height 20
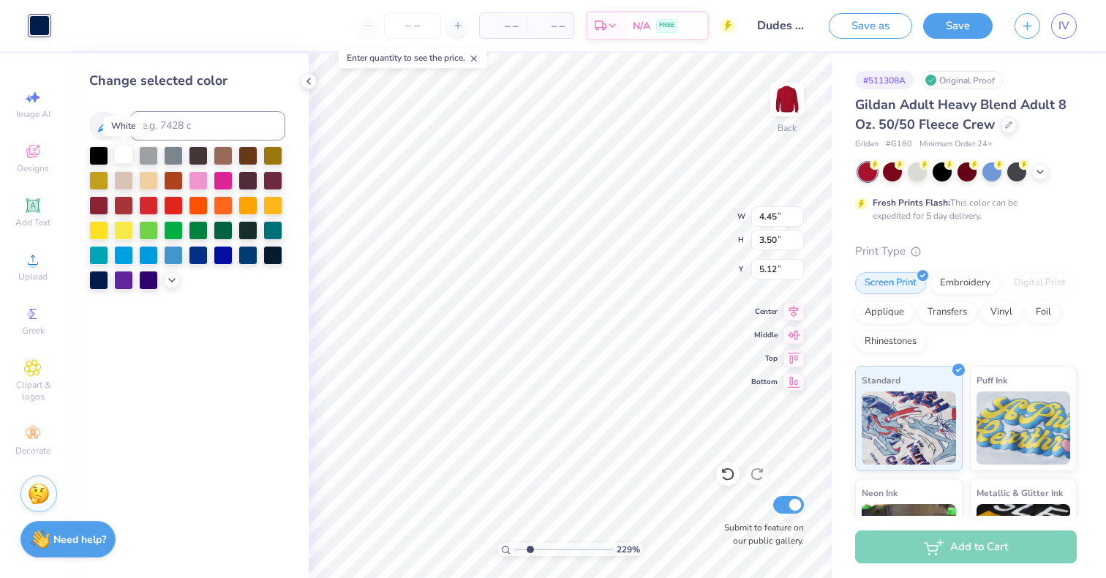
click at [132, 151] on div at bounding box center [123, 154] width 19 height 19
type input "4.33"
type input "3.42"
type input "5.21"
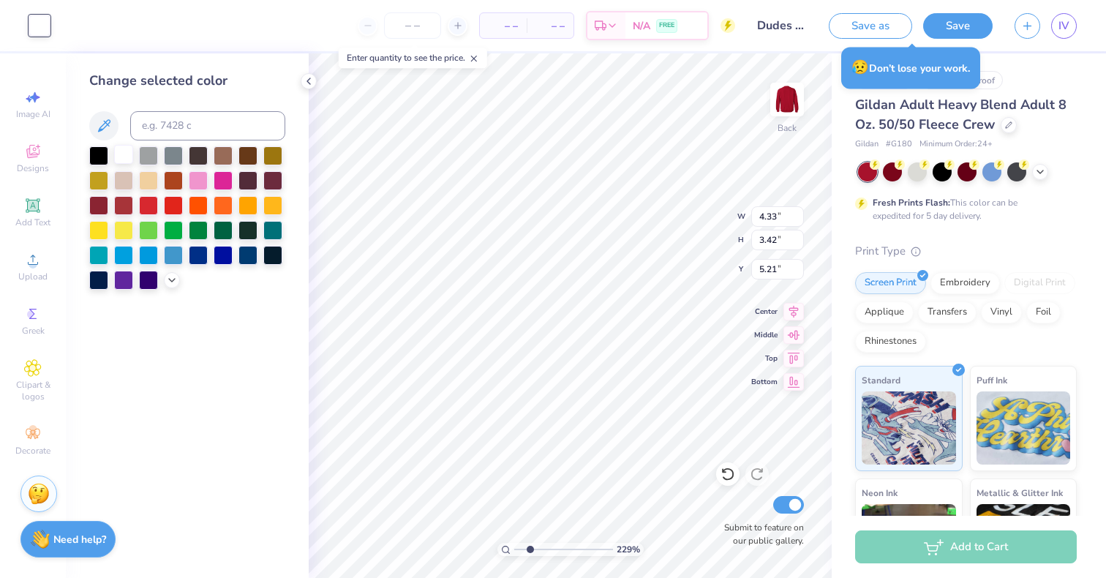
type input "4.42"
type input "3.49"
type input "5.04"
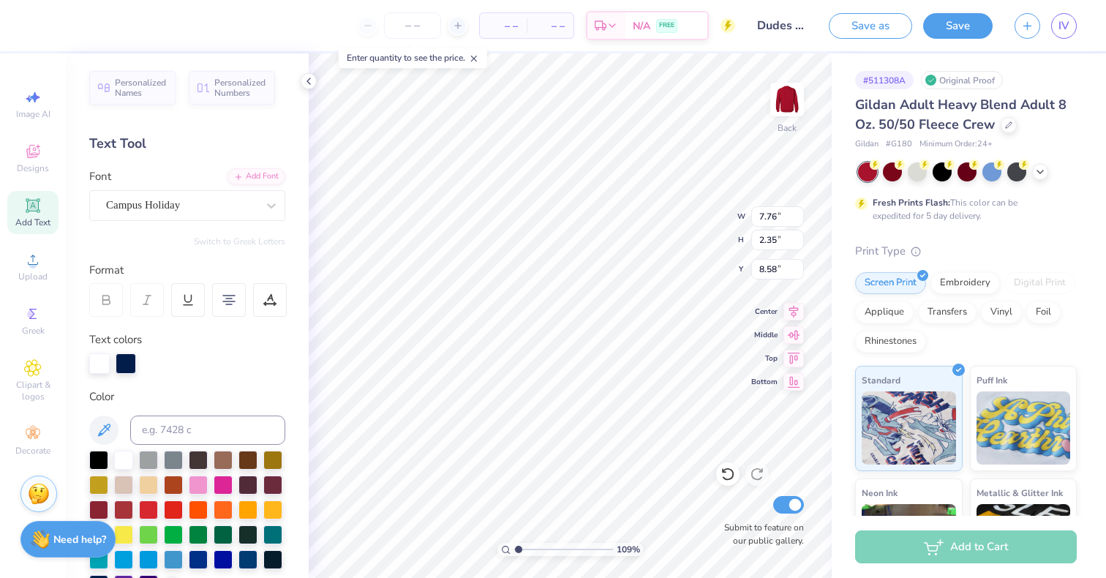
scroll to position [353, 0]
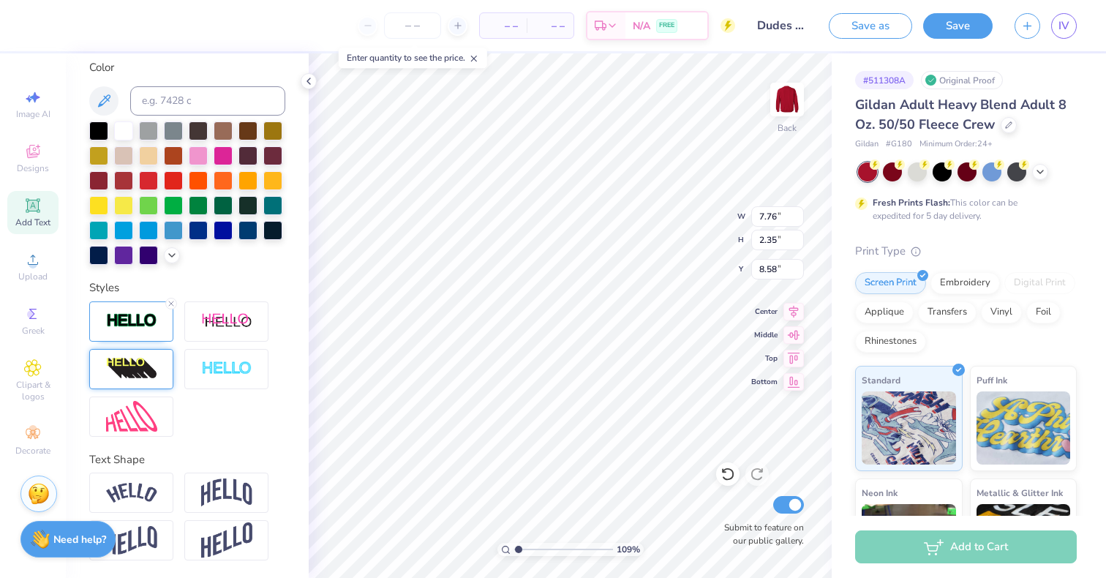
click at [149, 369] on img at bounding box center [131, 368] width 51 height 23
type input "1.08563433416482"
type input "10.02"
type input "2.99"
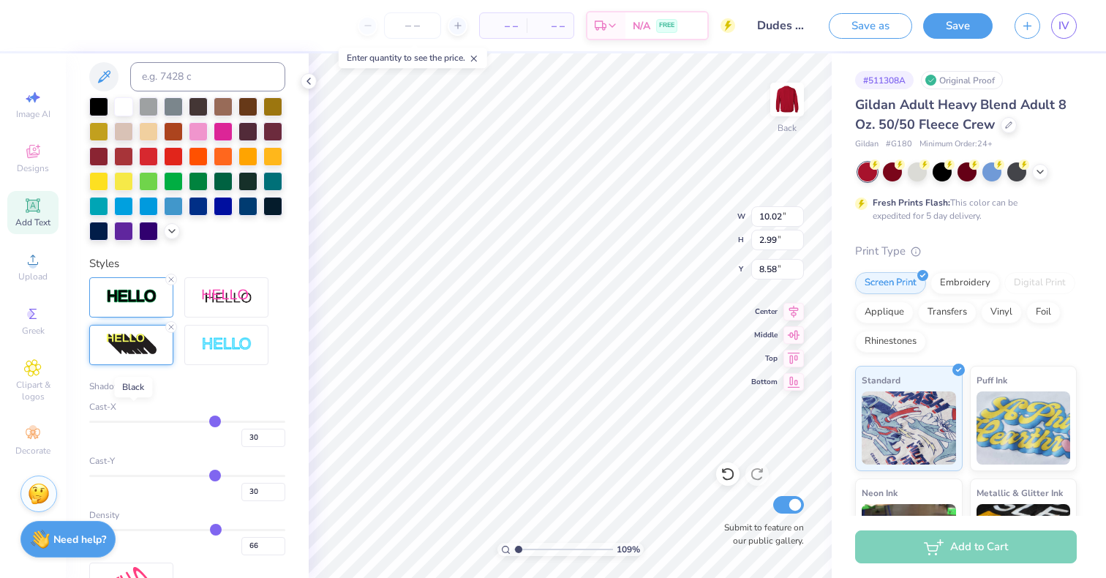
click at [132, 391] on div at bounding box center [133, 386] width 9 height 9
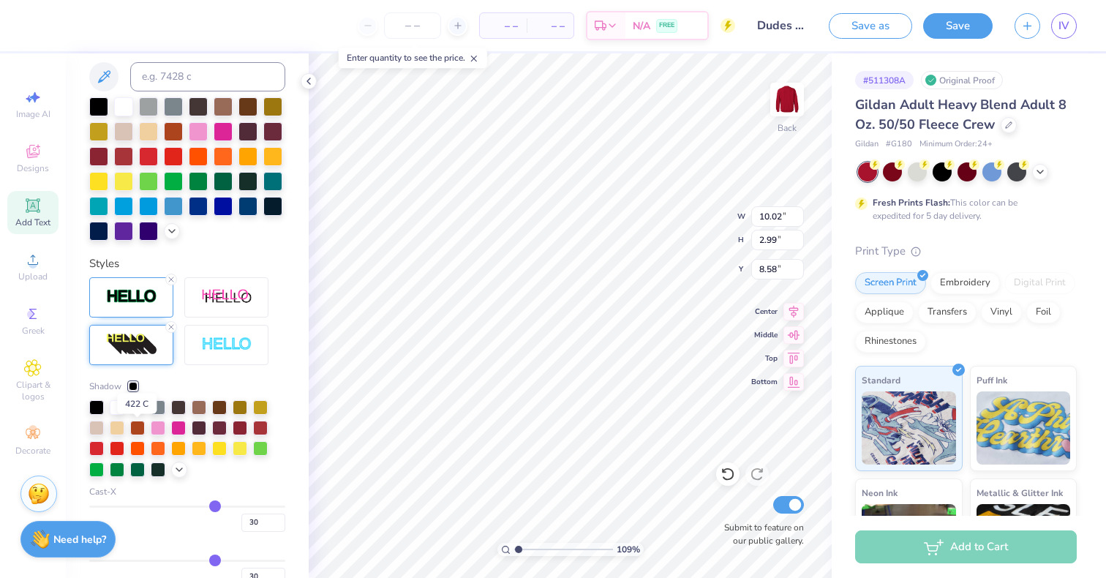
click at [135, 413] on div at bounding box center [137, 406] width 15 height 15
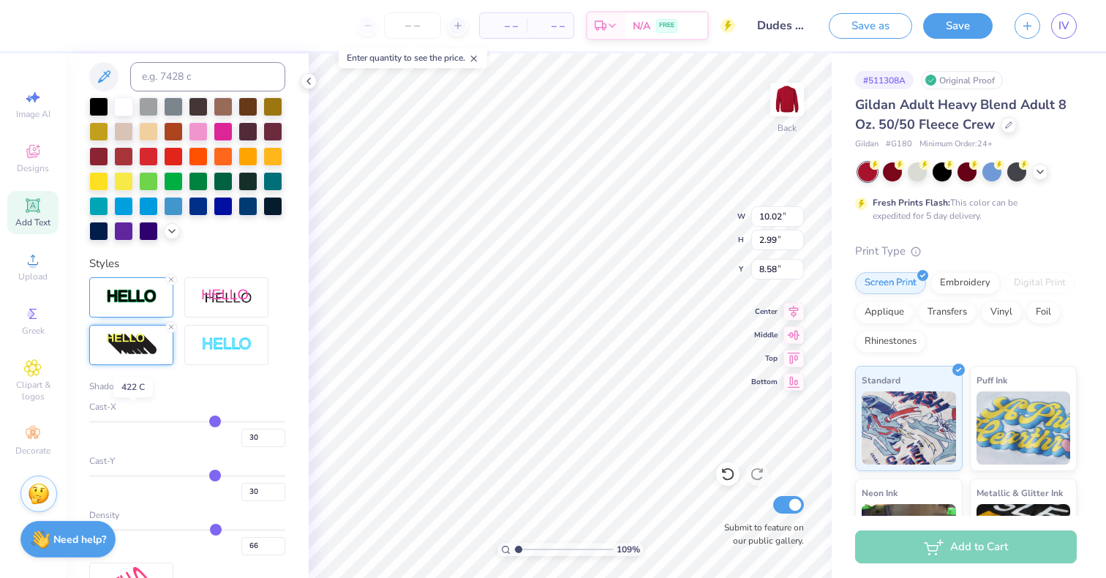
click at [135, 391] on div at bounding box center [133, 386] width 9 height 9
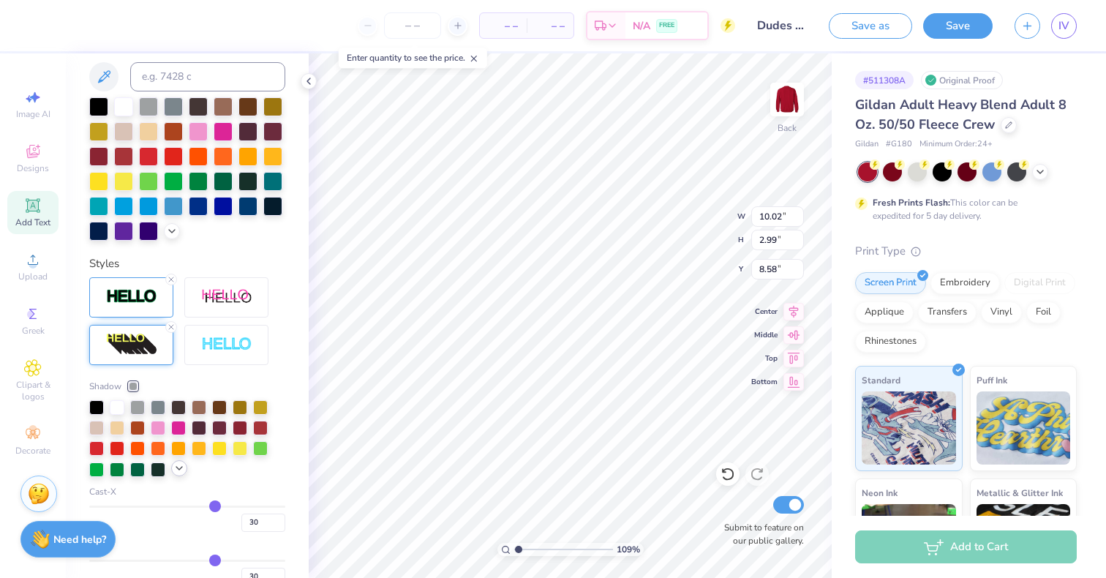
click at [175, 474] on icon at bounding box center [179, 468] width 12 height 12
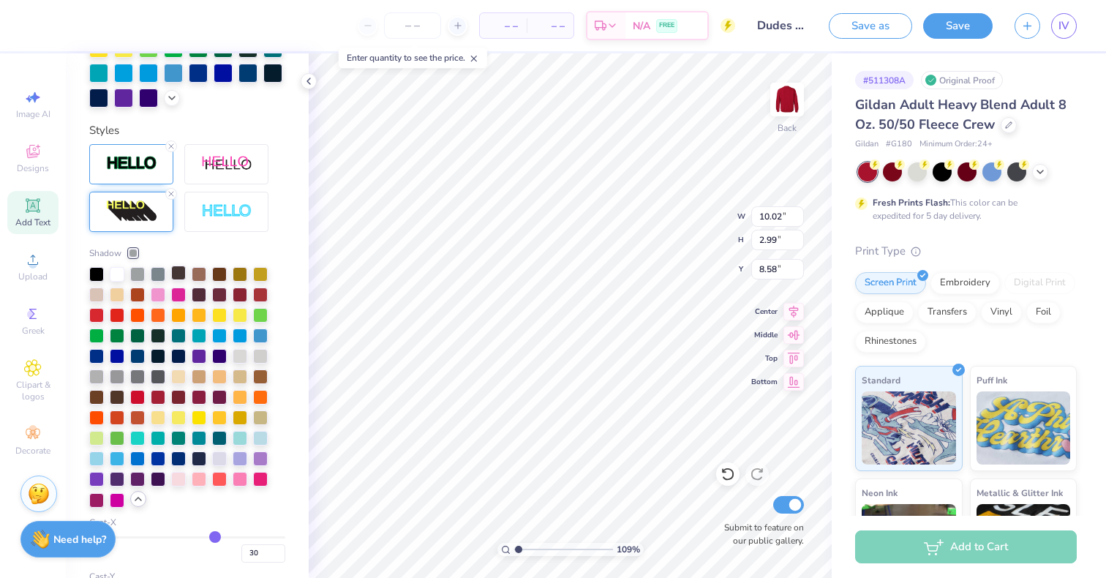
scroll to position [487, 0]
click at [179, 464] on div at bounding box center [178, 456] width 15 height 15
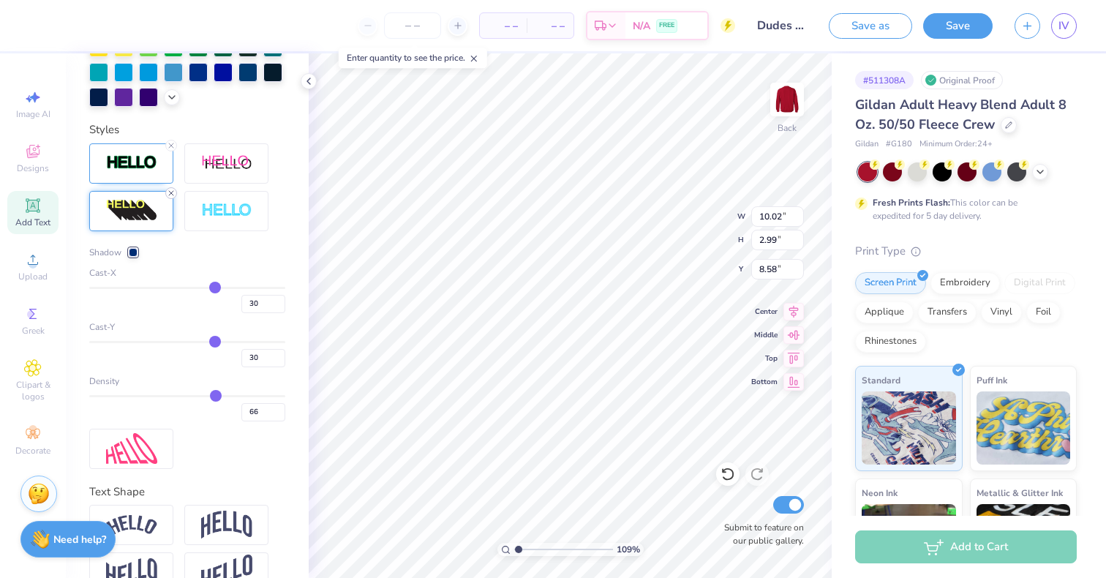
click at [173, 198] on icon at bounding box center [171, 193] width 9 height 9
type input "1.08563433416482"
type input "7.76"
type input "2.35"
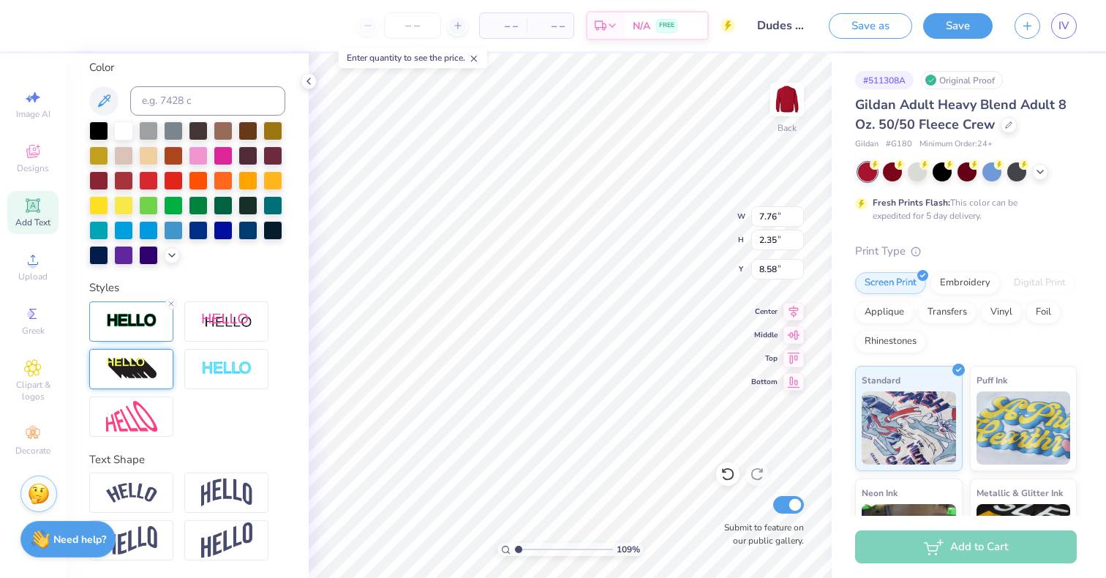
scroll to position [354, 0]
click at [210, 334] on div at bounding box center [226, 321] width 84 height 40
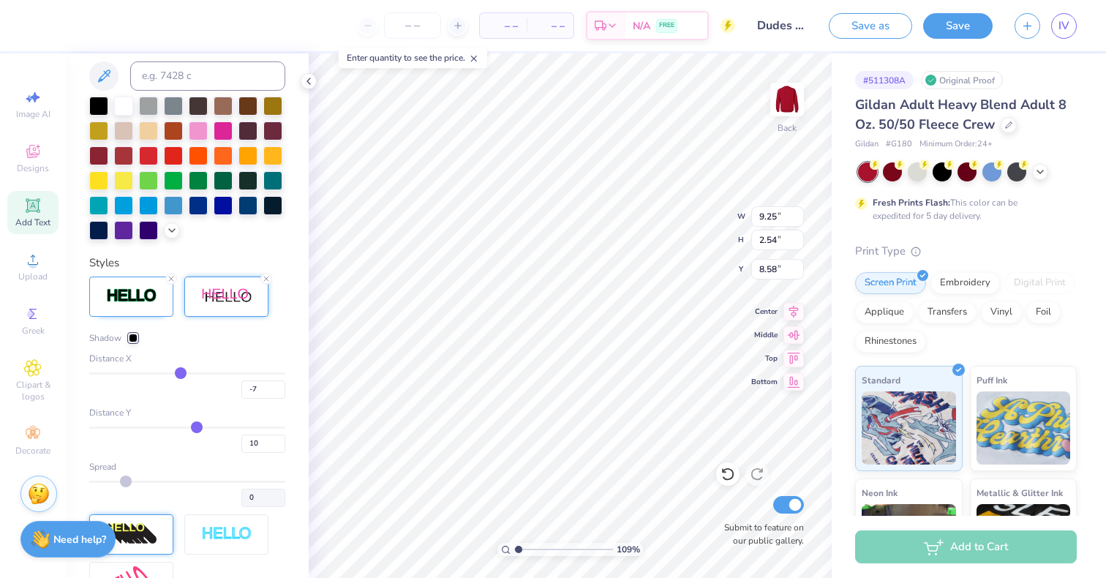
drag, startPoint x: 198, startPoint y: 399, endPoint x: 176, endPoint y: 393, distance: 22.7
click at [176, 375] on input "range" at bounding box center [187, 373] width 196 height 2
click at [130, 342] on div at bounding box center [133, 338] width 9 height 9
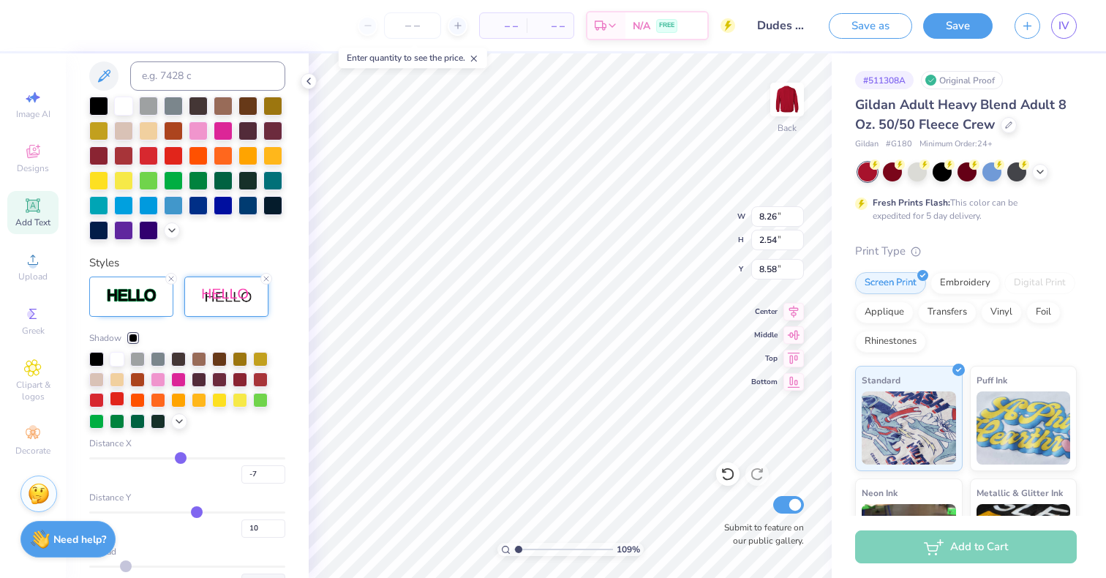
click at [116, 406] on div at bounding box center [117, 398] width 15 height 15
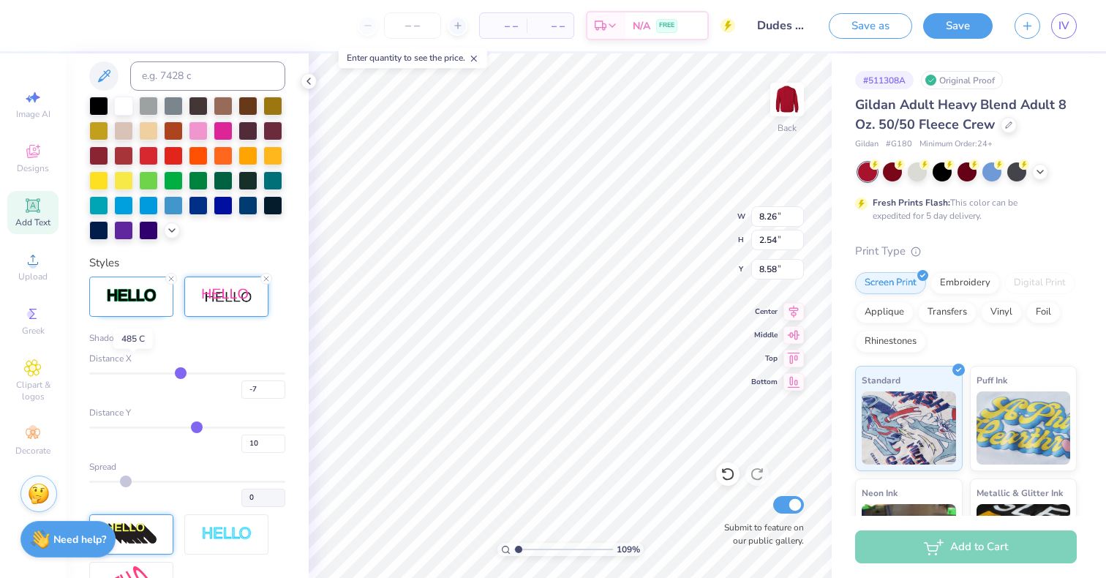
click at [129, 342] on div at bounding box center [133, 338] width 9 height 9
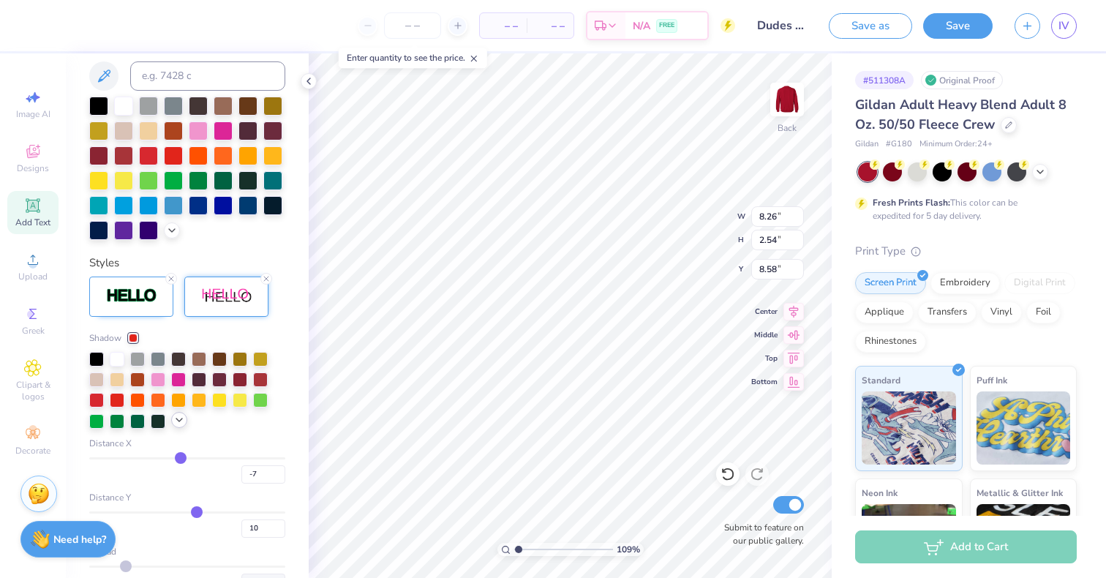
click at [178, 428] on div at bounding box center [179, 420] width 16 height 16
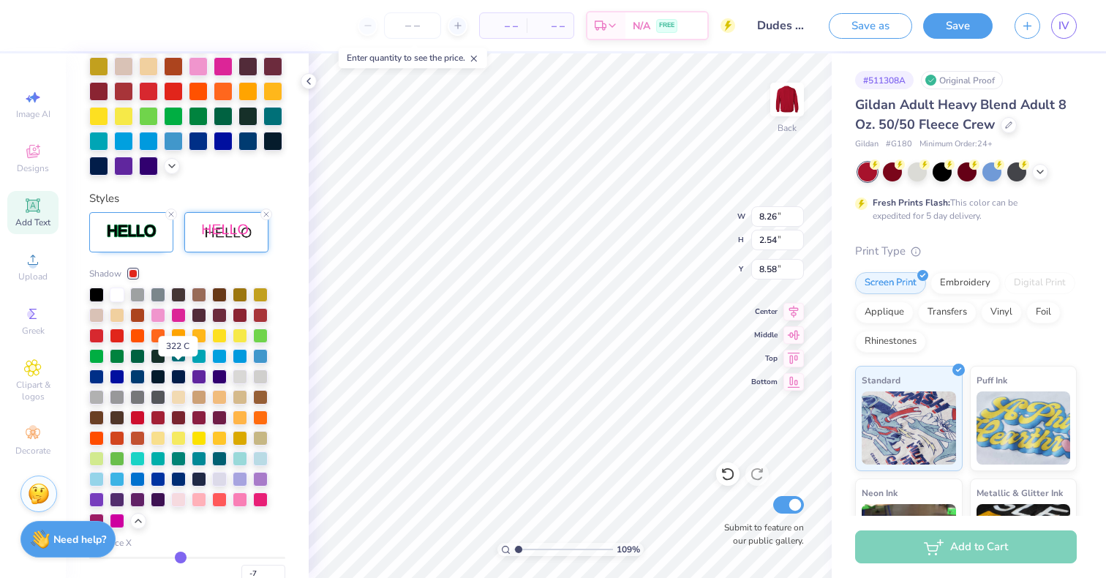
scroll to position [424, 0]
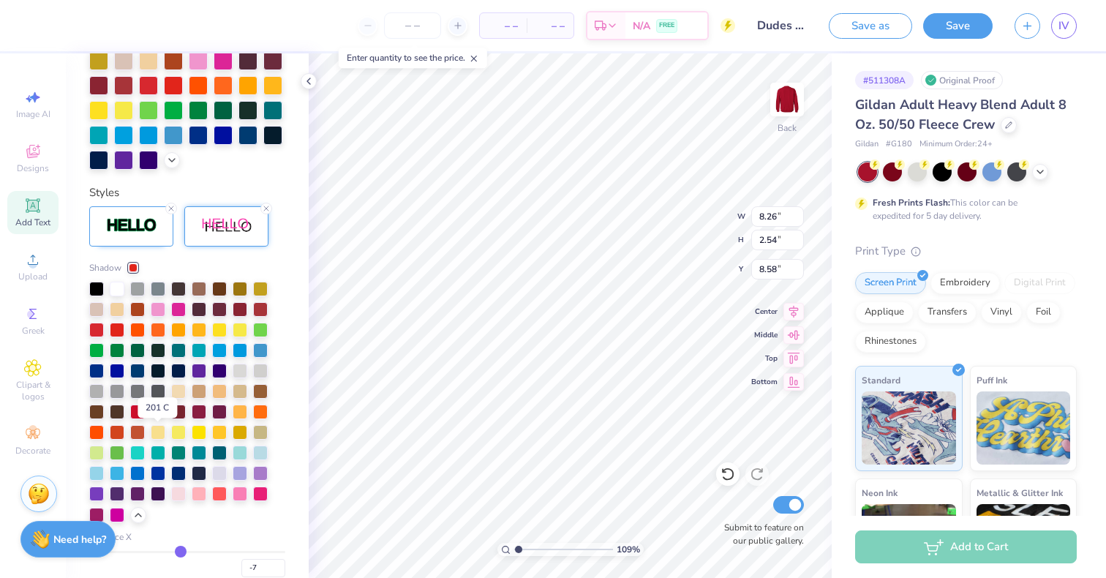
click at [159, 418] on div at bounding box center [158, 410] width 15 height 15
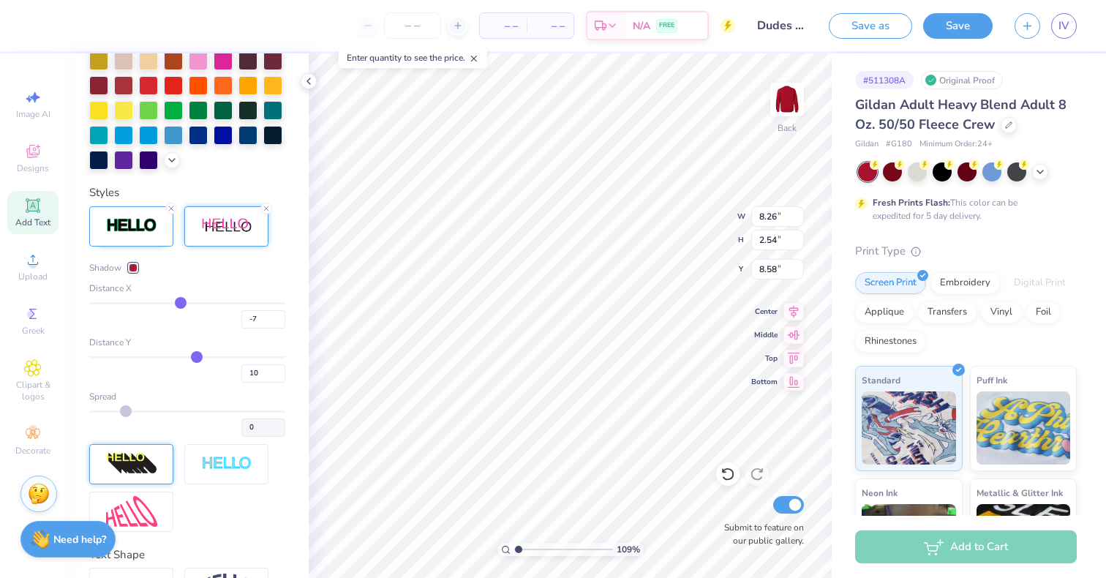
click at [132, 272] on div at bounding box center [133, 267] width 9 height 9
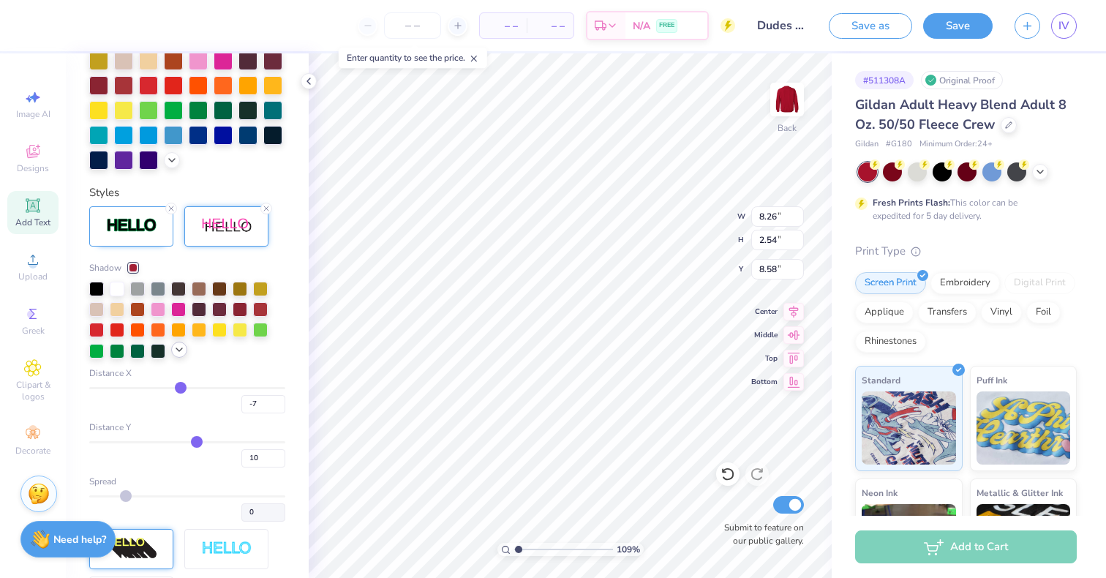
click at [179, 356] on icon at bounding box center [179, 350] width 12 height 12
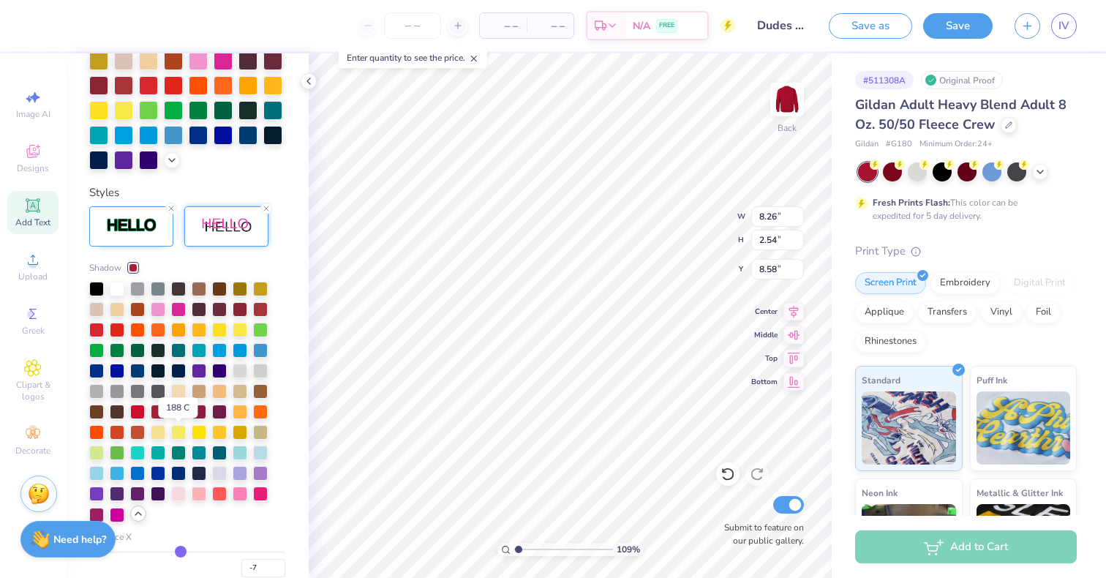
click at [181, 418] on div at bounding box center [178, 410] width 15 height 15
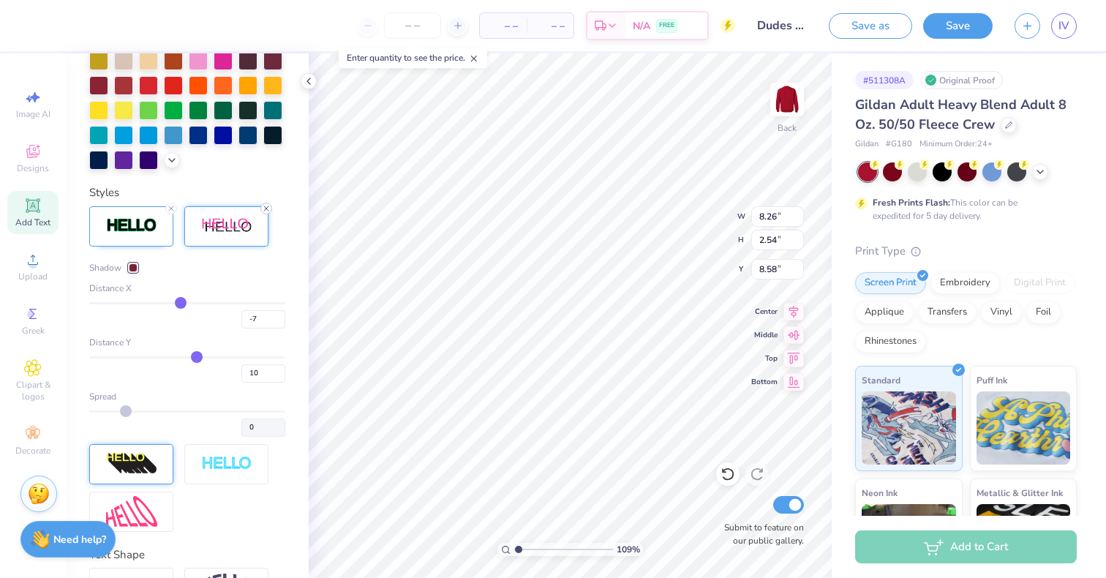
click at [269, 213] on icon at bounding box center [266, 208] width 9 height 9
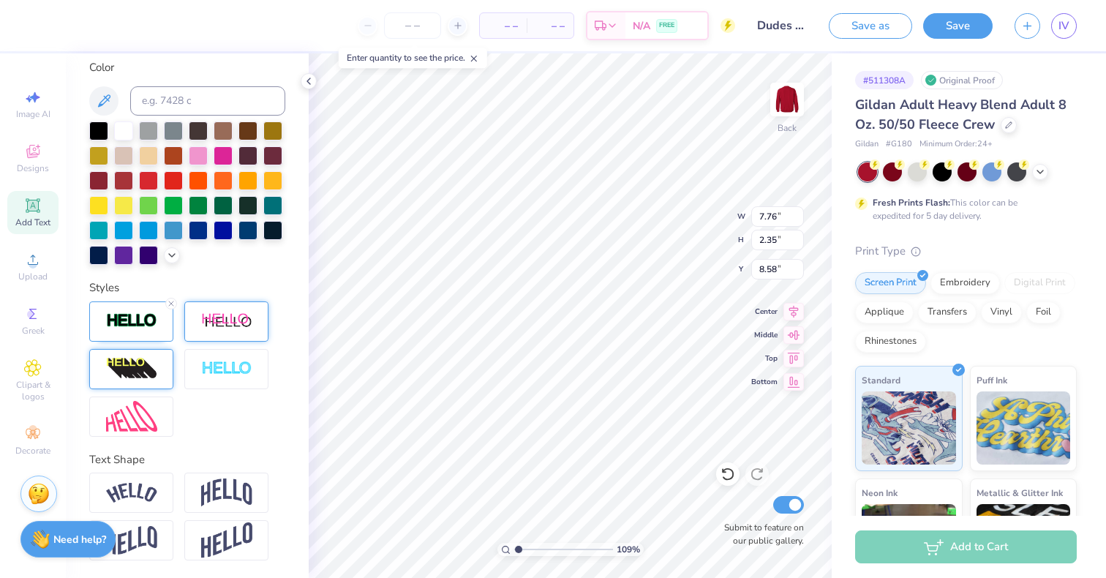
scroll to position [354, 0]
click at [219, 361] on img at bounding box center [226, 369] width 51 height 17
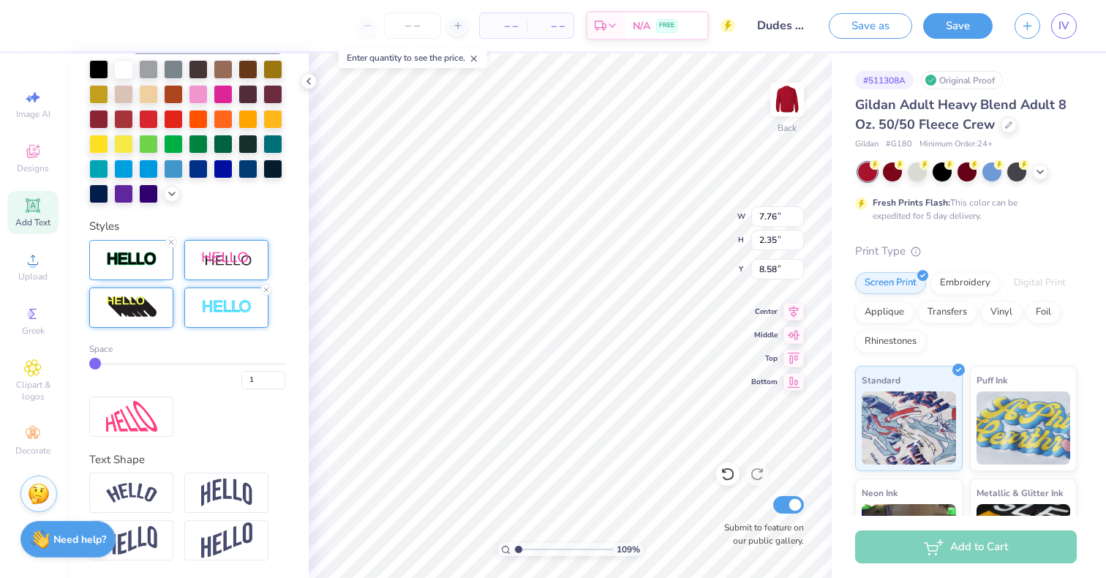
scroll to position [395, 0]
click at [223, 437] on div "Space 1" at bounding box center [187, 338] width 196 height 197
drag, startPoint x: 94, startPoint y: 384, endPoint x: 137, endPoint y: 391, distance: 42.9
click at [137, 365] on input "range" at bounding box center [187, 364] width 196 height 2
click at [120, 388] on div "6" at bounding box center [187, 376] width 196 height 26
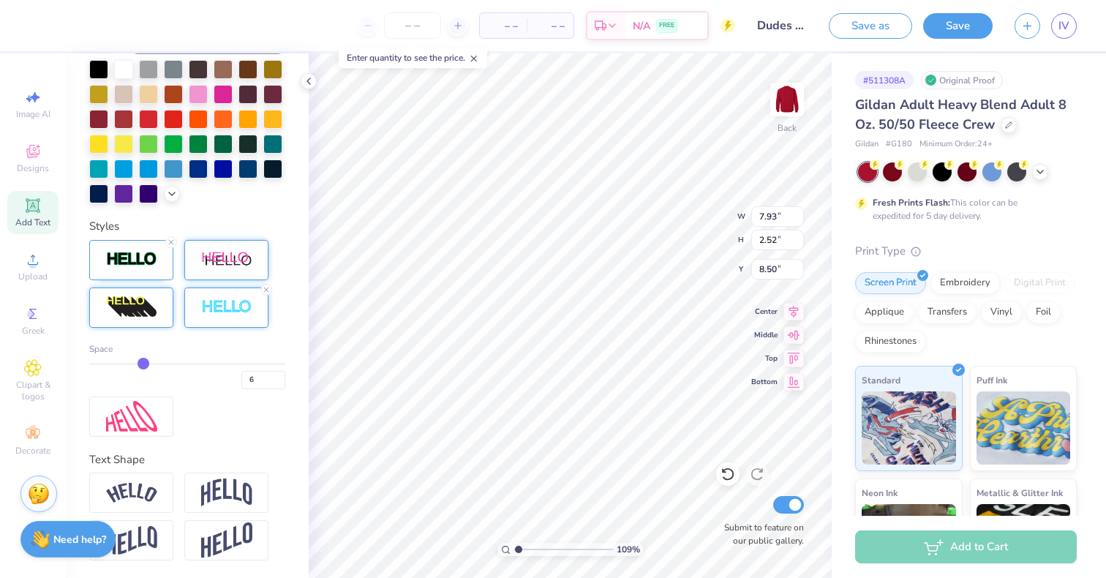
click at [119, 385] on div "6" at bounding box center [187, 376] width 196 height 26
drag, startPoint x: 140, startPoint y: 382, endPoint x: 108, endPoint y: 373, distance: 33.4
click at [108, 365] on input "range" at bounding box center [187, 364] width 196 height 2
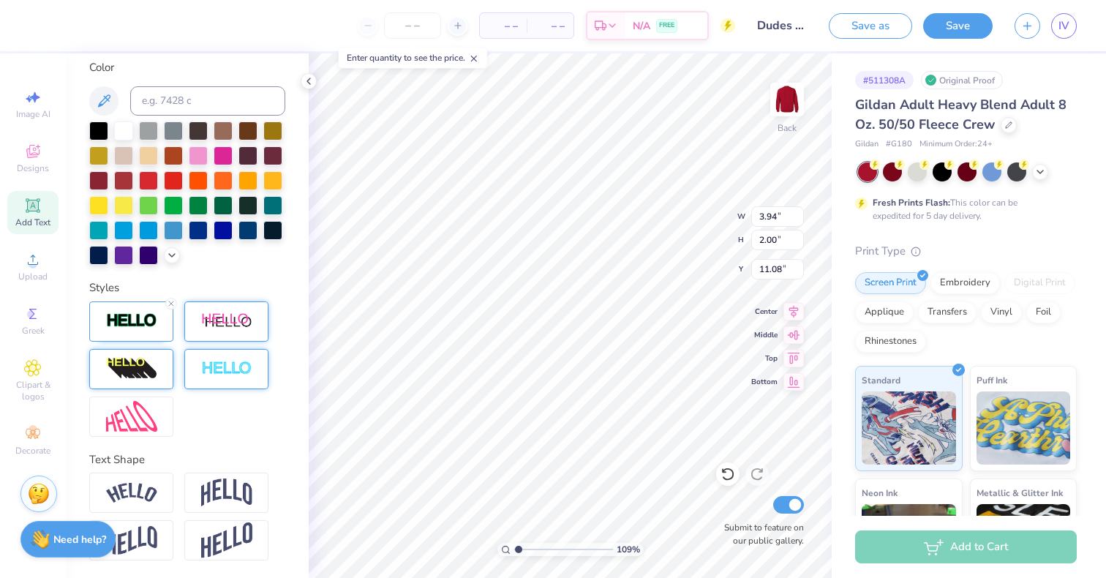
click at [268, 361] on div at bounding box center [226, 369] width 84 height 40
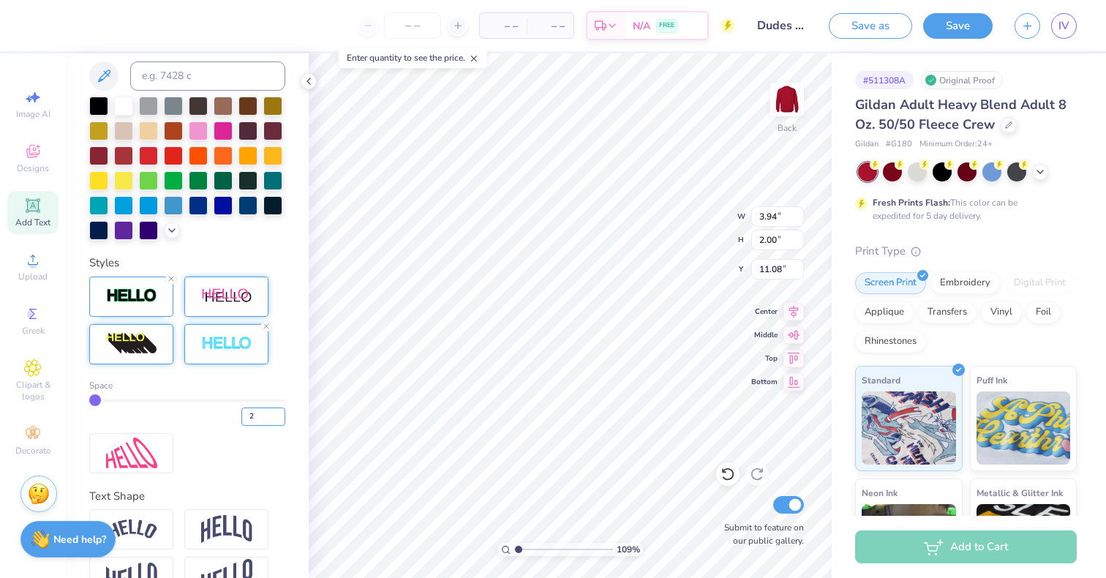
click at [267, 426] on input "2" at bounding box center [263, 417] width 44 height 18
click at [267, 426] on input "3" at bounding box center [263, 417] width 44 height 18
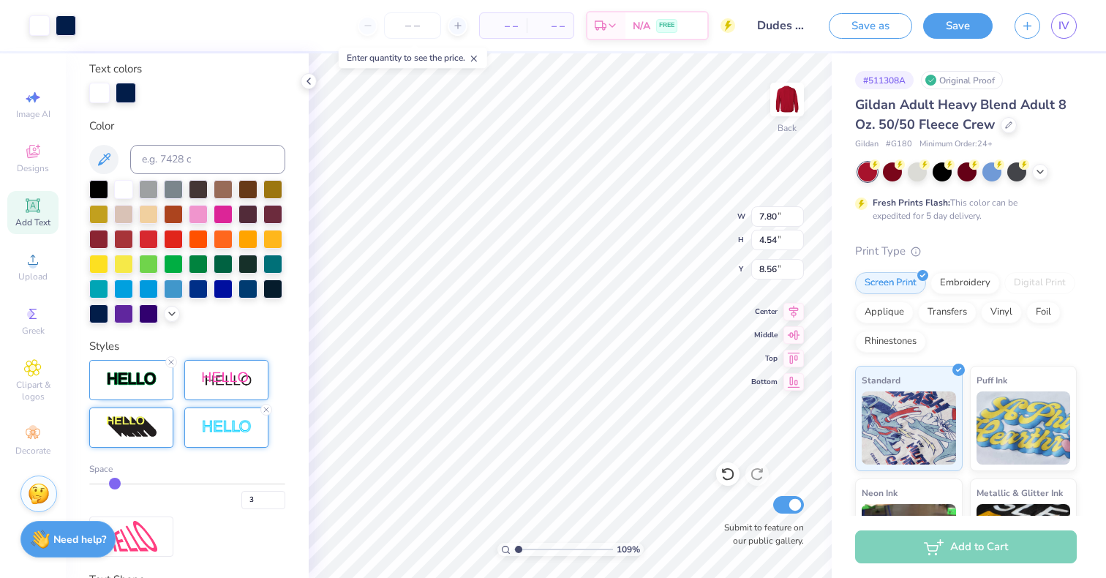
scroll to position [274, 0]
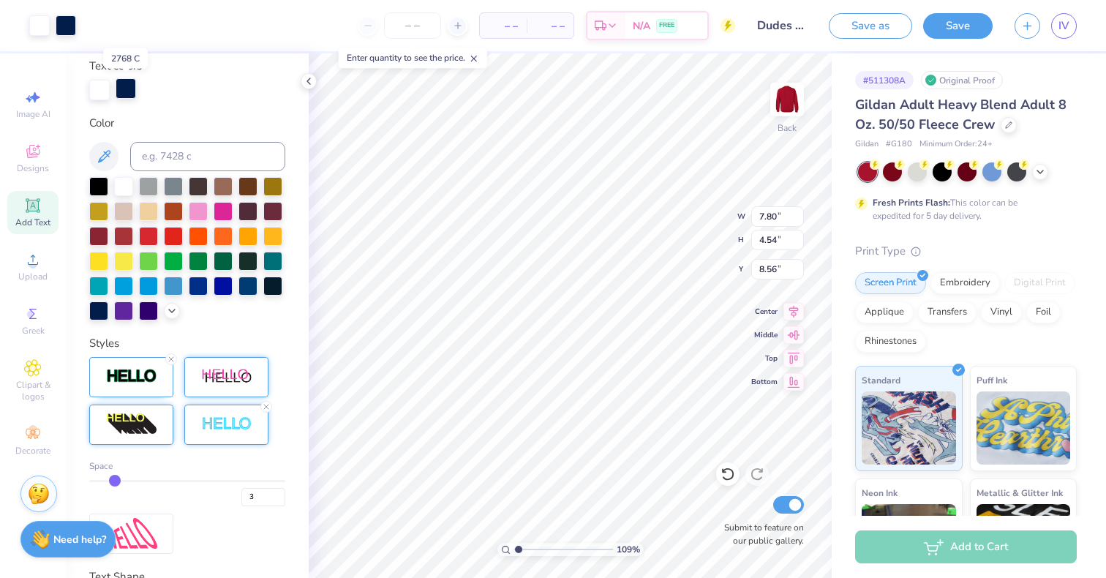
click at [131, 91] on div at bounding box center [126, 88] width 20 height 20
click at [108, 312] on div at bounding box center [98, 309] width 19 height 19
click at [99, 86] on div at bounding box center [99, 88] width 20 height 20
click at [108, 305] on div at bounding box center [98, 309] width 19 height 19
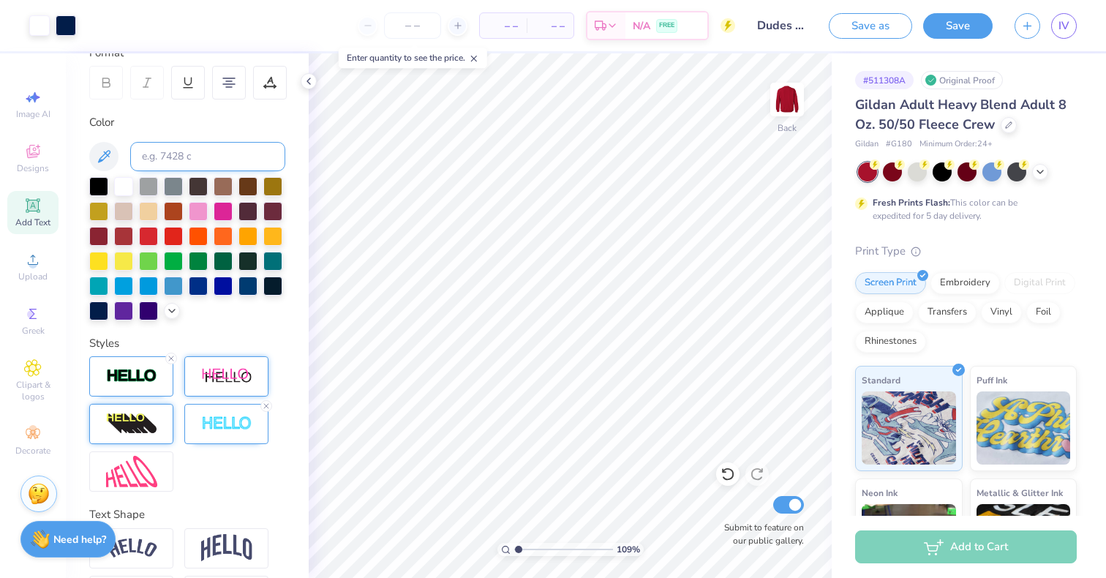
scroll to position [0, 0]
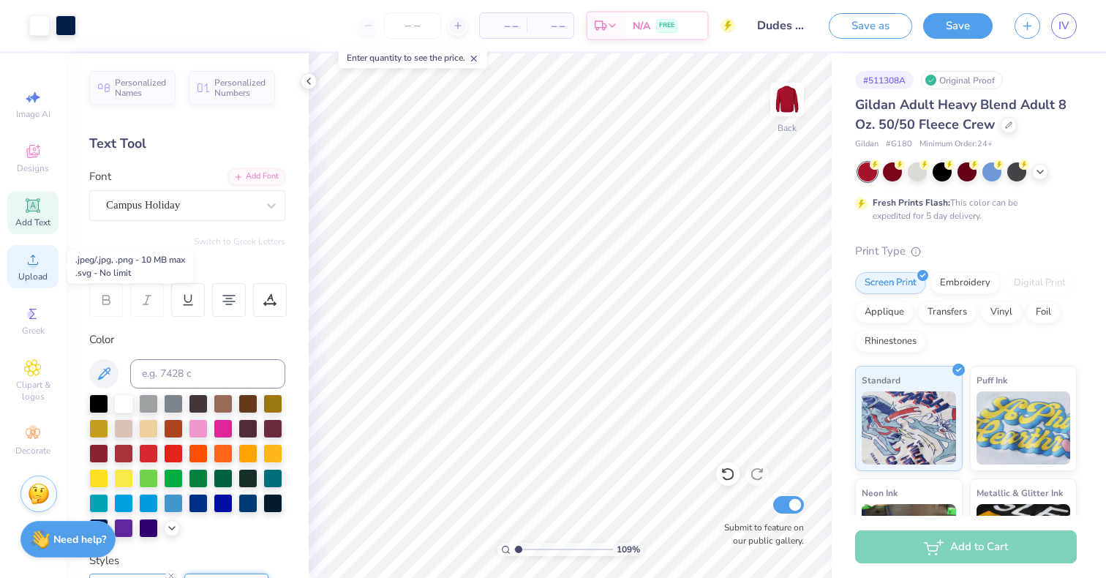
click at [31, 264] on icon at bounding box center [33, 260] width 10 height 10
click at [37, 209] on icon at bounding box center [33, 205] width 14 height 14
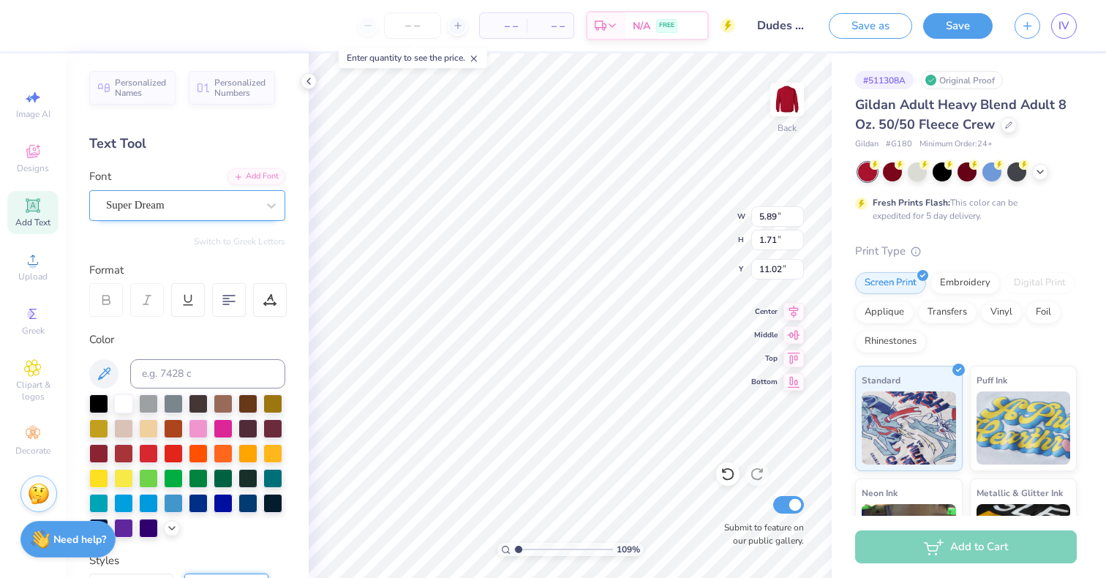
click at [154, 195] on div at bounding box center [181, 205] width 151 height 20
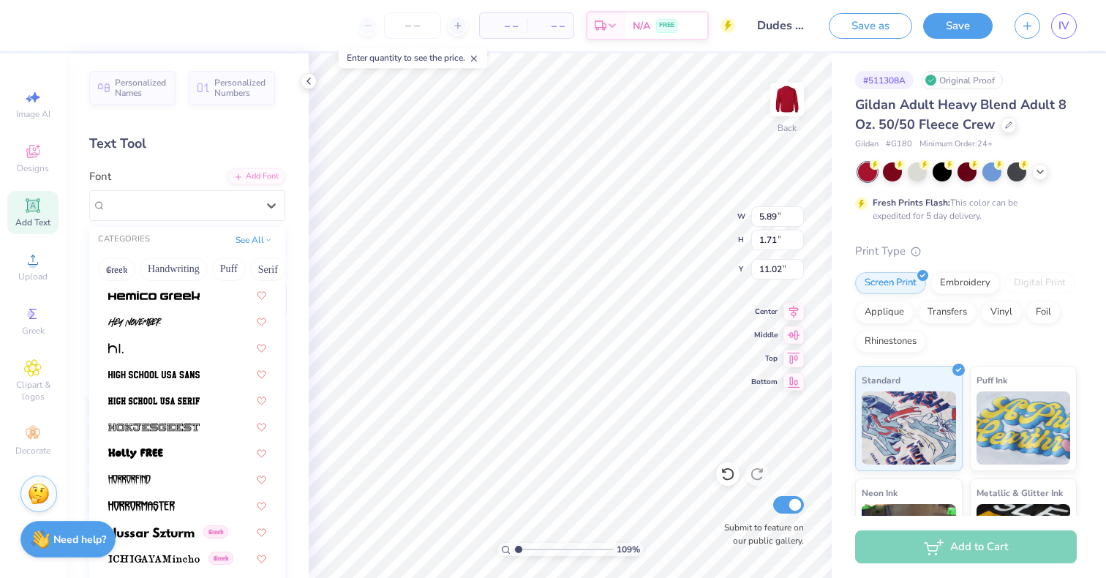
scroll to position [3768, 0]
click at [169, 370] on img at bounding box center [153, 373] width 91 height 10
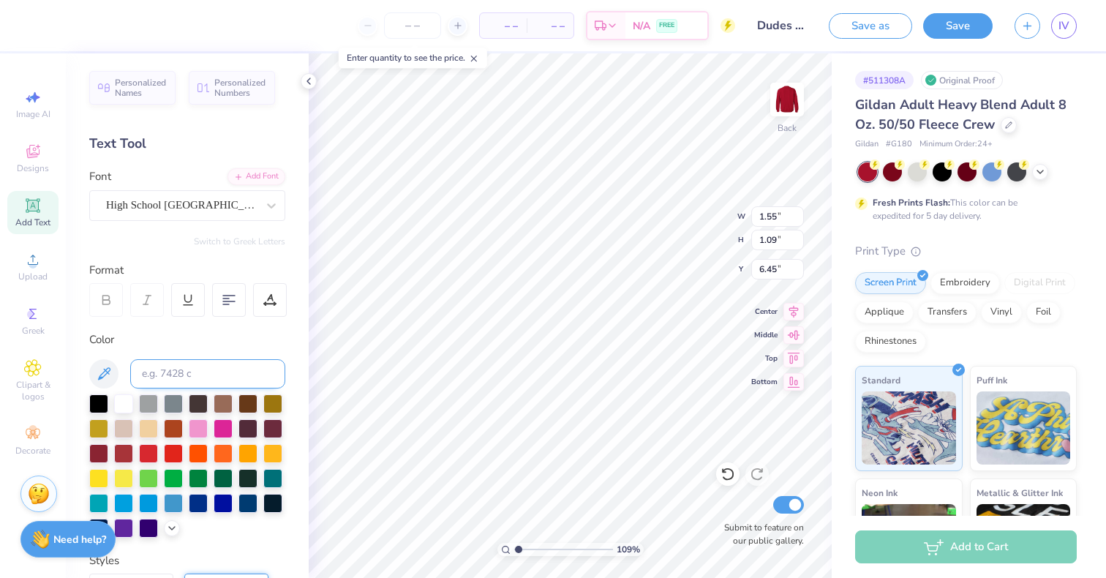
scroll to position [12, 1]
click at [307, 74] on div at bounding box center [309, 81] width 16 height 16
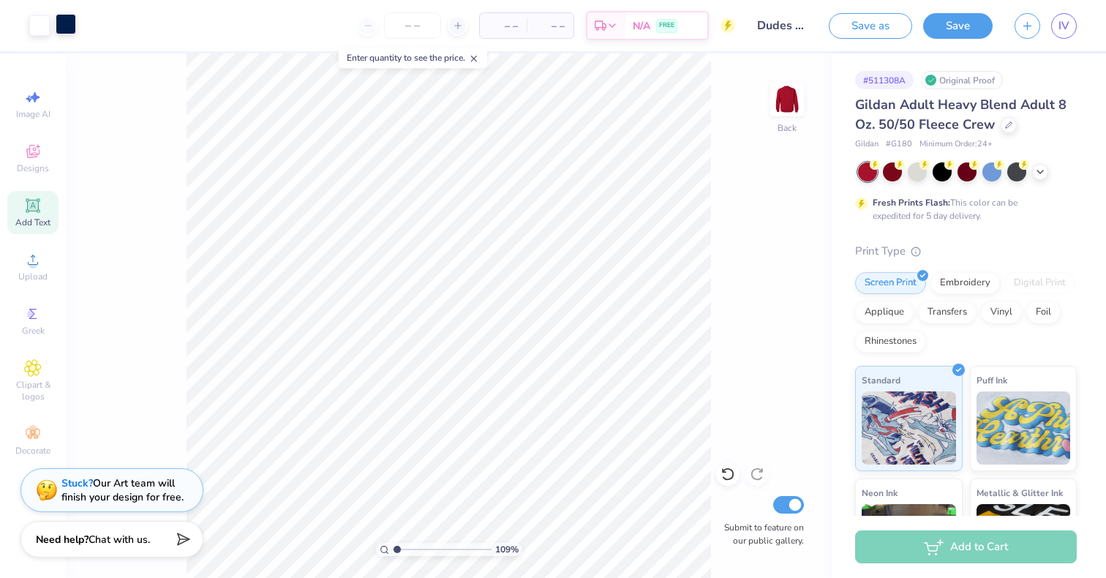
click at [68, 24] on div at bounding box center [66, 24] width 20 height 20
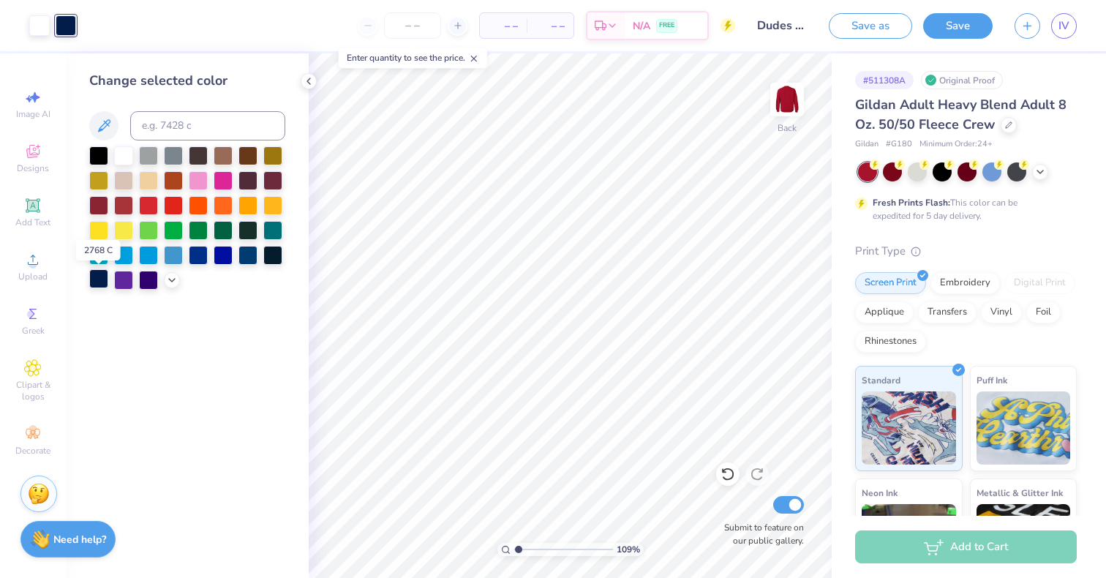
click at [97, 279] on div at bounding box center [98, 278] width 19 height 19
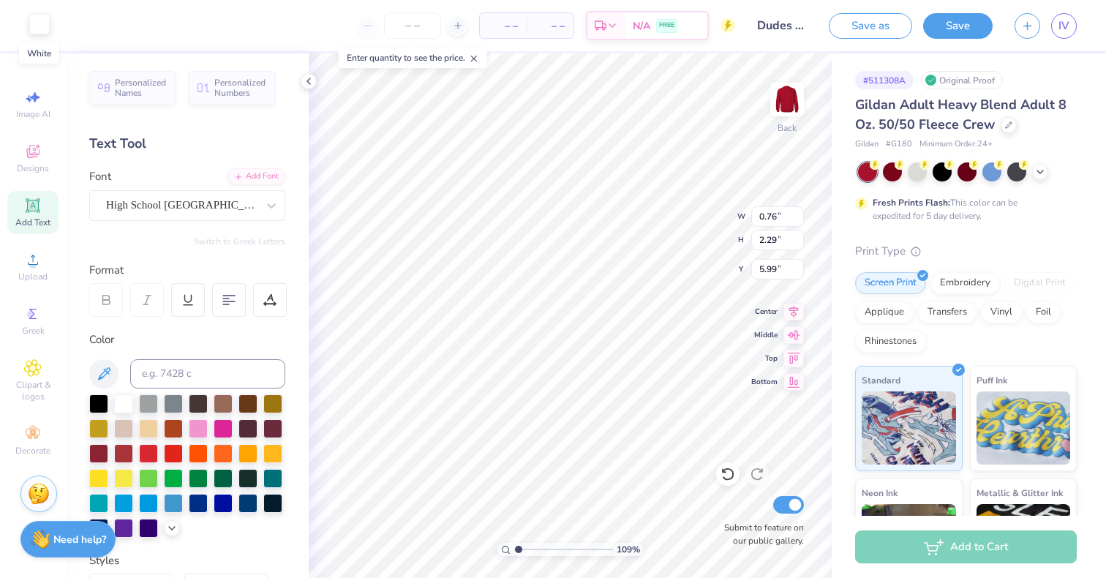
click at [45, 33] on div at bounding box center [39, 24] width 20 height 20
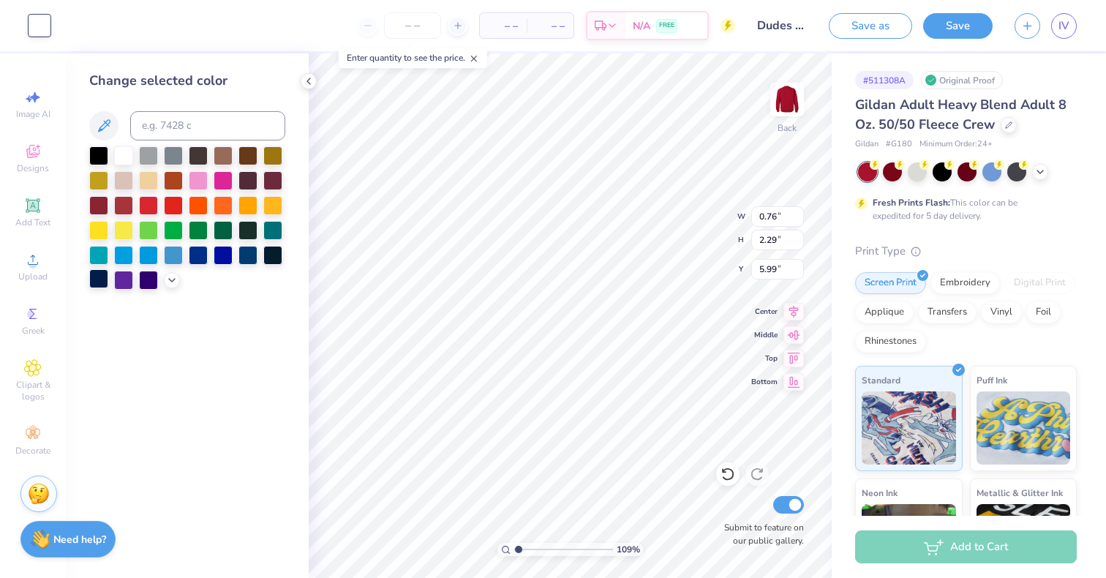
click at [99, 282] on div at bounding box center [98, 278] width 19 height 19
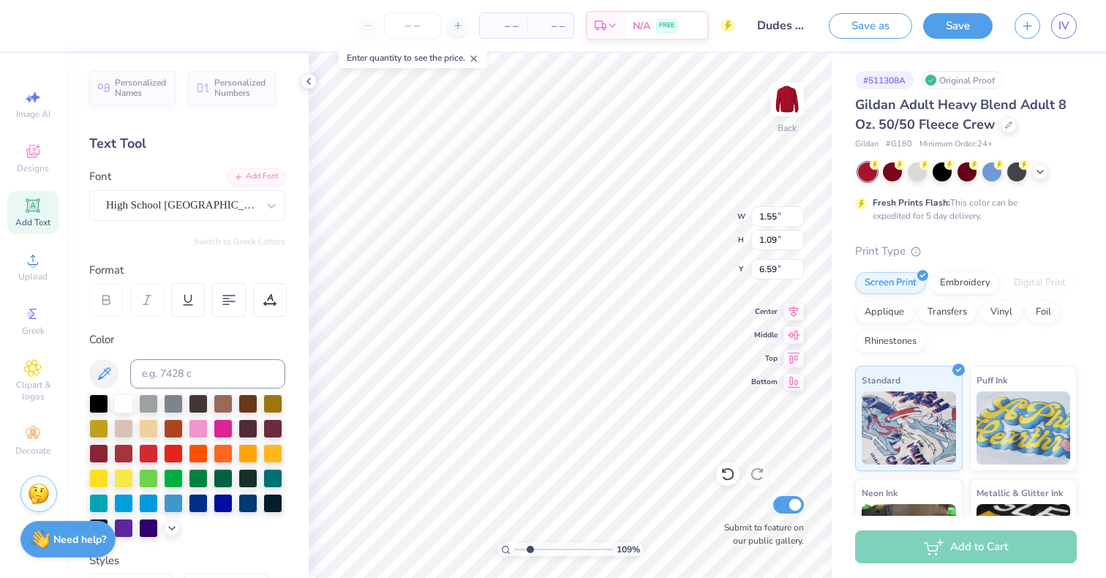
click at [530, 549] on input "range" at bounding box center [563, 549] width 99 height 13
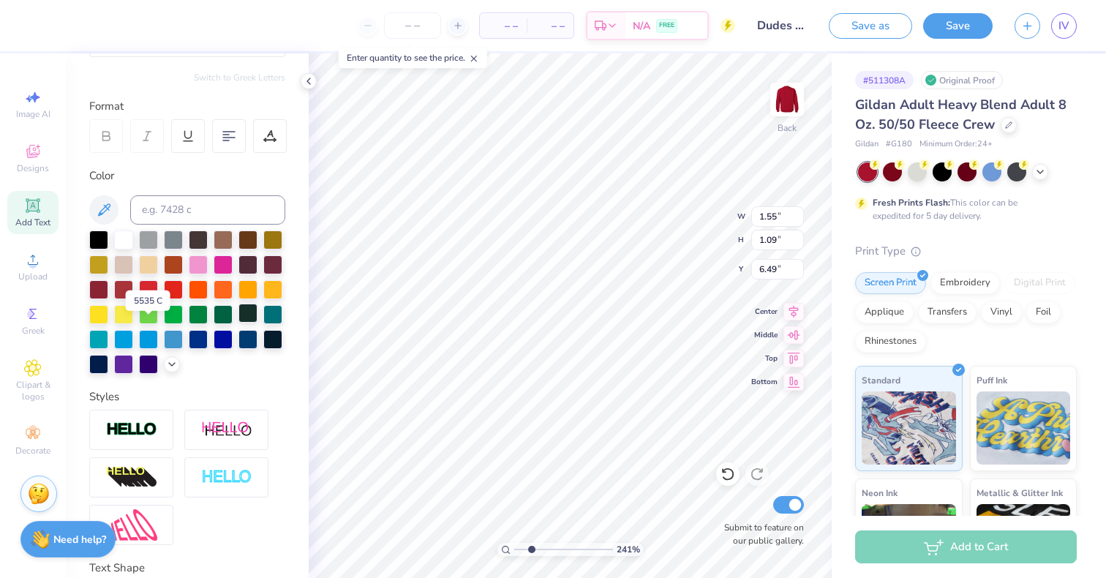
scroll to position [173, 0]
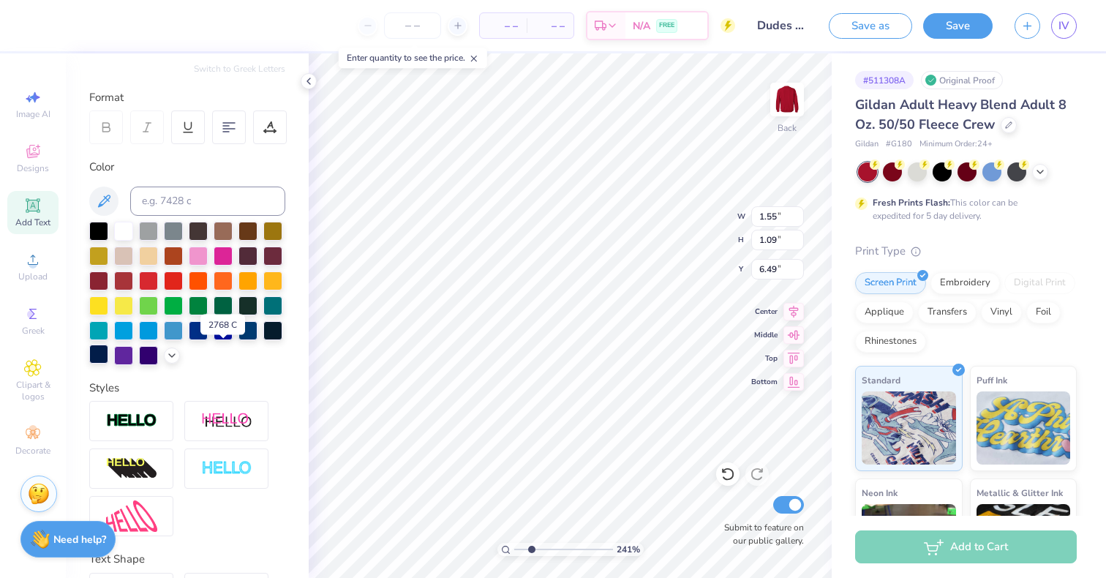
click at [108, 345] on div at bounding box center [98, 354] width 19 height 19
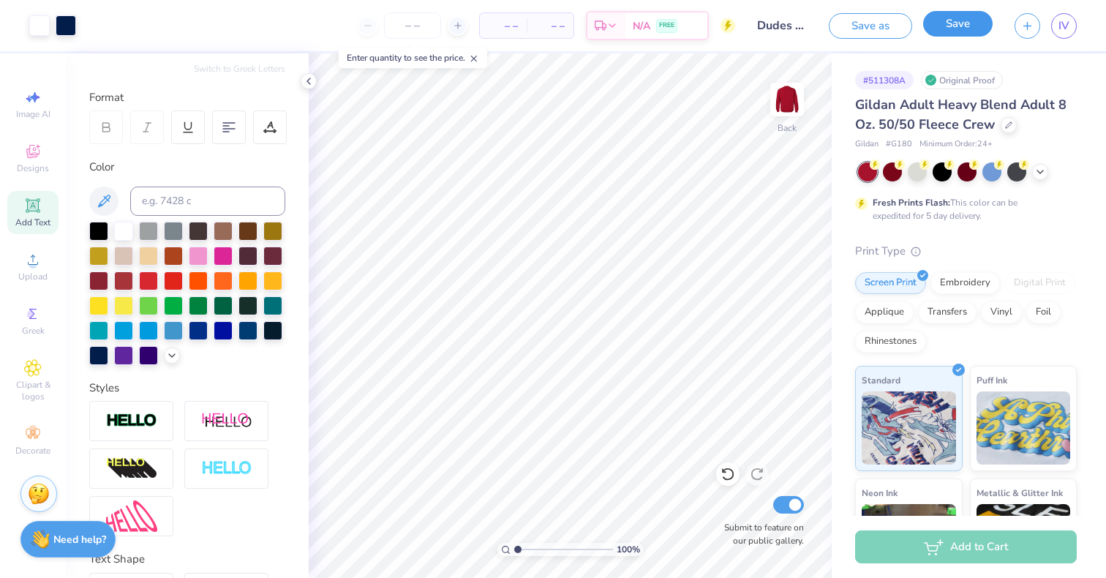
click at [978, 24] on button "Save" at bounding box center [958, 24] width 70 height 26
click at [416, 29] on input "number" at bounding box center [412, 25] width 57 height 26
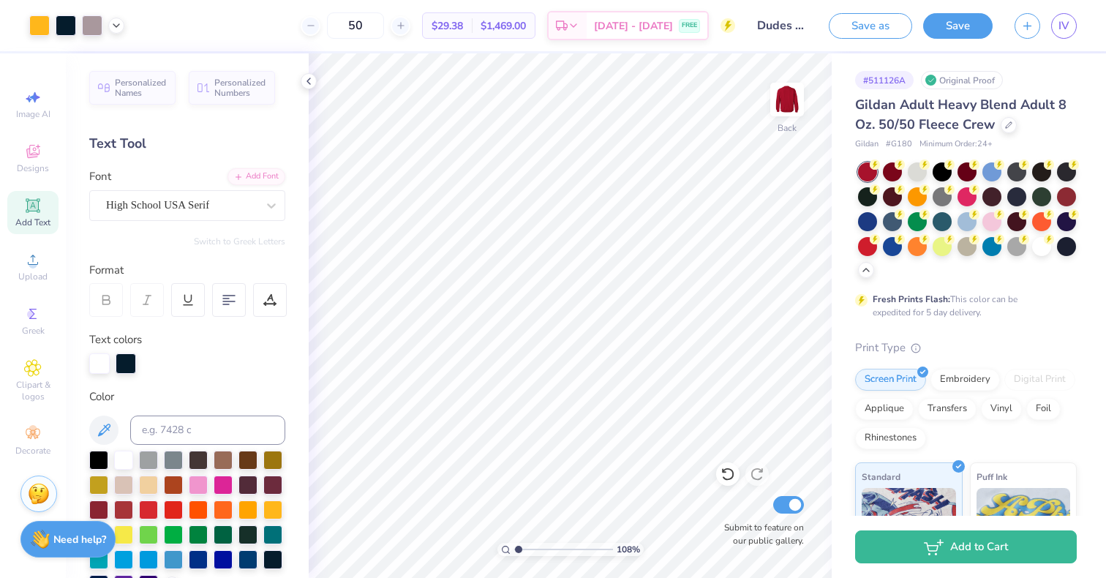
scroll to position [146, 0]
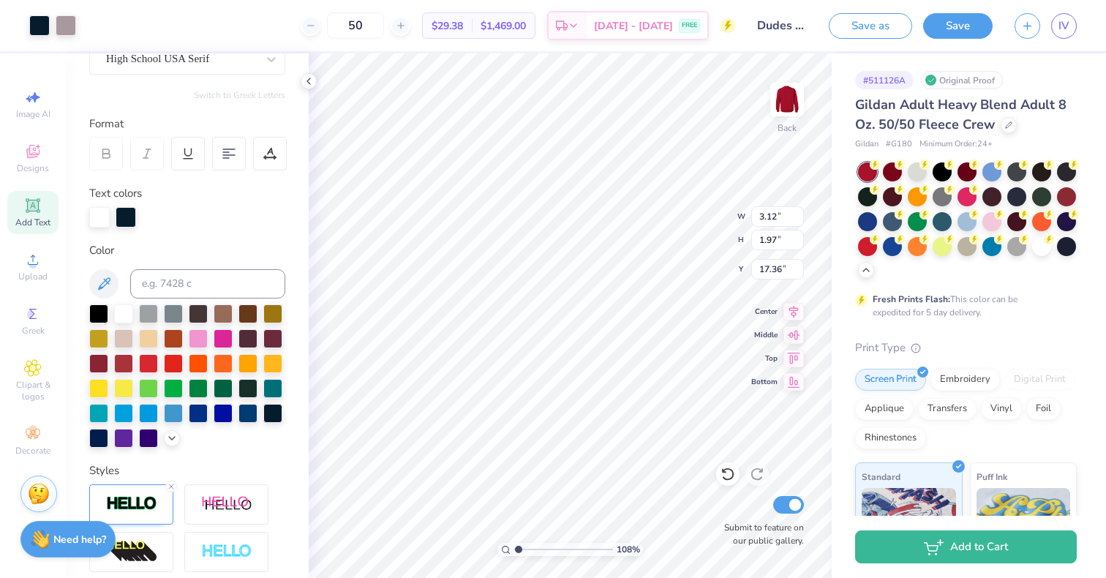
type input "1.08159729683981"
type input "15.08"
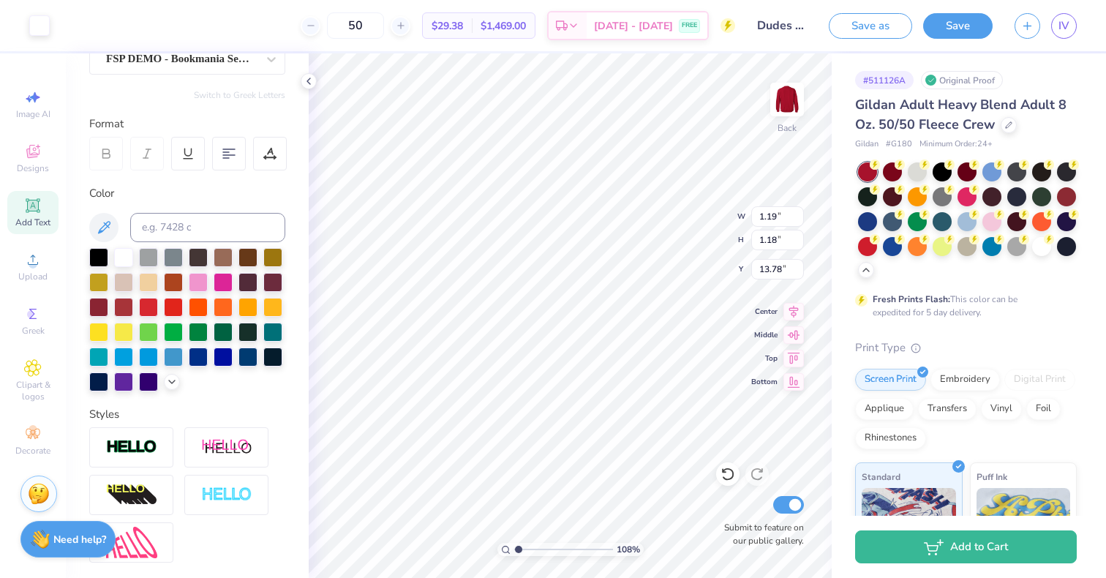
scroll to position [146, 0]
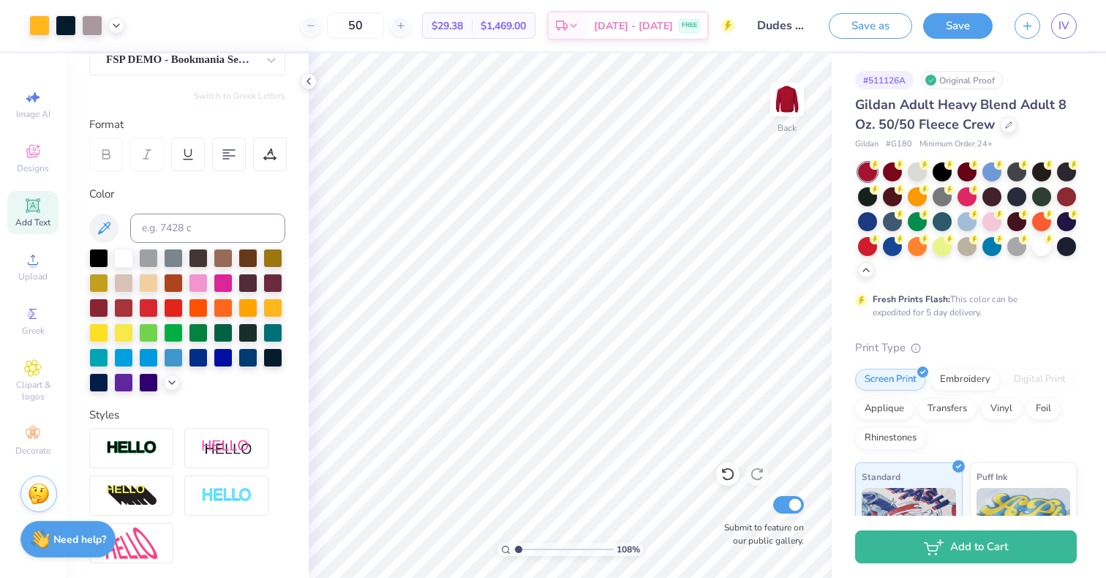
click at [38, 203] on icon at bounding box center [32, 205] width 11 height 11
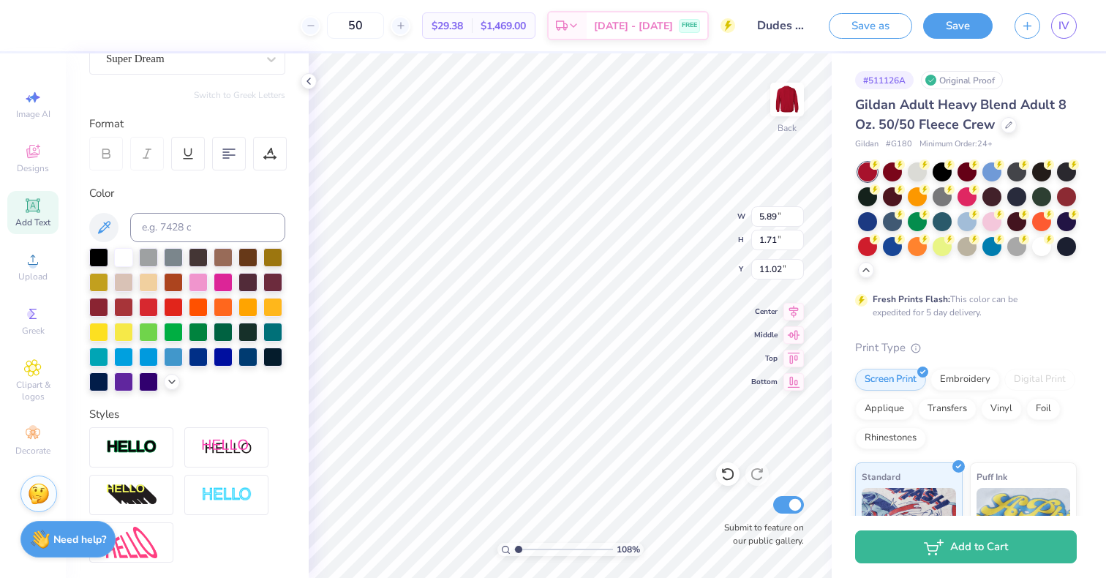
scroll to position [12, 2]
type input "1.08159729683981"
click at [217, 62] on div "Super Dream" at bounding box center [182, 59] width 154 height 23
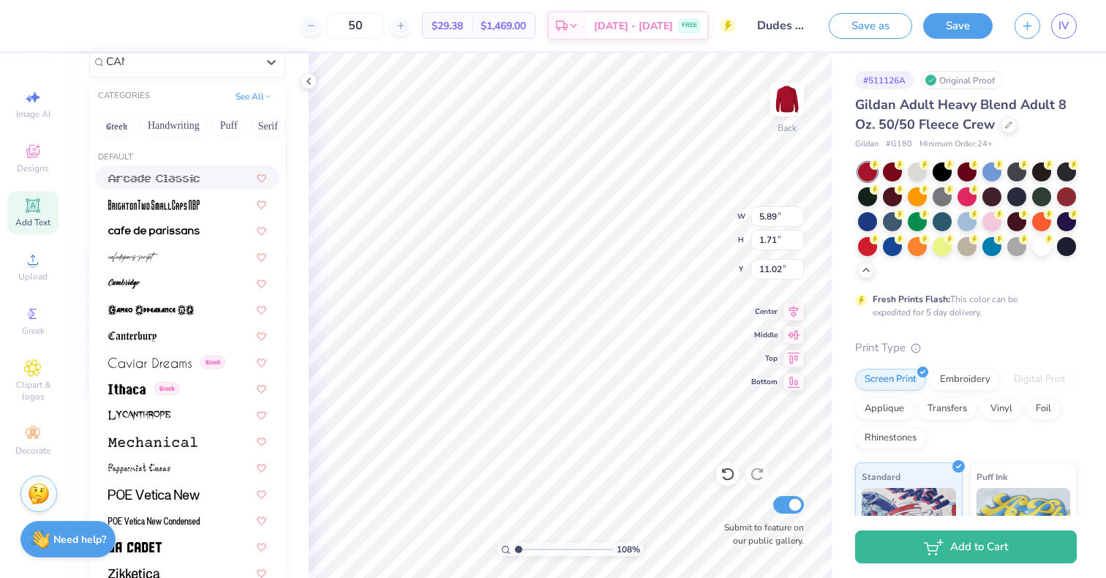
scroll to position [0, 0]
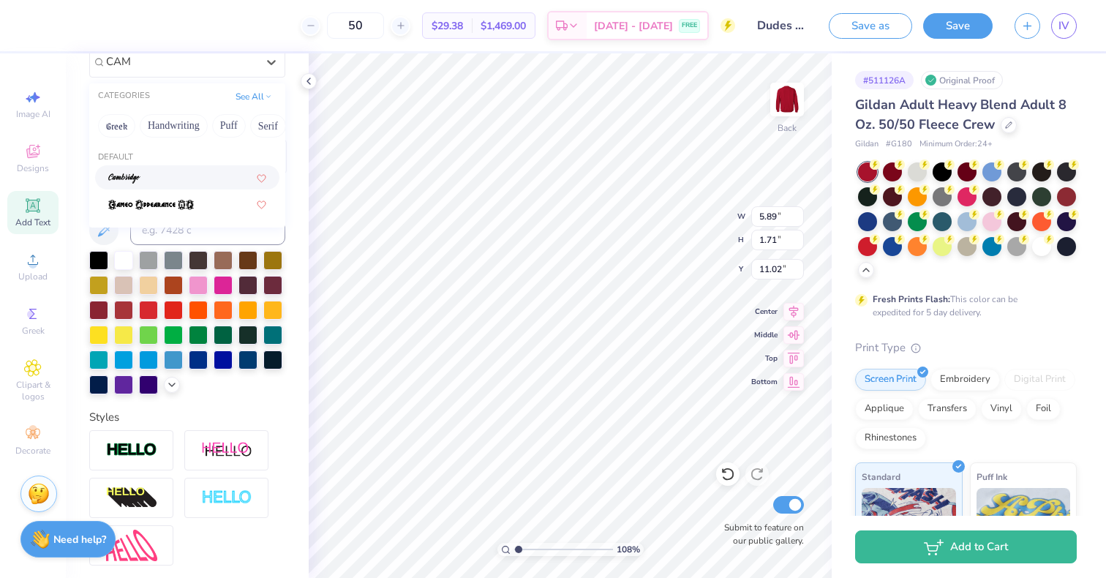
click at [146, 174] on div at bounding box center [187, 177] width 158 height 15
type input "CAM"
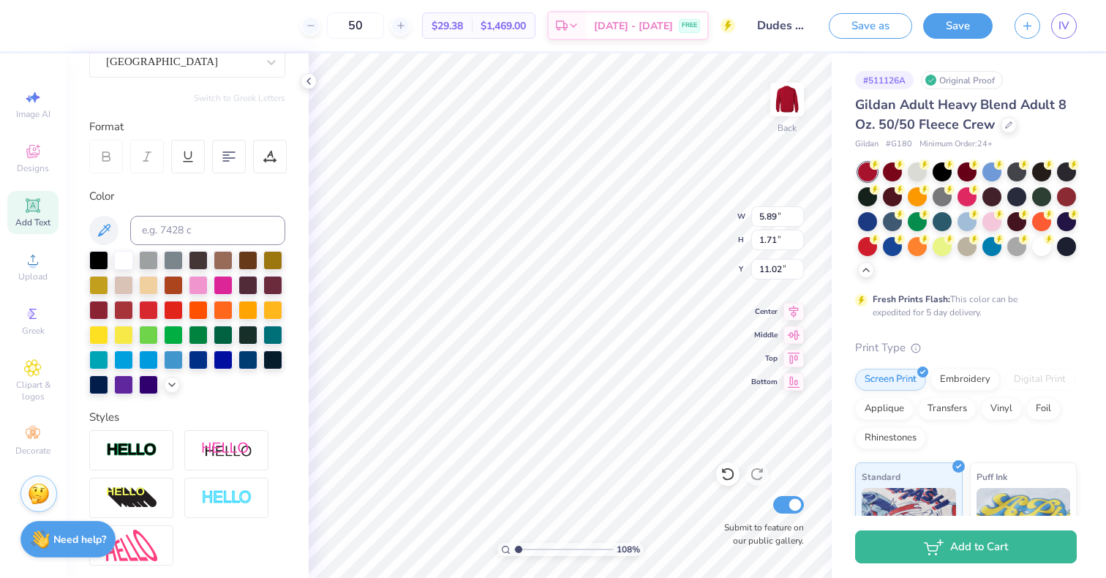
type input "1.08159729683981"
type textarea "d"
type input "1.08159729683981"
type textarea "du"
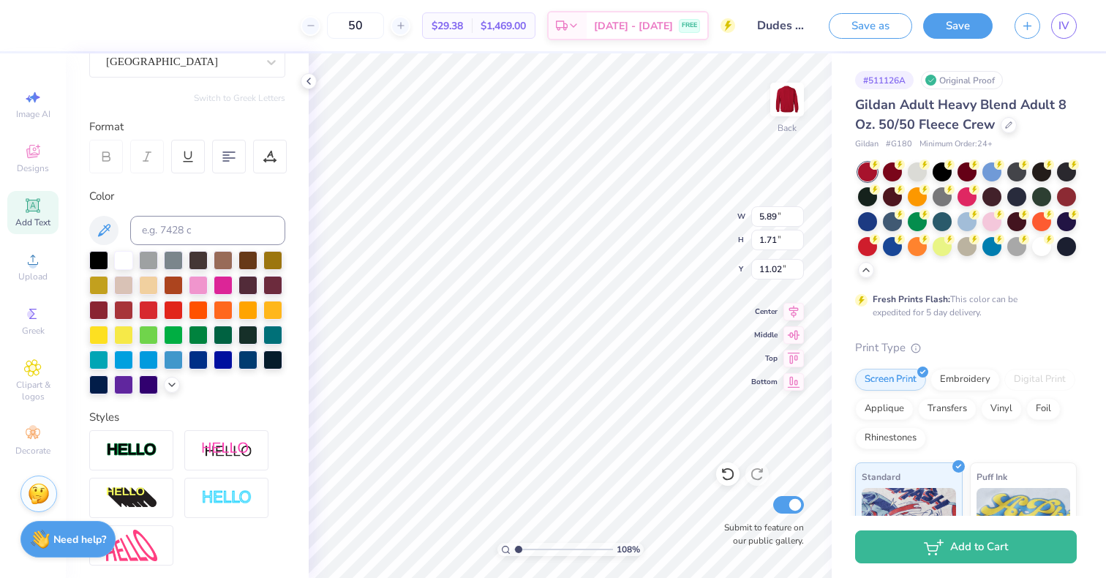
type input "1.08159729683981"
type textarea "dud"
type input "1.08159729683981"
type textarea "dude"
type input "1.08159729683981"
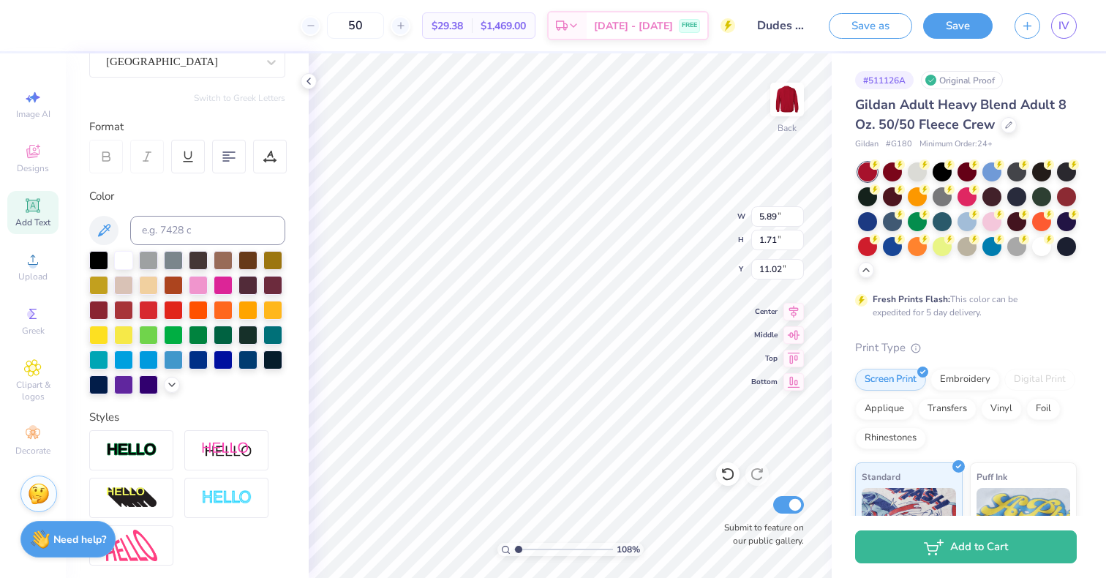
type textarea "dudes"
type input "1.08159729683981"
type textarea "dudes"
type input "1.08159729683981"
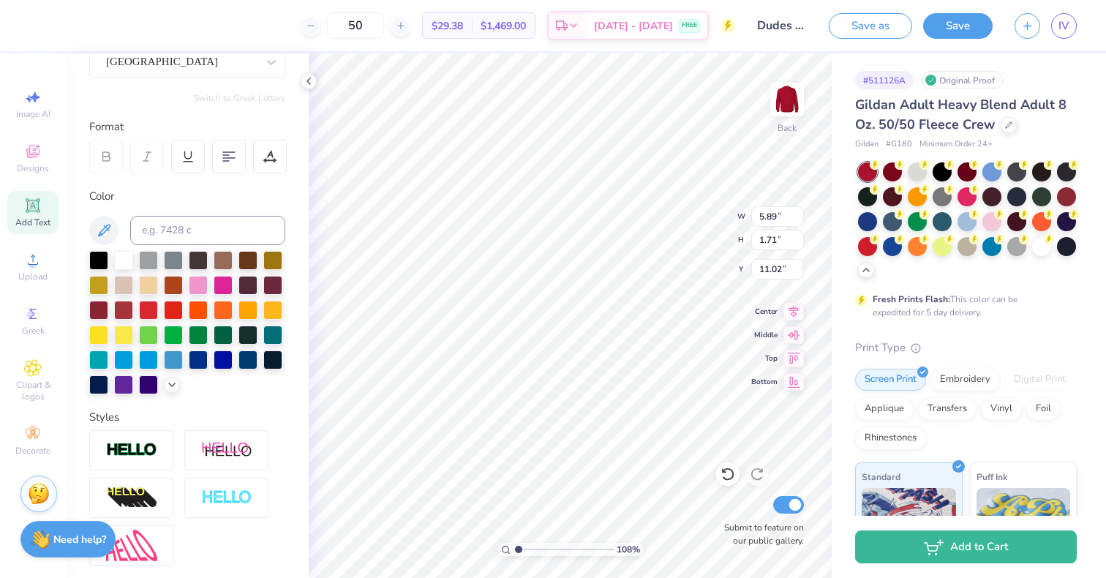
type textarea "dudes d"
type input "1.08159729683981"
type textarea "dudes da"
type input "1.08159729683981"
type textarea "dudes day"
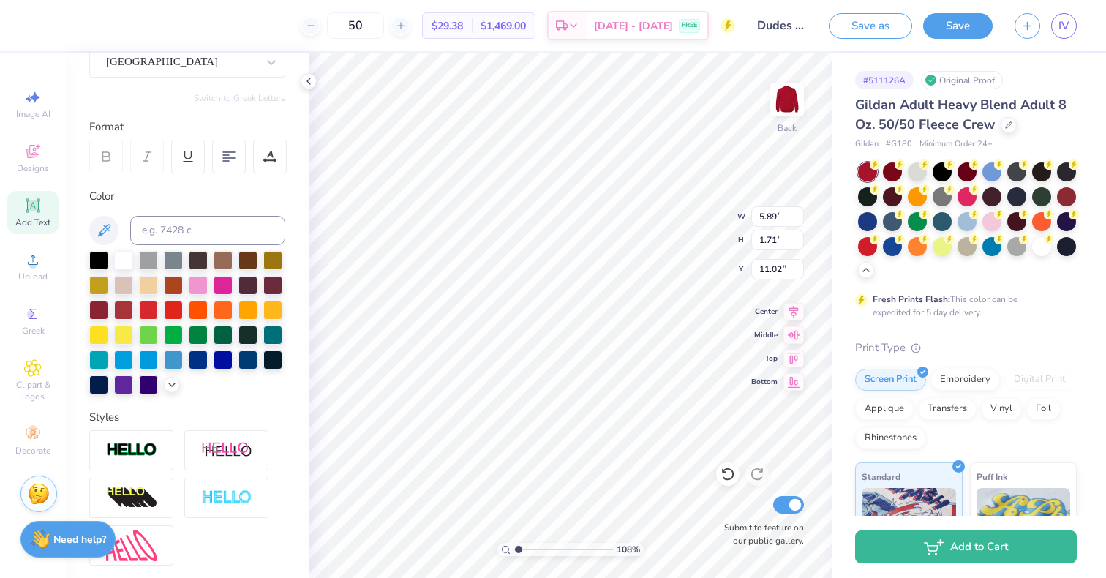
scroll to position [12, 3]
type input "1.08159729683981"
type input "15.98"
type input "1.08159729683981"
type input "6.50"
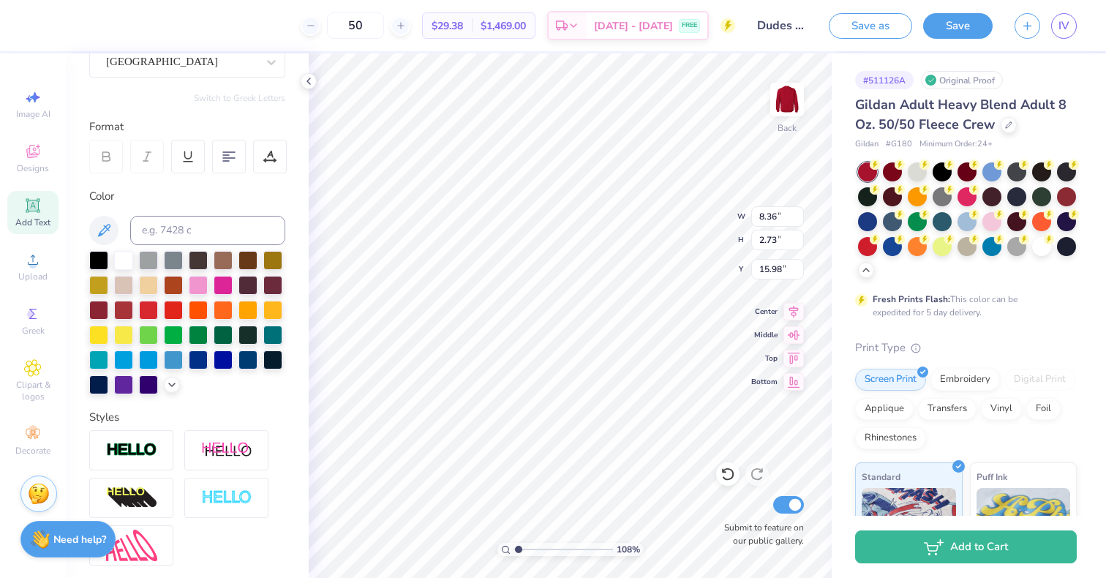
type input "2.12"
click at [264, 67] on icon at bounding box center [271, 62] width 15 height 15
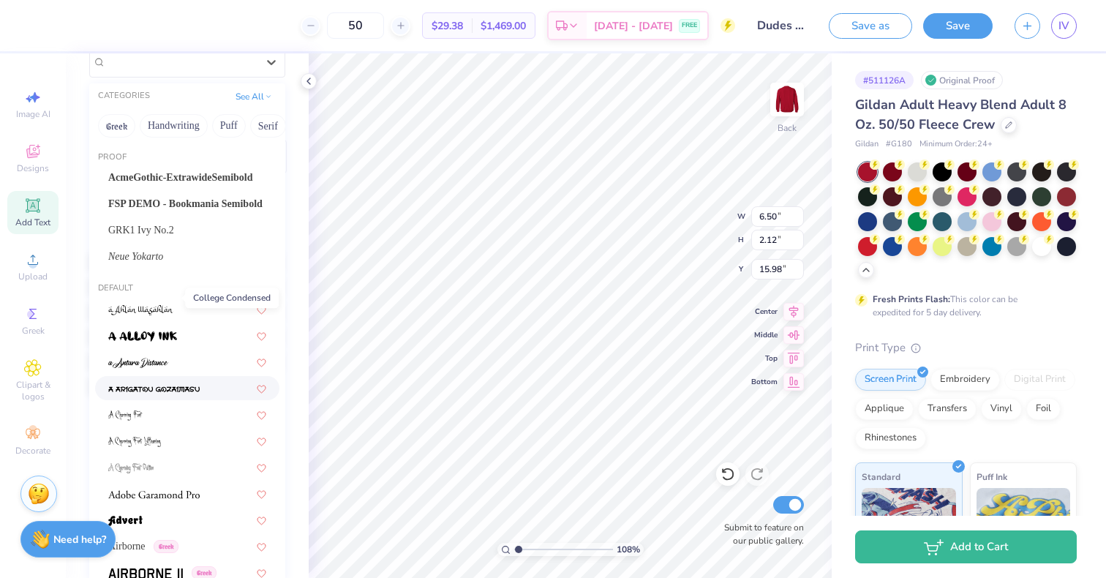
scroll to position [1942, 0]
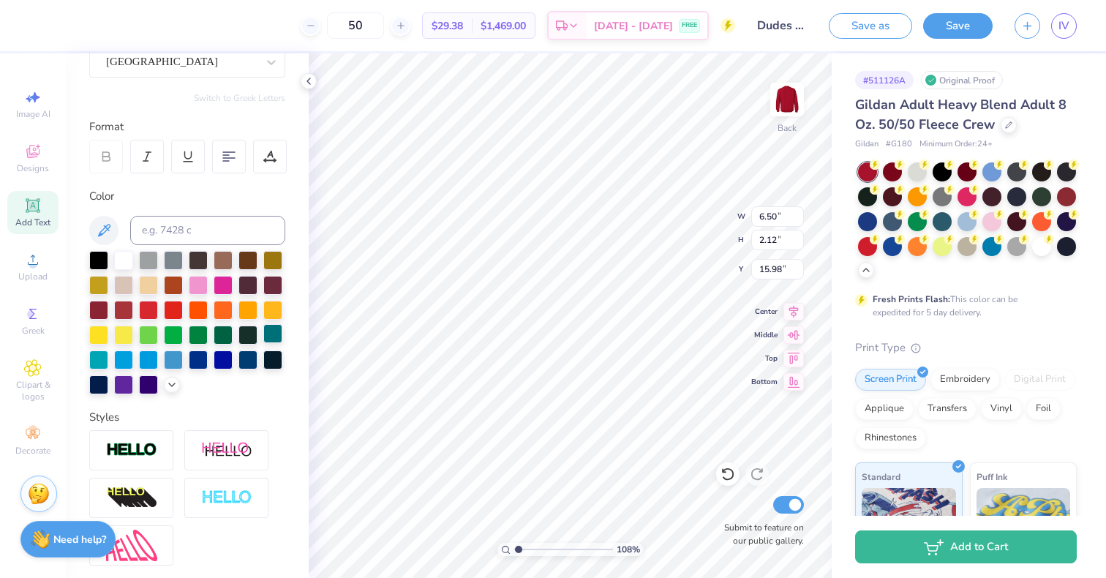
type input "1.08159729683981"
type input "5.92"
type input "1.40"
type input "16.34"
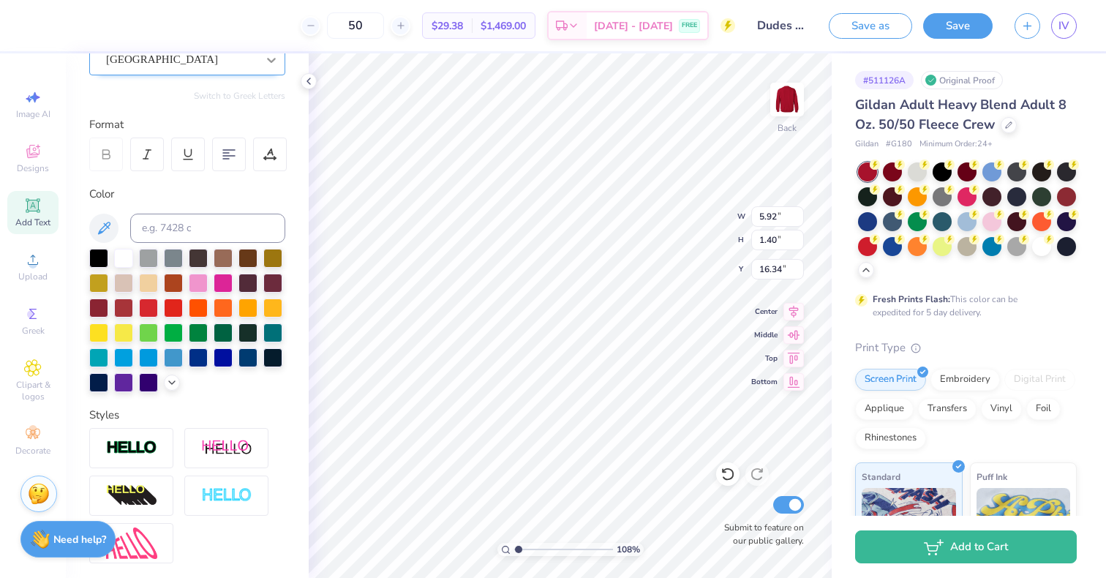
click at [264, 64] on icon at bounding box center [271, 60] width 15 height 15
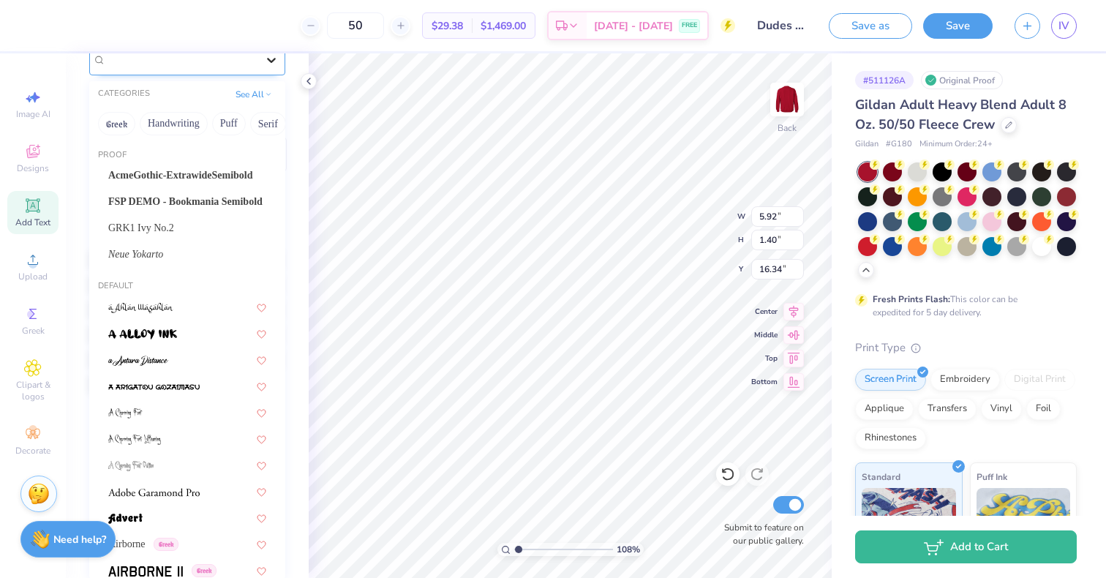
scroll to position [143, 0]
click at [197, 170] on span "AcmeGothic-ExtrawideSemibold" at bounding box center [180, 177] width 145 height 15
type input "1.08159729683981"
type input "11.63"
type input "1.67"
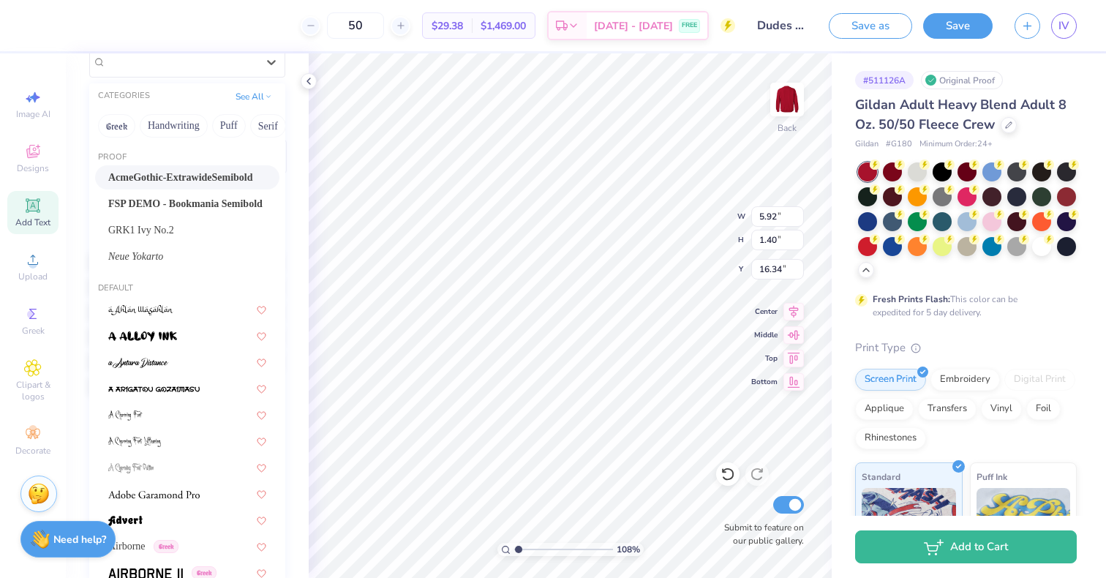
type input "16.21"
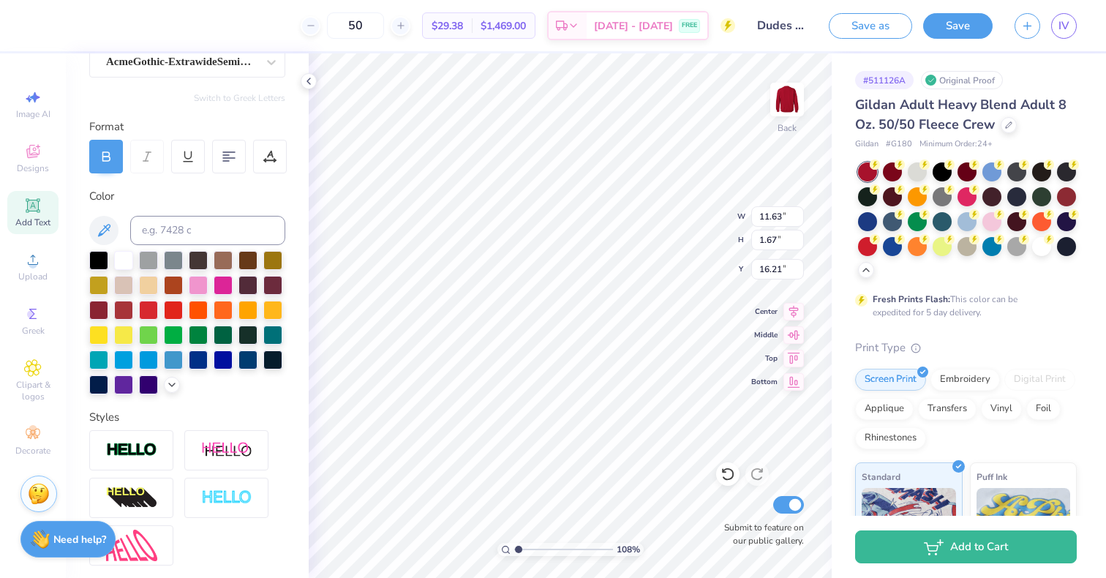
scroll to position [141, 0]
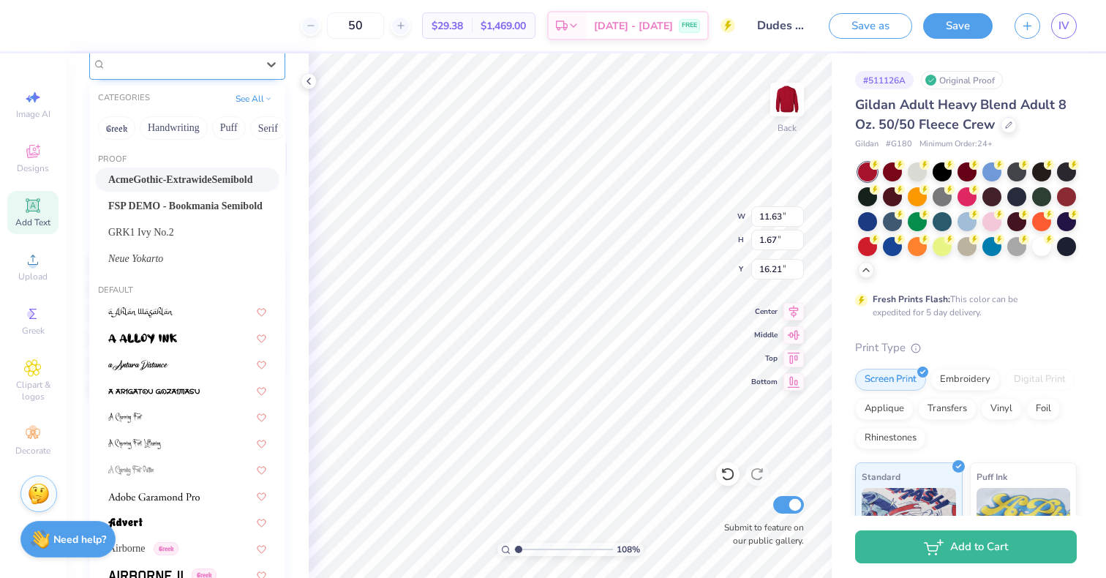
click at [220, 70] on div "AcmeGothic-ExtrawideSemibold" at bounding box center [182, 64] width 154 height 23
click at [219, 197] on div "FSP DEMO - Bookmania Semibold" at bounding box center [187, 206] width 184 height 24
type input "1.08159729683981"
type input "8.56"
type input "1.73"
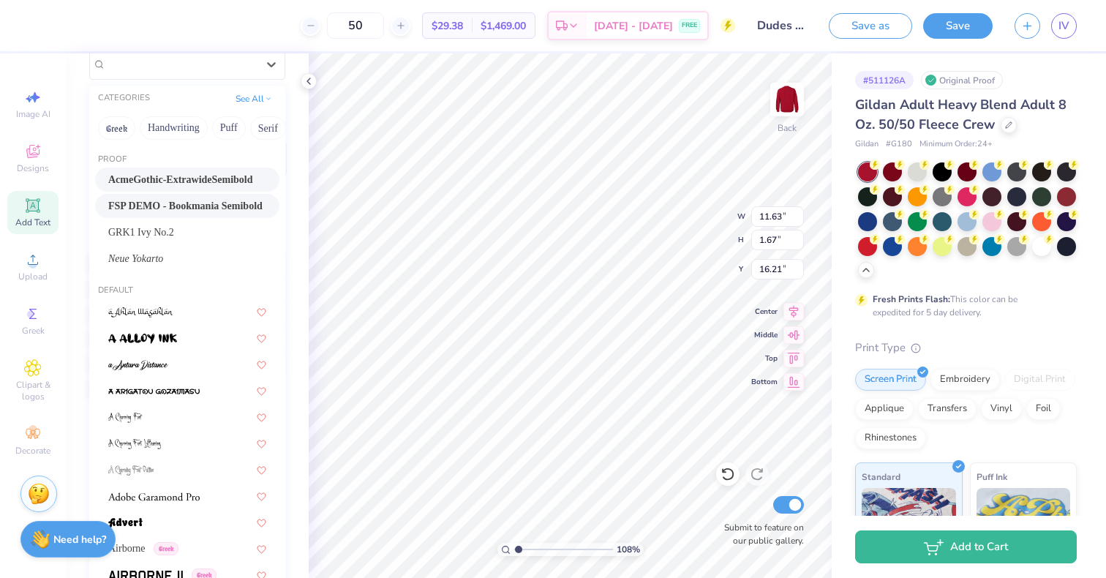
type input "16.18"
click at [258, 72] on div at bounding box center [271, 64] width 26 height 26
click at [194, 262] on div "Neue Yokarto" at bounding box center [187, 258] width 158 height 15
type input "1.08159729683981"
type input "9.12"
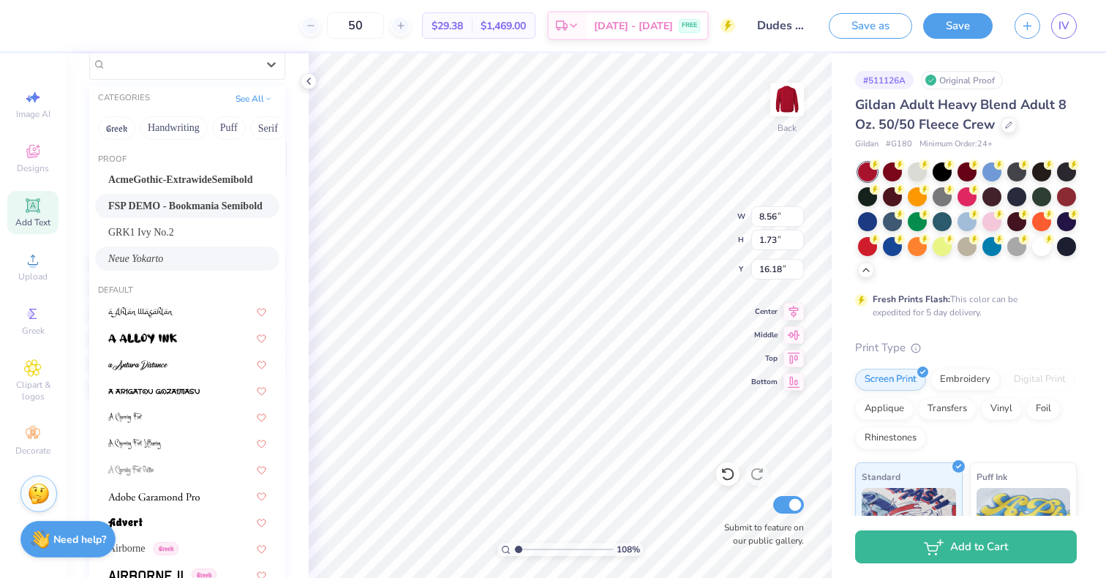
type input "1.36"
type input "16.36"
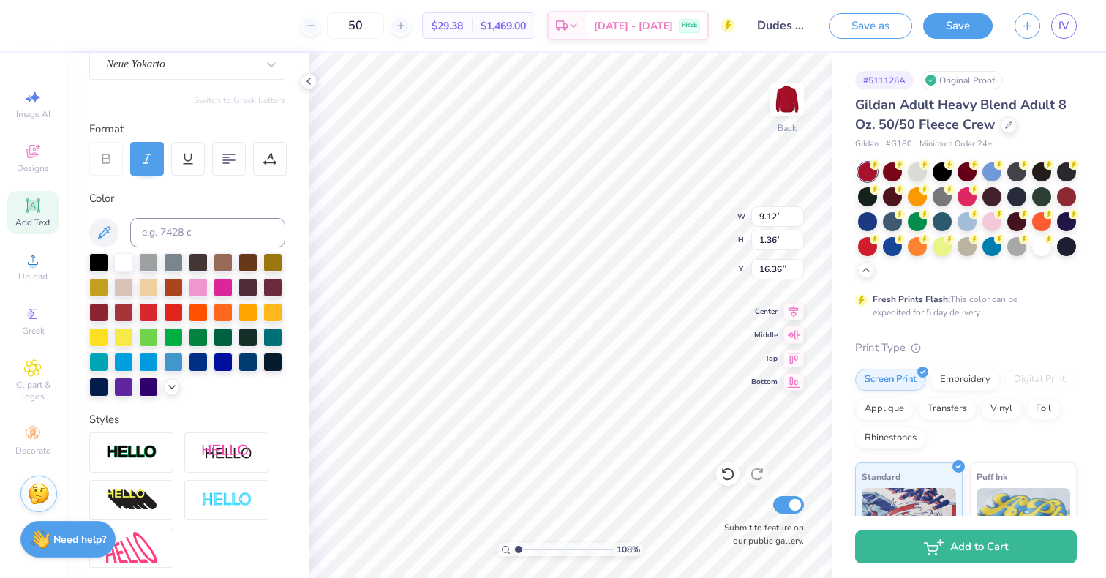
type input "1.08159729683981"
type input "5.43"
type input "0.81"
type input "16.91"
type input "1.08159729683981"
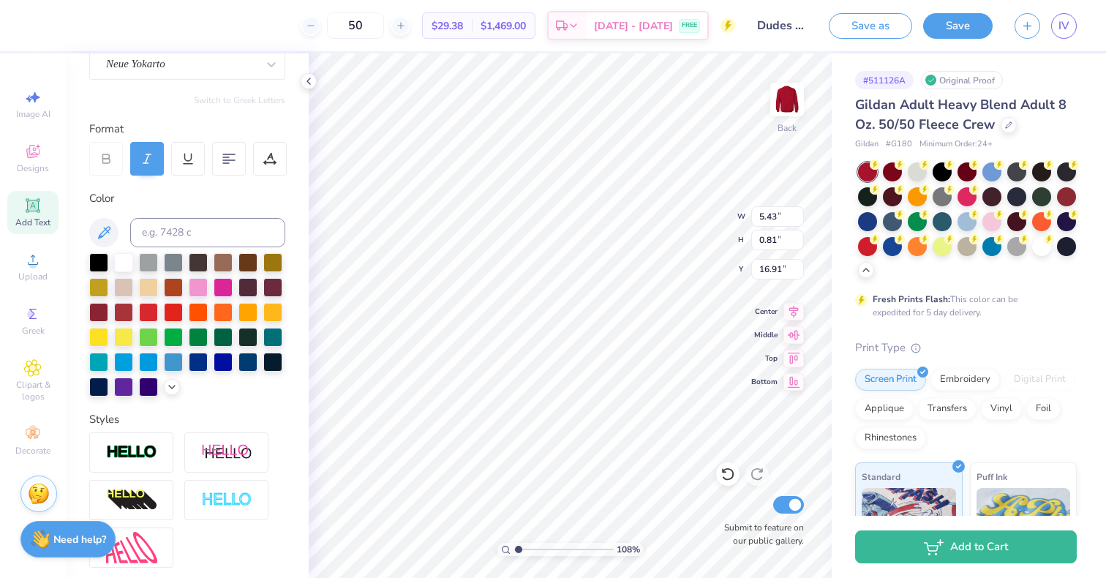
type input "15.98"
type input "1.08159729683981"
type input "9.42"
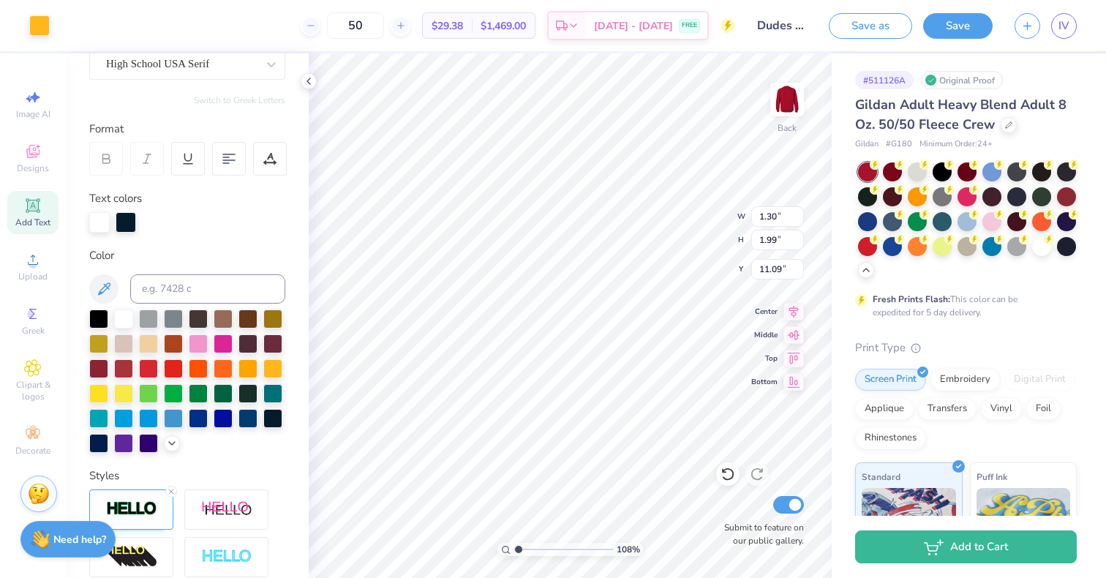
type input "1.08159729683981"
type input "2.55"
type input "3.88"
type input "9.20"
type input "1.08159729683981"
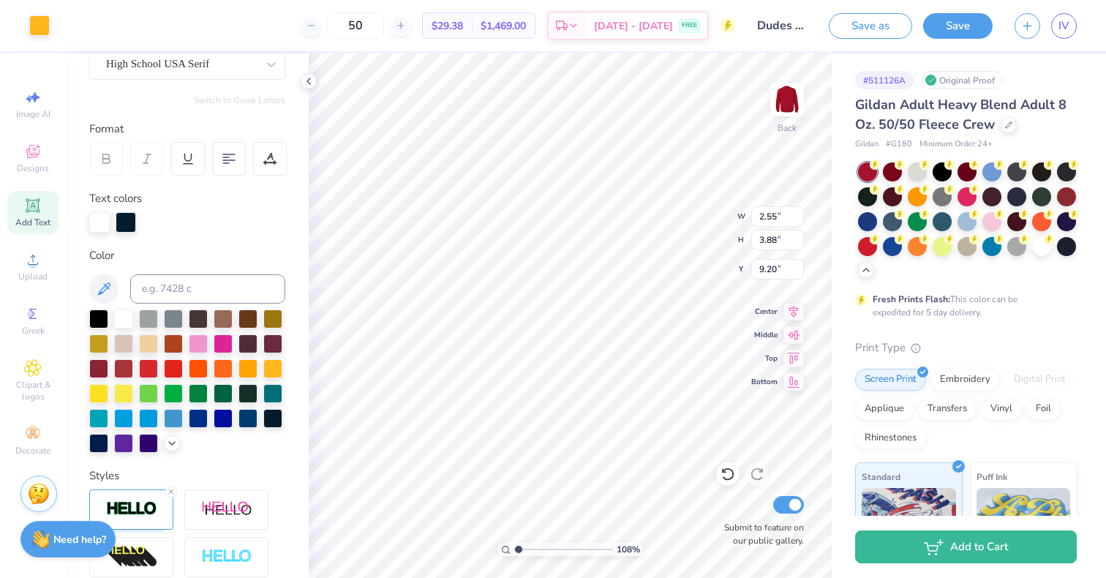
type input "13.11"
type input "1.08159729683981"
type input "2.21"
type input "3.37"
type input "13.63"
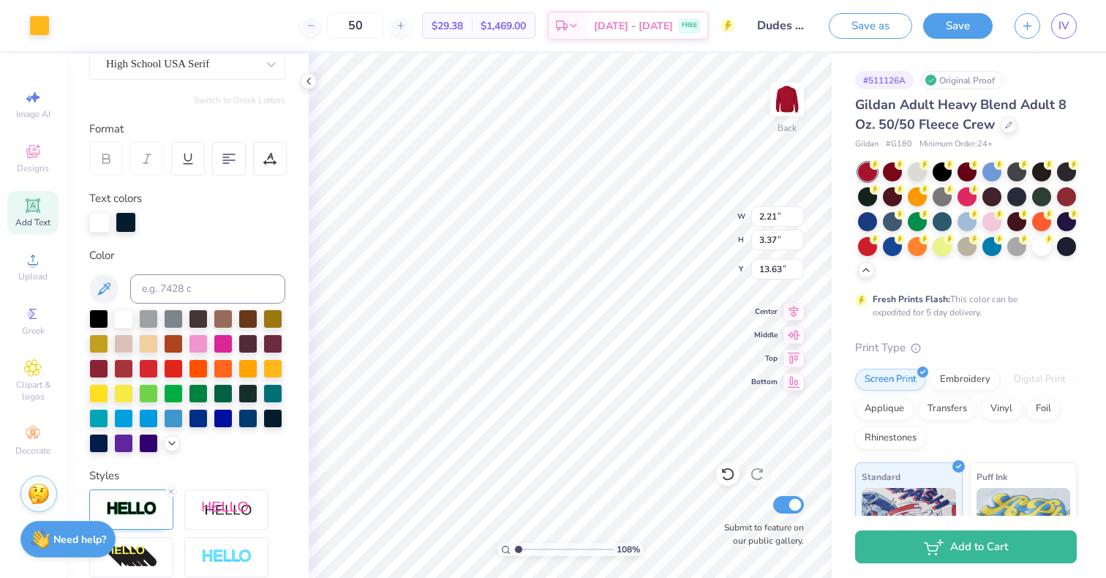
type input "1.08159729683981"
type input "1.88"
type input "2.87"
type input "14.12"
type input "1.08159729683981"
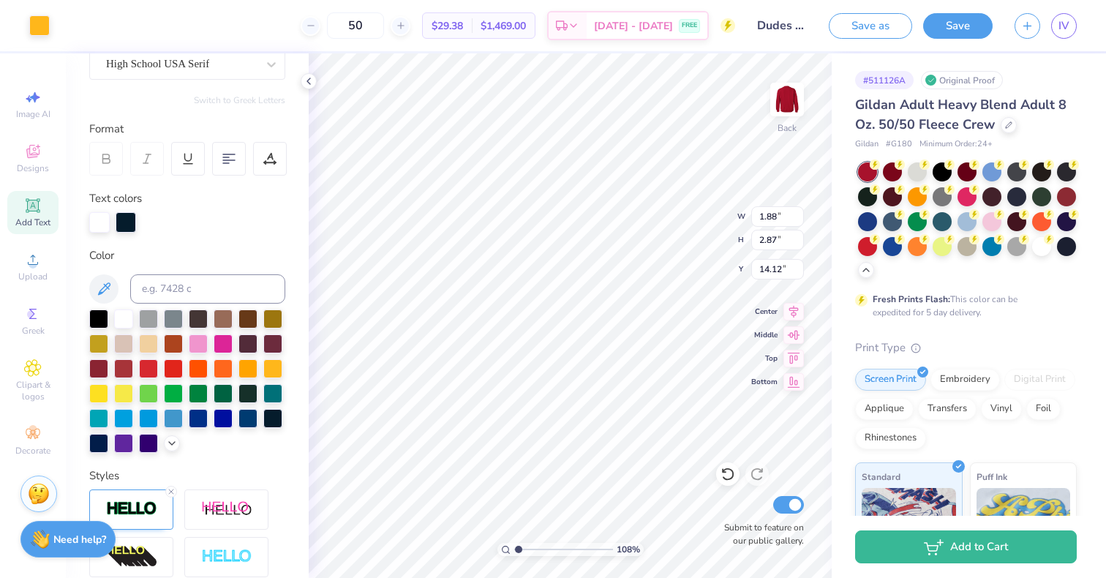
type input "13.72"
type input "1.08159729683981"
type input "3.43"
type input "2.14"
type input "7.99"
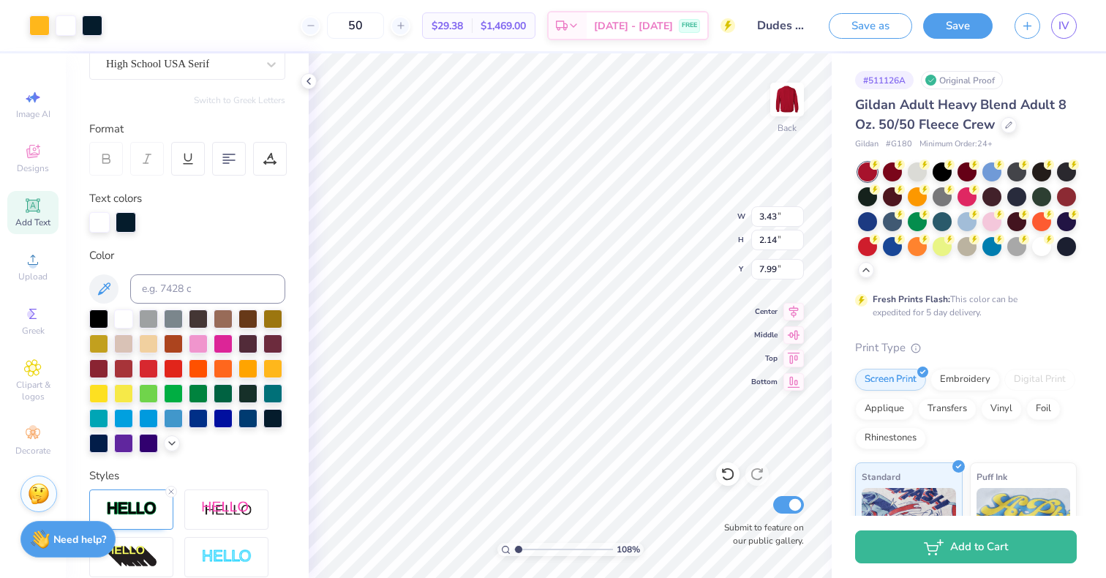
type input "1.08159729683981"
type input "20.62"
type input "1.08159729683981"
type input "3.00"
click at [44, 24] on div at bounding box center [39, 24] width 20 height 20
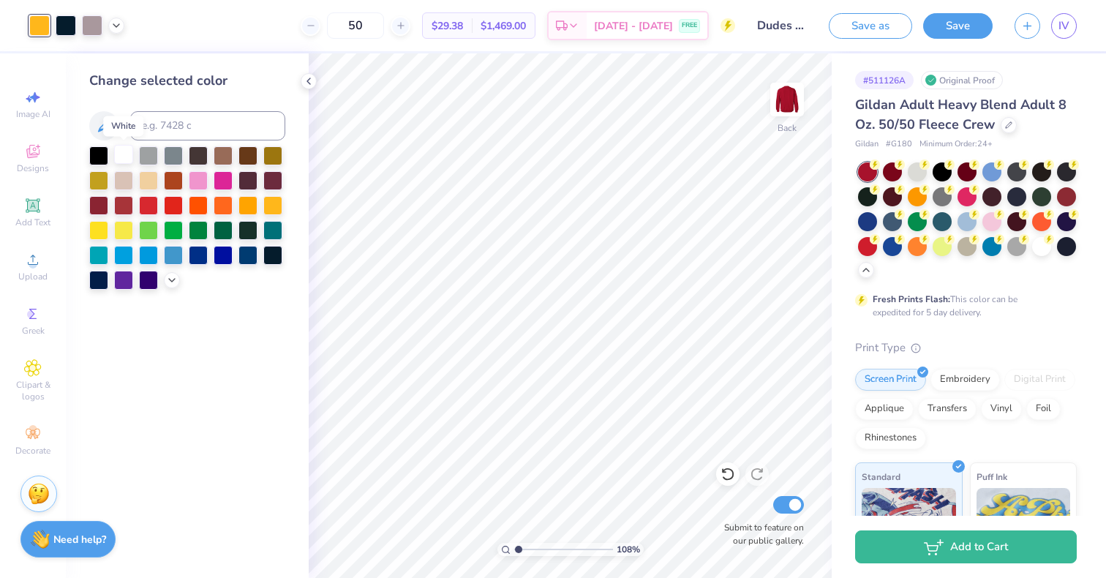
click at [121, 154] on div at bounding box center [123, 154] width 19 height 19
click at [96, 279] on div at bounding box center [98, 278] width 19 height 19
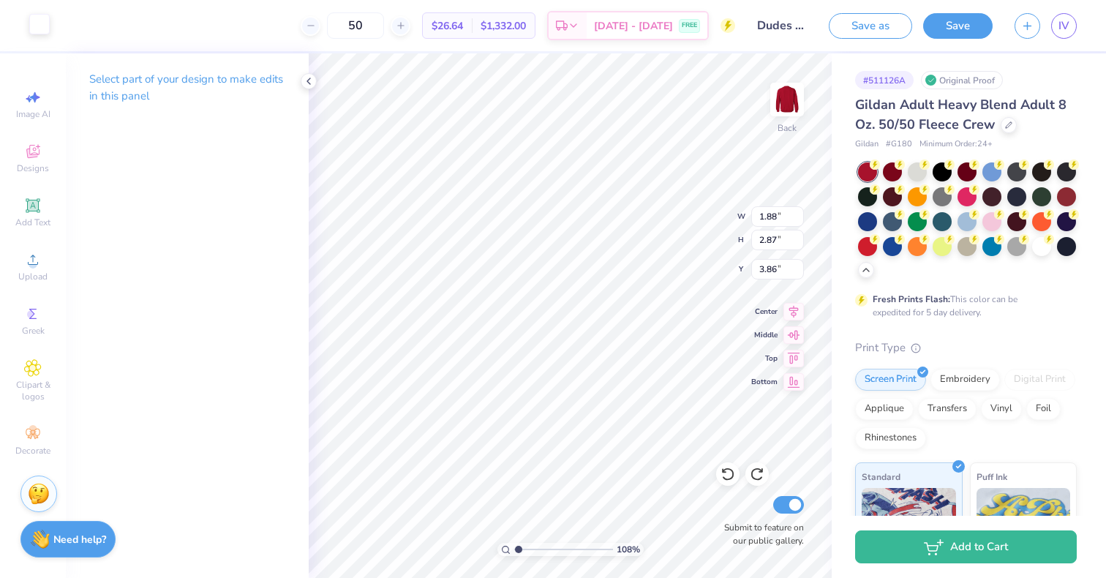
click at [47, 27] on div at bounding box center [39, 24] width 20 height 20
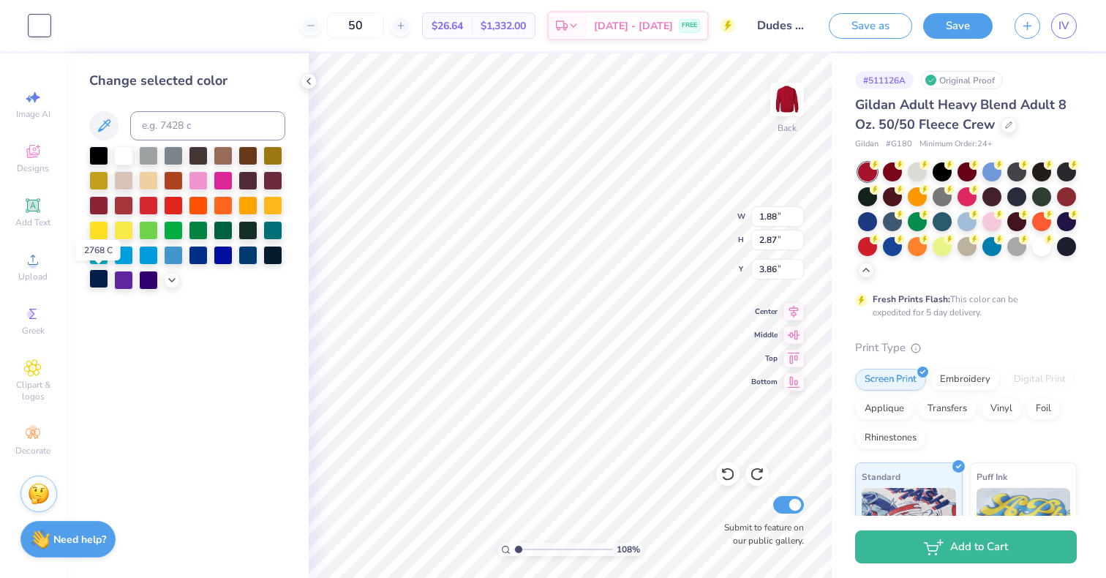
click at [97, 276] on div at bounding box center [98, 278] width 19 height 19
click at [146, 203] on div at bounding box center [148, 204] width 19 height 19
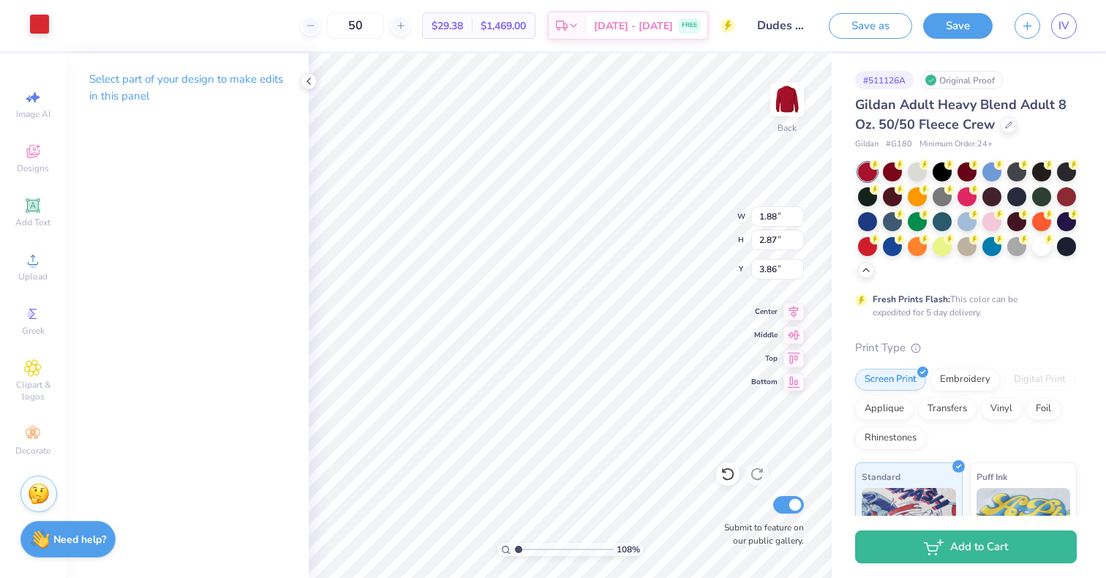
click at [45, 29] on div at bounding box center [39, 24] width 20 height 20
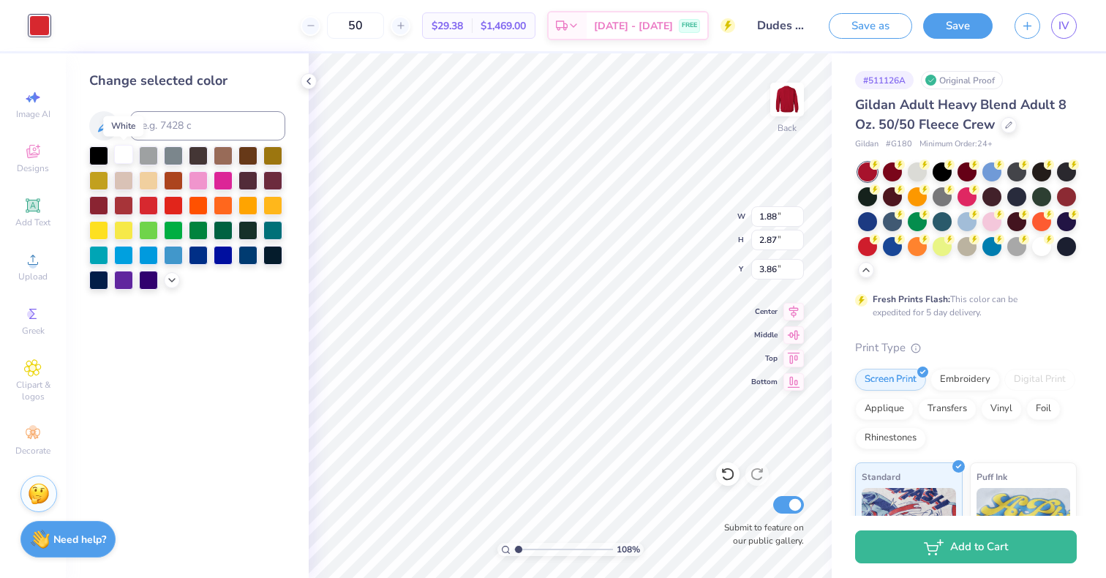
click at [129, 158] on div at bounding box center [123, 154] width 19 height 19
click at [170, 276] on icon at bounding box center [172, 279] width 12 height 12
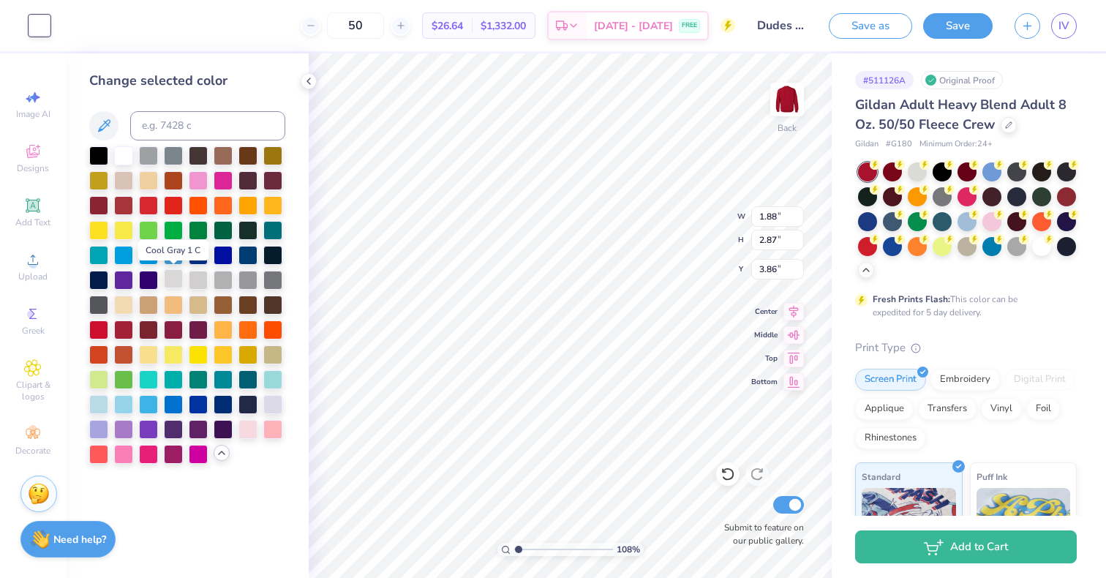
click at [176, 279] on div at bounding box center [173, 278] width 19 height 19
type input "1.08159729683981"
type input "5.43"
type input "0.81"
type input "6.32"
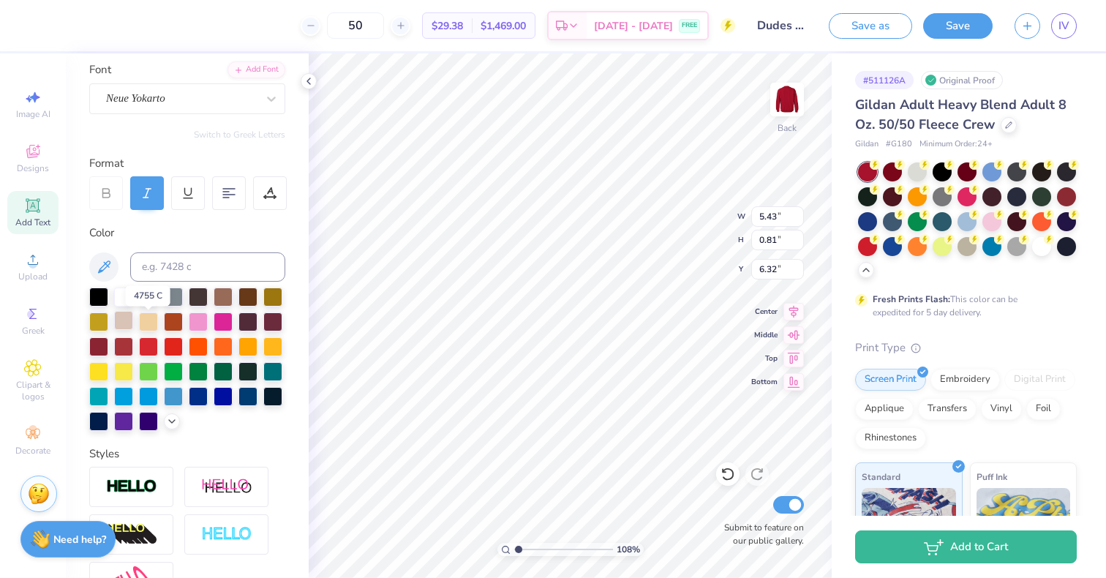
scroll to position [146, 0]
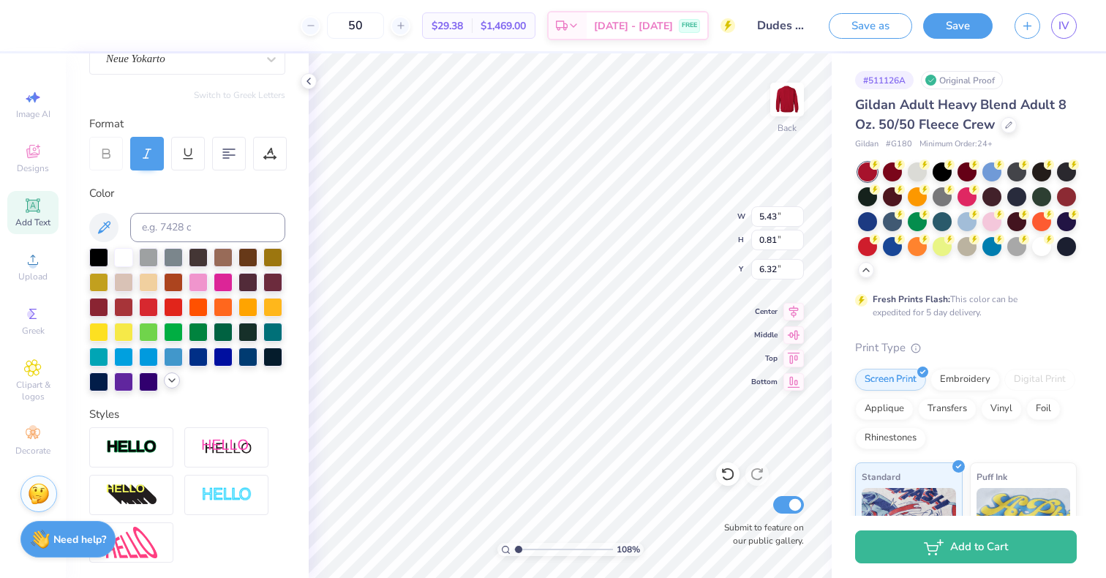
click at [164, 388] on div at bounding box center [172, 380] width 16 height 16
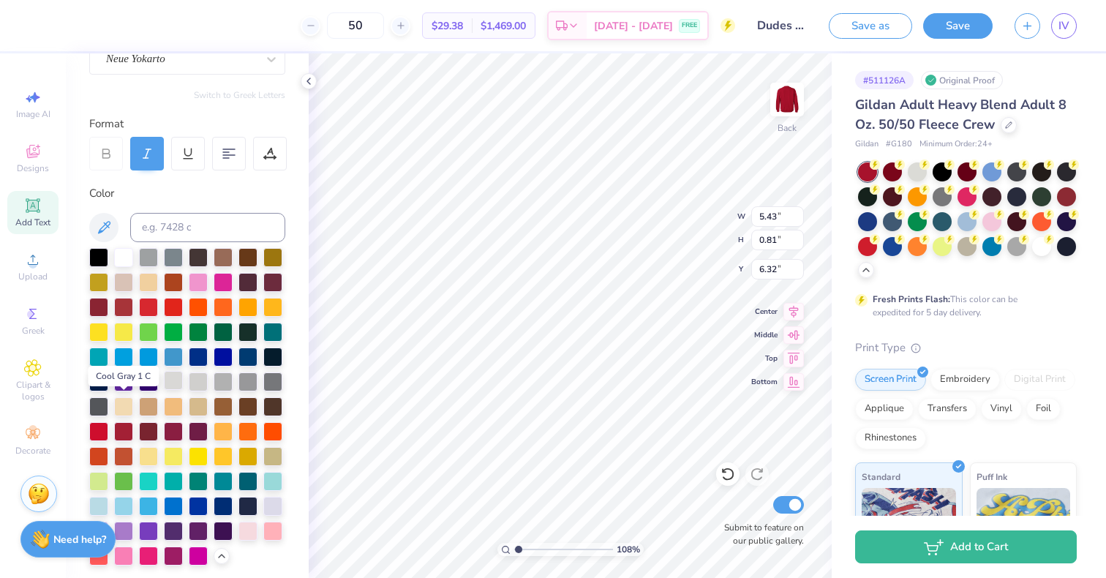
click at [164, 390] on div at bounding box center [173, 380] width 19 height 19
type input "1.08159729683981"
type input "8.03"
type input "5.01"
type input "17.75"
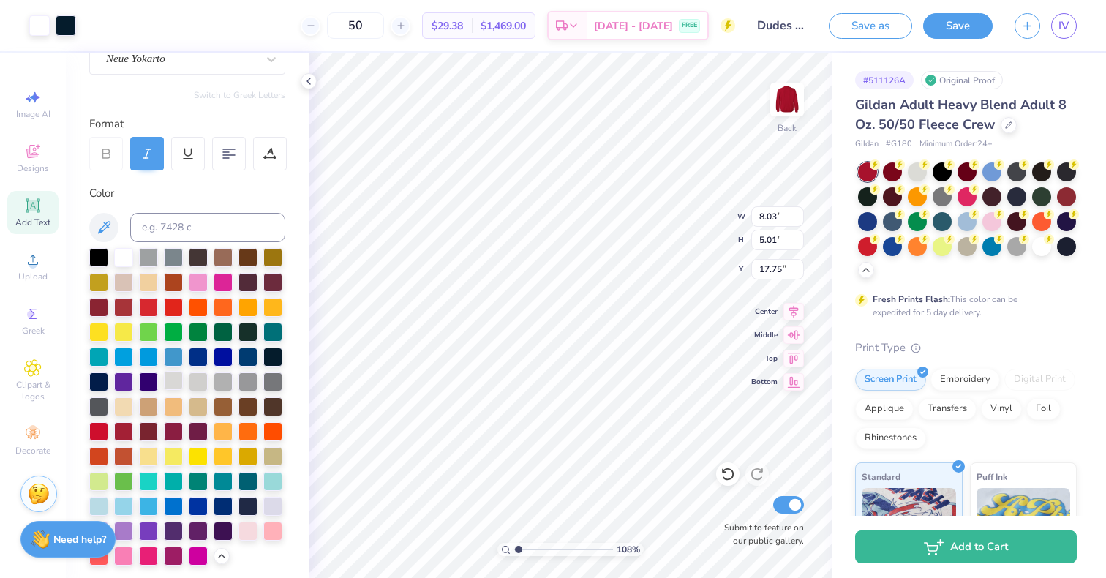
type input "1.08159729683981"
type input "12.72"
click at [32, 27] on div at bounding box center [39, 24] width 20 height 20
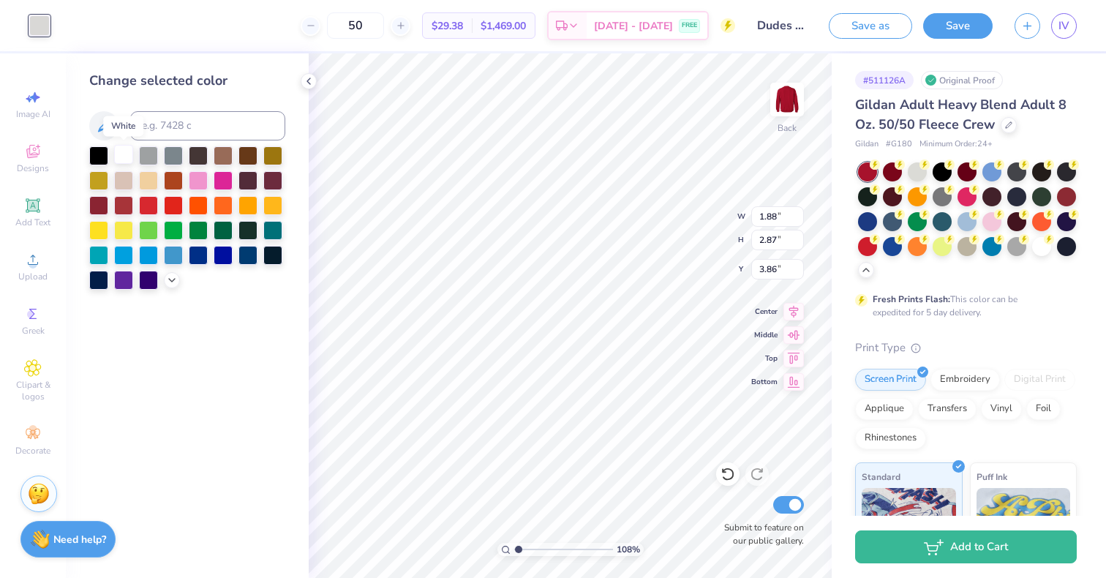
click at [117, 148] on div at bounding box center [123, 154] width 19 height 19
type input "1.08159729683981"
type input "1.13"
type input "1.72"
type input "5.01"
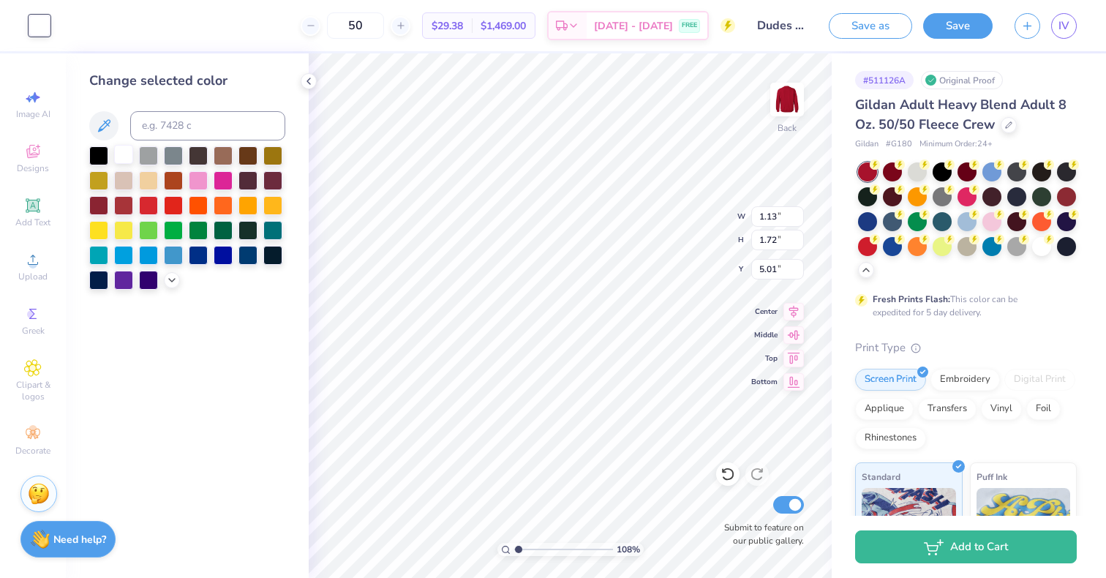
type input "1.08159729683981"
type input "0.59"
type input "1.27"
type input "3.95"
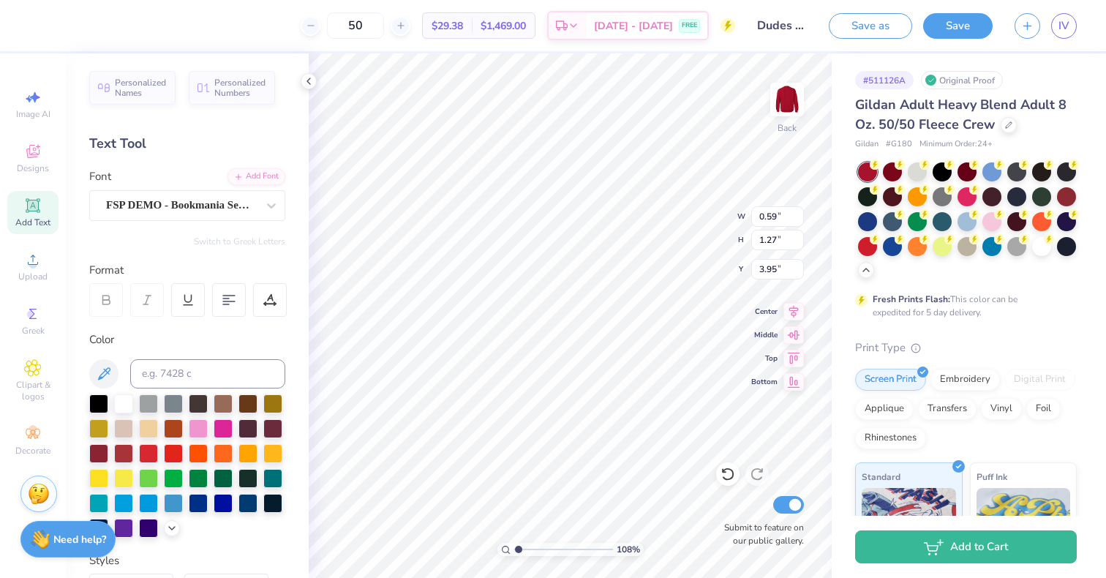
type input "1.08159729683981"
type input "12.41"
type input "1.08159729683981"
type input "3.72"
type input "1.08159729683981"
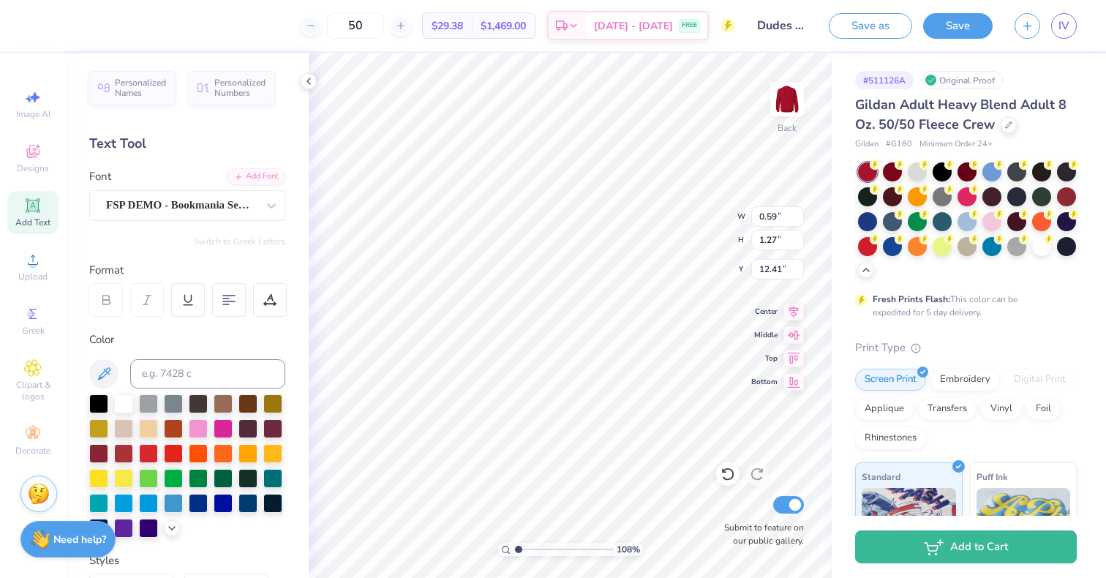
type input "10.06"
type input "1.08159729683981"
type input "17.94"
click at [124, 398] on div at bounding box center [123, 402] width 19 height 19
type input "1.08159729683981"
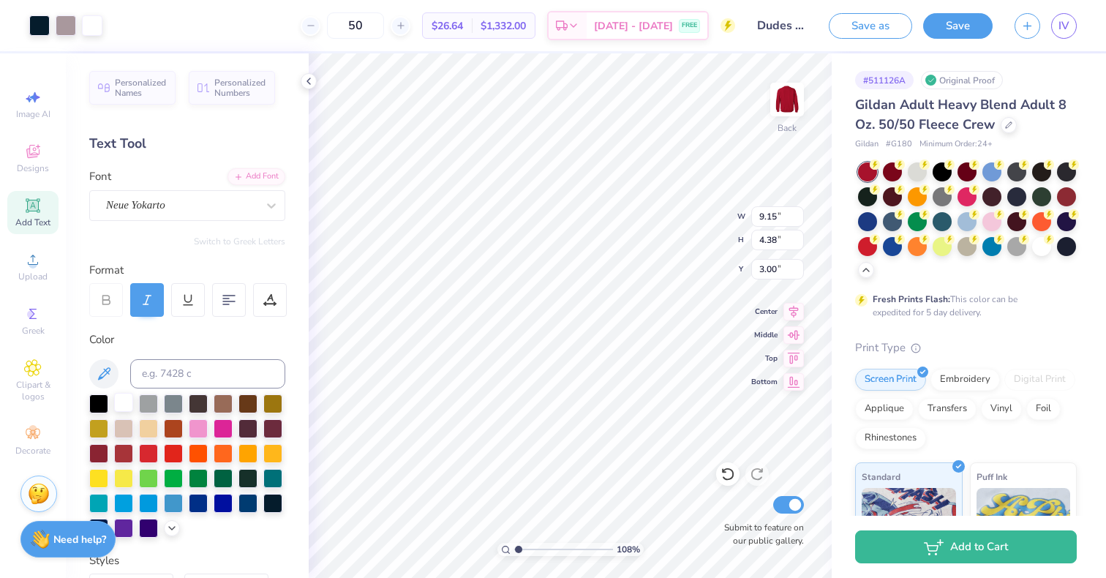
type input "12.42"
type input "1.08159729683981"
type input "3.24"
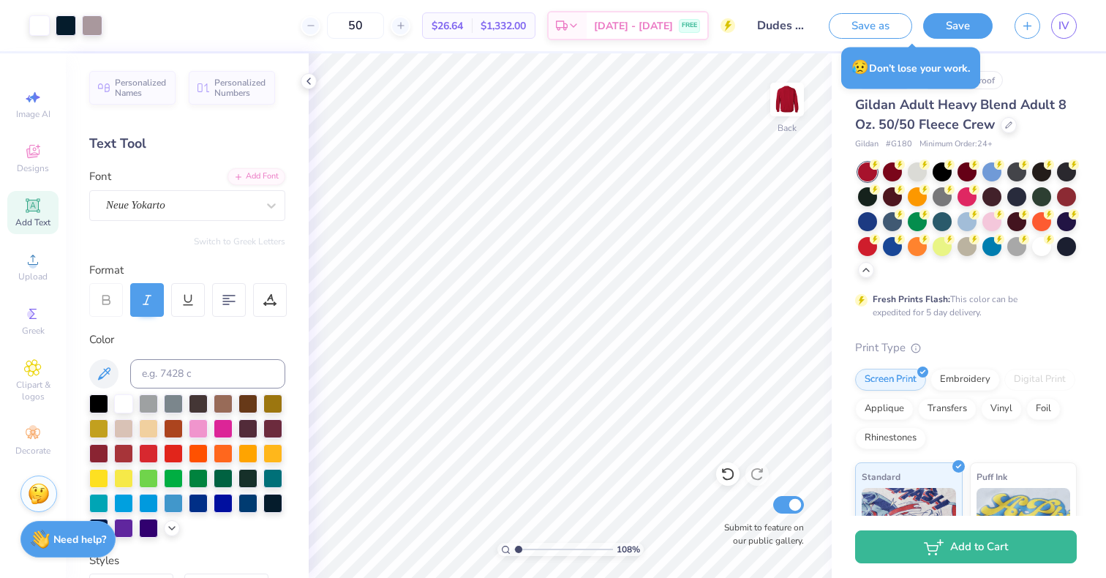
type input "1.08159729683981"
